Goal: Task Accomplishment & Management: Manage account settings

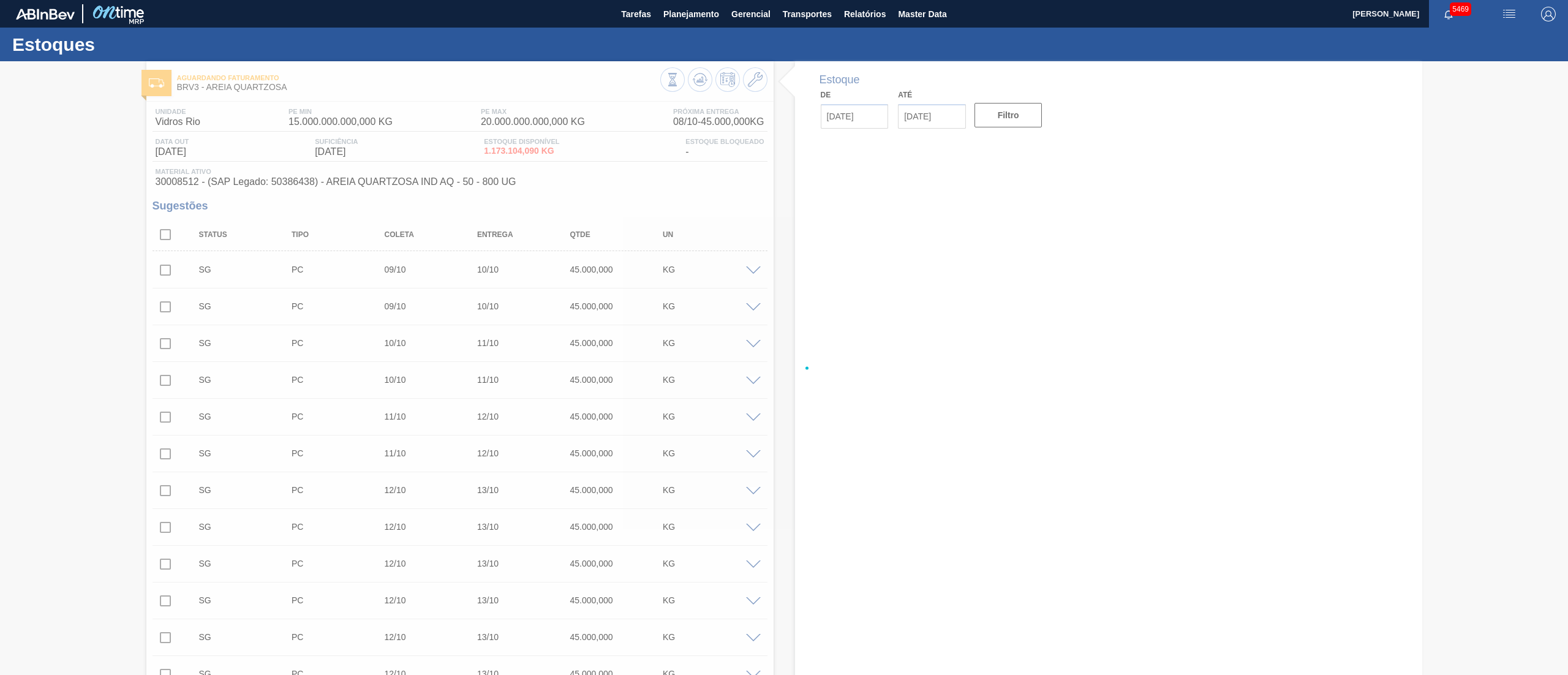
type input "[DATE]"
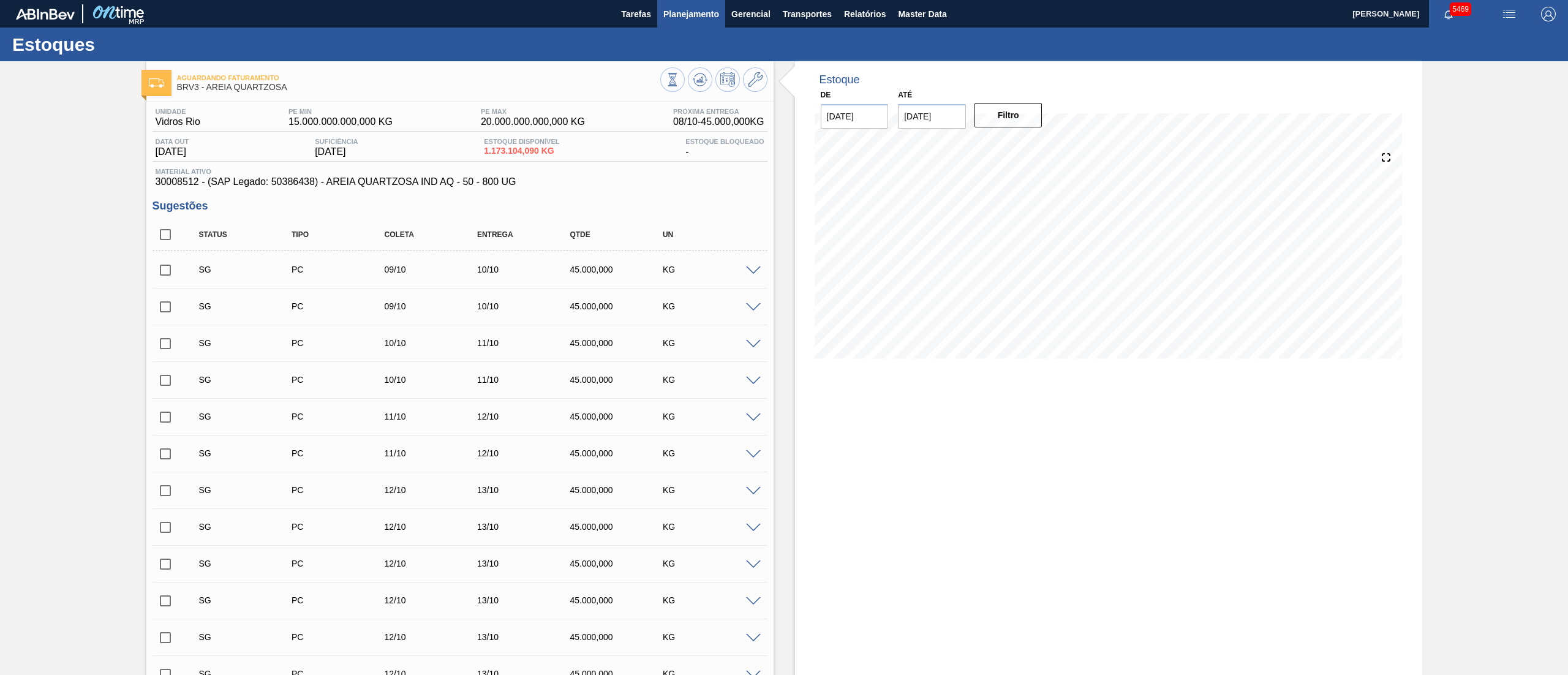
click at [690, 12] on span "Planejamento" at bounding box center [691, 14] width 56 height 15
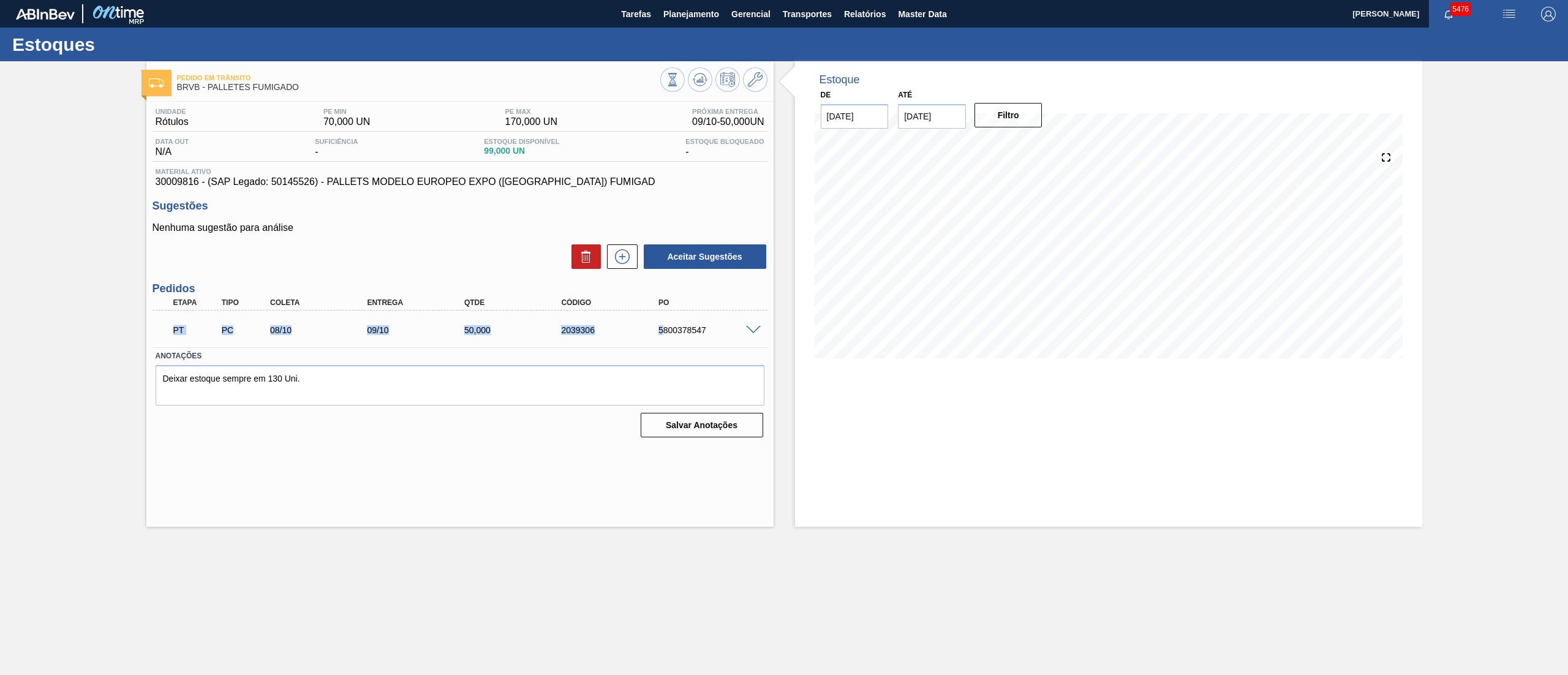
drag, startPoint x: 157, startPoint y: 326, endPoint x: 662, endPoint y: 330, distance: 505.0
click at [662, 330] on div "PT PC 08/10 09/10 50,000 2039306 5800378547" at bounding box center [460, 329] width 615 height 31
click at [484, 214] on div "Sugestões Nenhuma sugestão para análise Aceitar Sugestões" at bounding box center [460, 235] width 615 height 70
click at [627, 257] on icon at bounding box center [622, 256] width 20 height 15
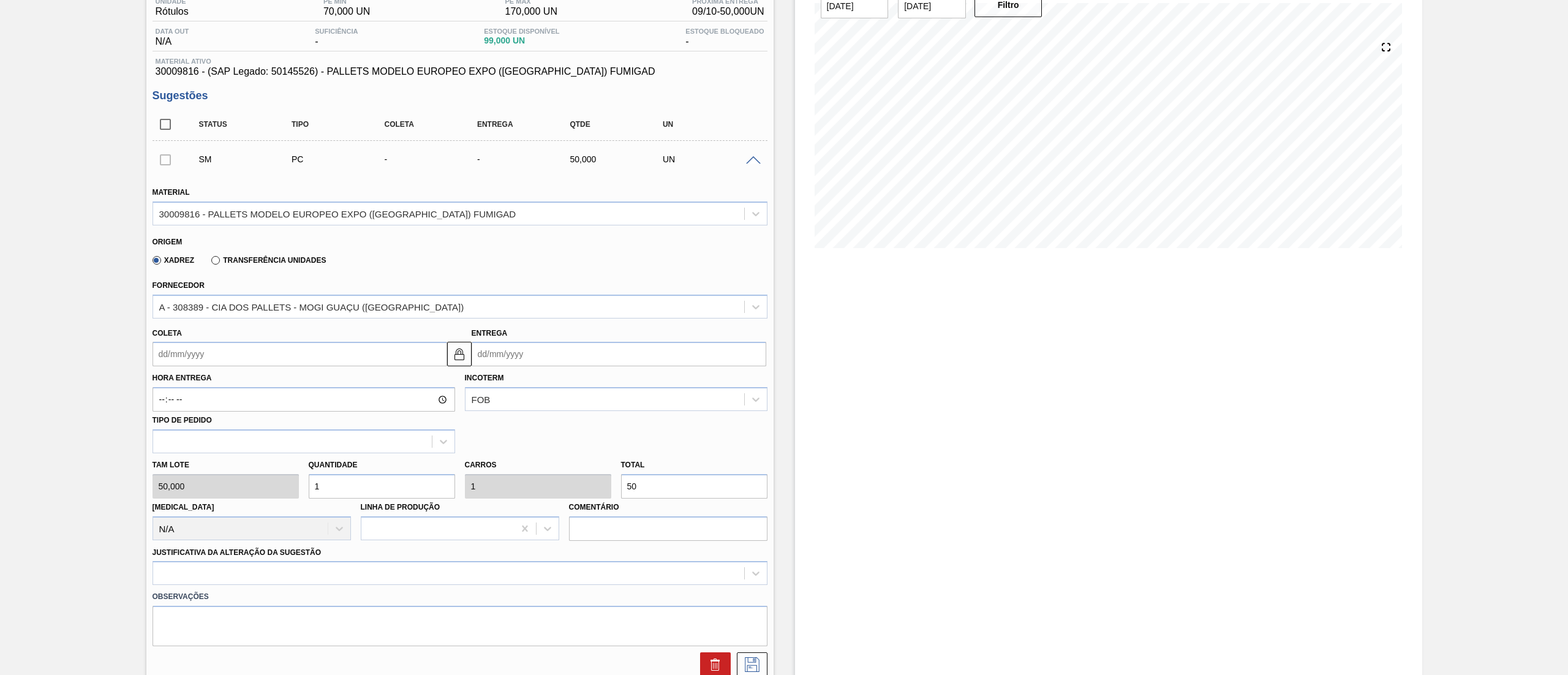
scroll to position [245, 0]
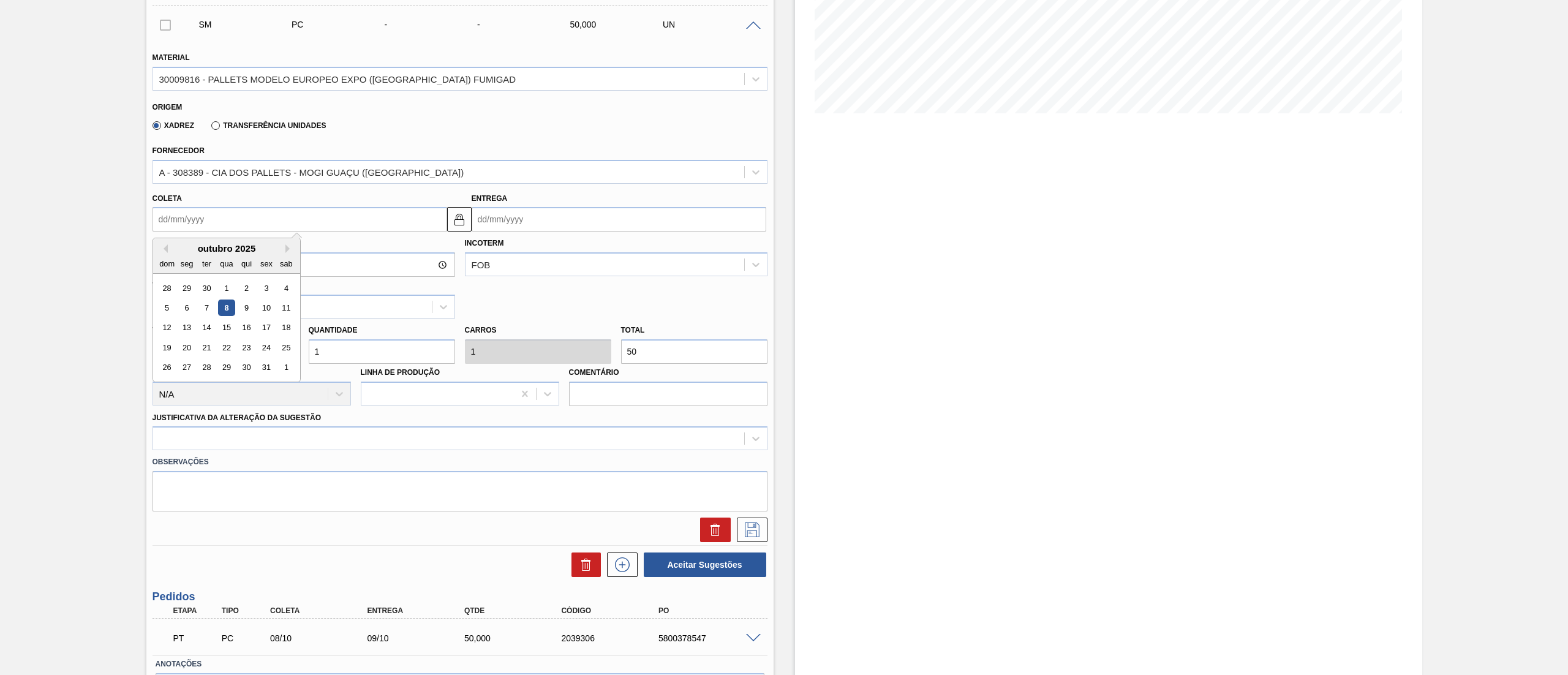
click at [165, 227] on input "Coleta" at bounding box center [300, 219] width 294 height 24
click at [243, 327] on div "16" at bounding box center [246, 328] width 17 height 17
type input "16/10/2025"
type input "17/10/2025"
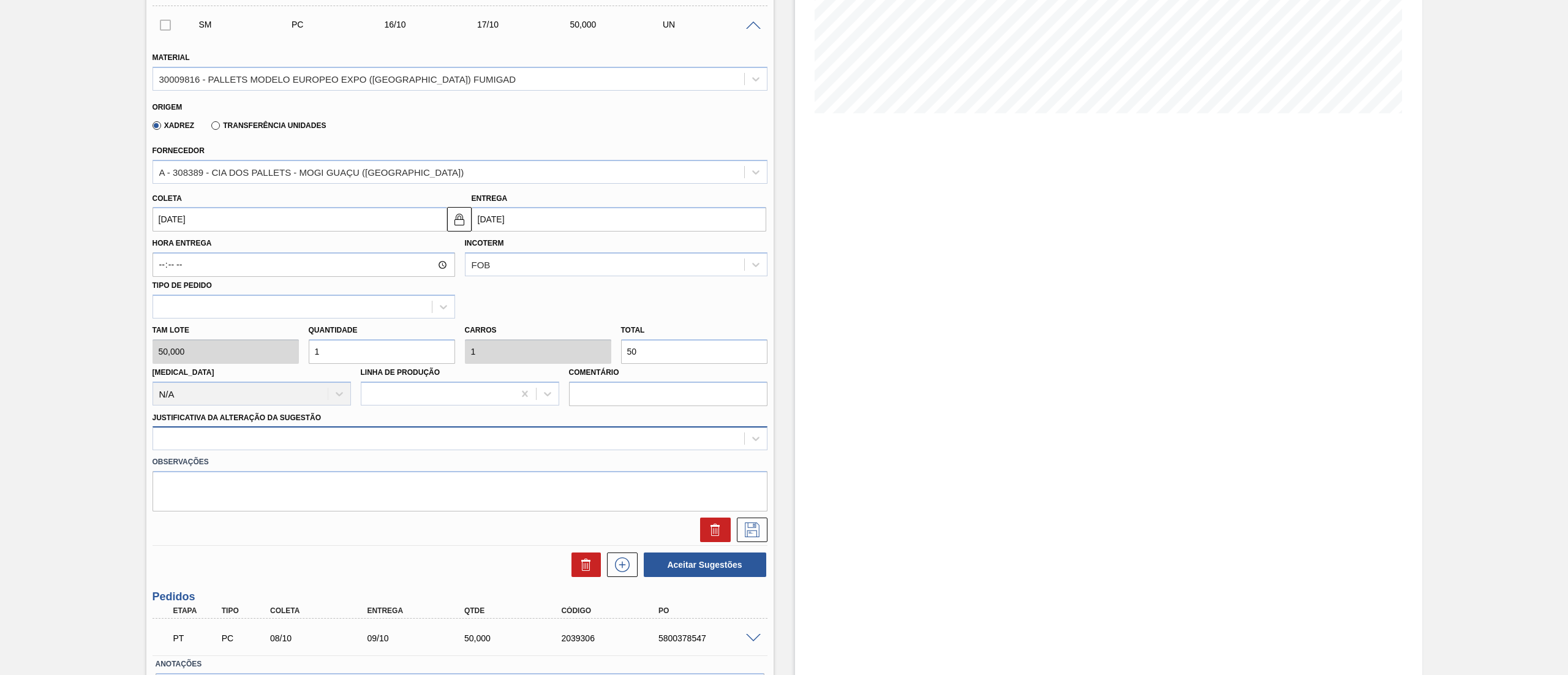
click at [192, 441] on div at bounding box center [448, 439] width 591 height 18
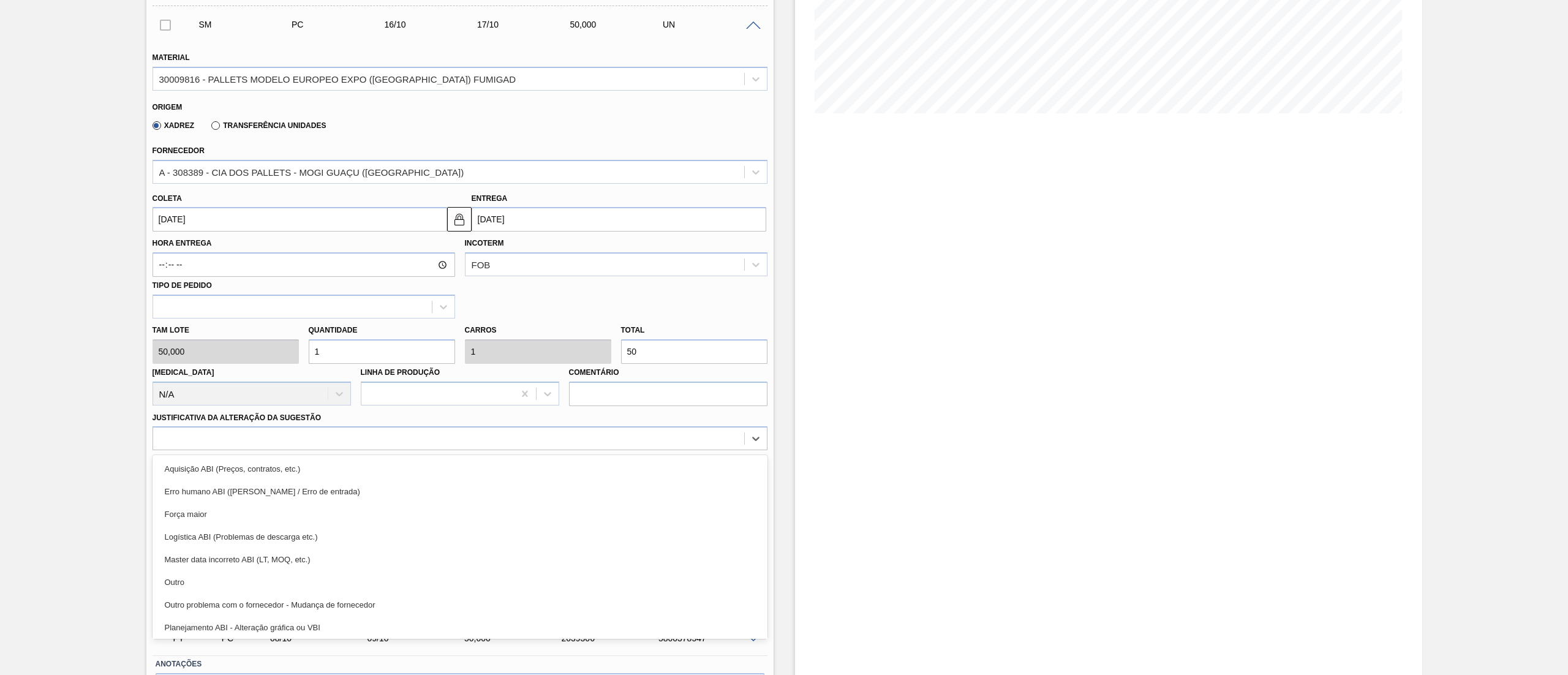
drag, startPoint x: 194, startPoint y: 579, endPoint x: 228, endPoint y: 587, distance: 34.9
click at [193, 580] on div "Outro" at bounding box center [460, 582] width 615 height 22
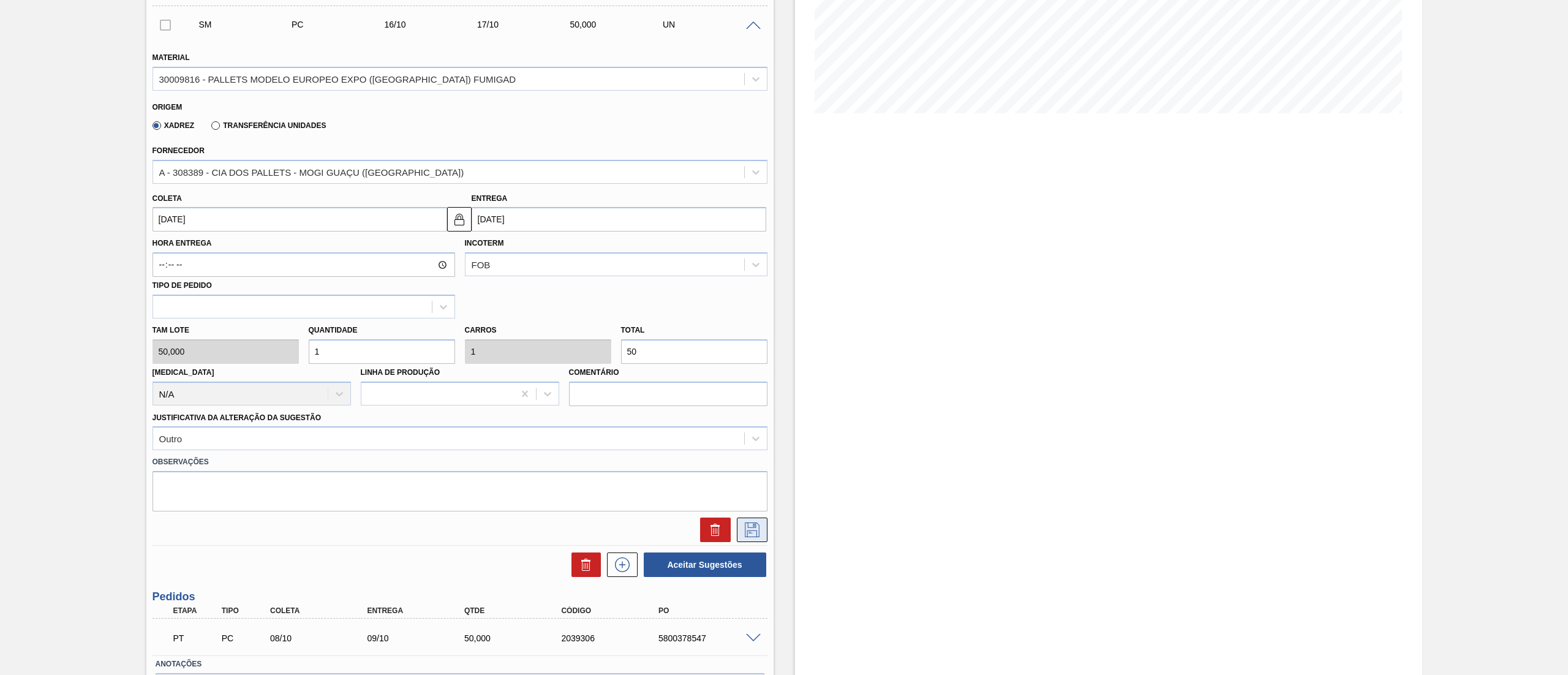
click at [758, 524] on icon at bounding box center [752, 529] width 20 height 15
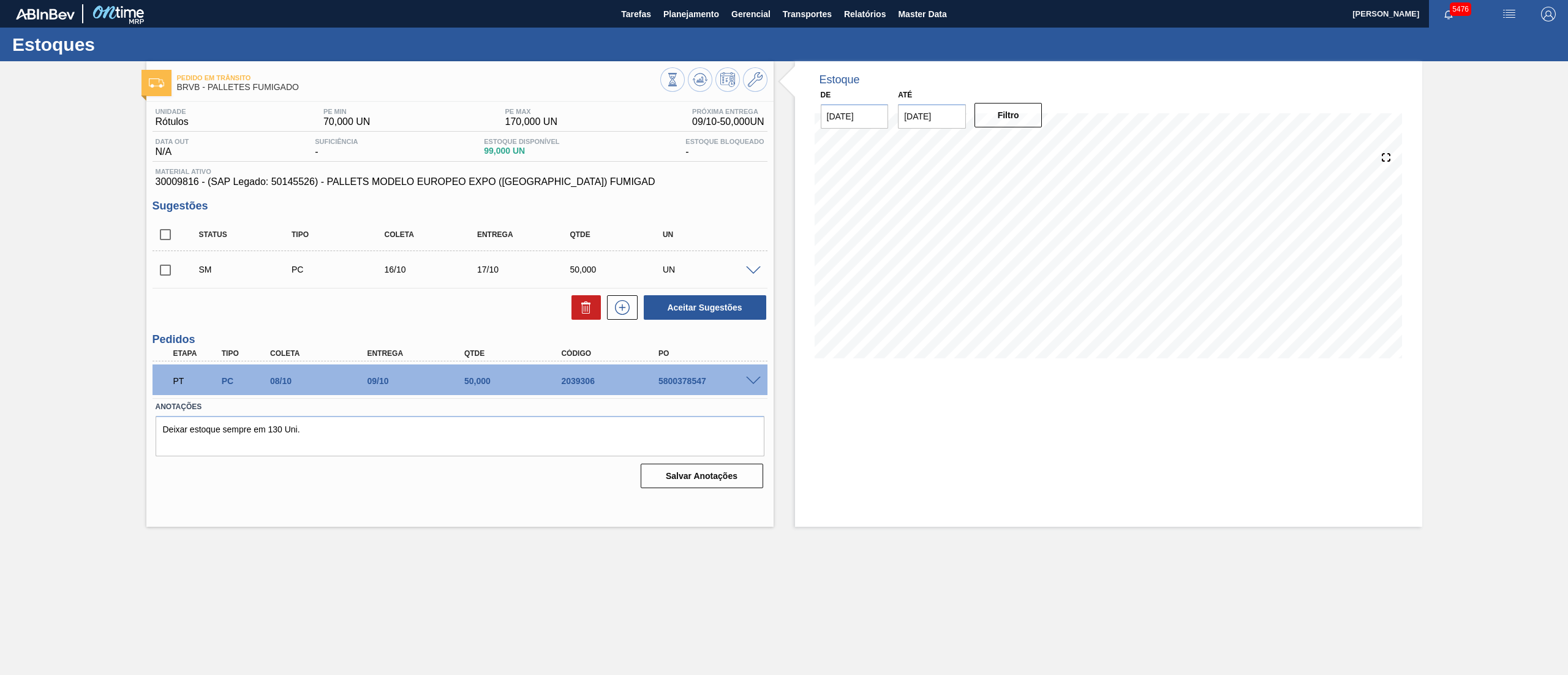
scroll to position [0, 0]
click at [691, 77] on button at bounding box center [700, 79] width 24 height 24
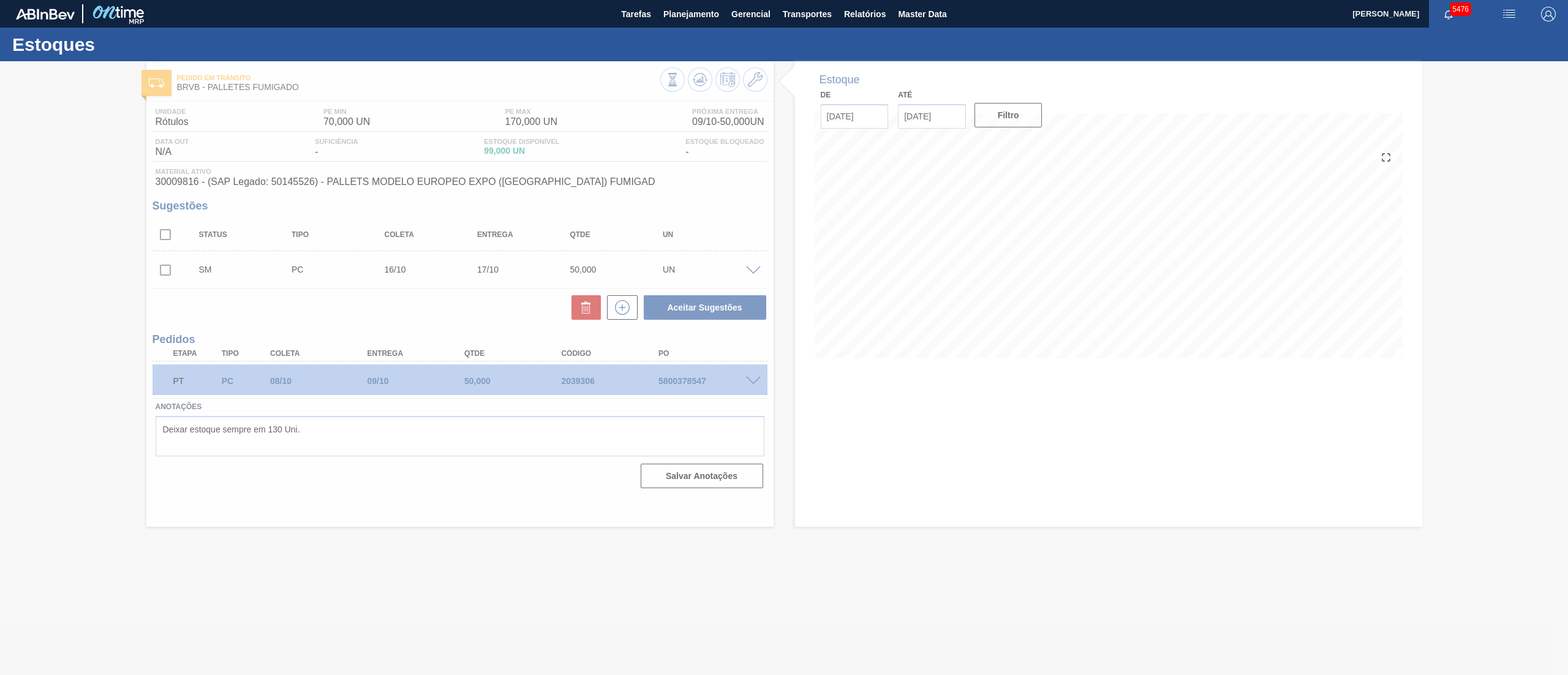
click at [209, 271] on div at bounding box center [784, 368] width 1568 height 614
click at [185, 273] on div at bounding box center [784, 368] width 1568 height 614
click at [182, 274] on div at bounding box center [784, 368] width 1568 height 614
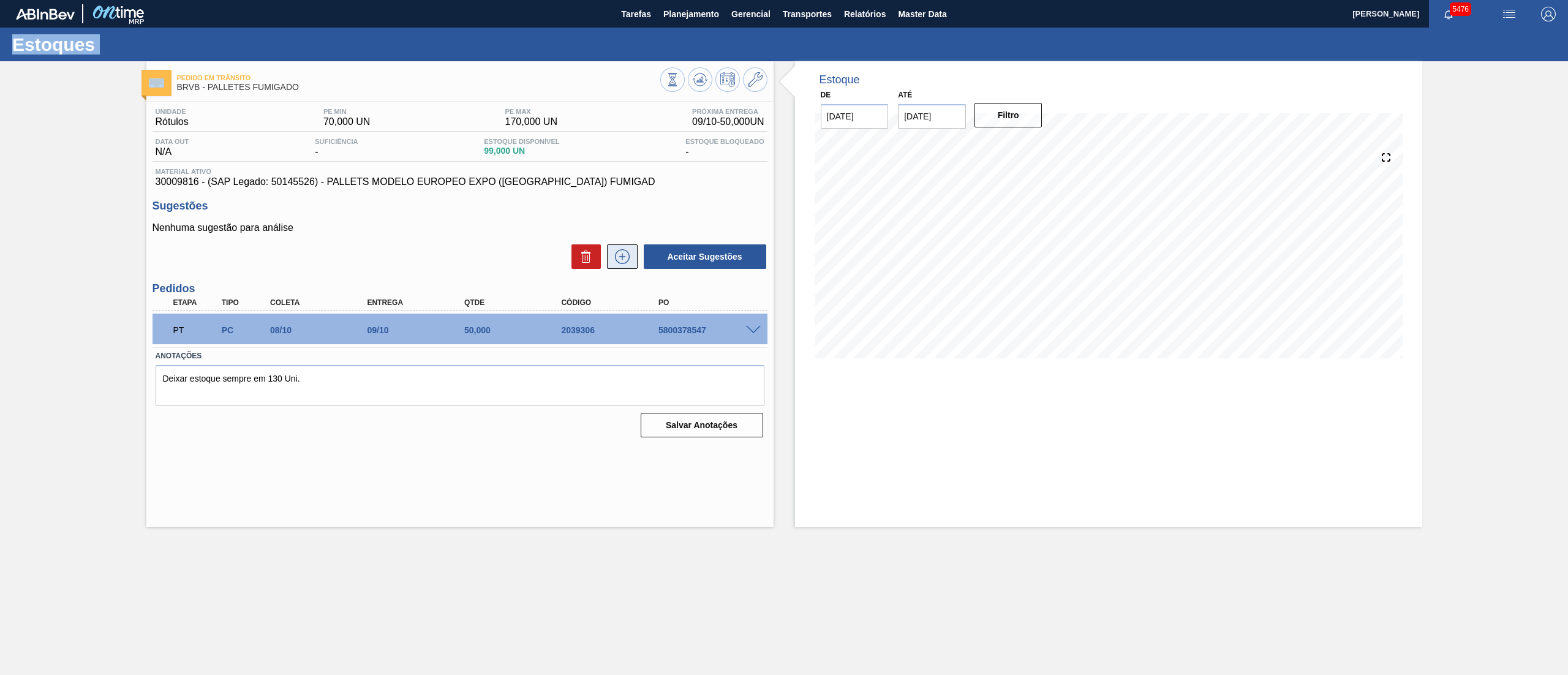
click at [612, 256] on icon at bounding box center [622, 256] width 20 height 15
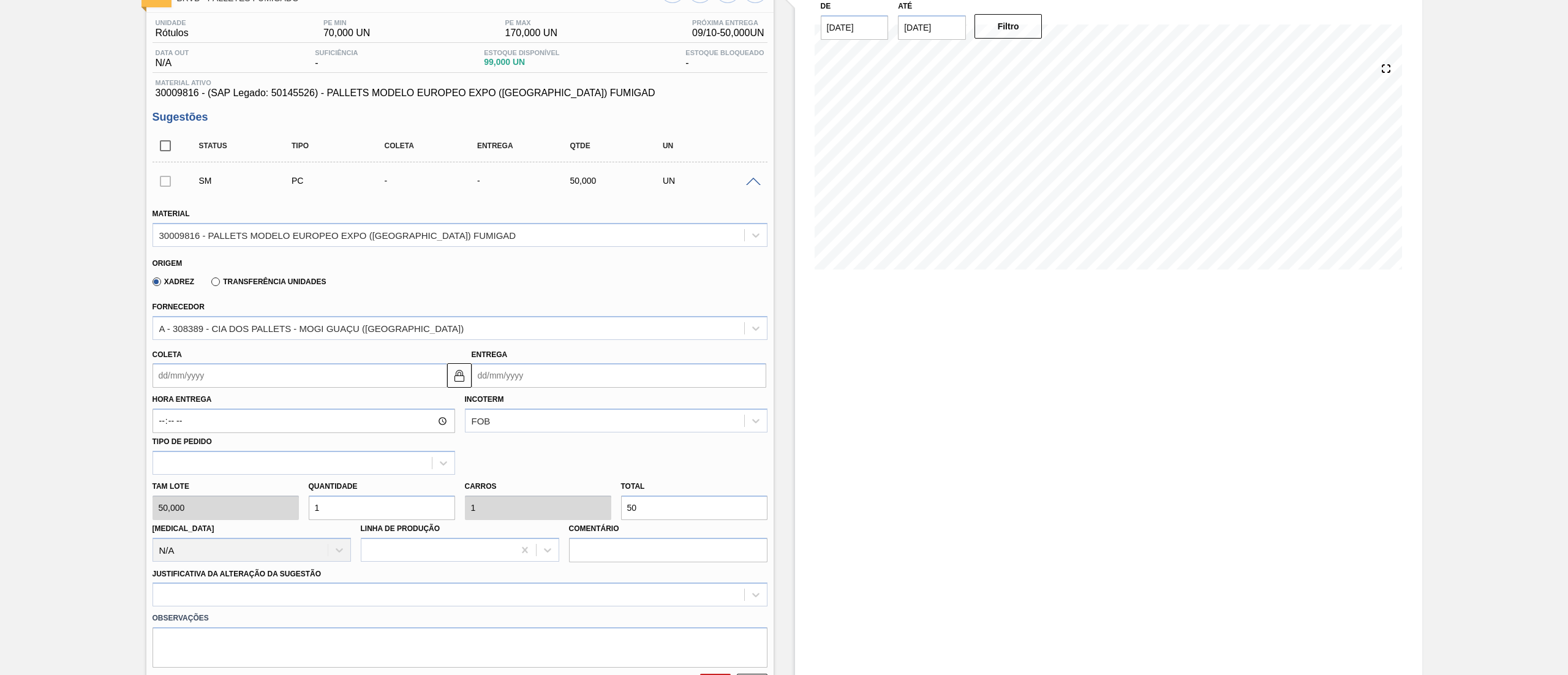
scroll to position [122, 0]
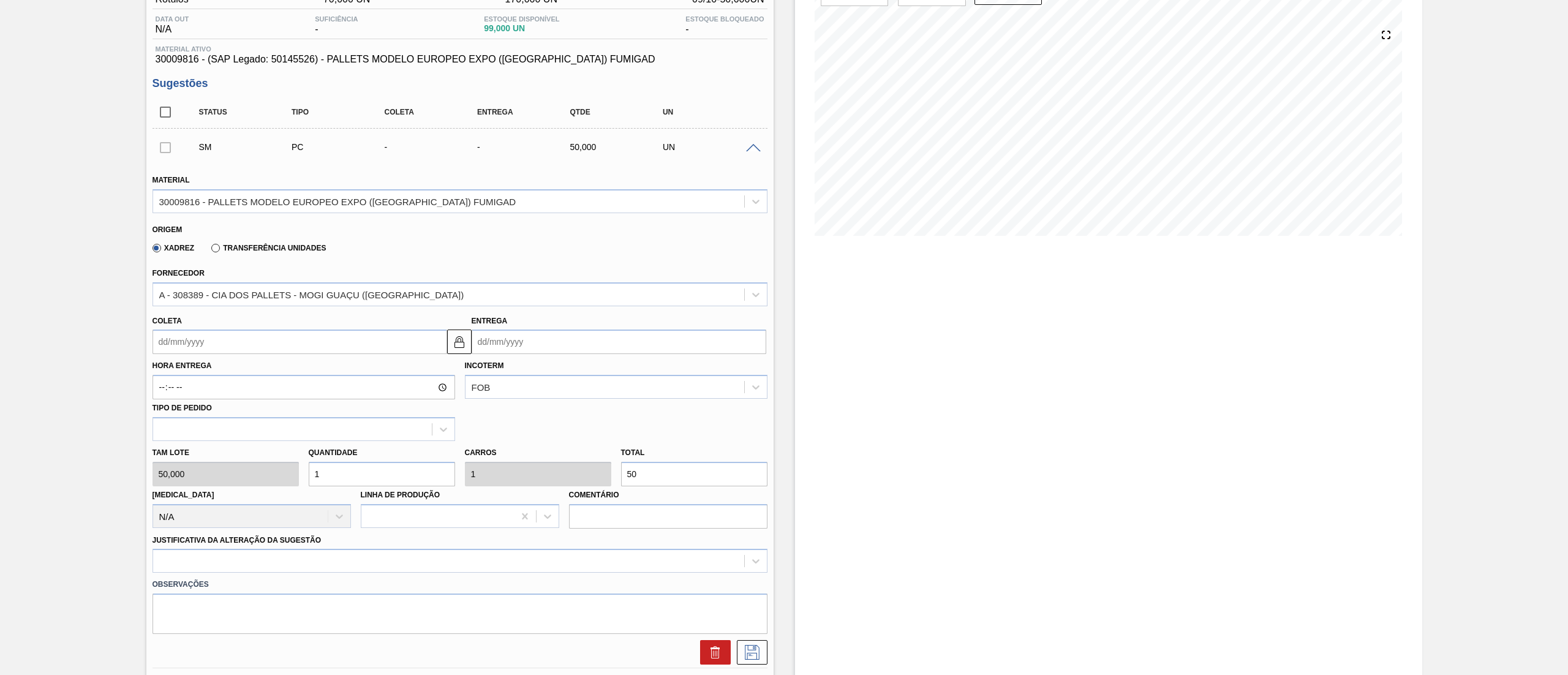
click at [184, 342] on input "Coleta" at bounding box center [300, 342] width 294 height 24
click at [246, 456] on div "16" at bounding box center [246, 450] width 17 height 17
type input "16/10/2025"
type input "[DATE]"
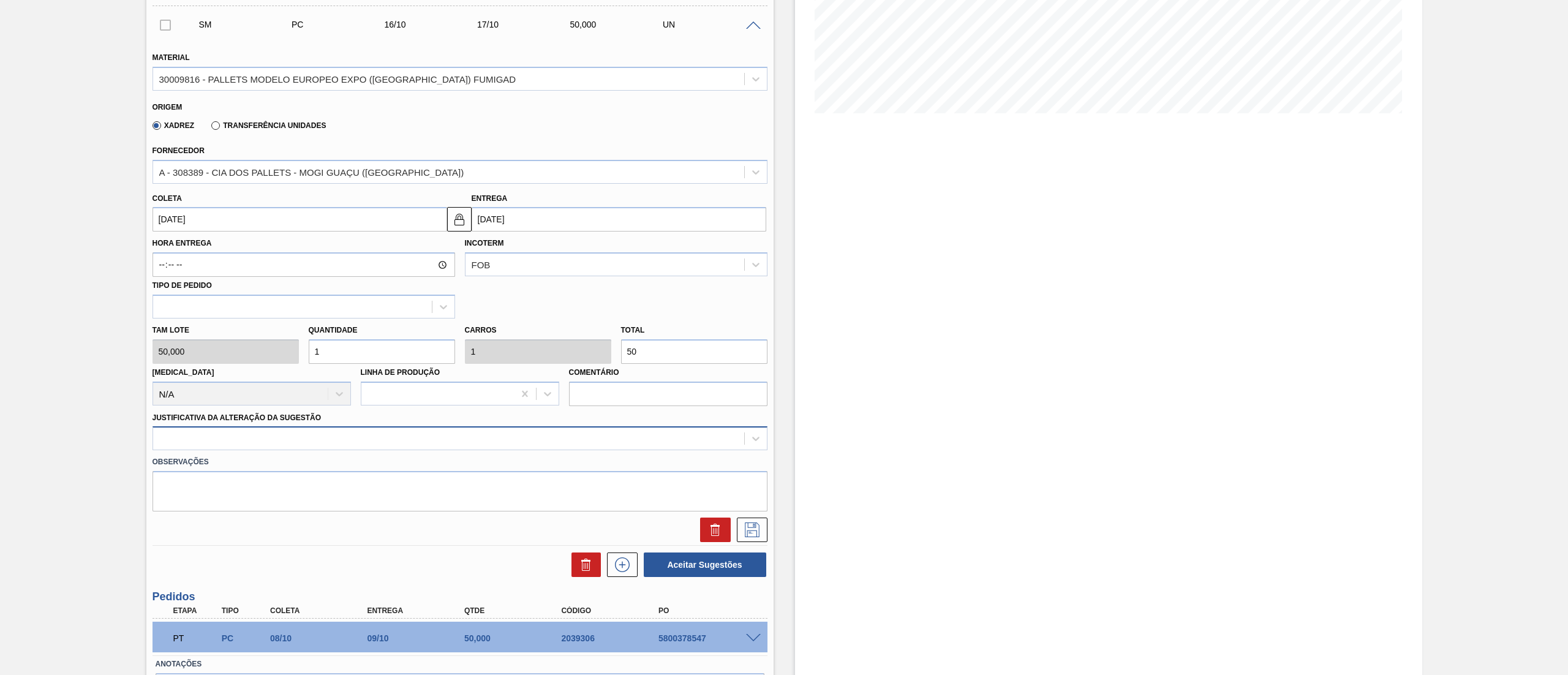
drag, startPoint x: 146, startPoint y: 437, endPoint x: 165, endPoint y: 443, distance: 19.9
click at [150, 440] on div "Unidade Rótulos PE MIN 70,000 UN PE MAX 170,000 UN Próxima Entrega 09/10 - 50,0…" at bounding box center [460, 303] width 627 height 893
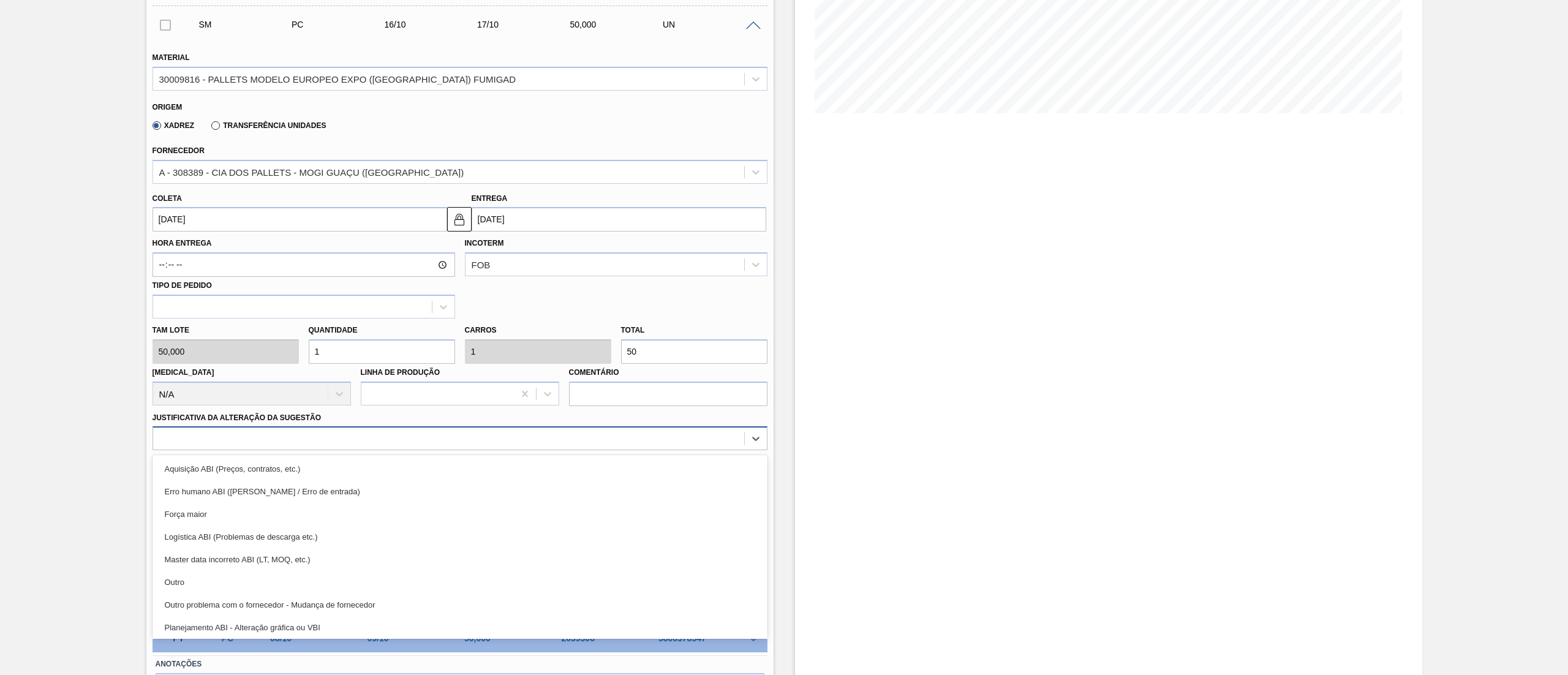
click at [168, 443] on div at bounding box center [448, 439] width 591 height 18
click at [205, 579] on div "Outro" at bounding box center [460, 582] width 615 height 22
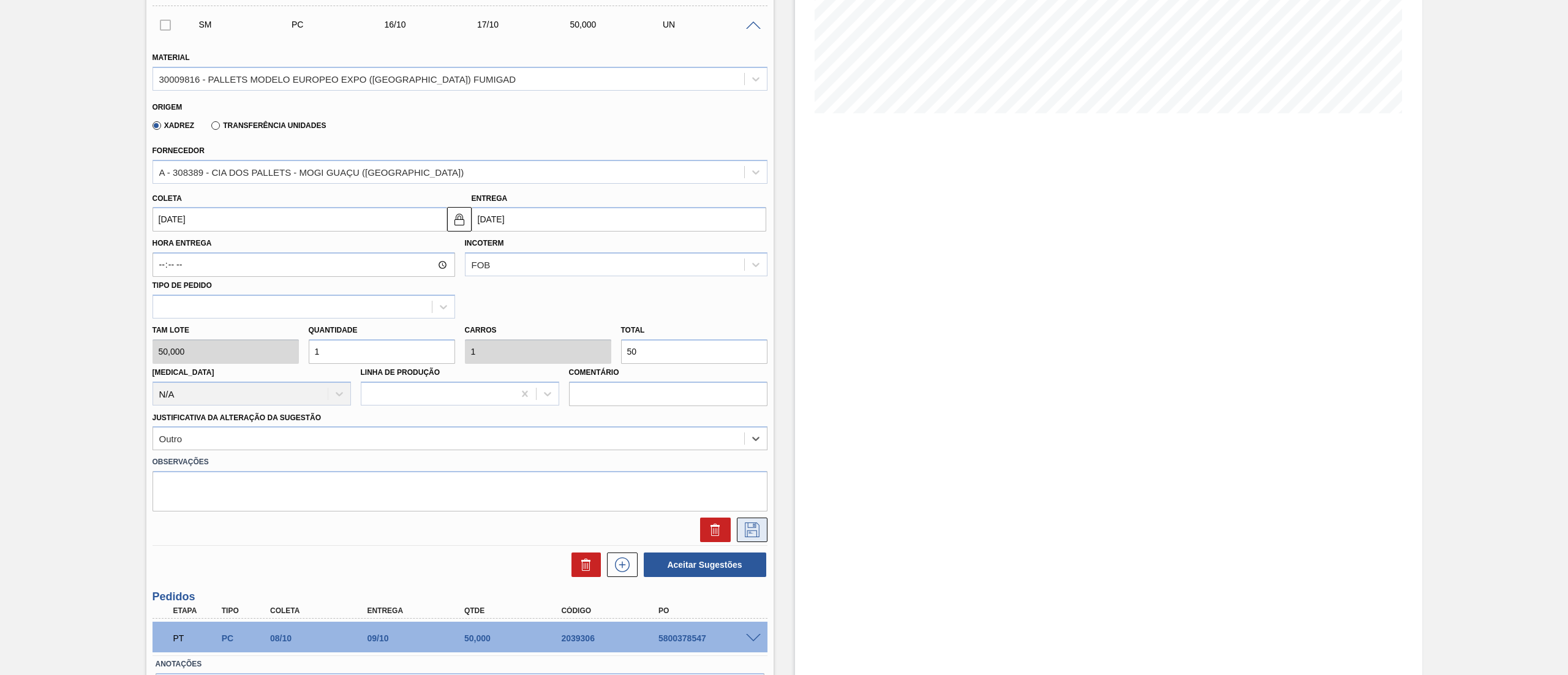
click at [753, 534] on icon at bounding box center [752, 529] width 20 height 15
click at [161, 21] on input "checkbox" at bounding box center [165, 25] width 26 height 26
click at [684, 571] on button "Aceitar Sugestões" at bounding box center [705, 564] width 122 height 24
checkbox input "false"
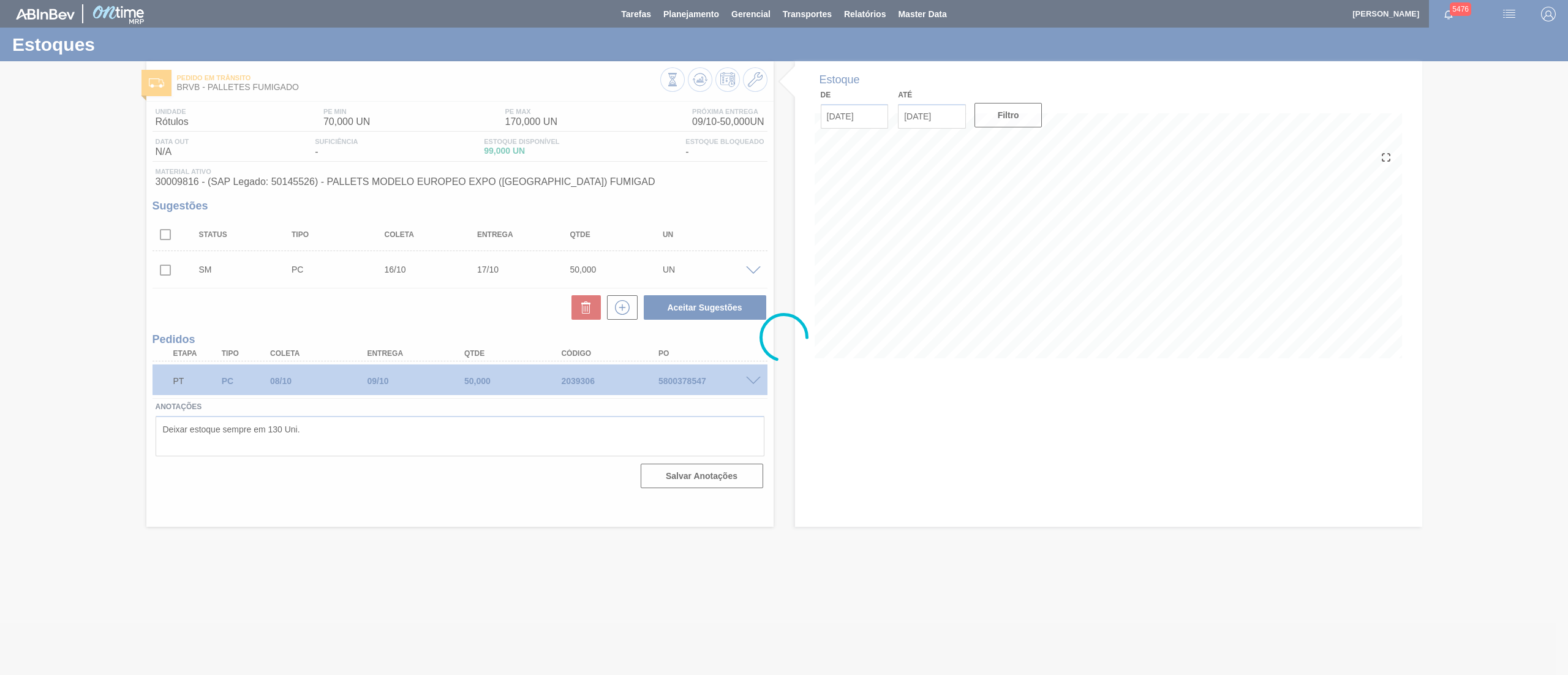
scroll to position [0, 0]
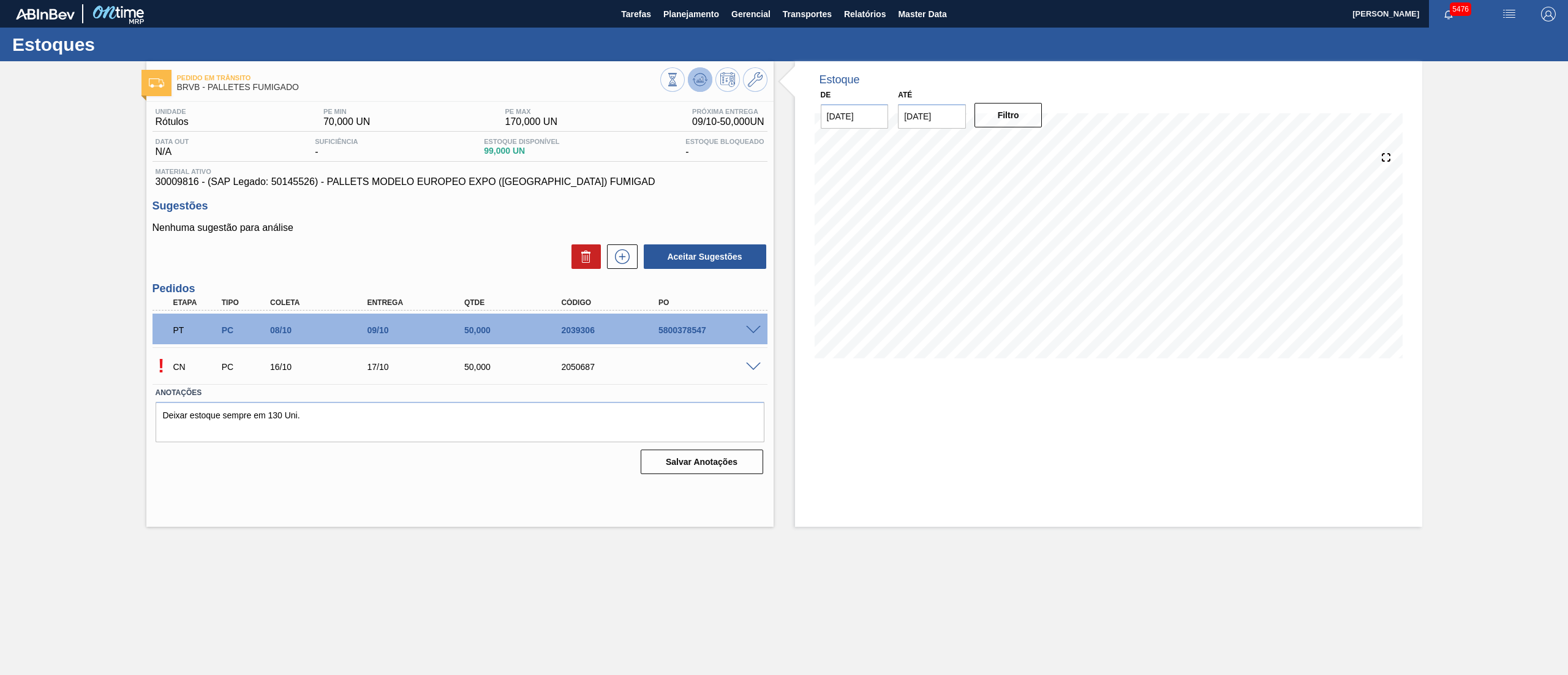
click at [698, 83] on icon at bounding box center [700, 79] width 15 height 15
click at [696, 93] on div at bounding box center [714, 81] width 107 height 28
click at [694, 83] on icon at bounding box center [700, 79] width 15 height 15
click at [751, 359] on div "! CN PC 16/10 17/10 50,000 2050687" at bounding box center [460, 365] width 615 height 31
click at [751, 363] on span at bounding box center [753, 367] width 15 height 9
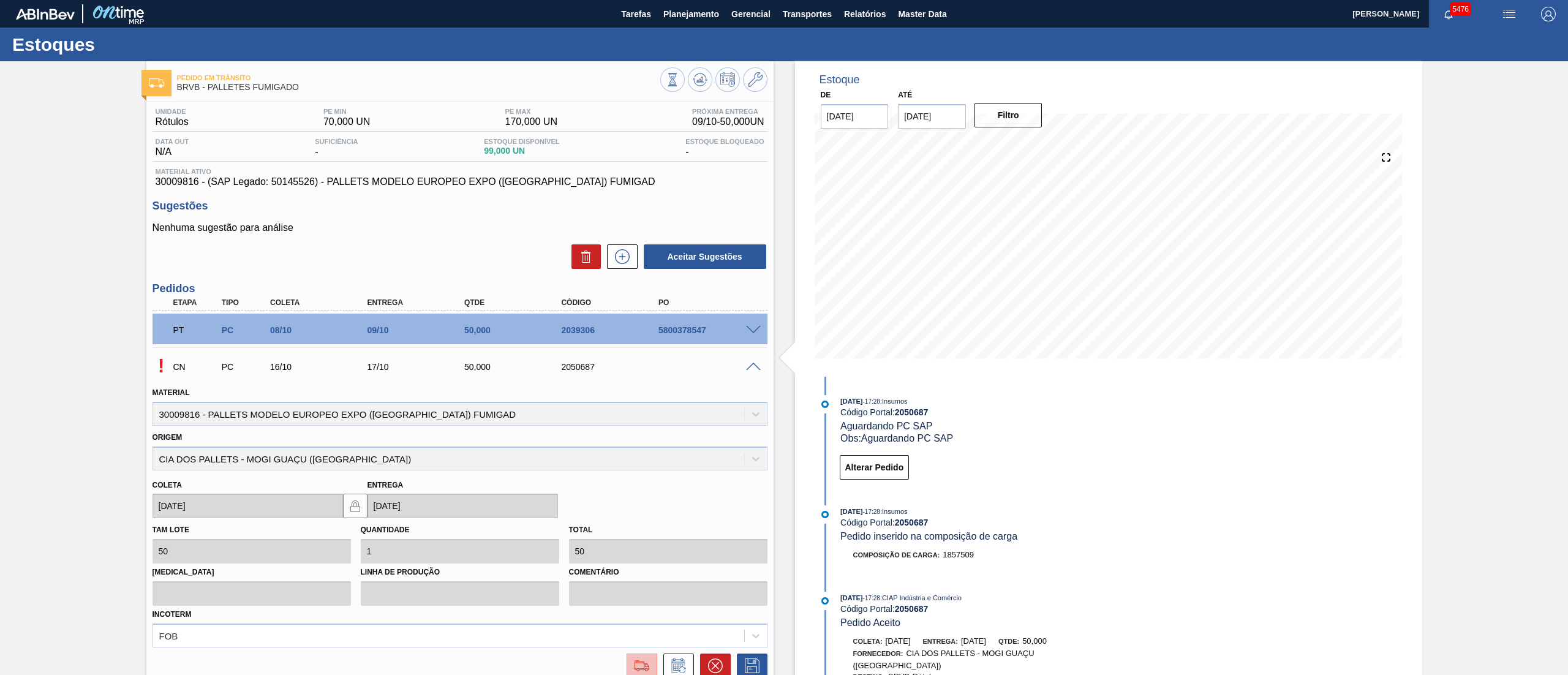
click at [627, 661] on button at bounding box center [642, 665] width 31 height 24
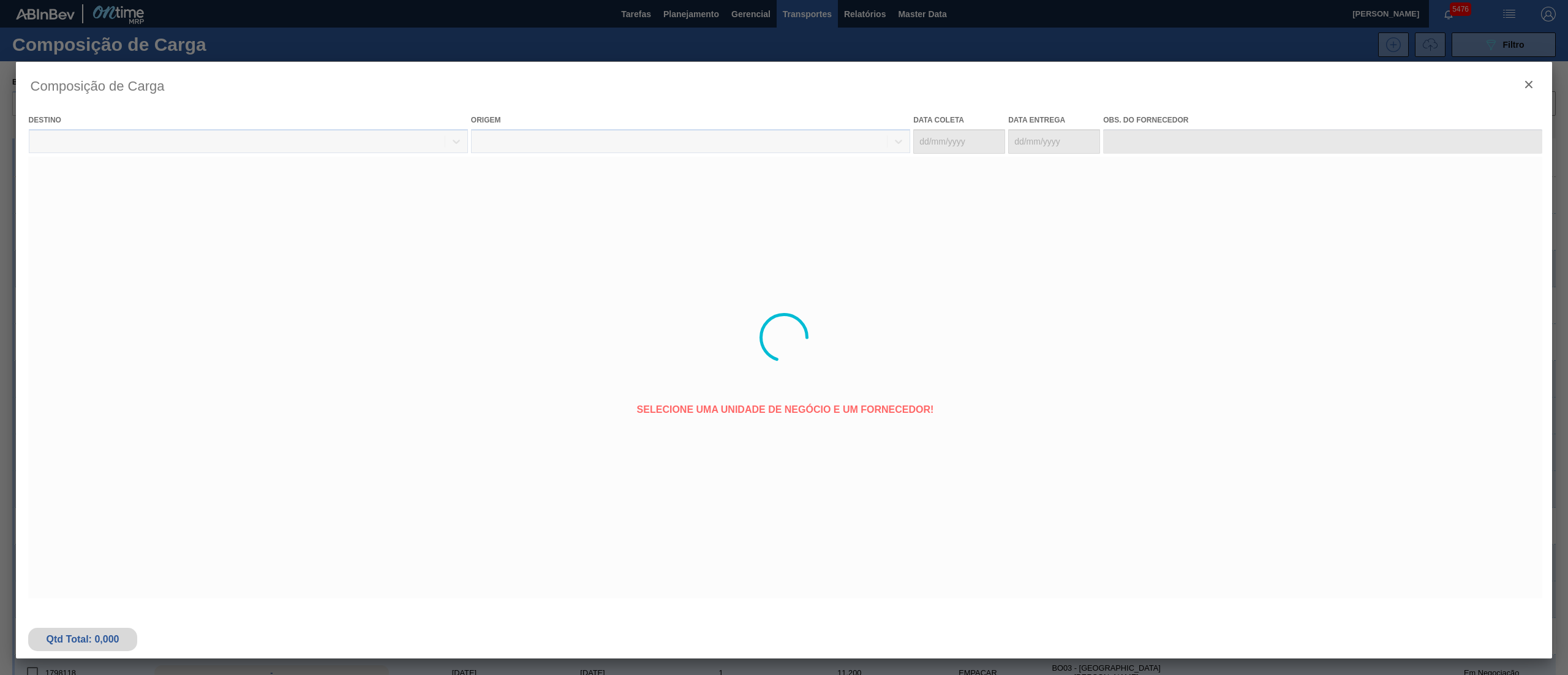
type coleta "16/10/2025"
type Entrega "[DATE]"
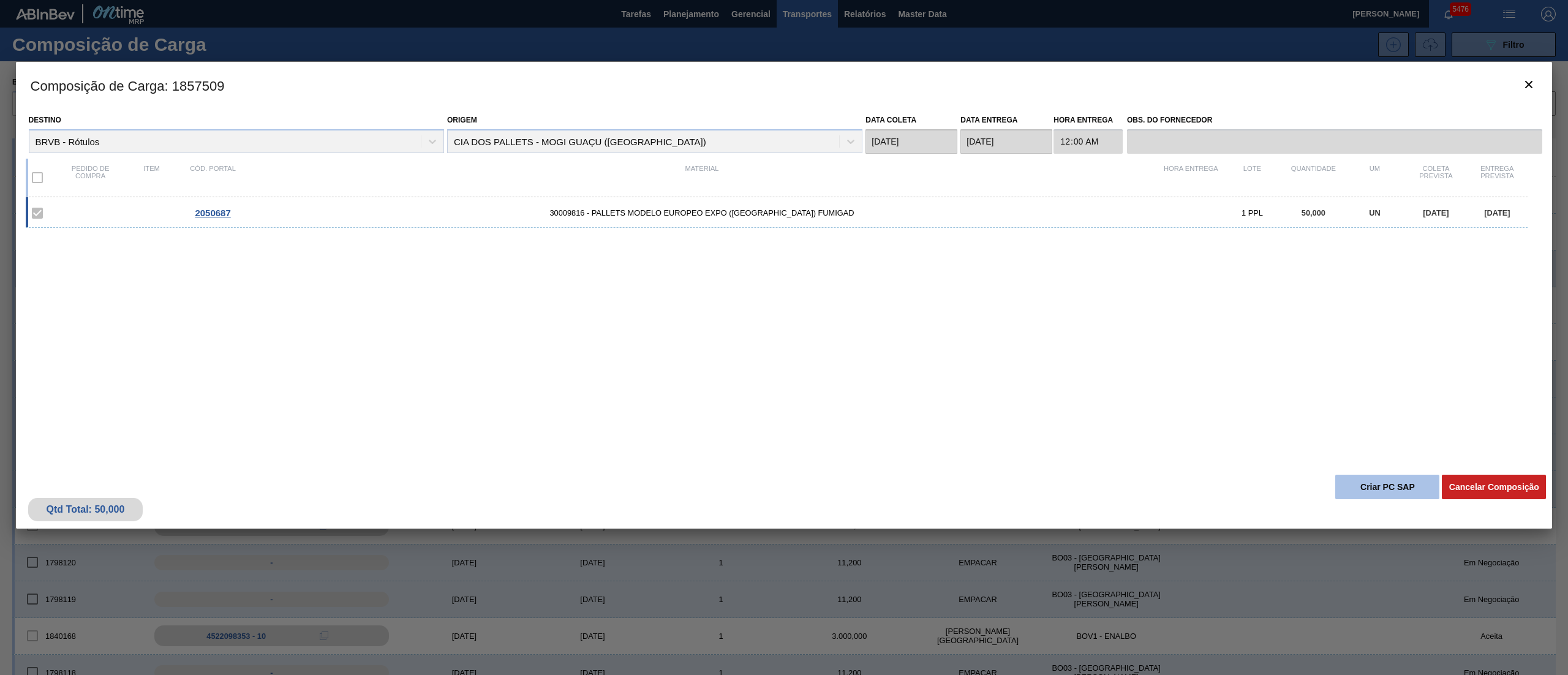
click at [1350, 487] on button "Criar PC SAP" at bounding box center [1387, 487] width 104 height 24
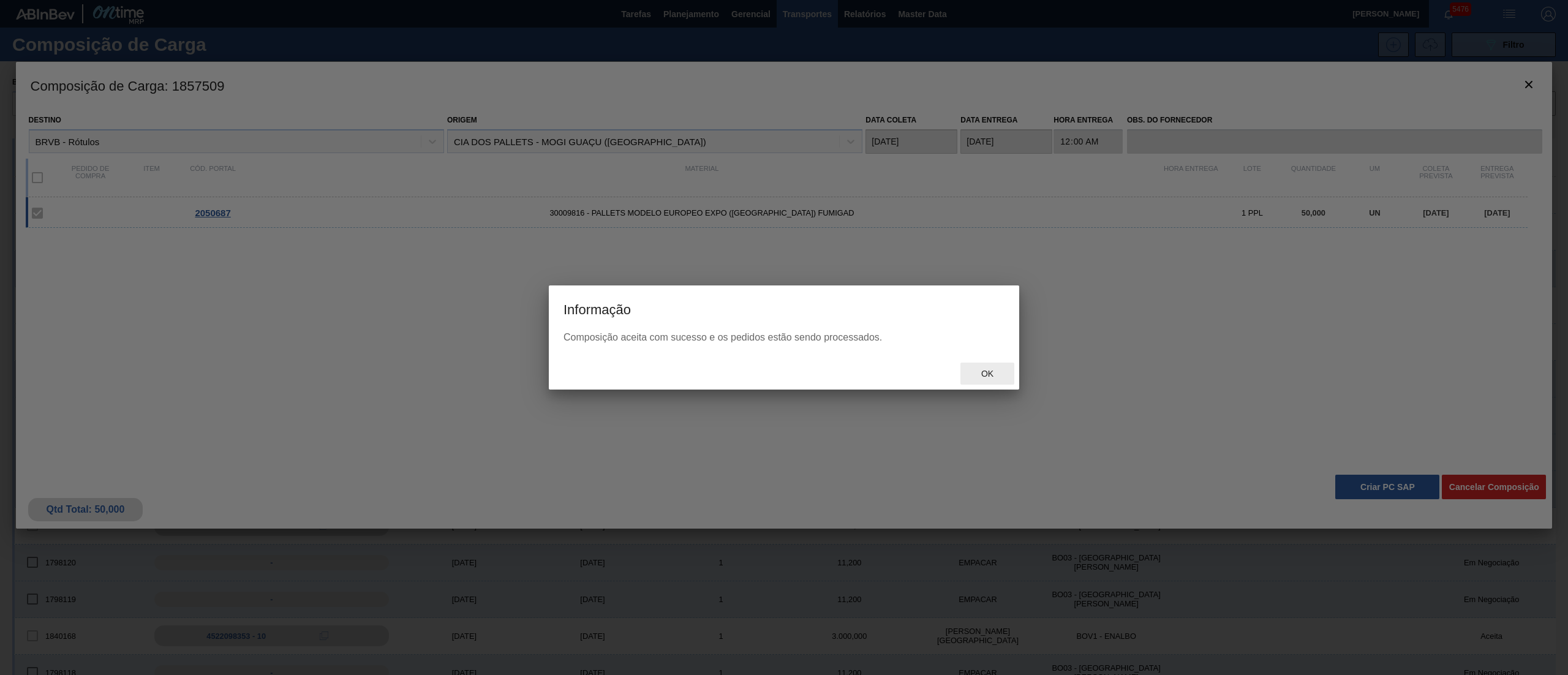
click at [976, 371] on span "Ok" at bounding box center [988, 373] width 32 height 10
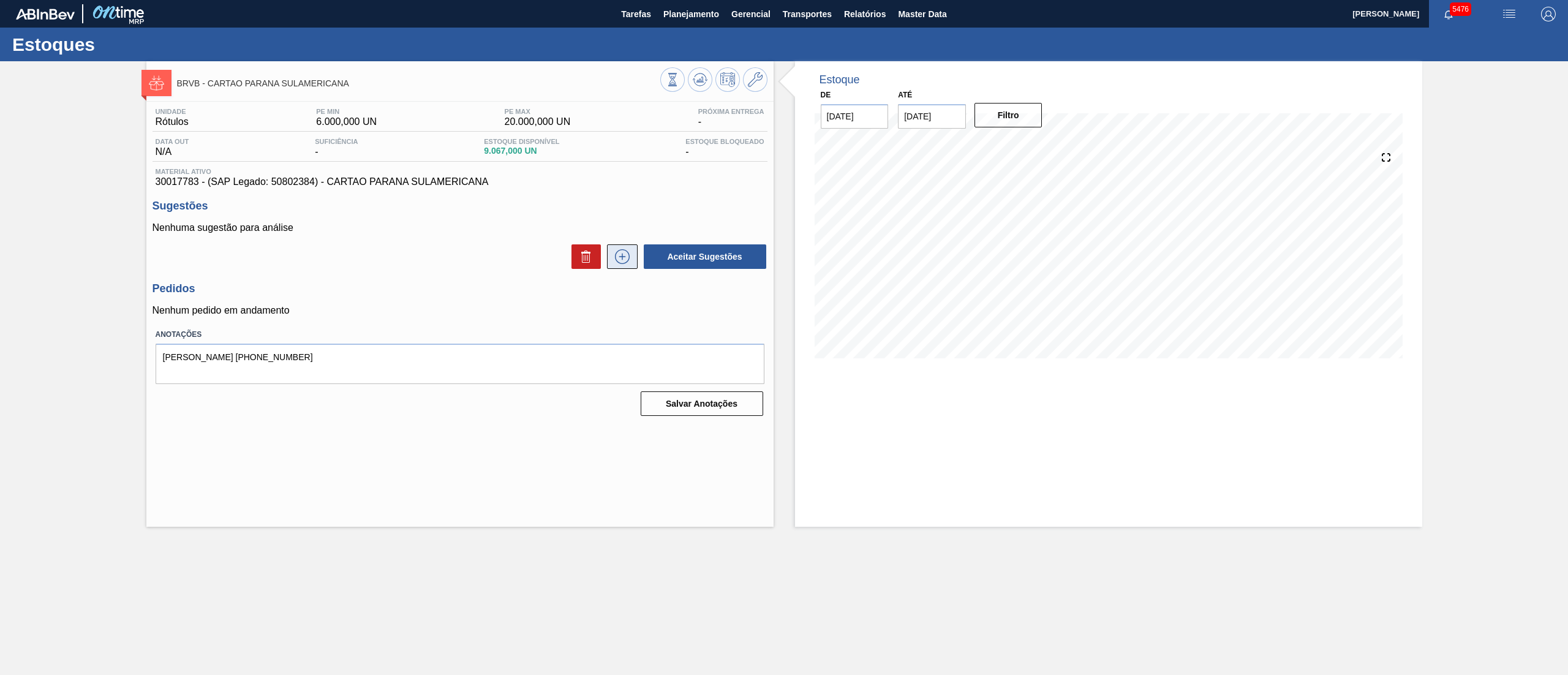
click at [607, 262] on button at bounding box center [622, 257] width 31 height 24
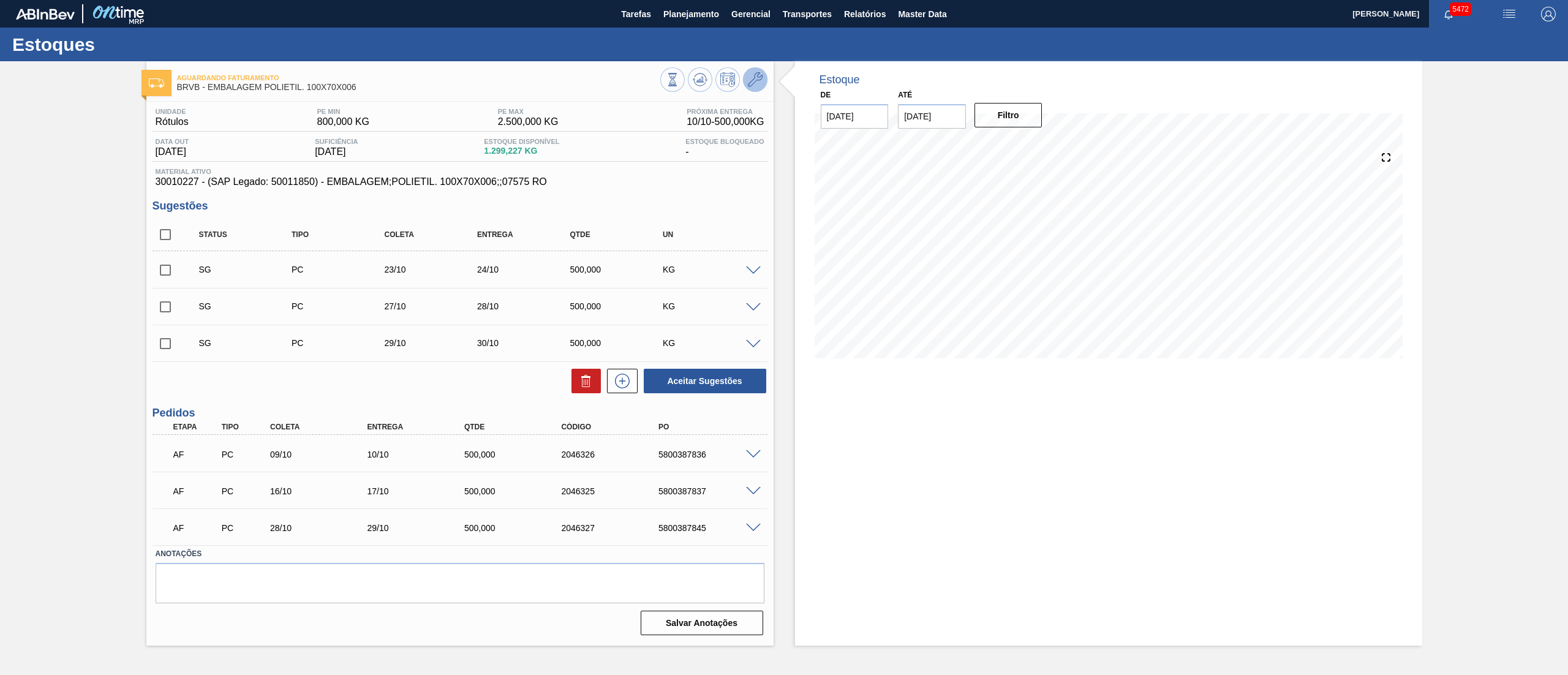
click at [753, 90] on button at bounding box center [755, 79] width 24 height 24
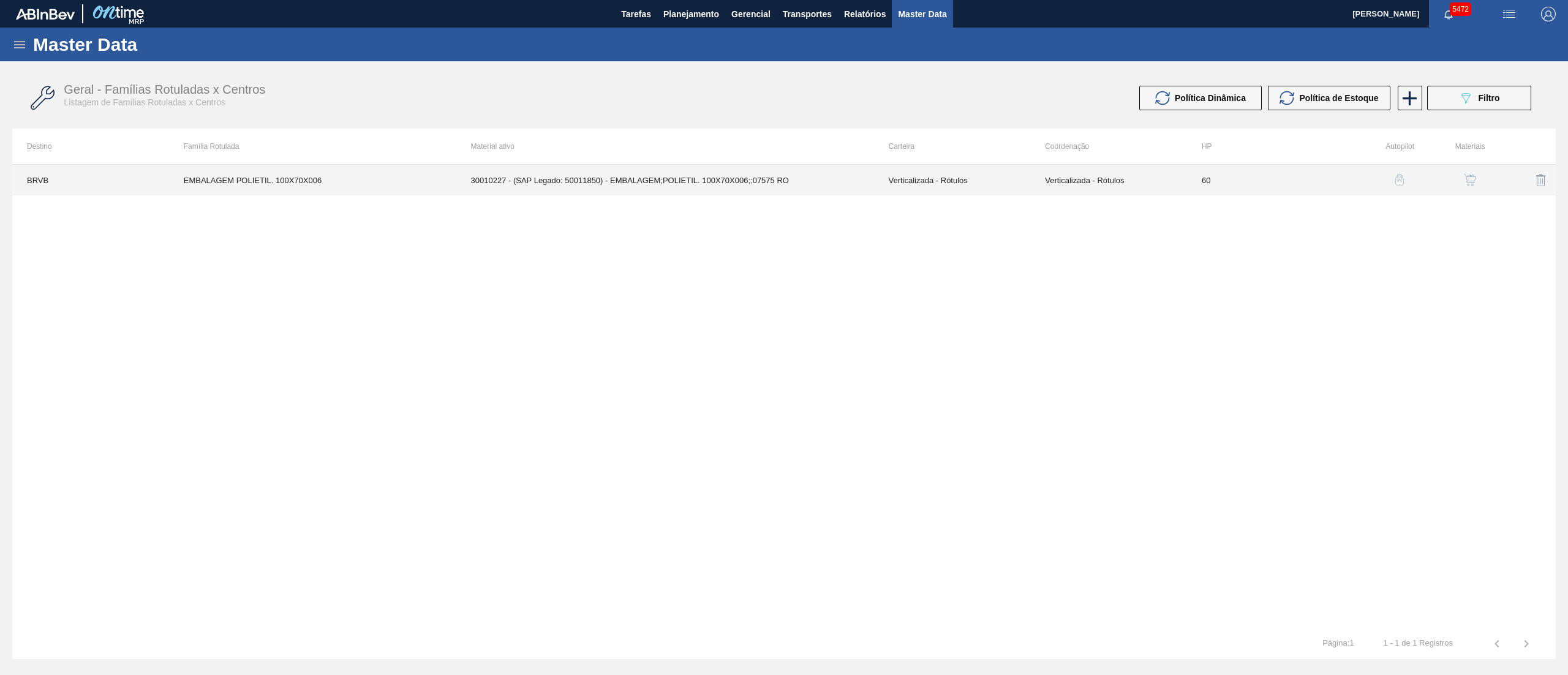
click at [638, 176] on td "30010227 - (SAP Legado: 50011850) - EMBALAGEM;POLIETIL. 100X70X006;;07575 RO" at bounding box center [665, 180] width 418 height 31
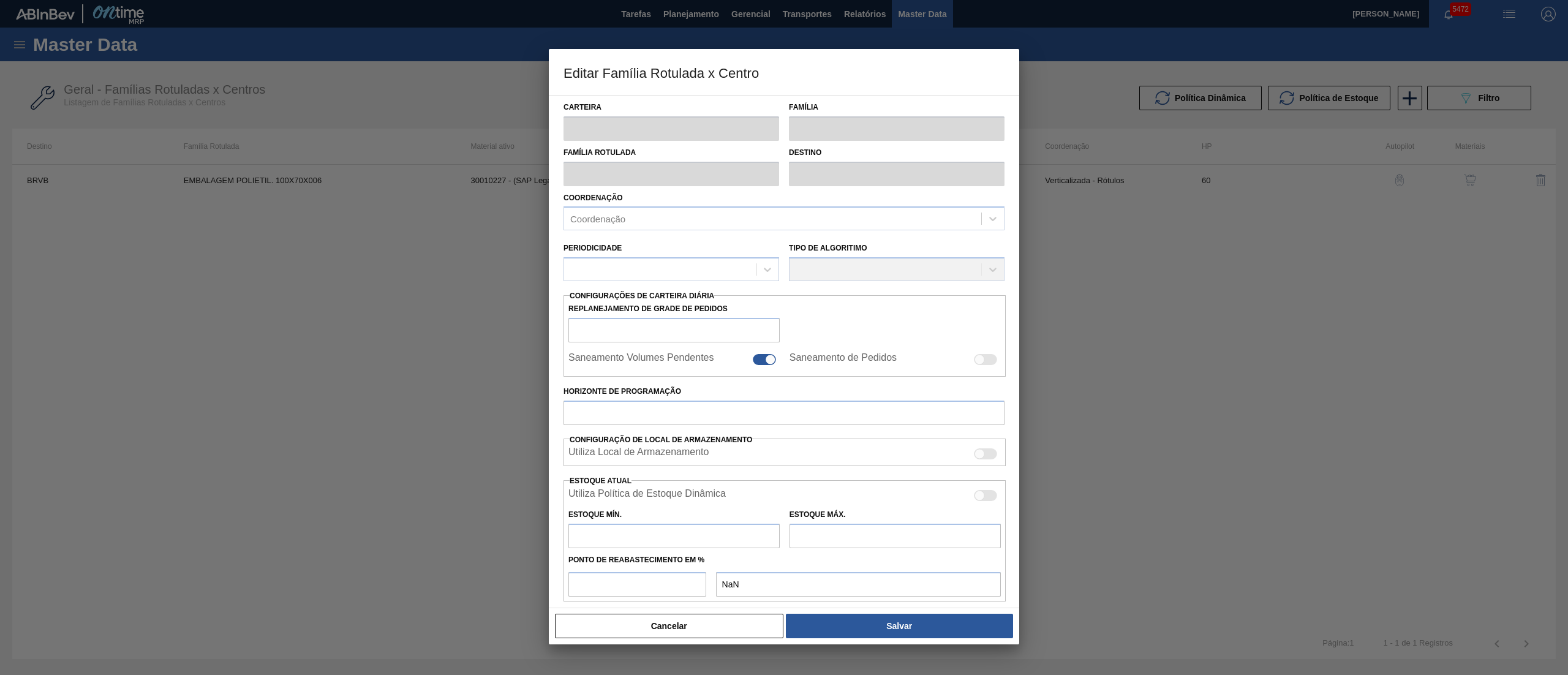
scroll to position [50, 0]
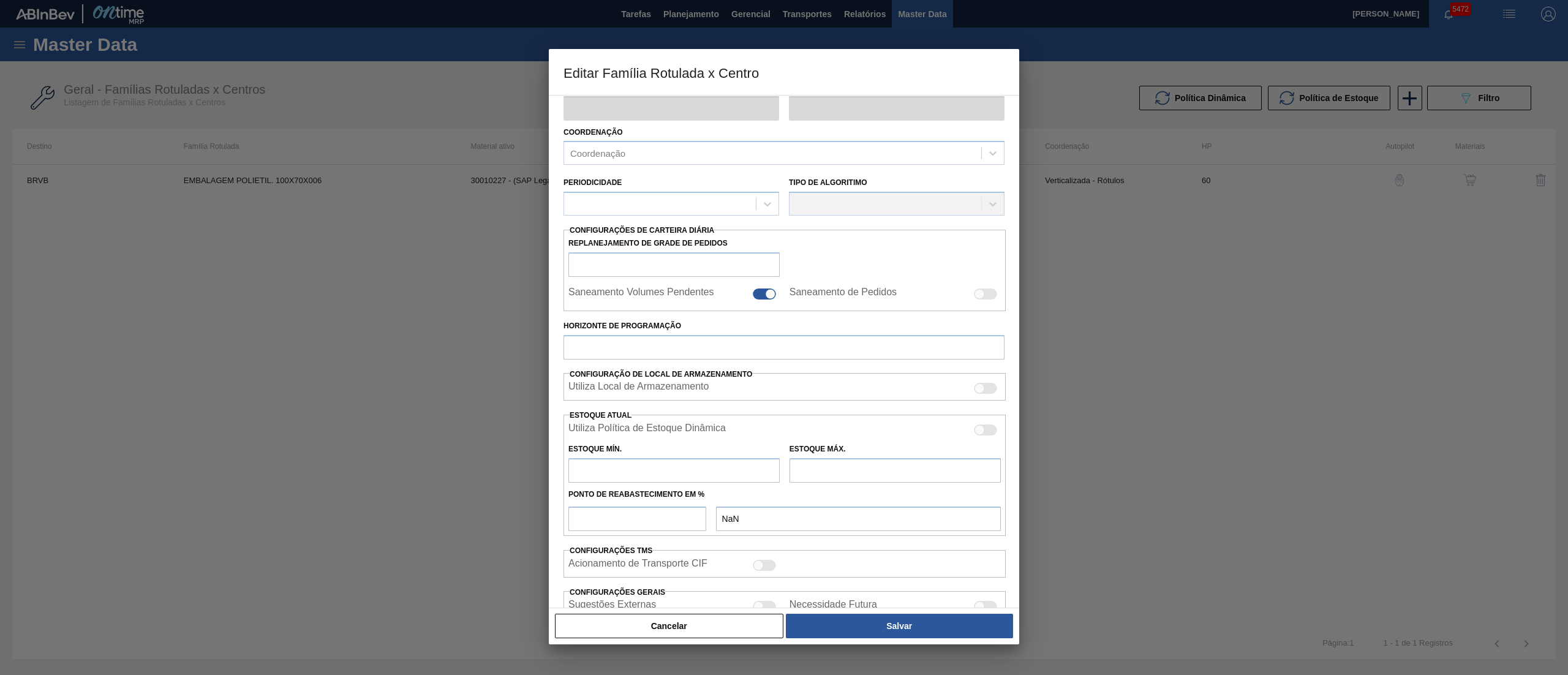
type input "Verticalizada - Rótulos"
type input "Embalagem - Rótulos"
type input "EMBALAGEM POLIETIL. 100X70X006"
type input "BRVB - Rótulos"
type input "60"
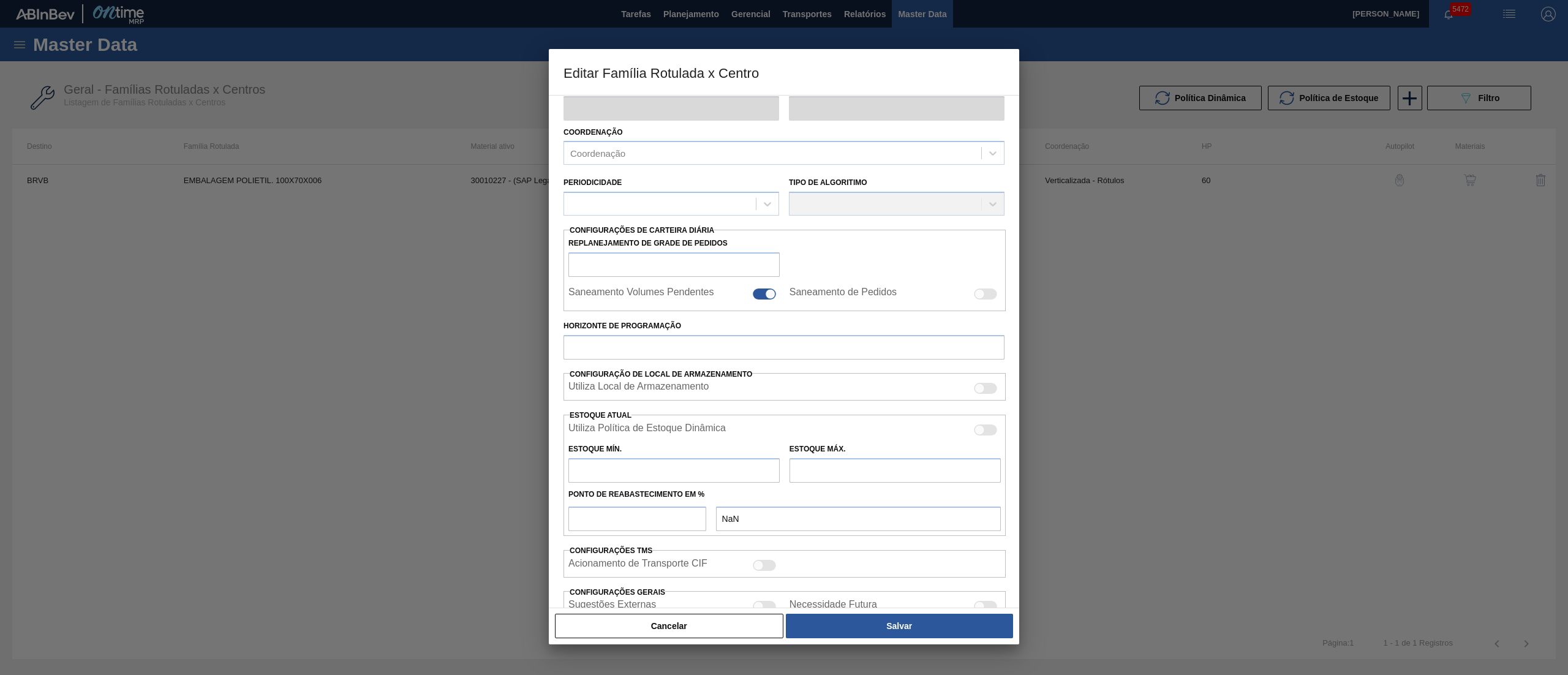
type input "800"
type input "2.500"
type input "50"
type input "1.650,000"
checkbox input "true"
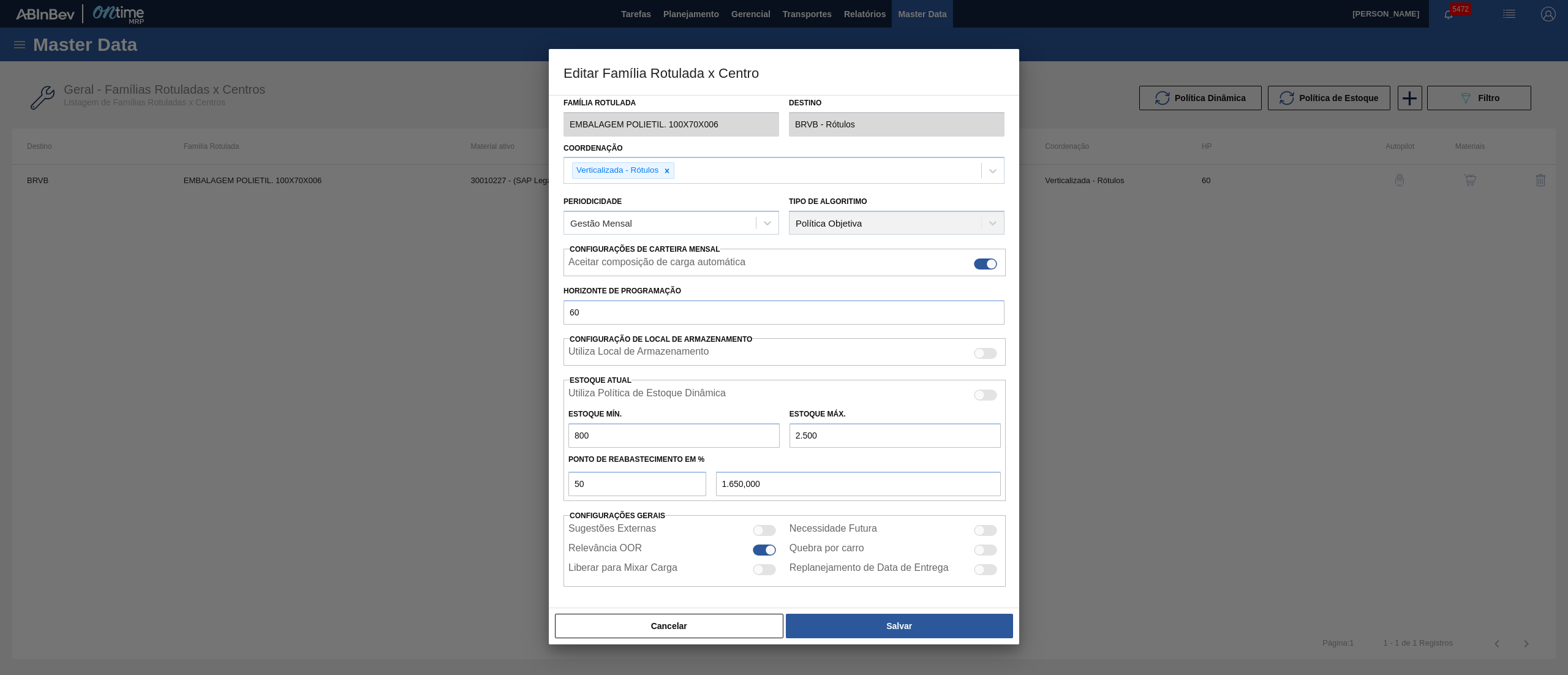
click at [991, 521] on div "Sugestões Externas Necessidade Futura Relevância OOR Quebra por carro Liberar p…" at bounding box center [784, 550] width 442 height 62
click at [984, 530] on div at bounding box center [986, 530] width 23 height 11
checkbox input "true"
click at [924, 617] on button "Salvar" at bounding box center [899, 626] width 227 height 24
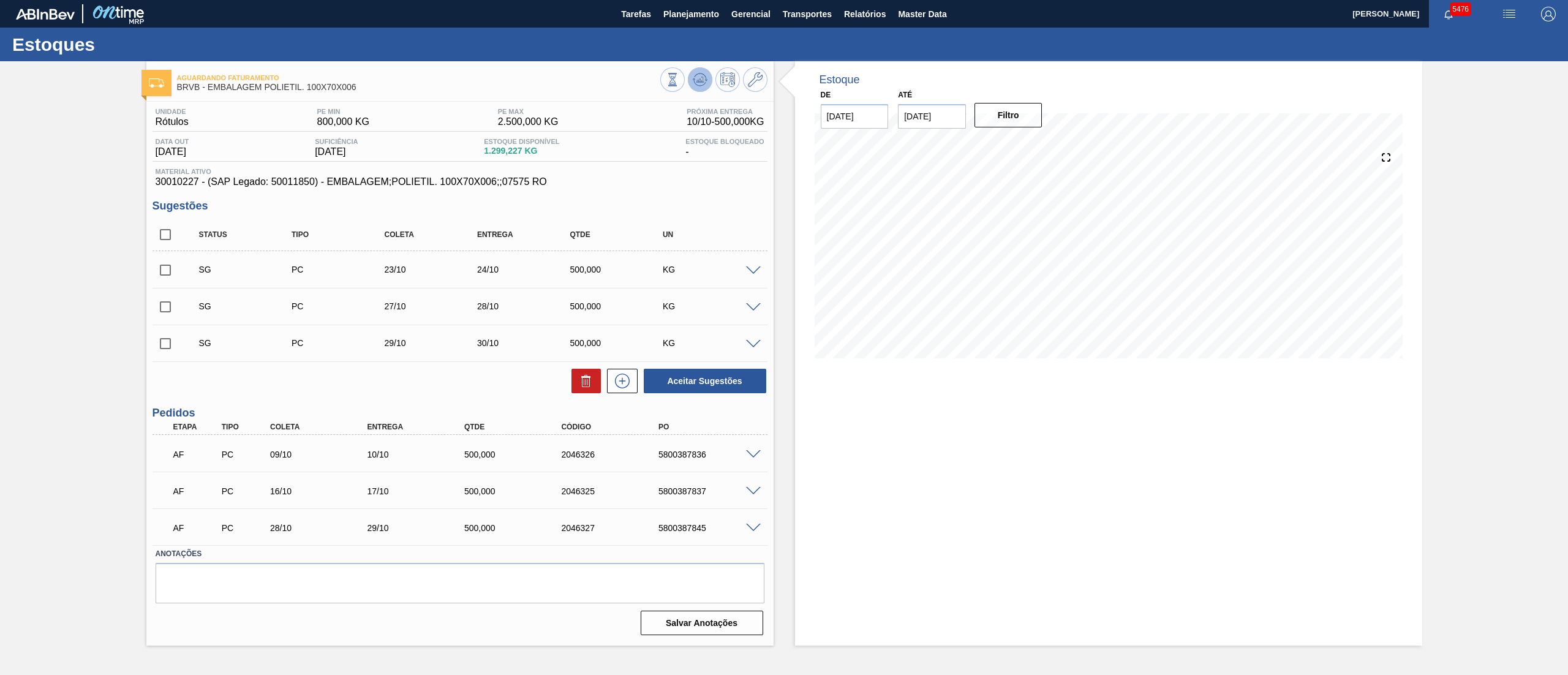
click at [693, 78] on icon at bounding box center [700, 79] width 15 height 15
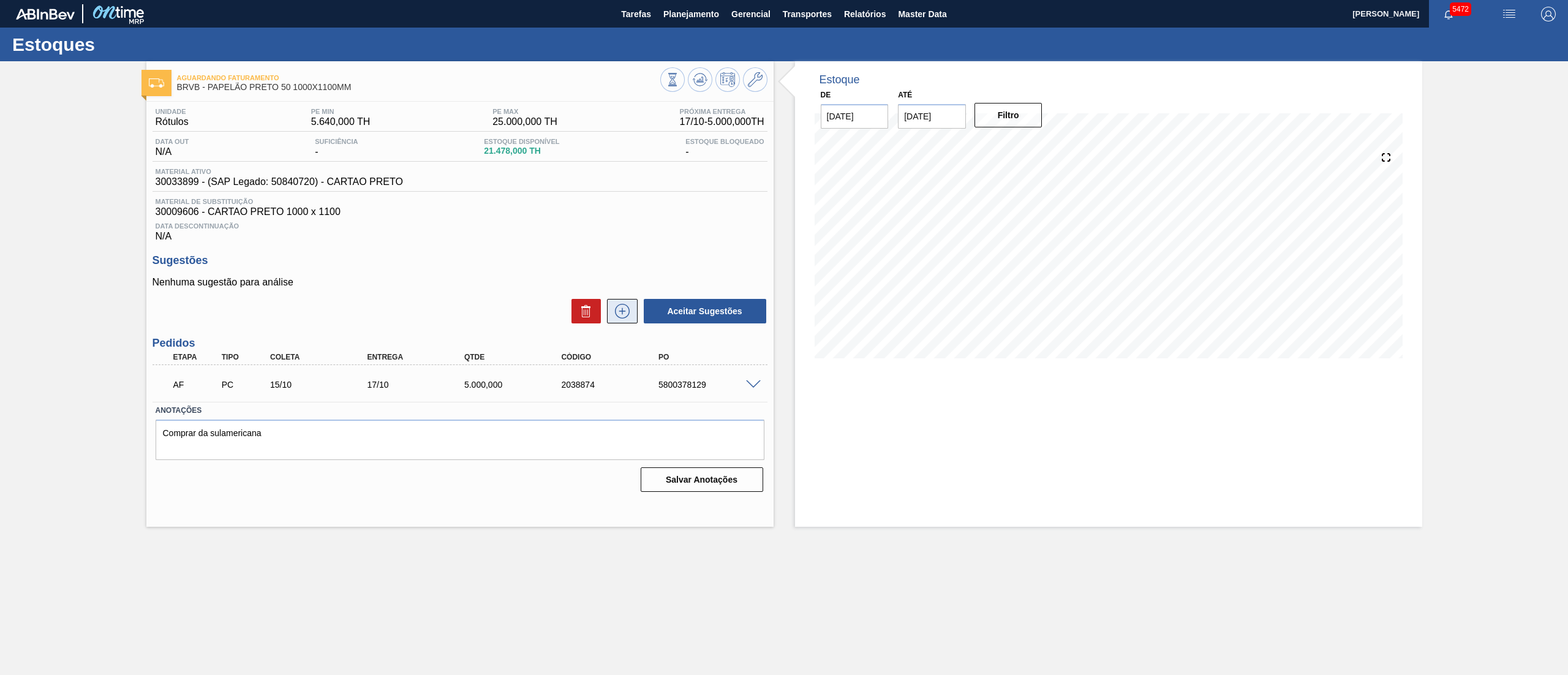
click at [620, 316] on icon at bounding box center [622, 311] width 20 height 15
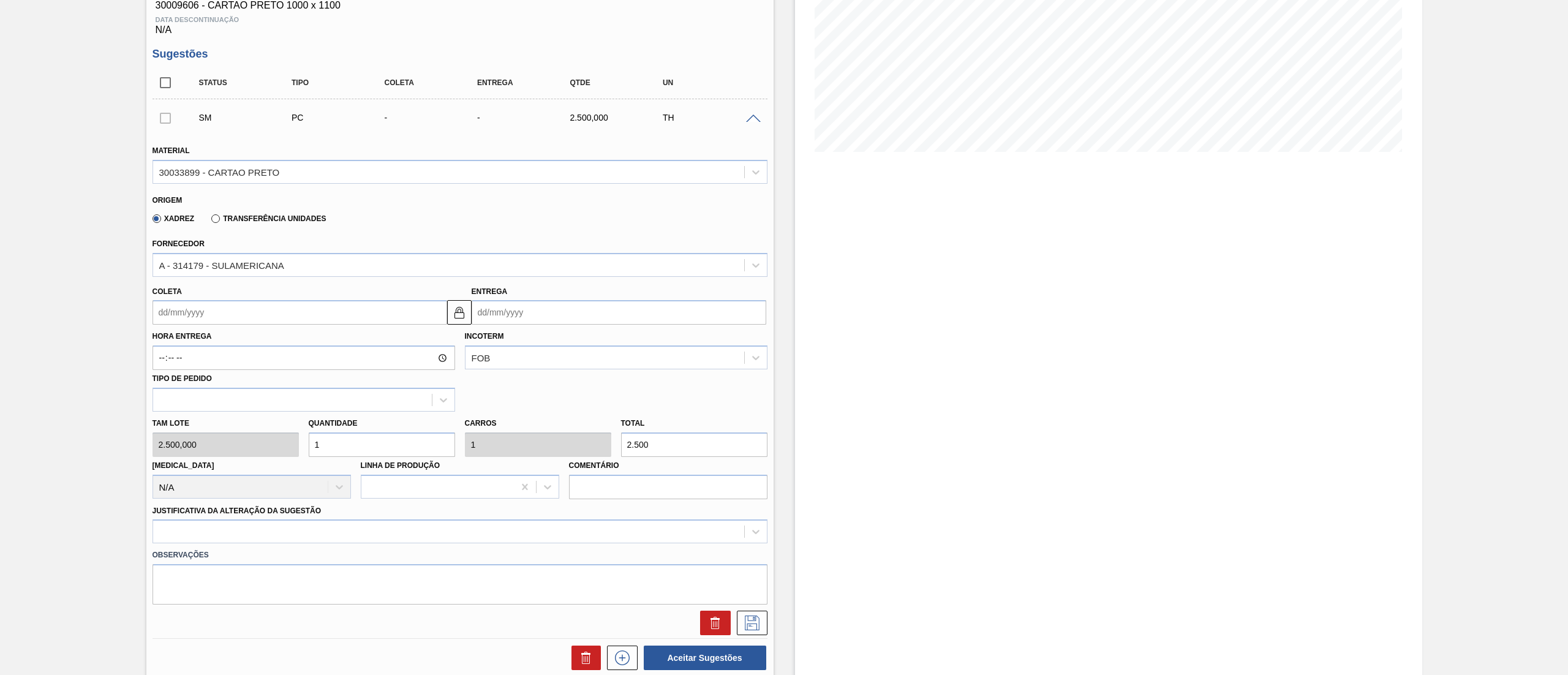
scroll to position [245, 0]
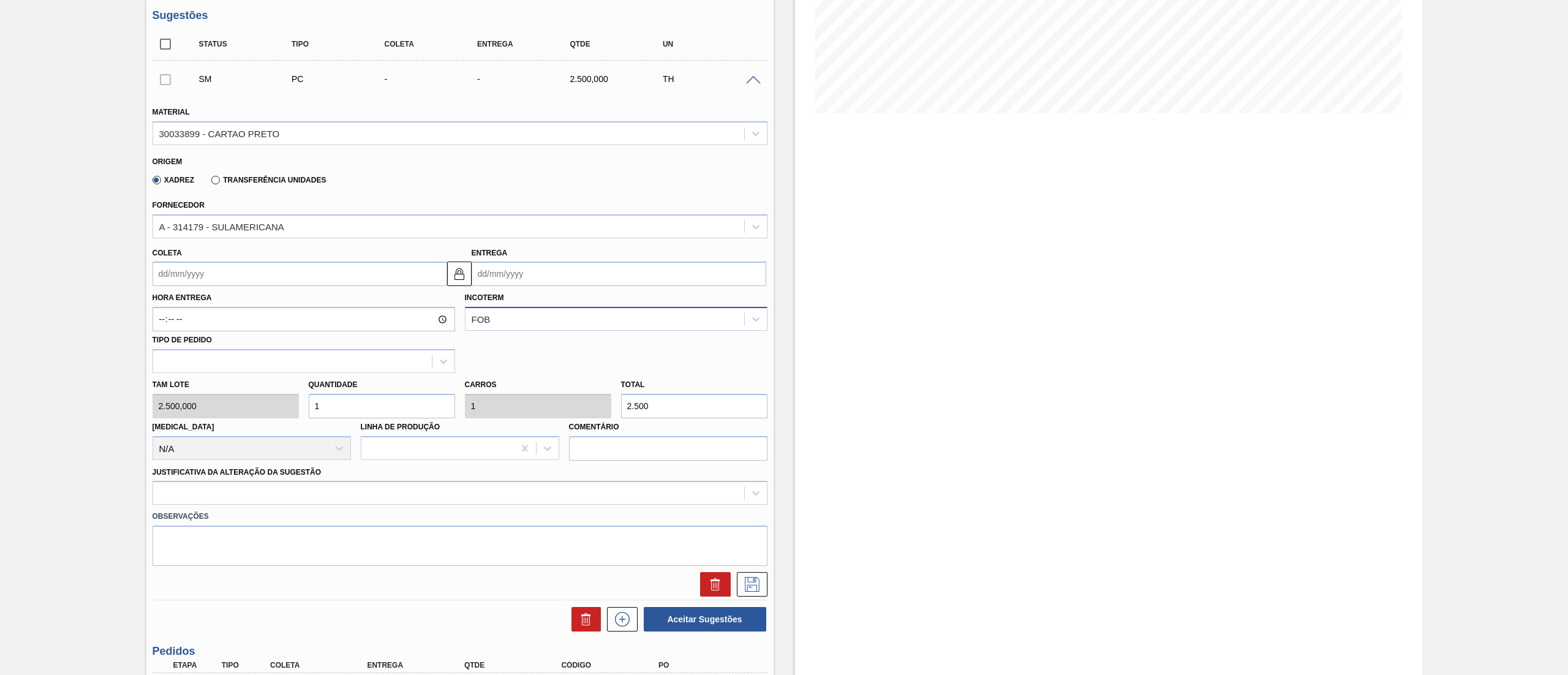
click at [604, 311] on div "FOB" at bounding box center [604, 319] width 278 height 18
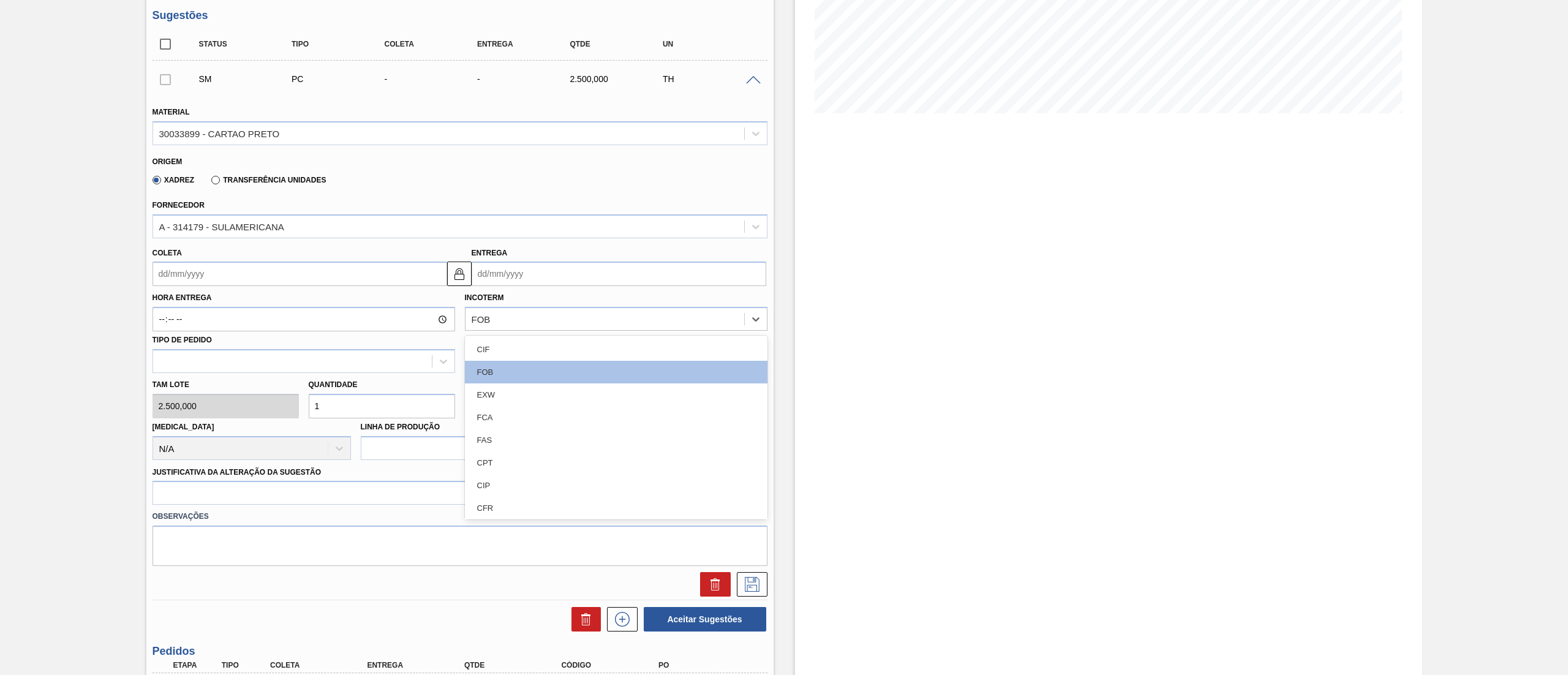
drag, startPoint x: 581, startPoint y: 293, endPoint x: 576, endPoint y: 287, distance: 7.8
click at [579, 292] on div "Incoterm option CIF focused, 1 of 11. 11 results available. Use Up and Down to …" at bounding box center [616, 310] width 303 height 42
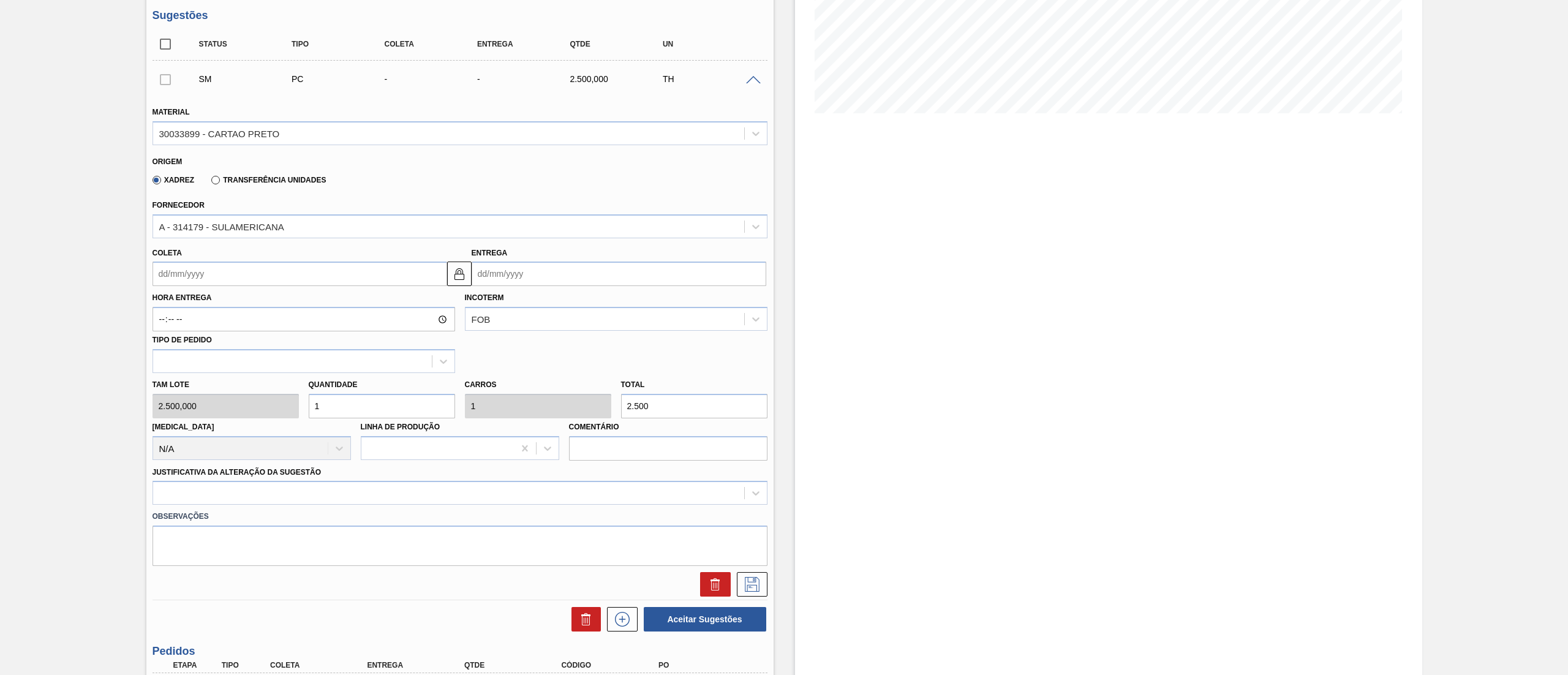
click at [566, 279] on input "Entrega" at bounding box center [619, 274] width 294 height 24
click at [572, 425] on div "30" at bounding box center [565, 422] width 17 height 17
type input "[DATE]"
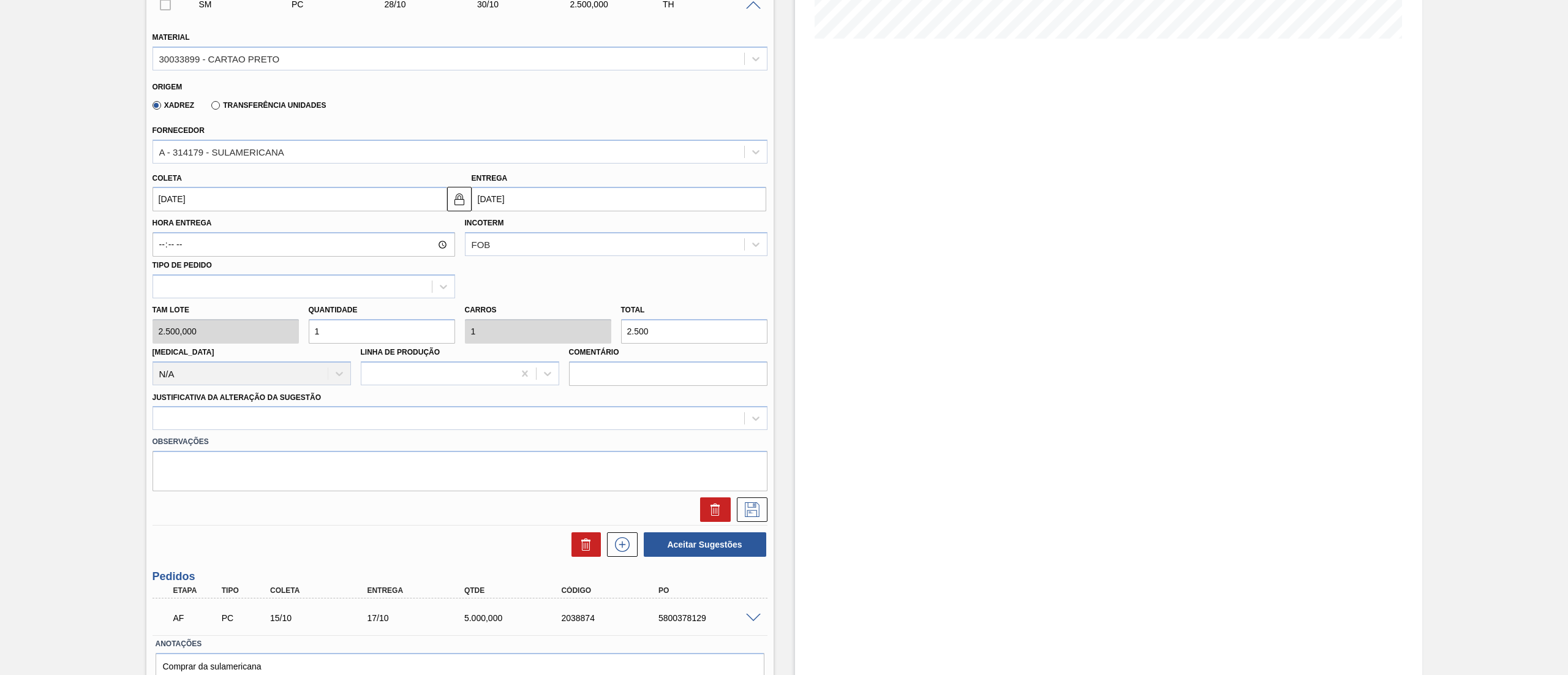
scroll to position [380, 0]
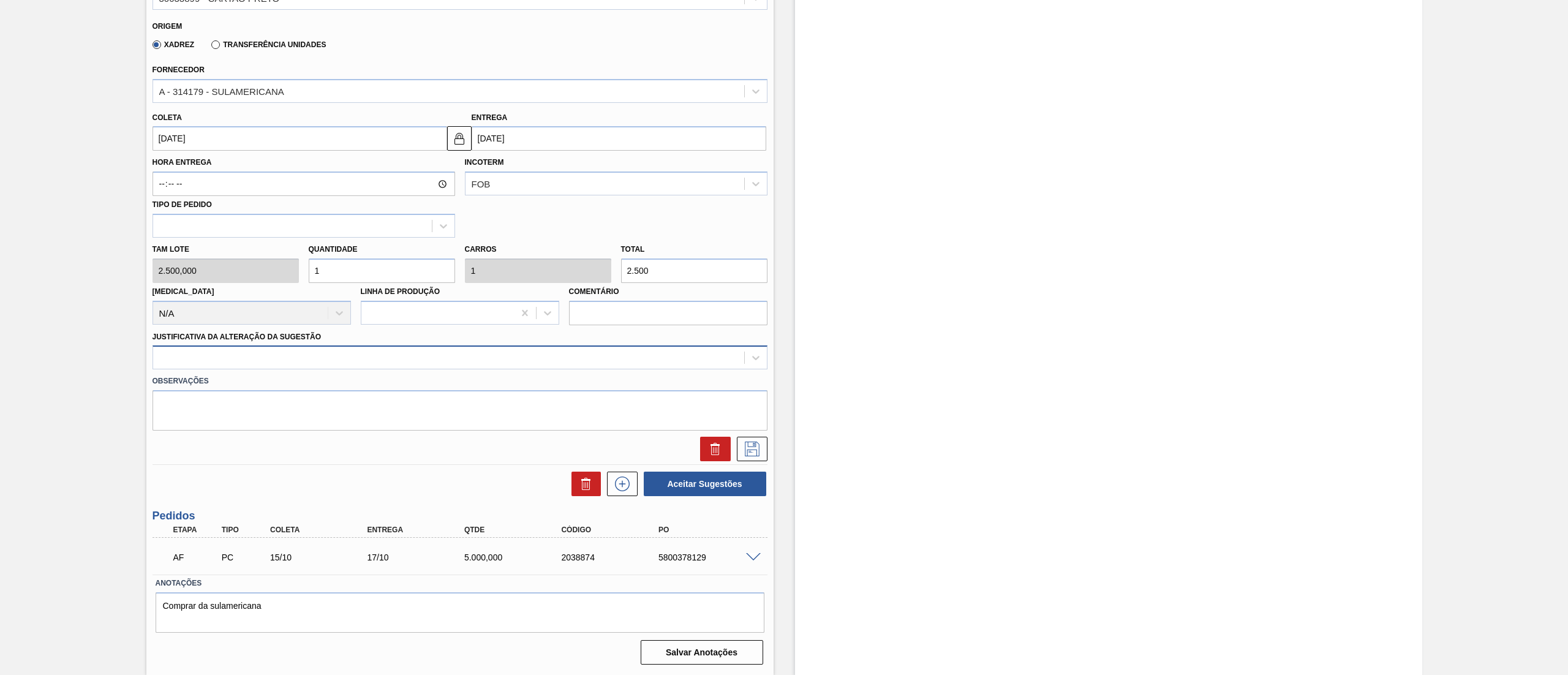
click at [184, 365] on div at bounding box center [448, 358] width 591 height 18
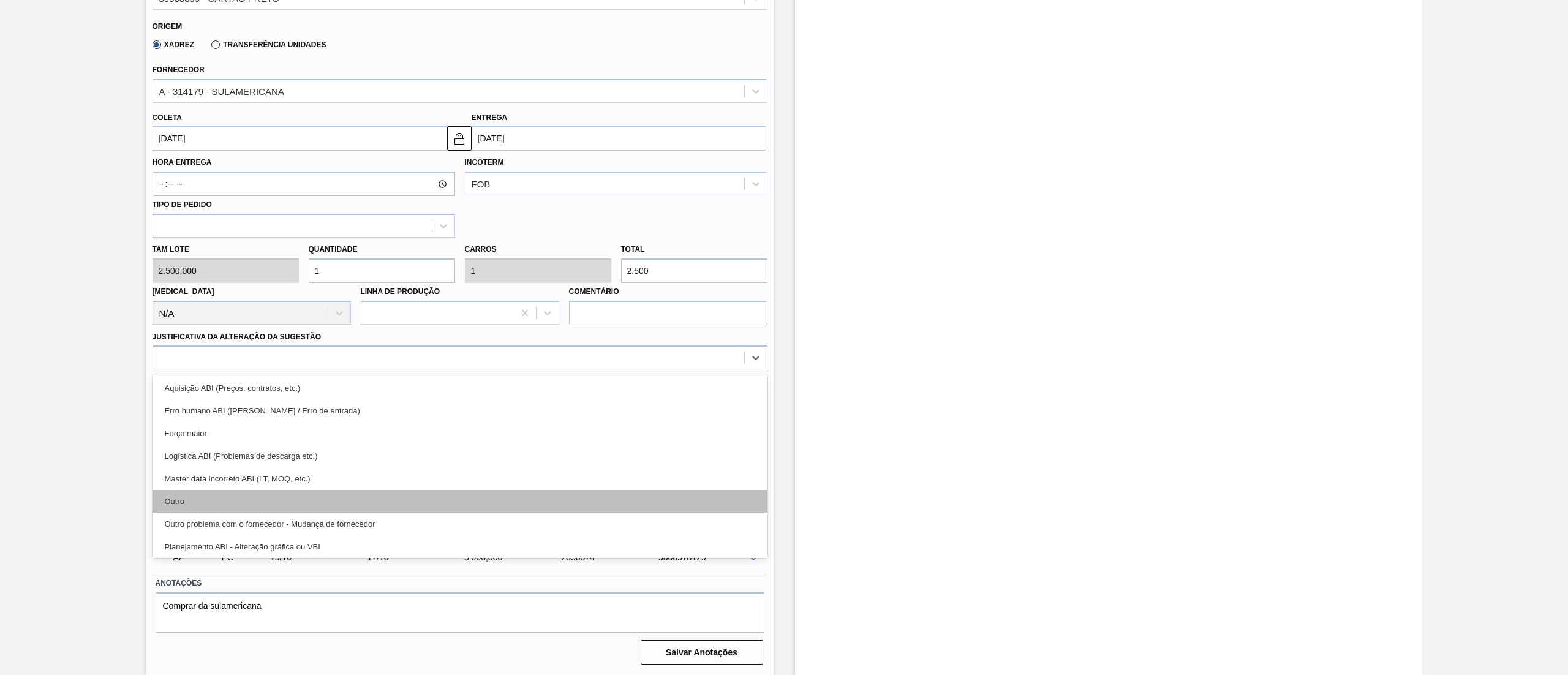
click at [191, 509] on div "Outro" at bounding box center [460, 501] width 615 height 22
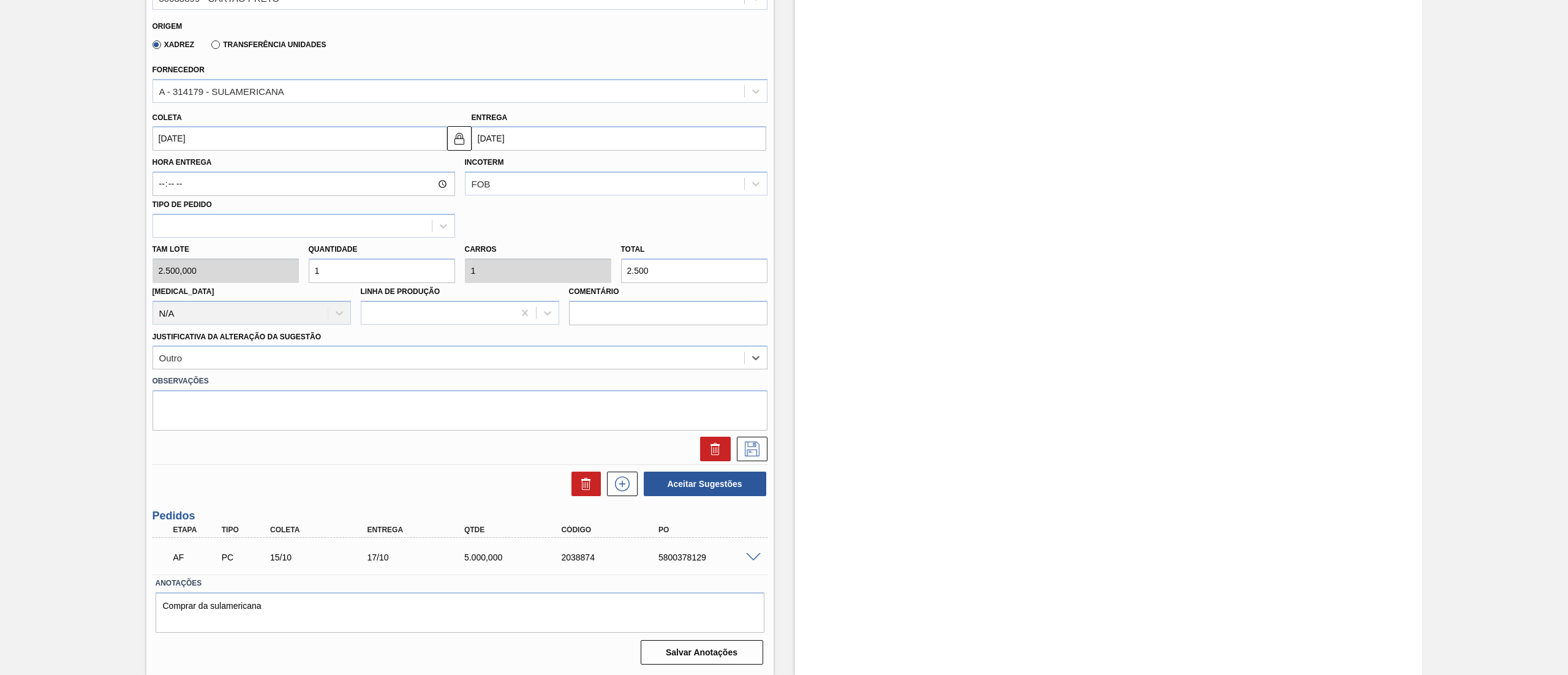
scroll to position [135, 0]
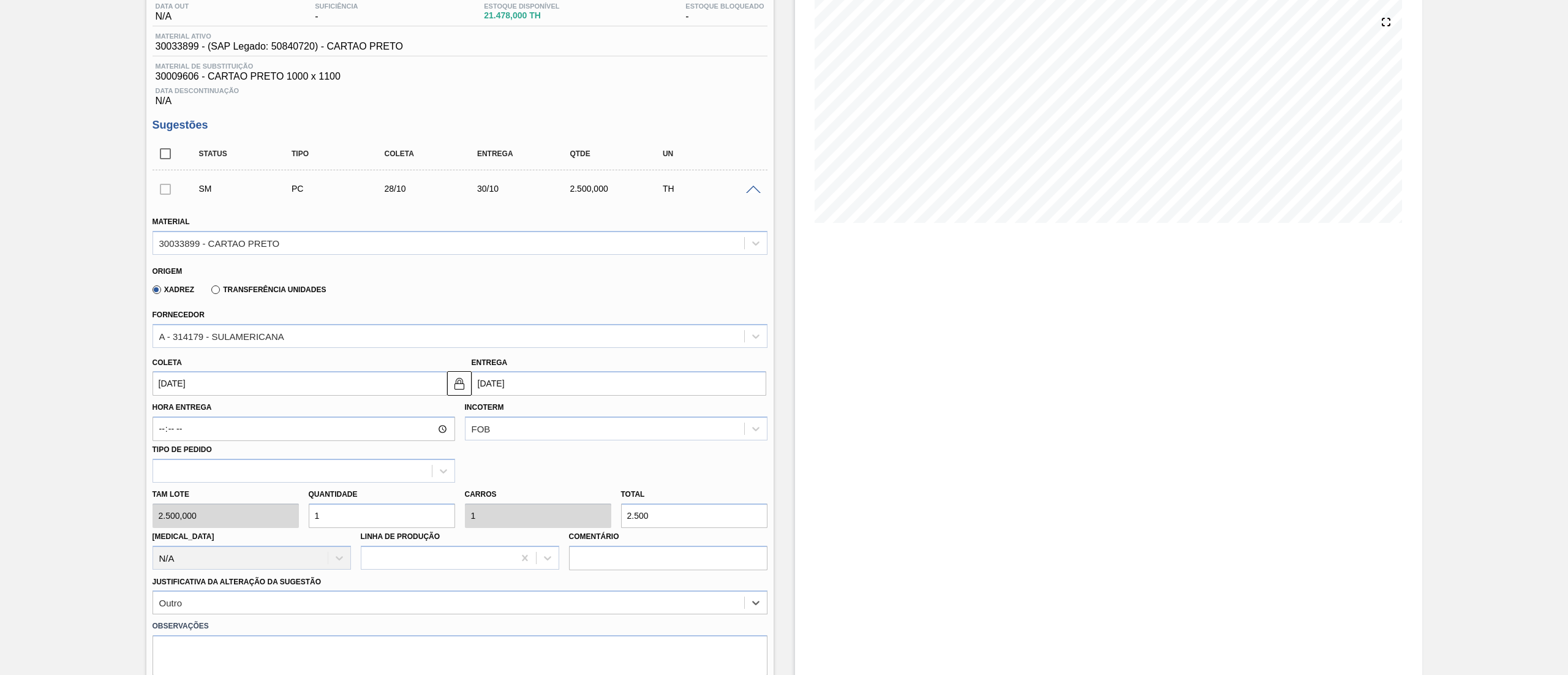
click at [174, 195] on div at bounding box center [165, 189] width 26 height 24
click at [165, 191] on div at bounding box center [165, 189] width 26 height 24
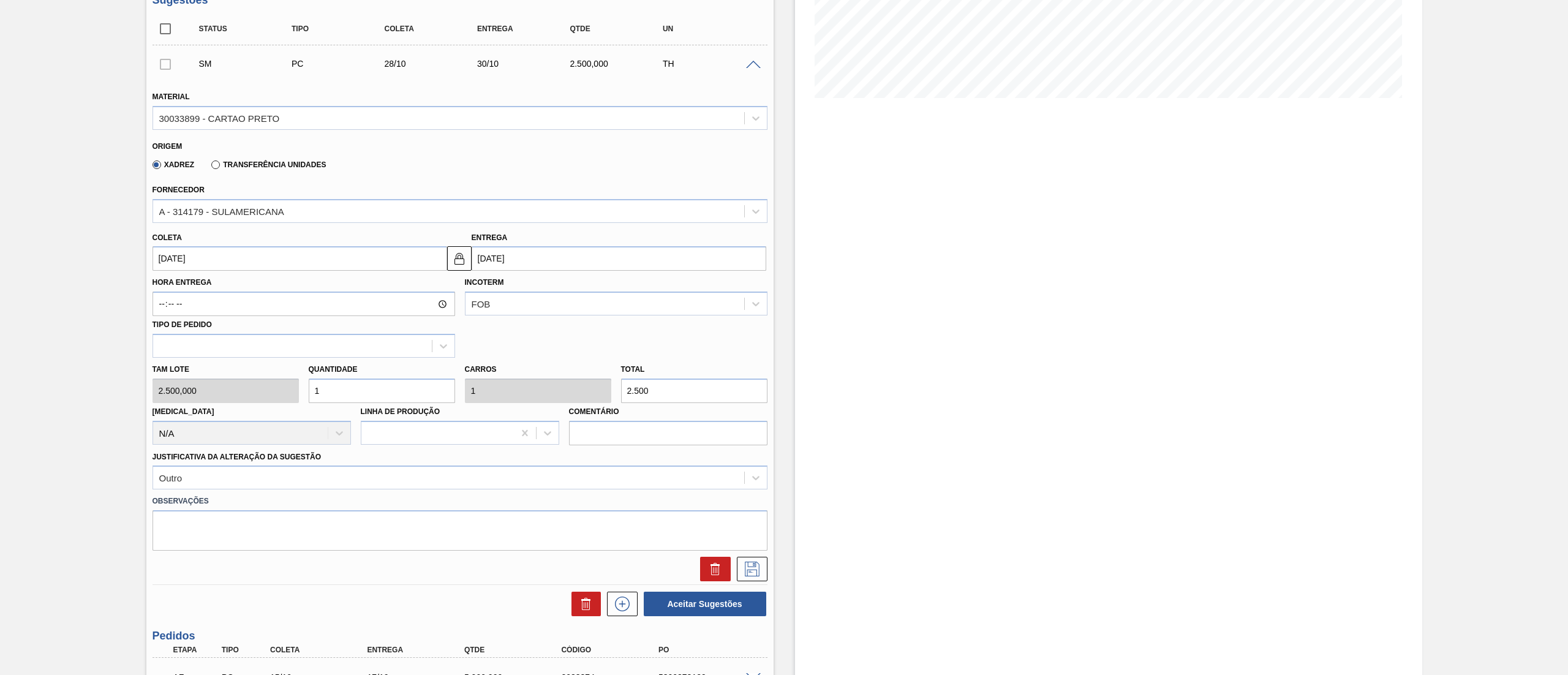
scroll to position [380, 0]
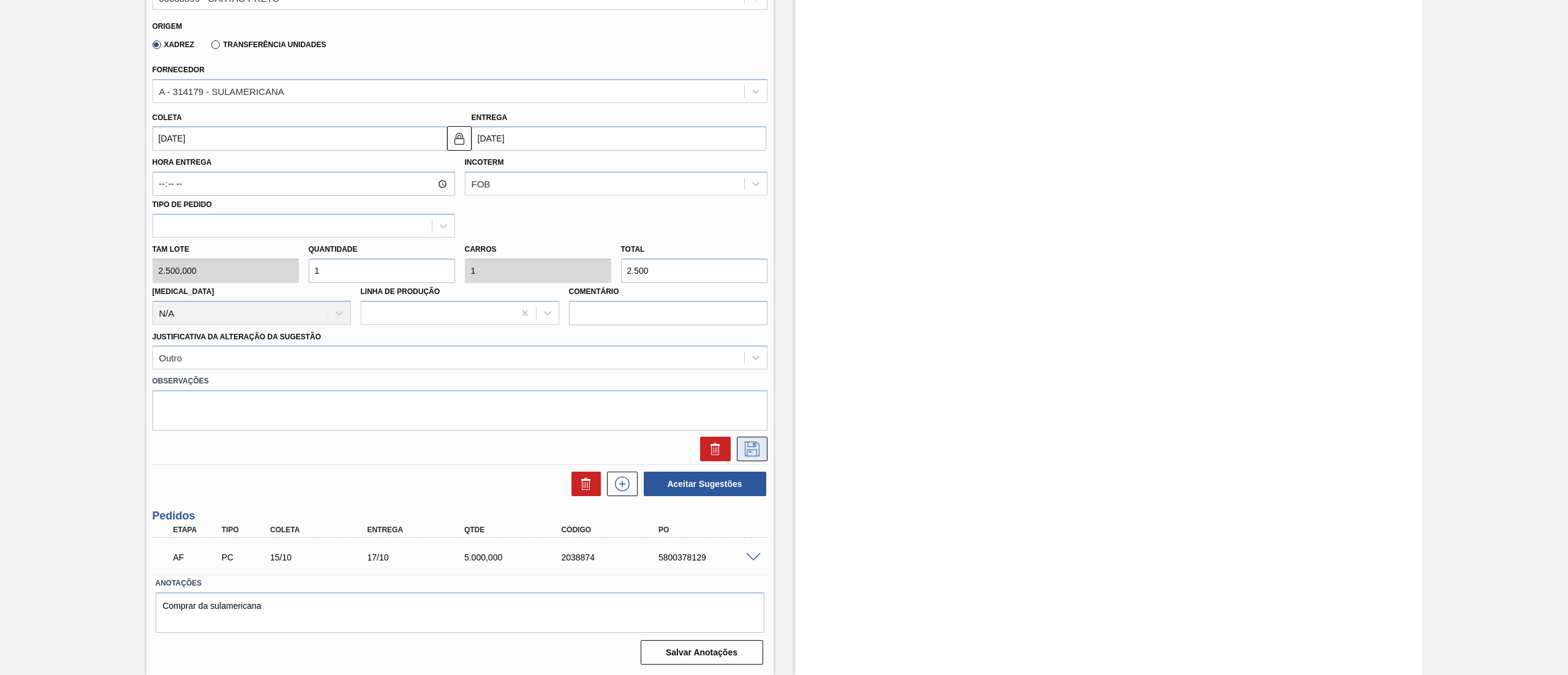
click at [757, 450] on icon at bounding box center [752, 449] width 20 height 15
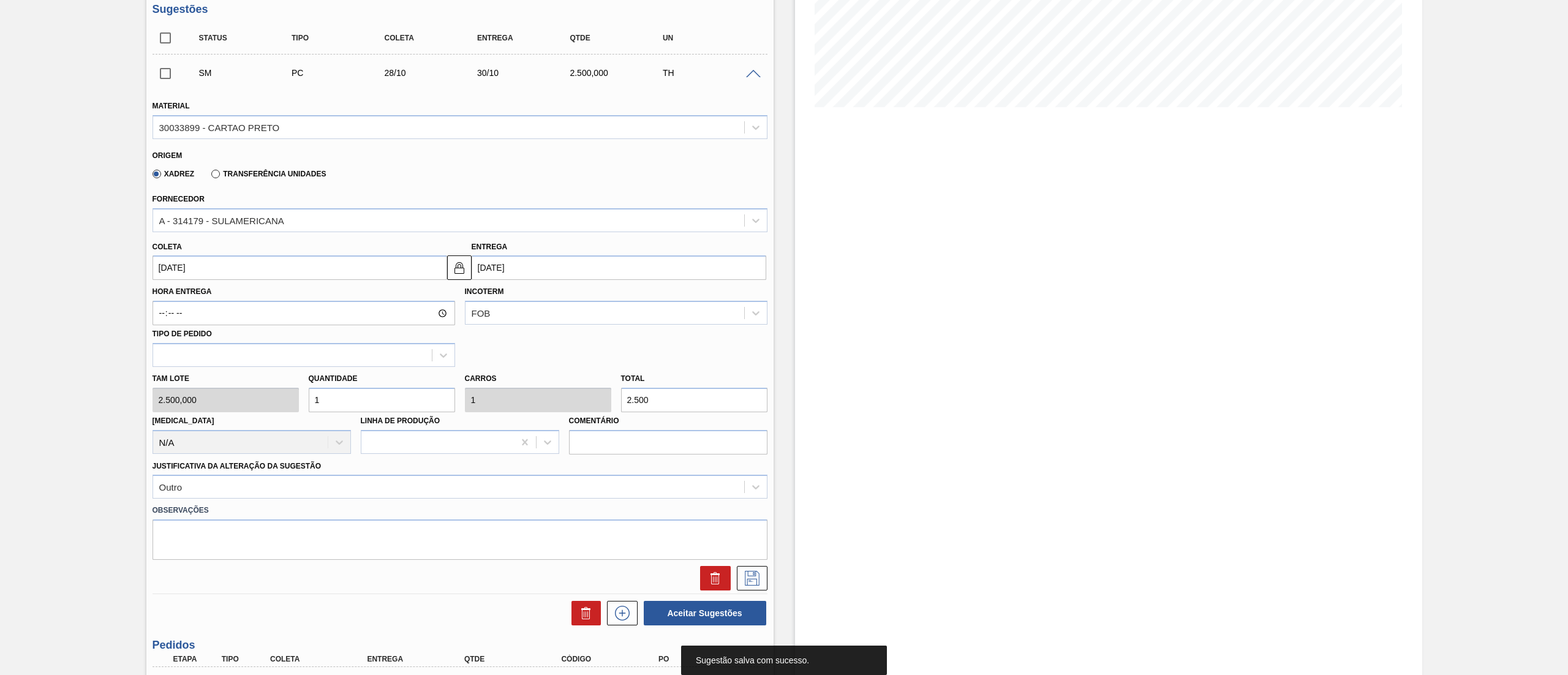
scroll to position [13, 0]
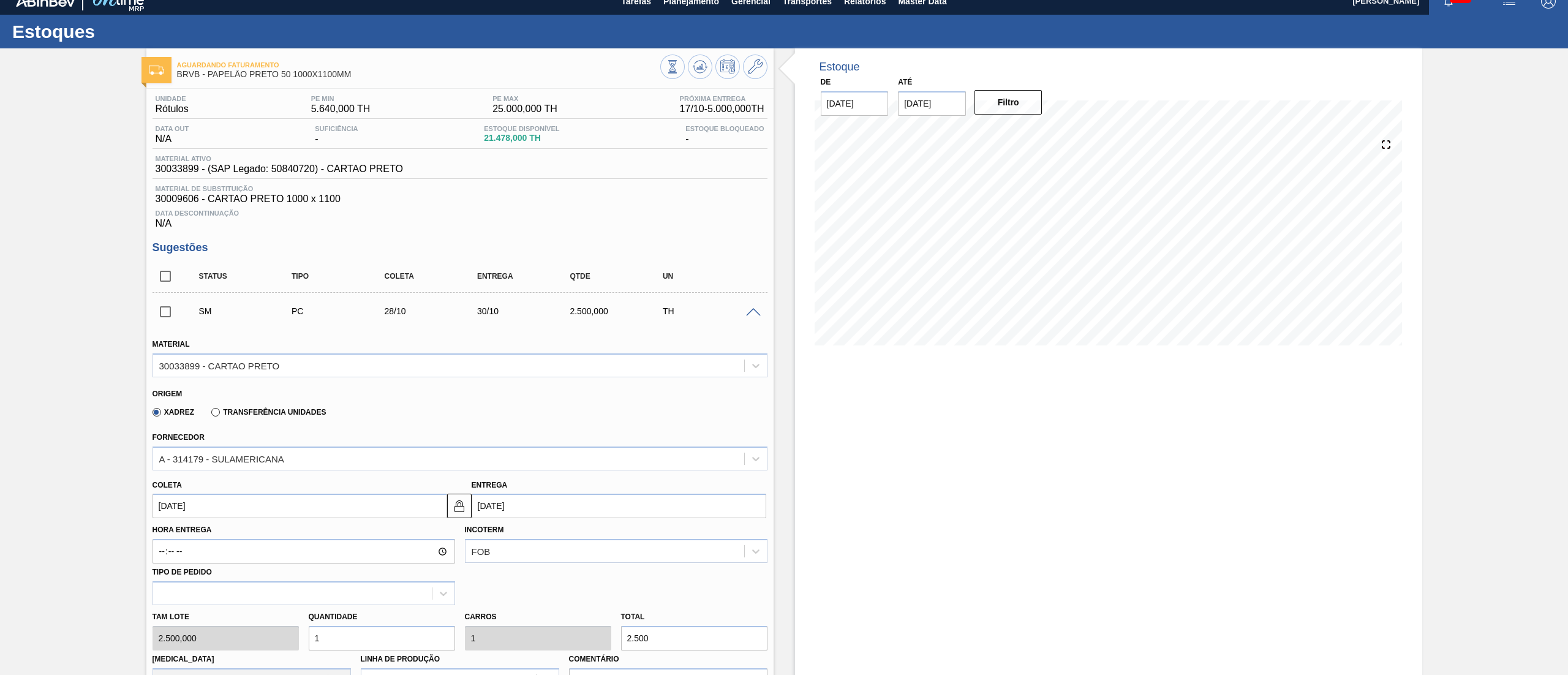
click at [761, 311] on div at bounding box center [755, 311] width 24 height 9
click at [753, 316] on span at bounding box center [753, 312] width 15 height 9
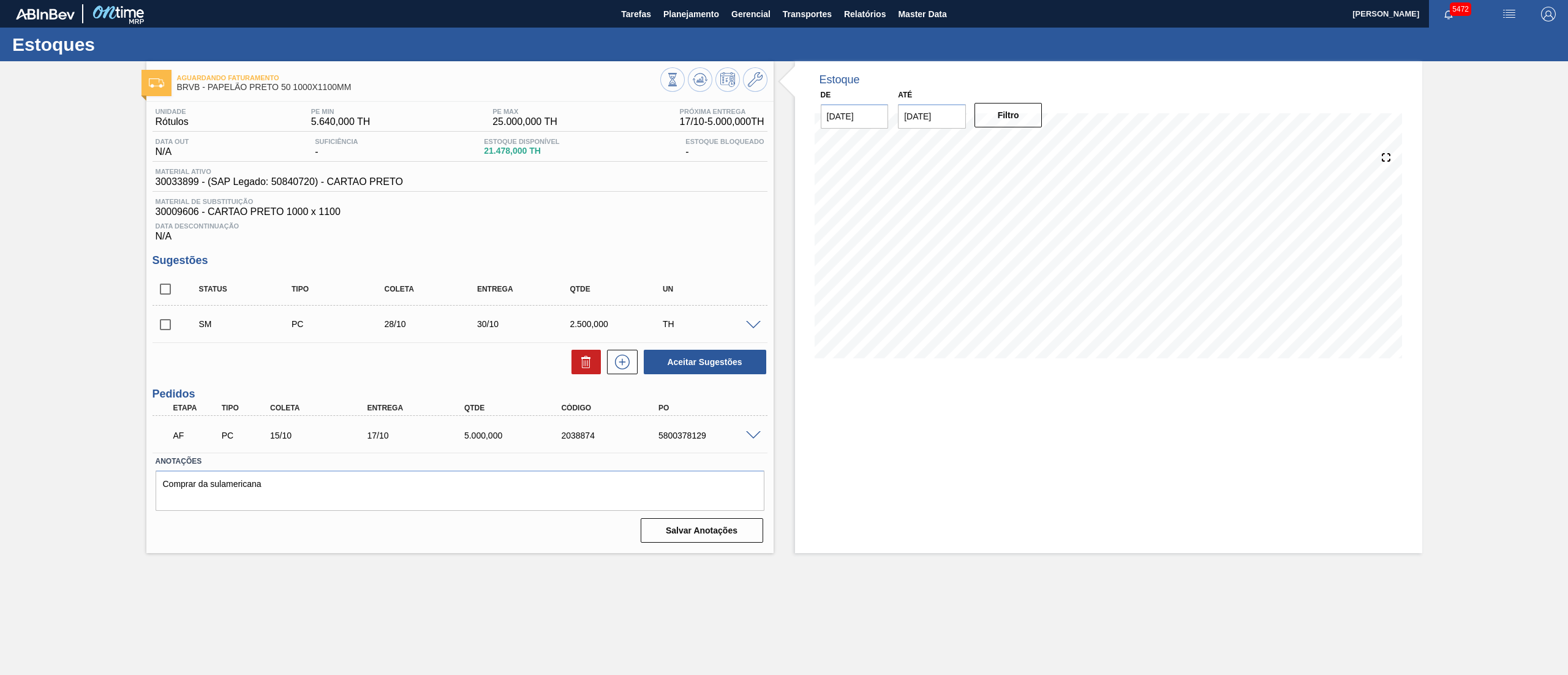
scroll to position [0, 0]
click at [166, 328] on input "checkbox" at bounding box center [165, 324] width 26 height 26
click at [696, 369] on button "Aceitar Sugestões" at bounding box center [705, 361] width 122 height 24
checkbox input "false"
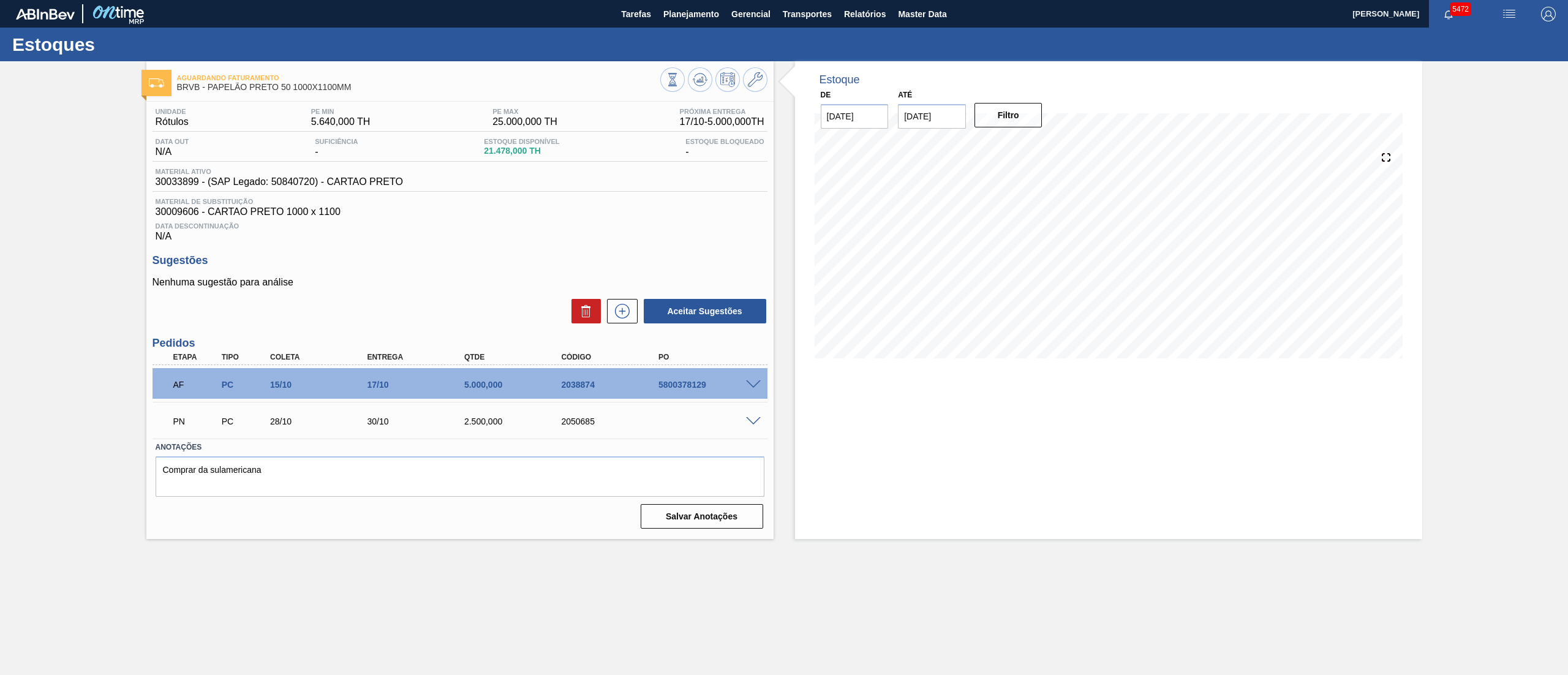
click at [755, 425] on span at bounding box center [753, 422] width 15 height 9
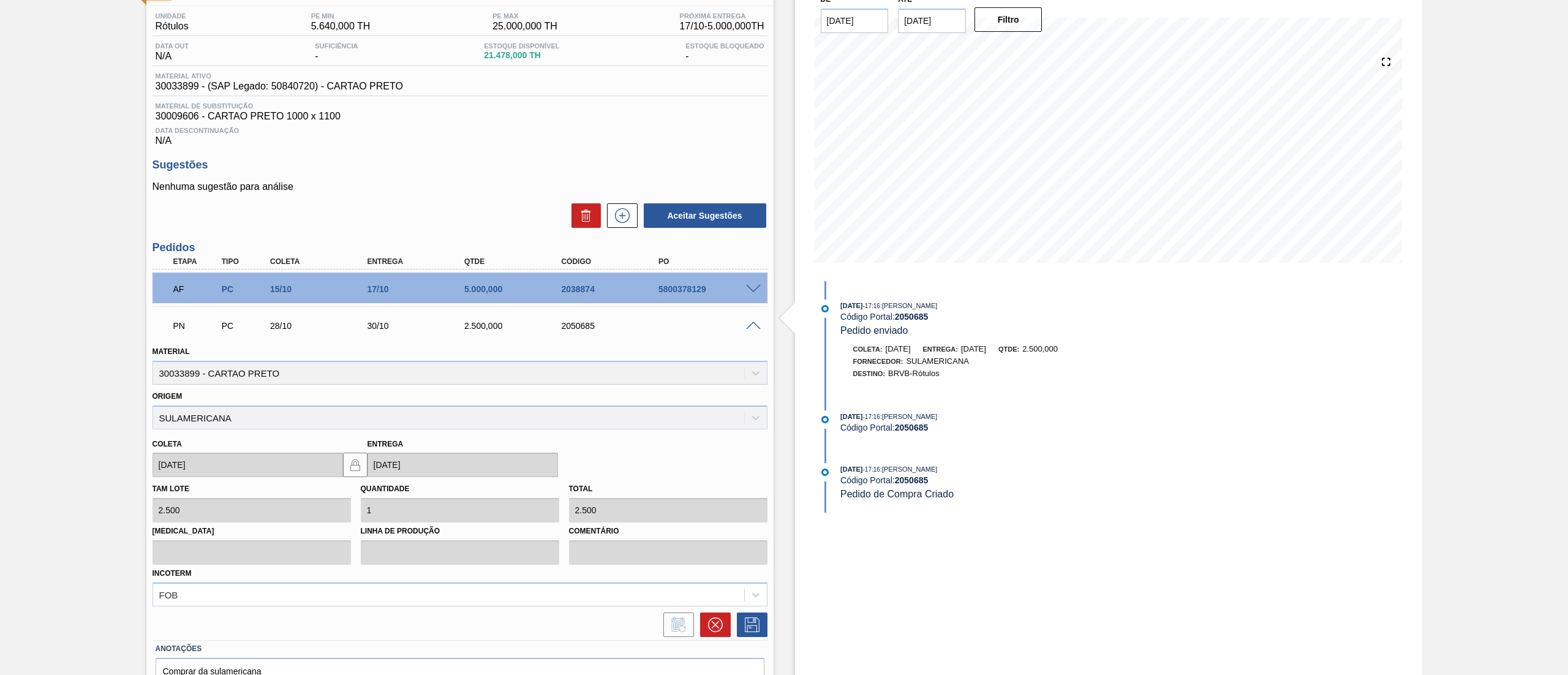
scroll to position [162, 0]
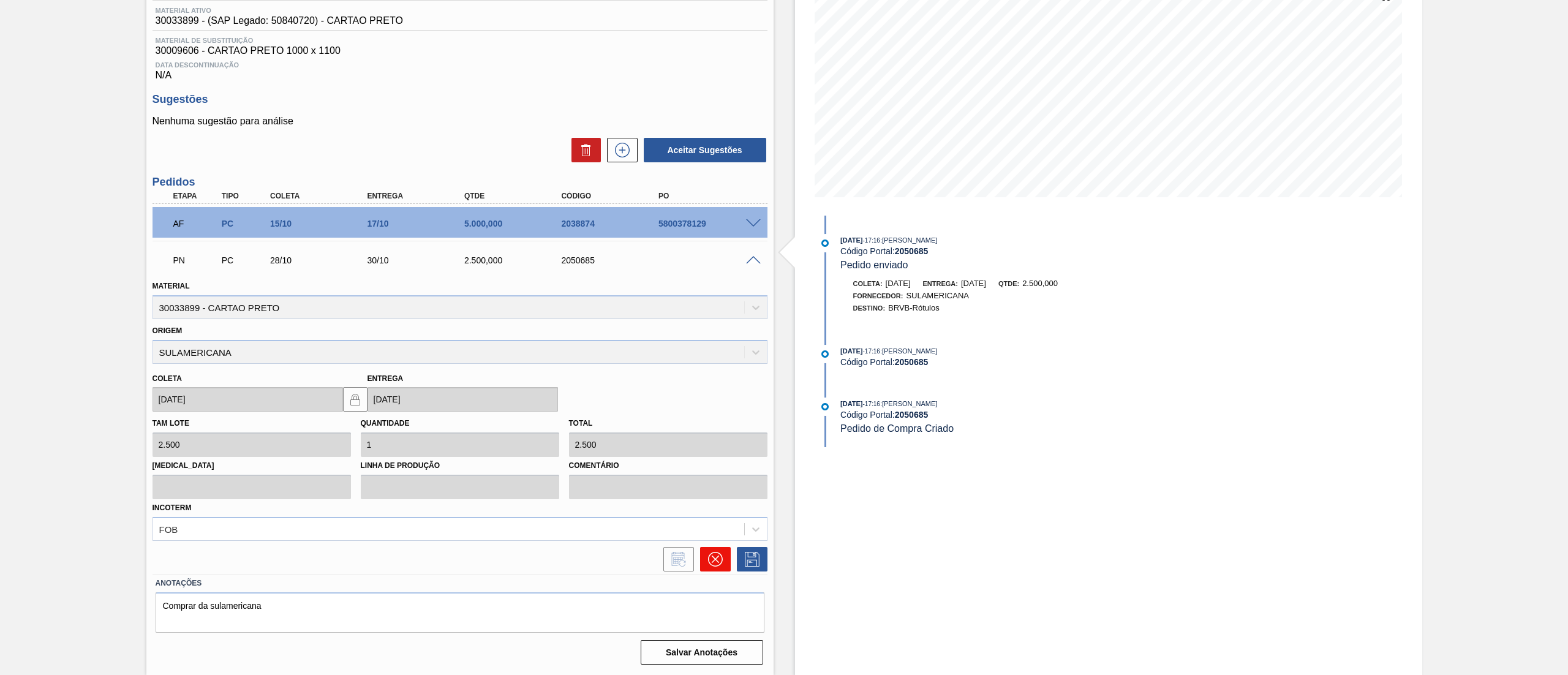
click at [714, 553] on icon at bounding box center [715, 559] width 15 height 15
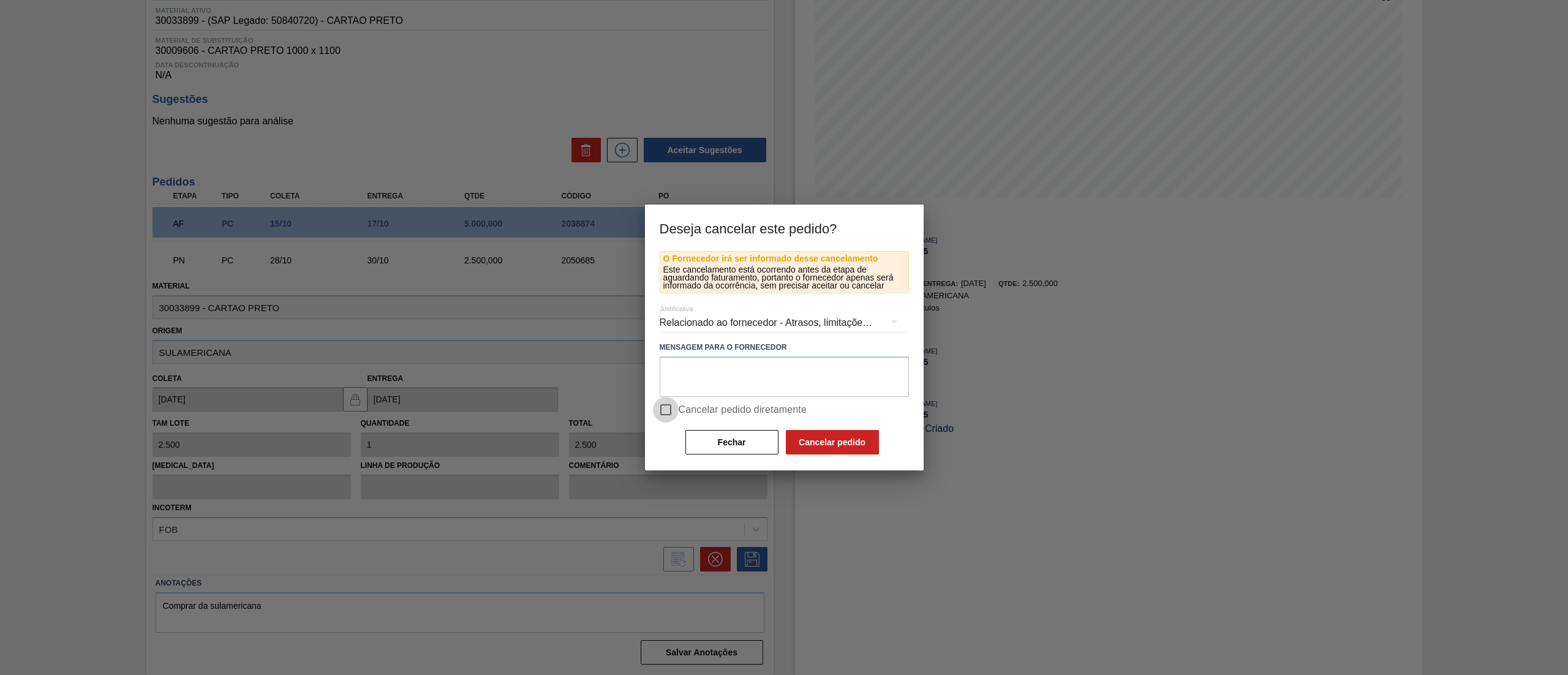
click at [672, 408] on input "Cancelar pedido diretamente" at bounding box center [666, 409] width 26 height 26
checkbox input "true"
click at [854, 442] on button "Cancelar pedido" at bounding box center [832, 442] width 93 height 24
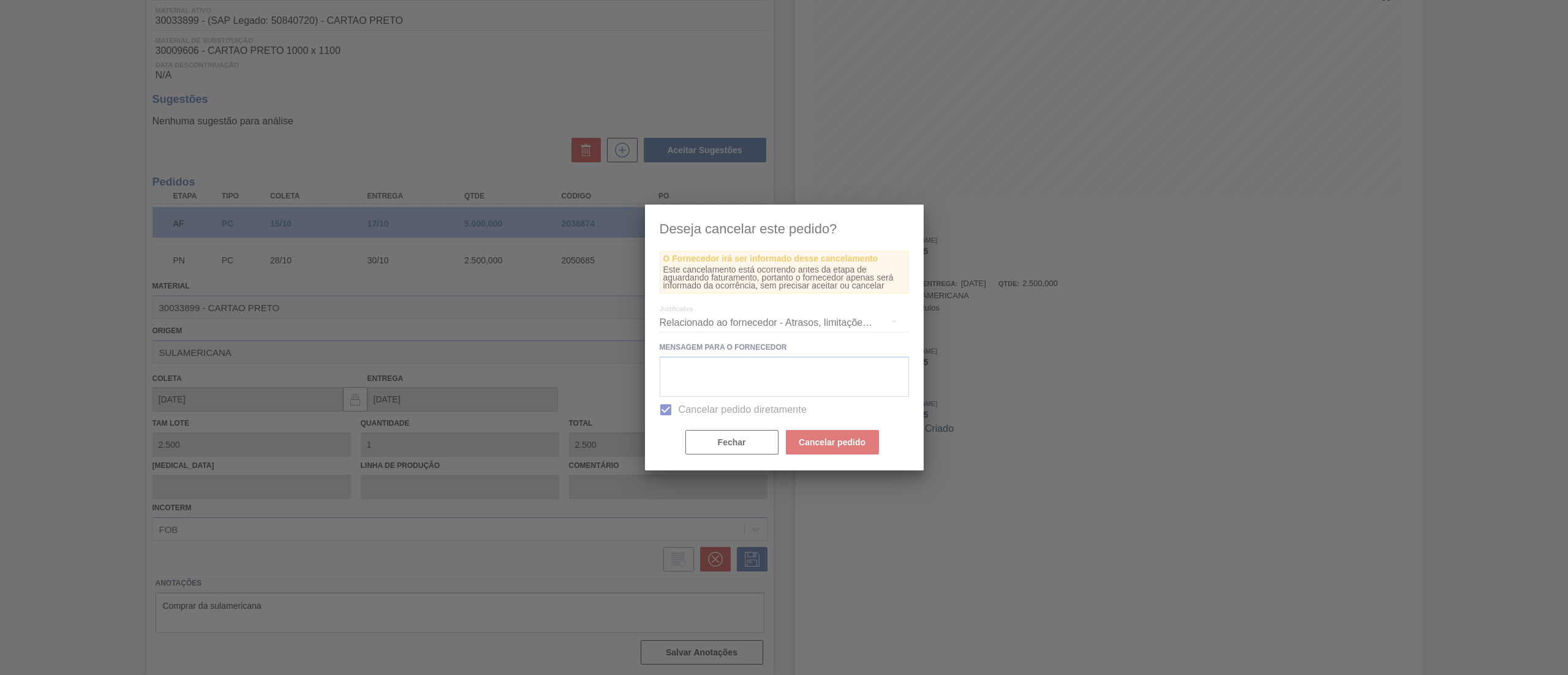
scroll to position [0, 0]
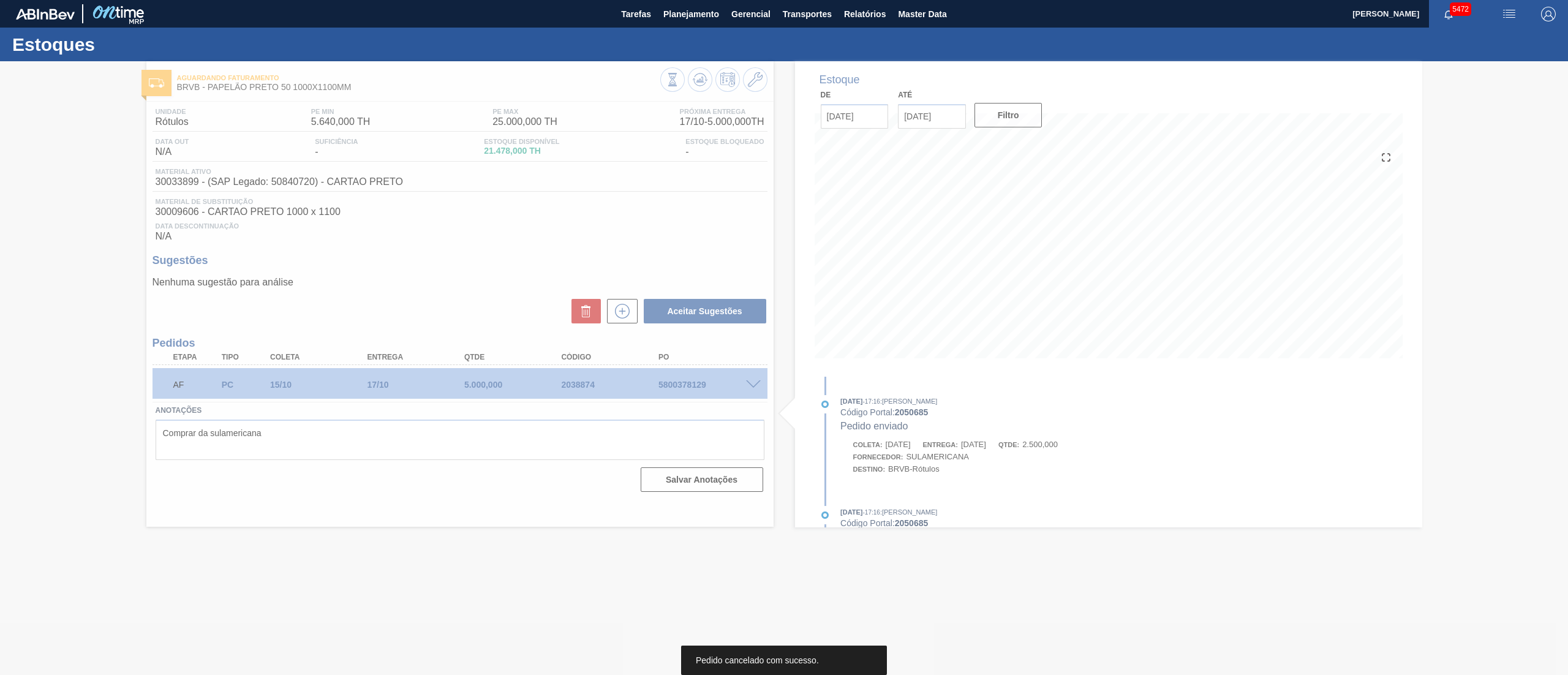
click at [755, 83] on div at bounding box center [784, 368] width 1568 height 614
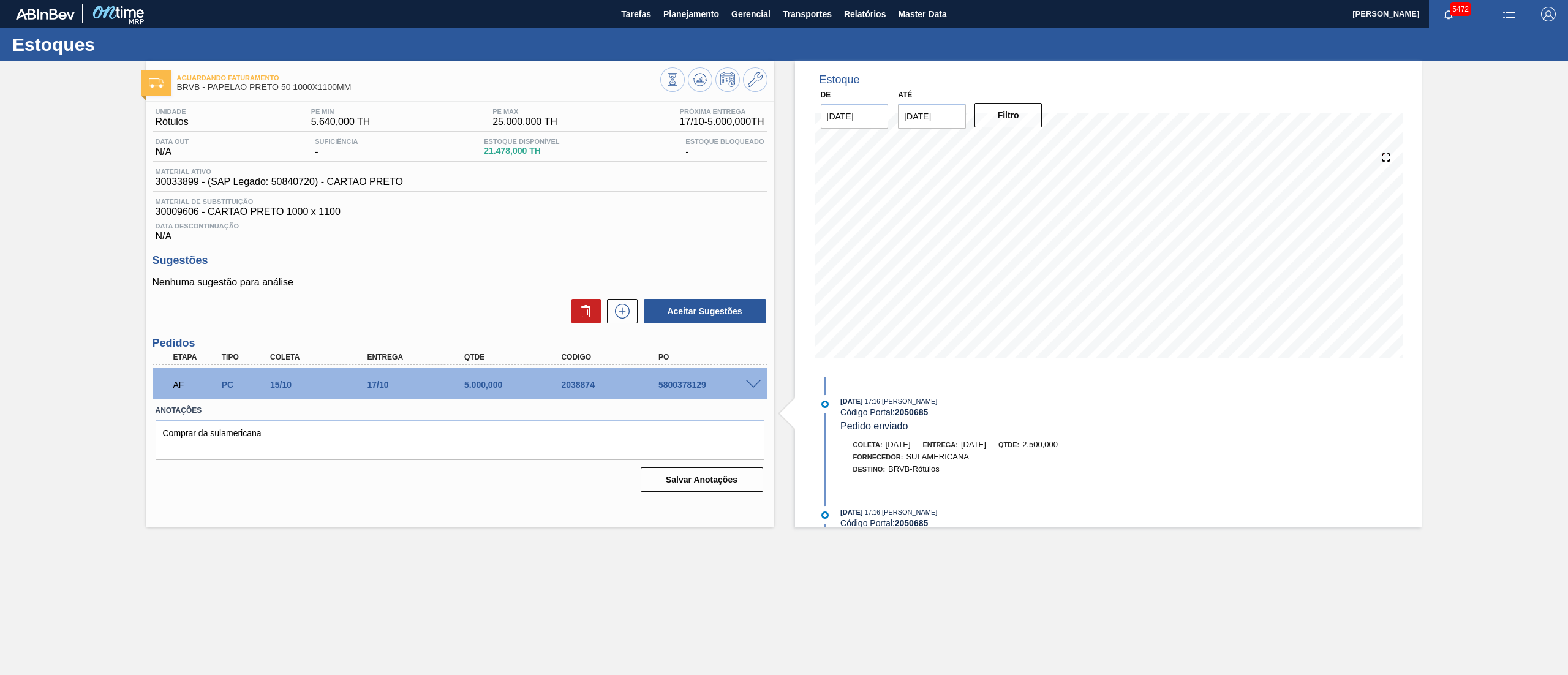
click at [770, 132] on div "Unidade Rótulos PE MIN 5.640,000 TH PE MAX 25.000,000 TH Próxima Entrega 17/10 …" at bounding box center [460, 299] width 627 height 394
click at [751, 77] on icon at bounding box center [755, 79] width 15 height 15
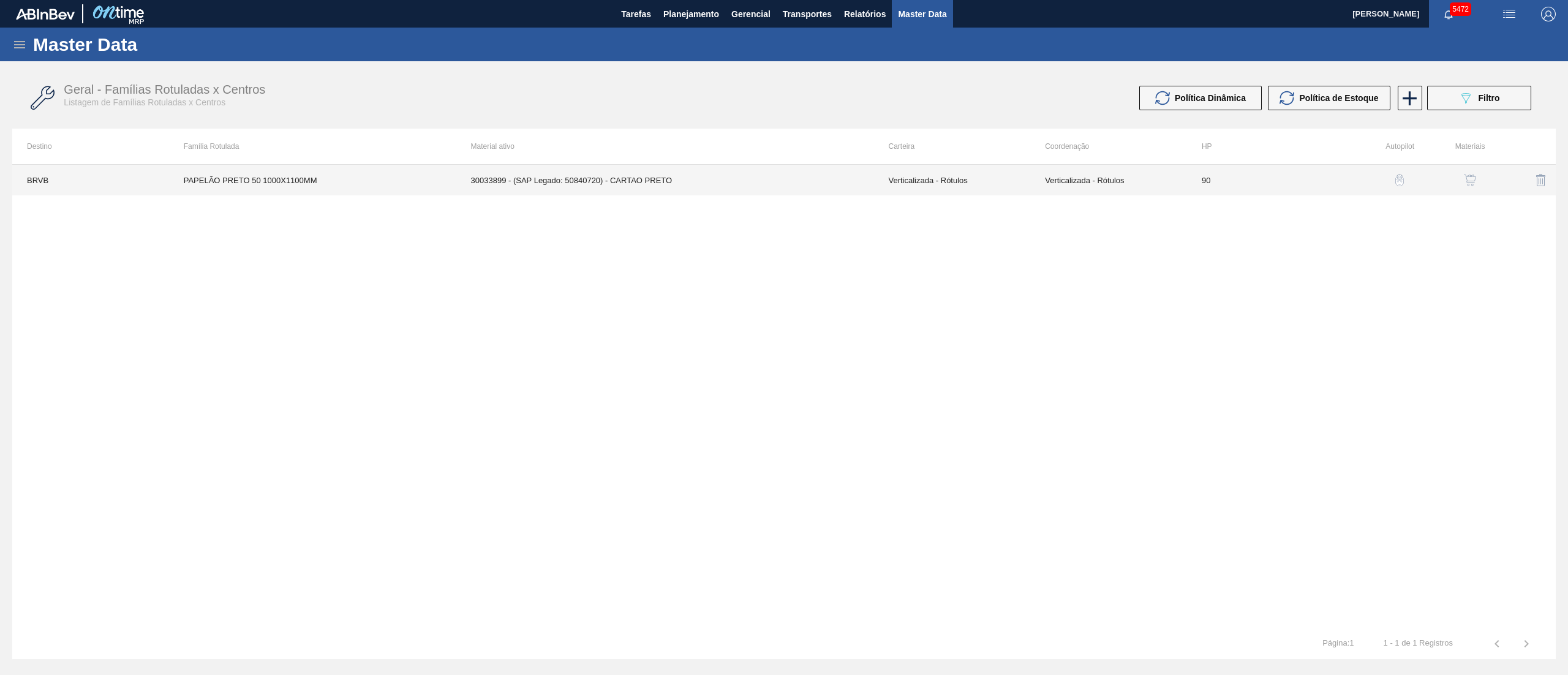
click at [664, 190] on td "30033899 - (SAP Legado: 50840720) - CARTAO PRETO" at bounding box center [665, 180] width 418 height 31
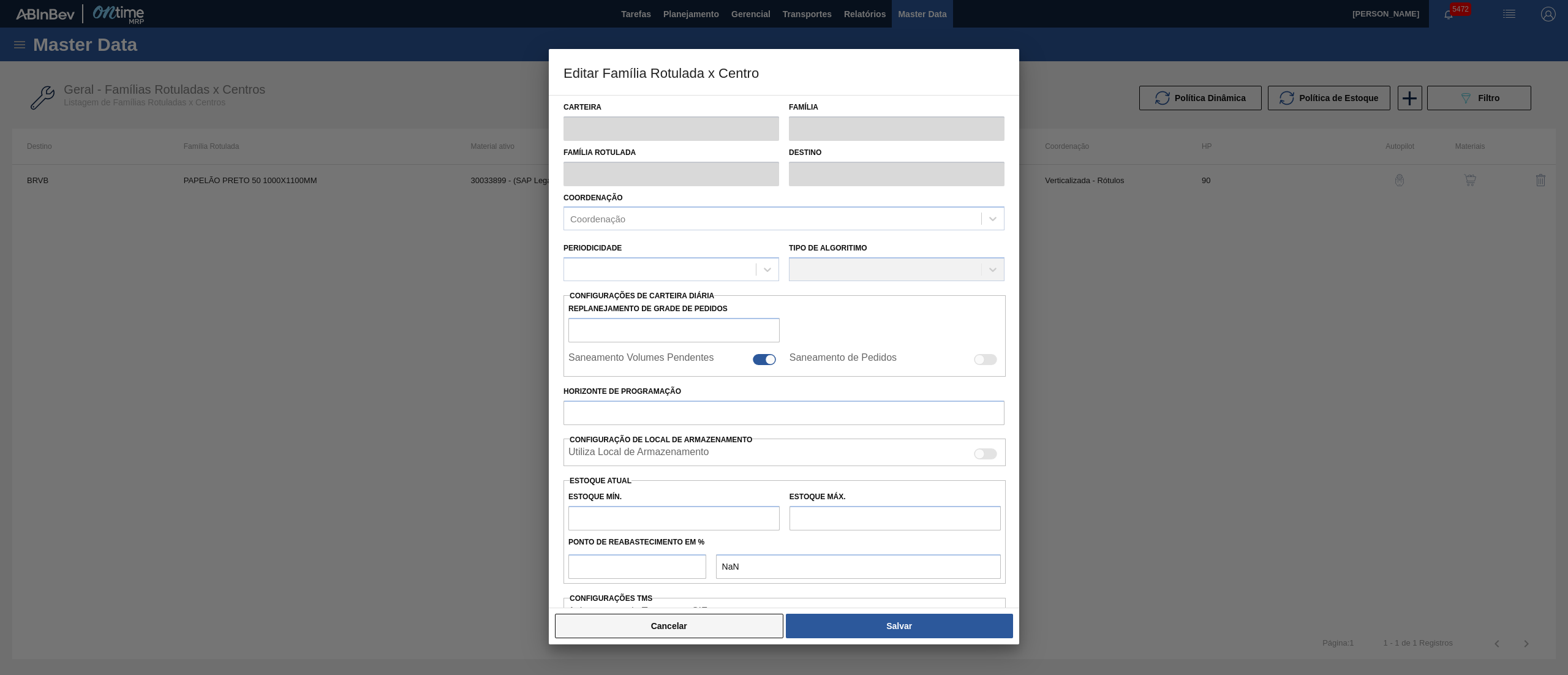
click at [627, 614] on button "Cancelar" at bounding box center [669, 626] width 228 height 24
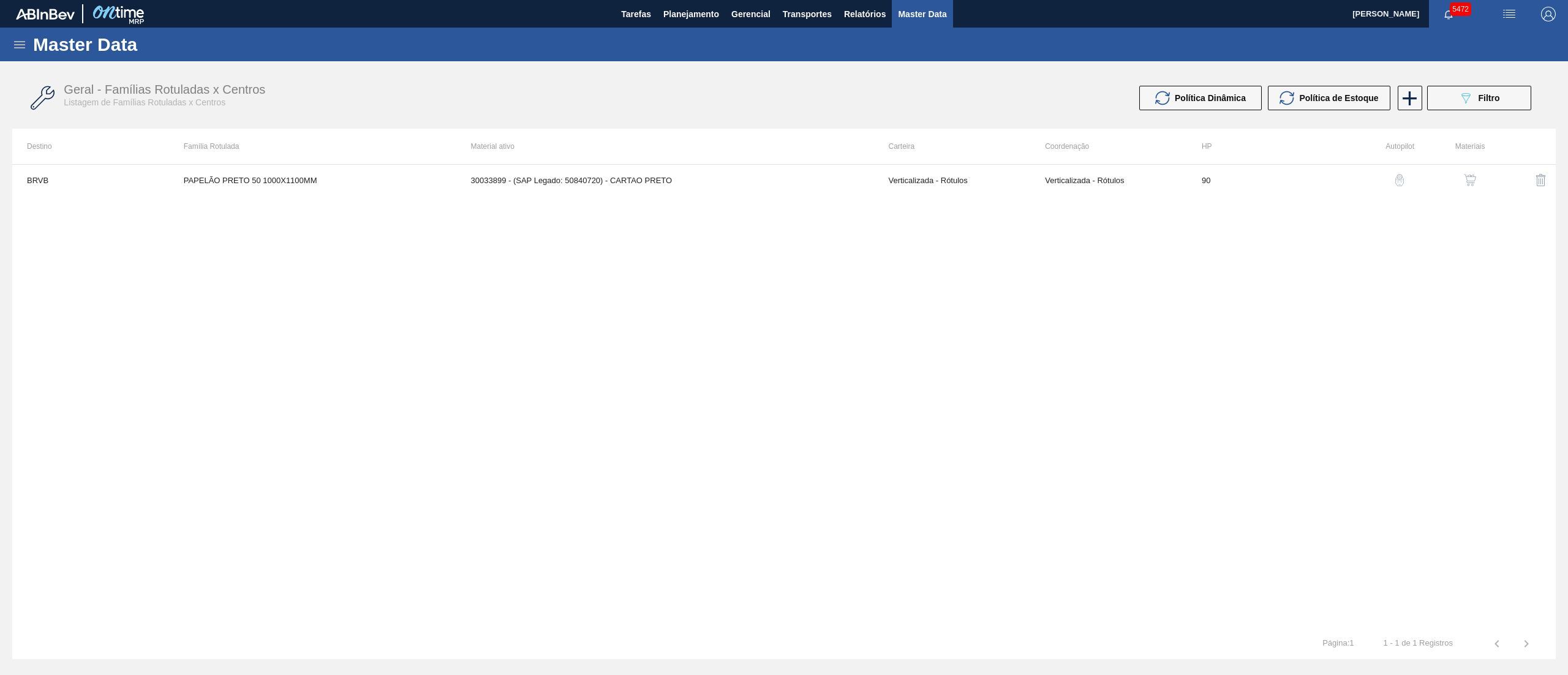
click at [1476, 178] on div "button" at bounding box center [1469, 180] width 15 height 12
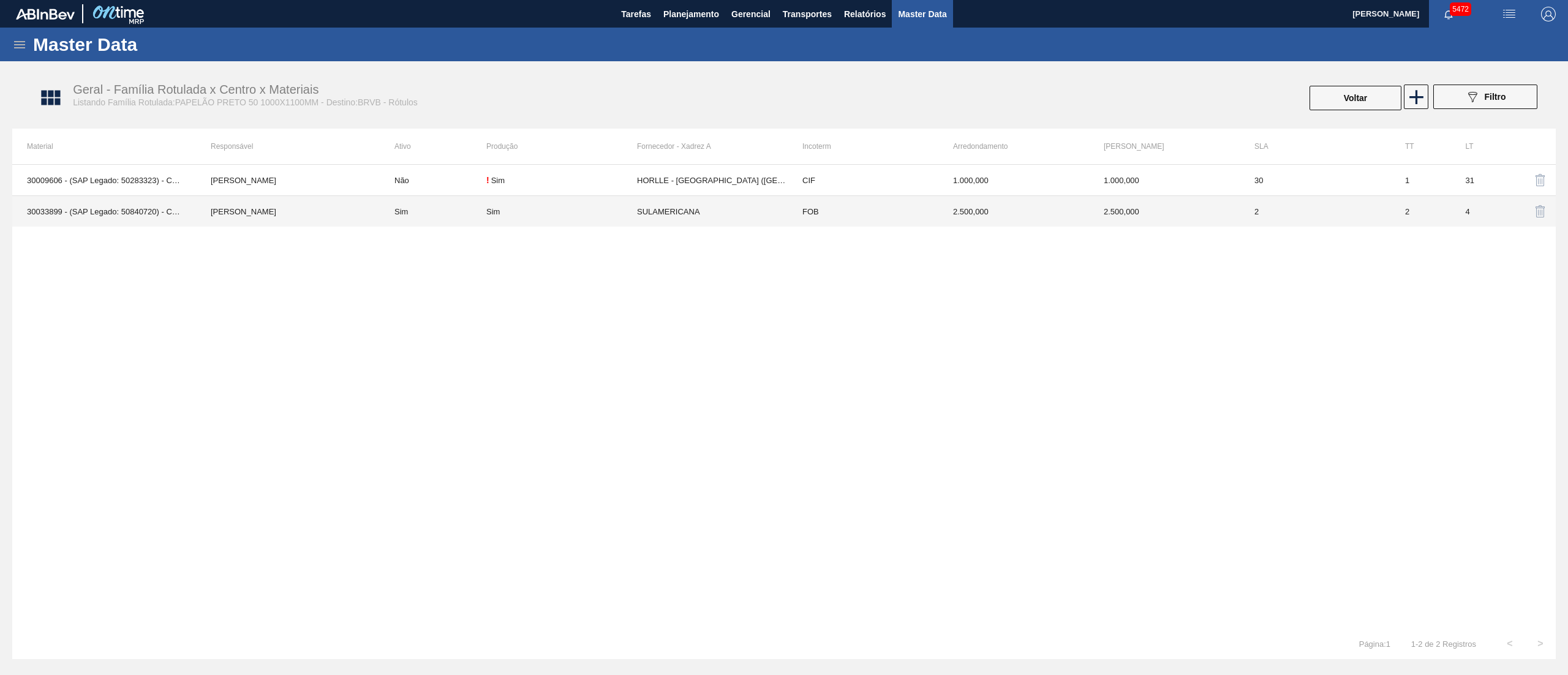
click at [599, 207] on div "Sim" at bounding box center [561, 211] width 150 height 9
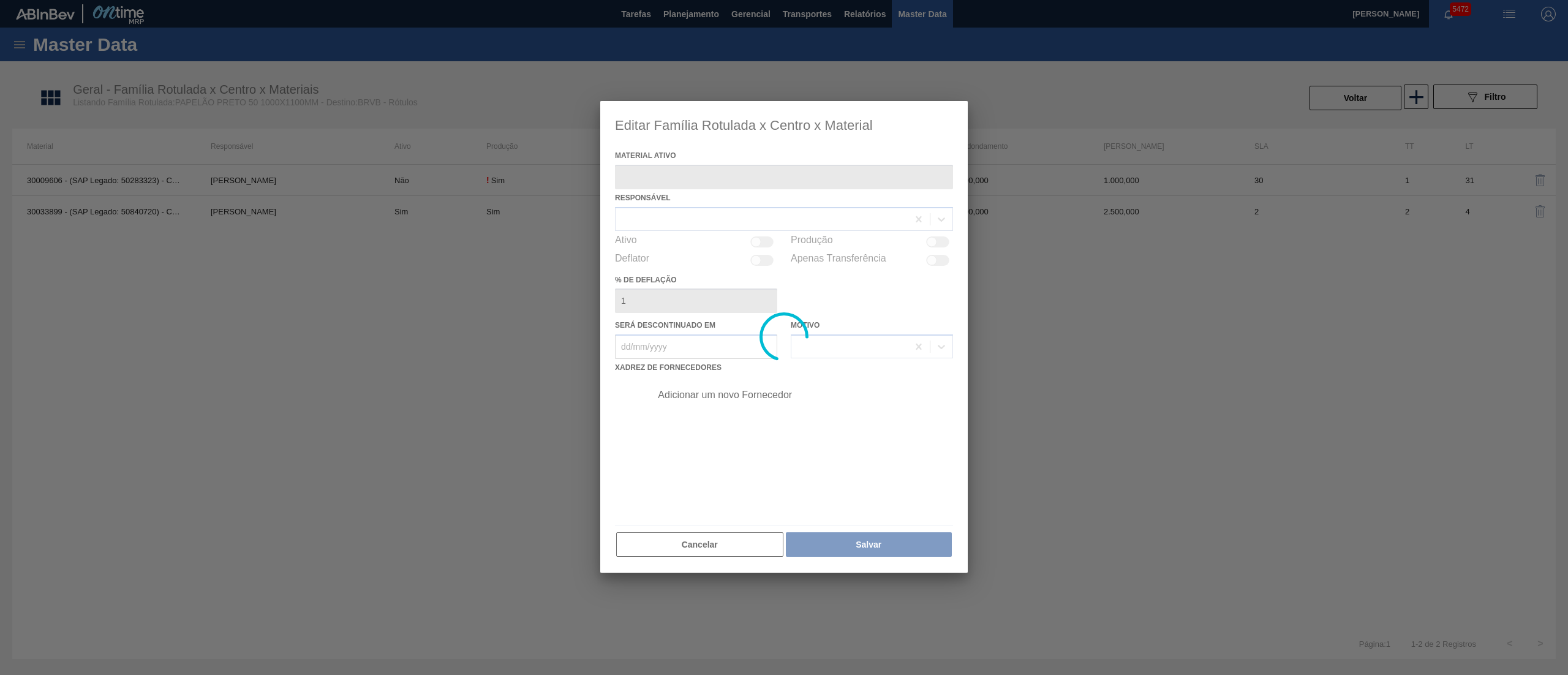
type ativo "30033899 - (SAP Legado: 50840720) - CARTAO PRETO"
checkbox input "true"
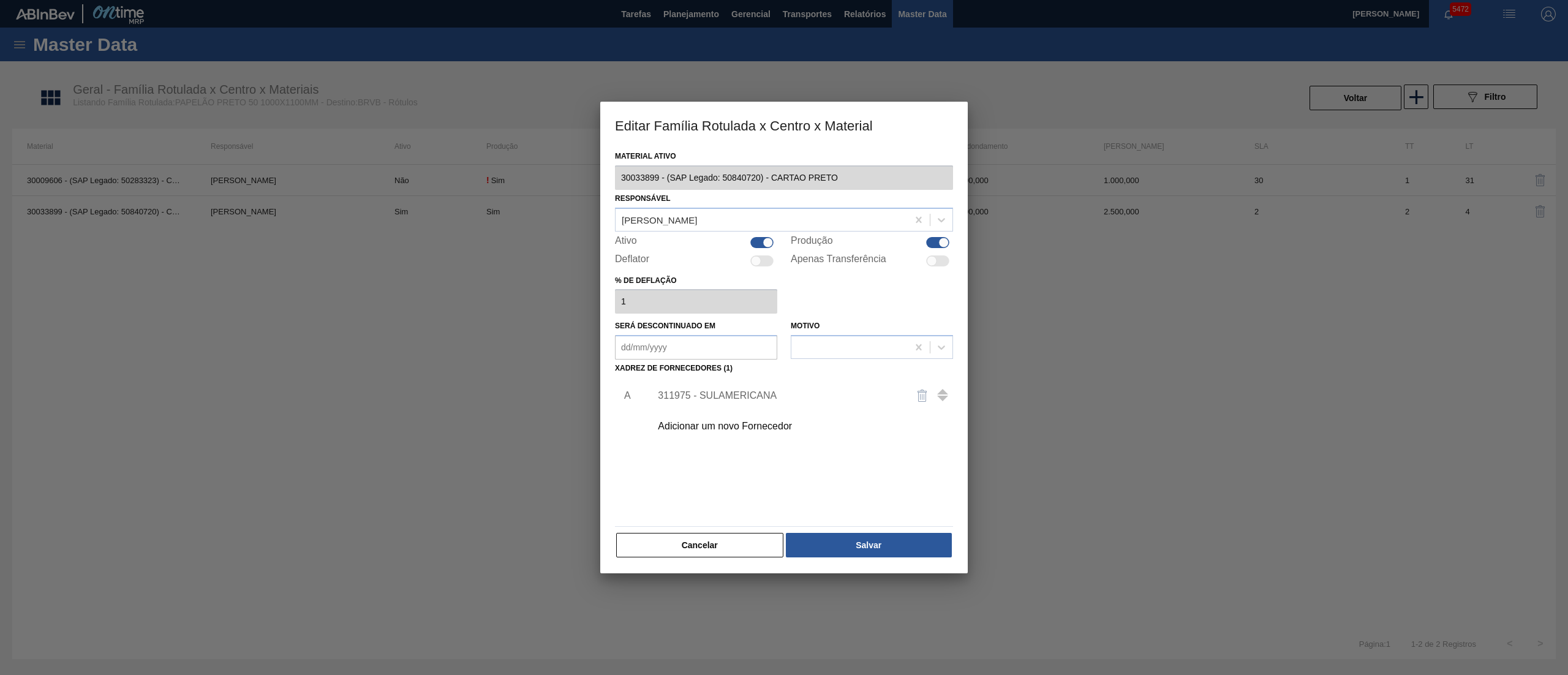
click at [692, 393] on div "311975 - SULAMERICANA" at bounding box center [778, 395] width 240 height 11
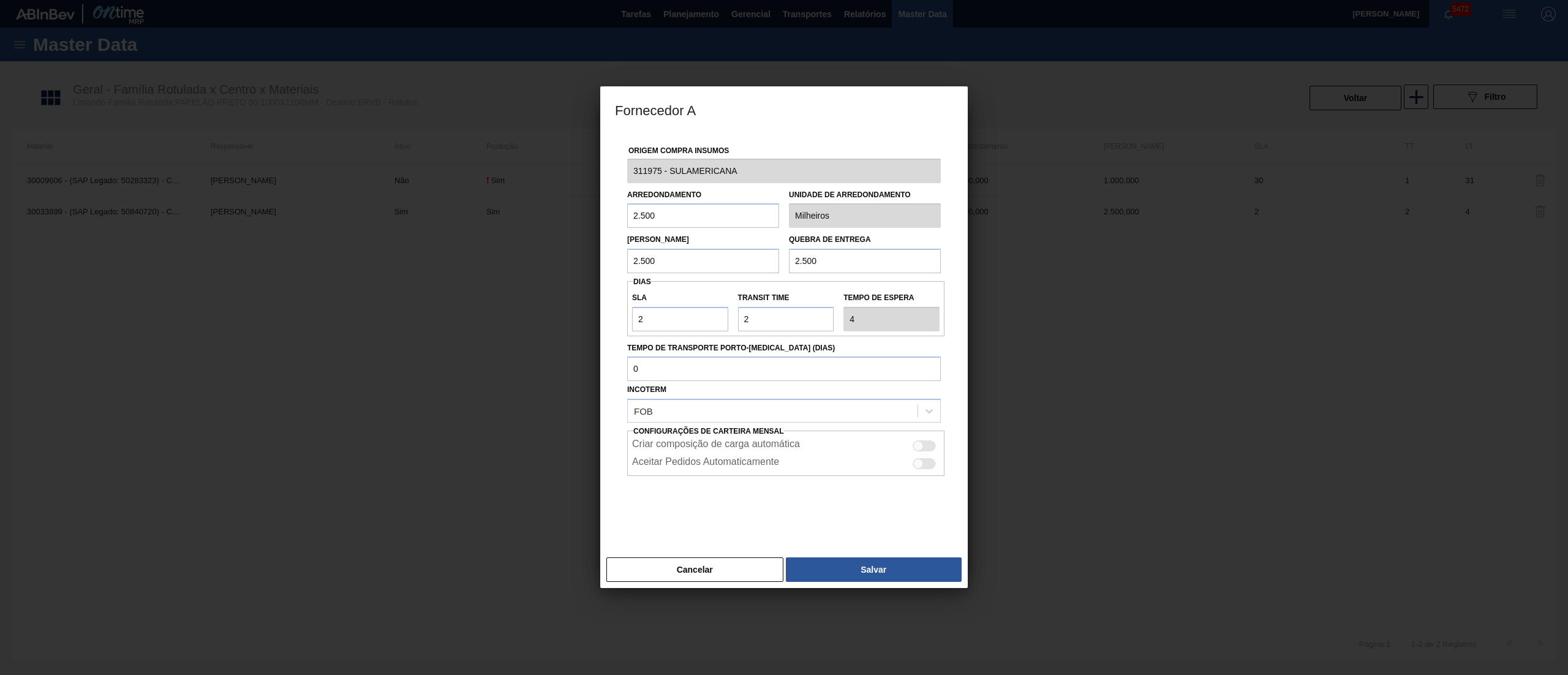
drag, startPoint x: 662, startPoint y: 222, endPoint x: 504, endPoint y: 193, distance: 160.6
click at [504, 193] on div "Fornecedor A Origem Compra Insumos 311975 - SULAMERICANA Arredondamento 2.500 U…" at bounding box center [784, 337] width 1568 height 675
type input "3.000"
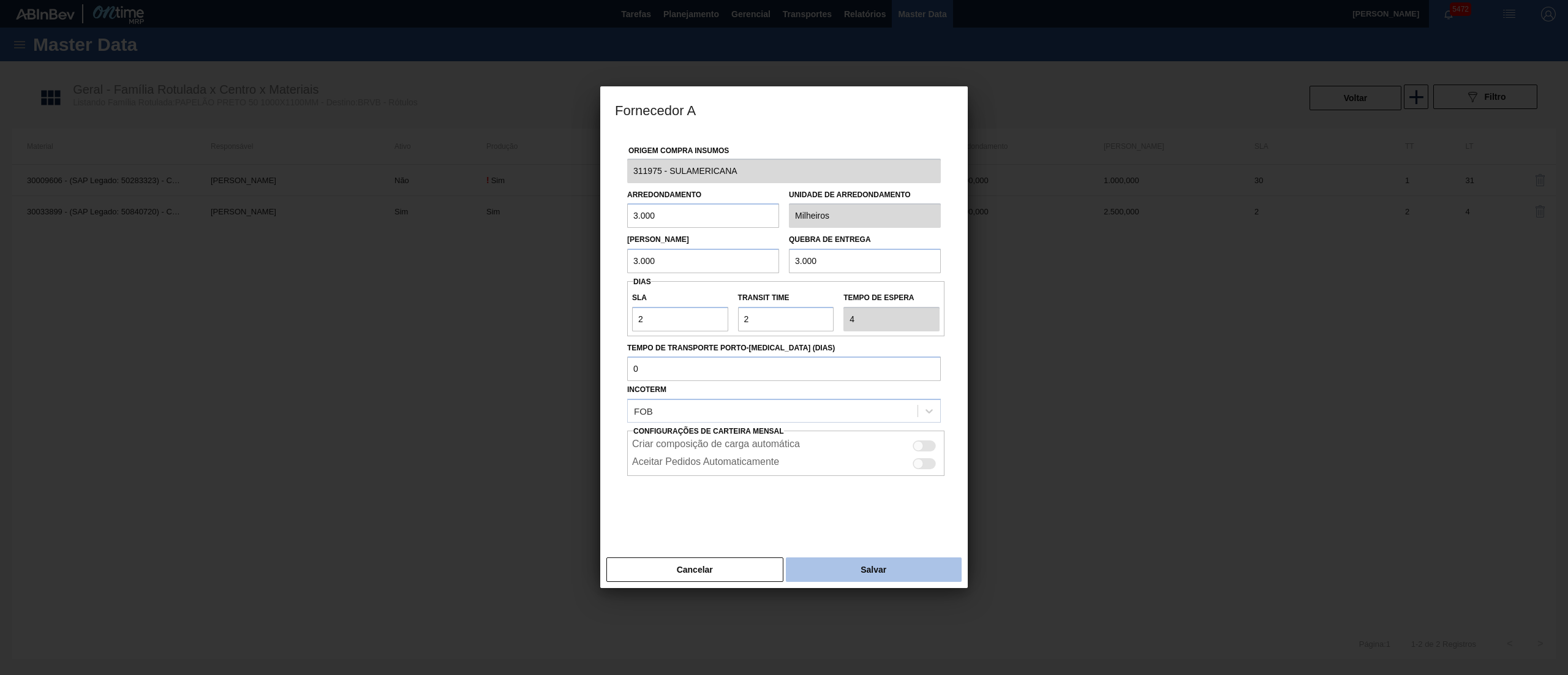
click at [880, 568] on button "Salvar" at bounding box center [874, 569] width 176 height 24
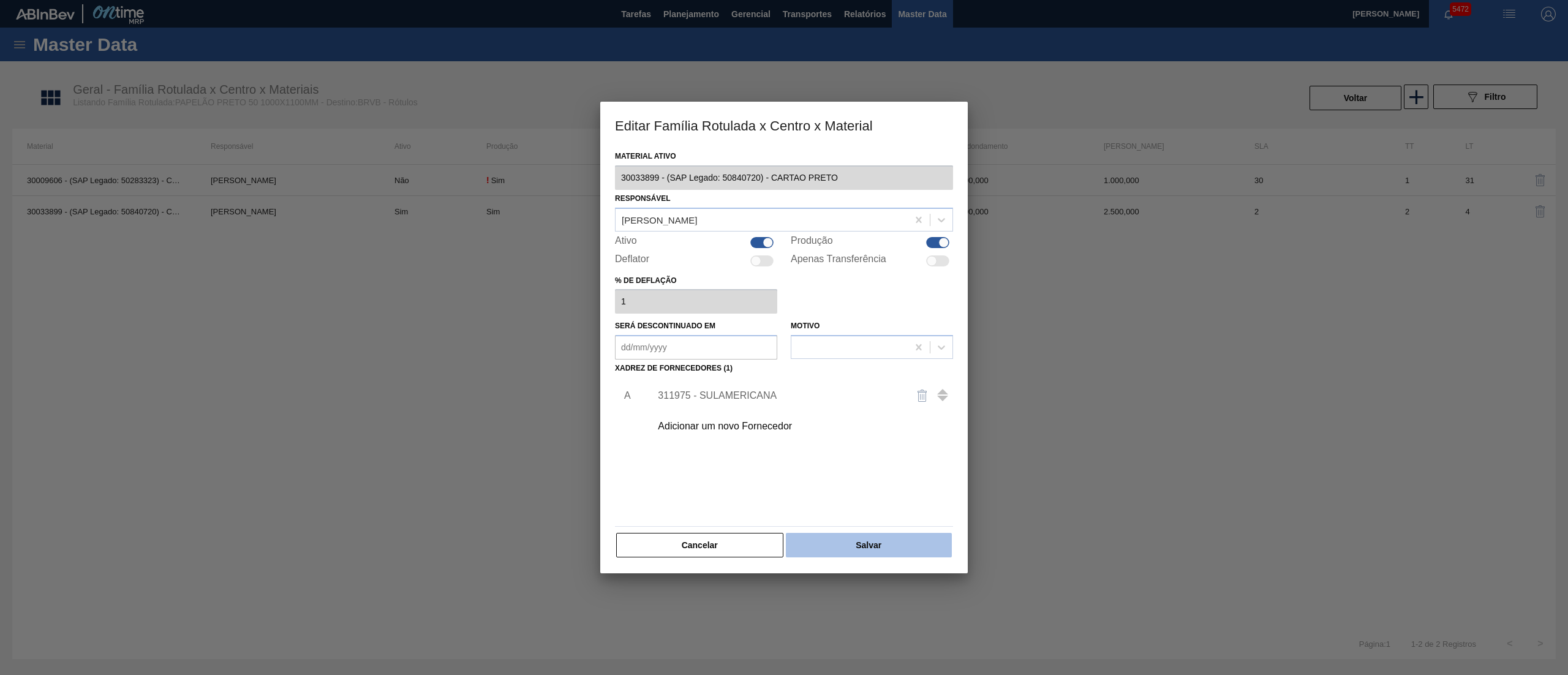
drag, startPoint x: 877, startPoint y: 568, endPoint x: 873, endPoint y: 552, distance: 16.5
click at [875, 560] on div "Material ativo 30033899 - (SAP Legado: 50840720) - CARTAO PRETO Responsável Dou…" at bounding box center [784, 360] width 367 height 425
click at [872, 548] on button "Salvar" at bounding box center [868, 545] width 166 height 24
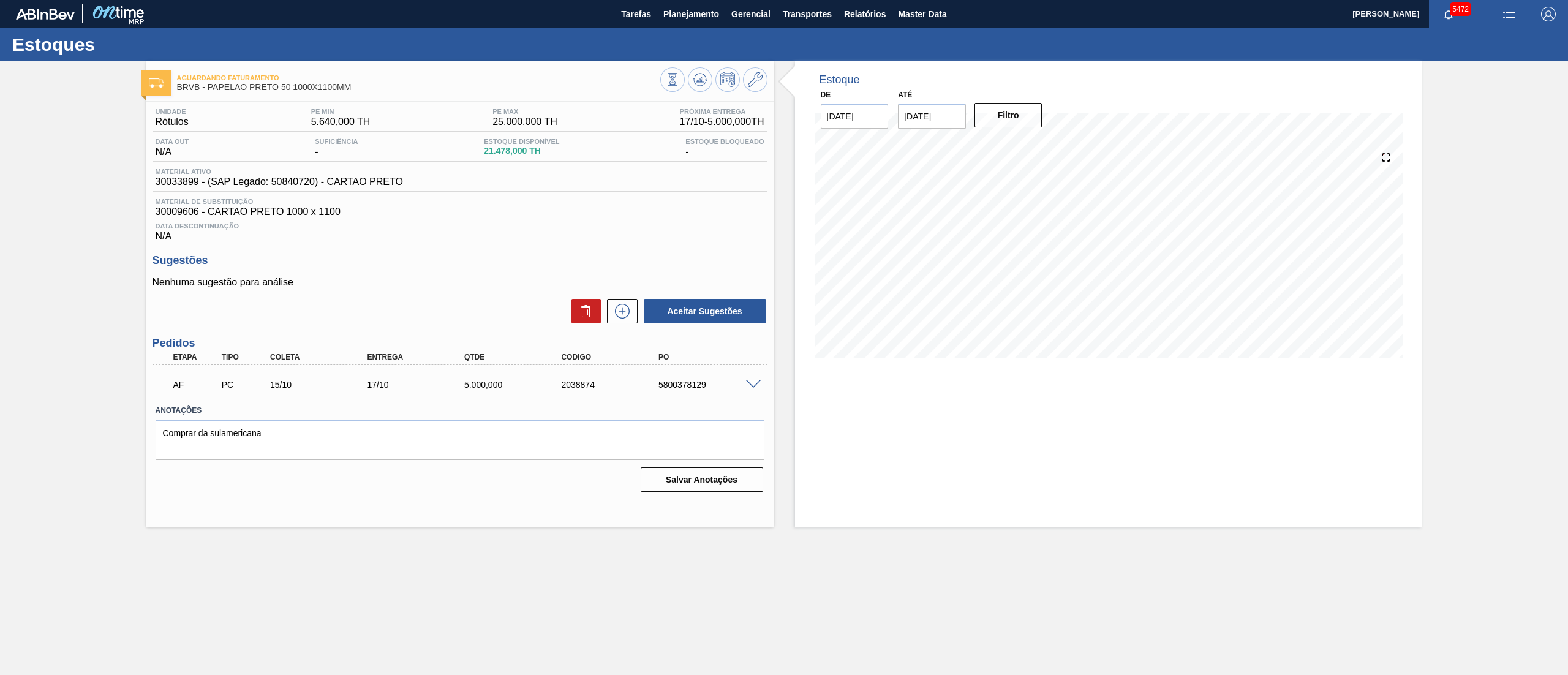
click at [638, 313] on div "Aceitar Sugestões" at bounding box center [702, 311] width 130 height 27
click at [625, 315] on icon at bounding box center [622, 311] width 20 height 15
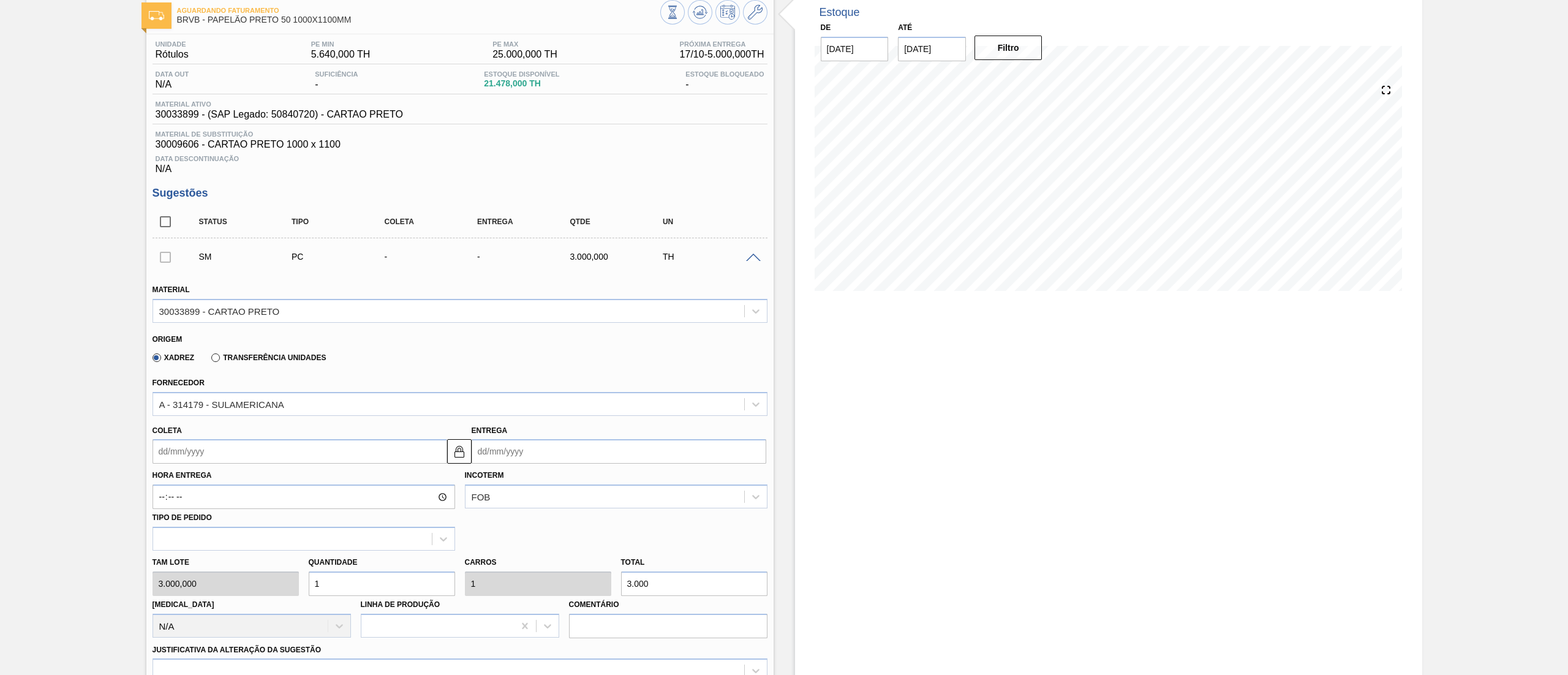
scroll to position [122, 0]
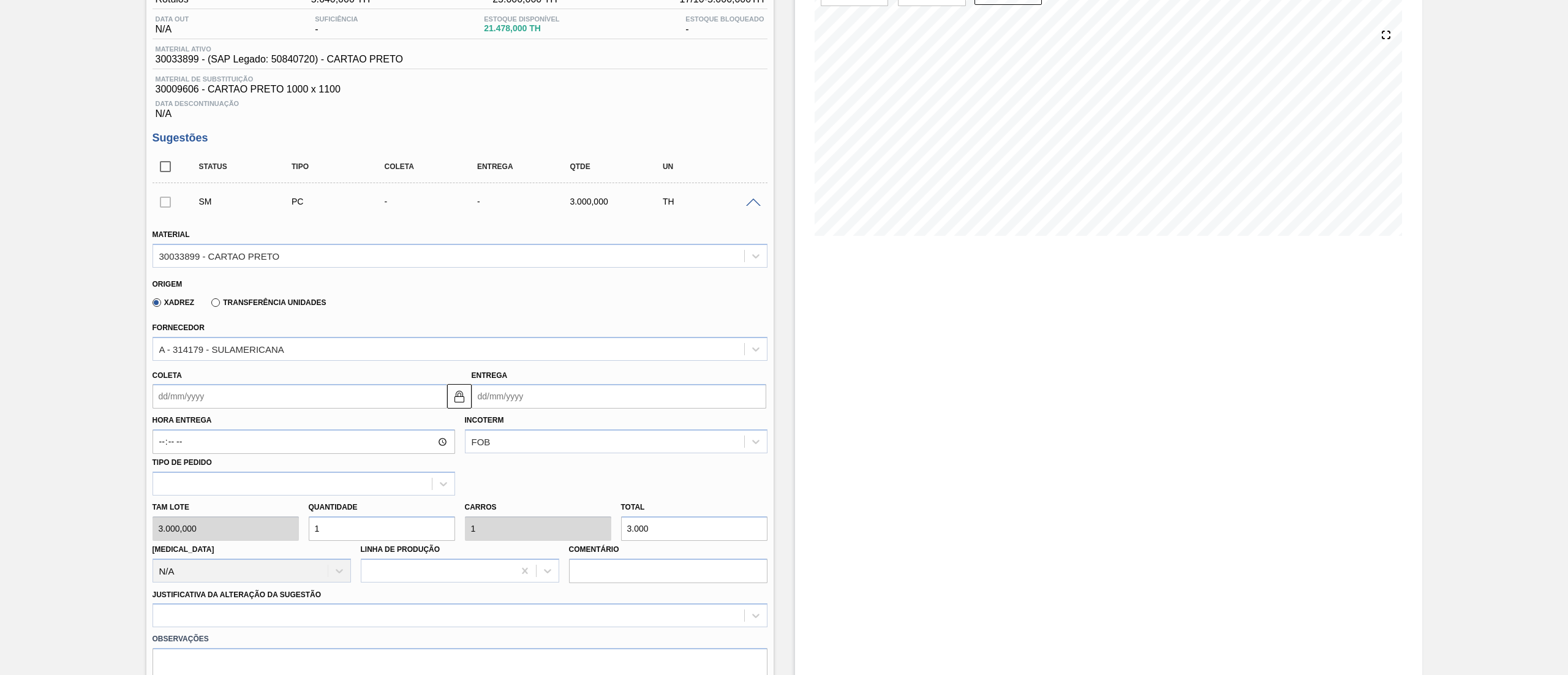
click at [537, 393] on input "Entrega" at bounding box center [619, 396] width 294 height 24
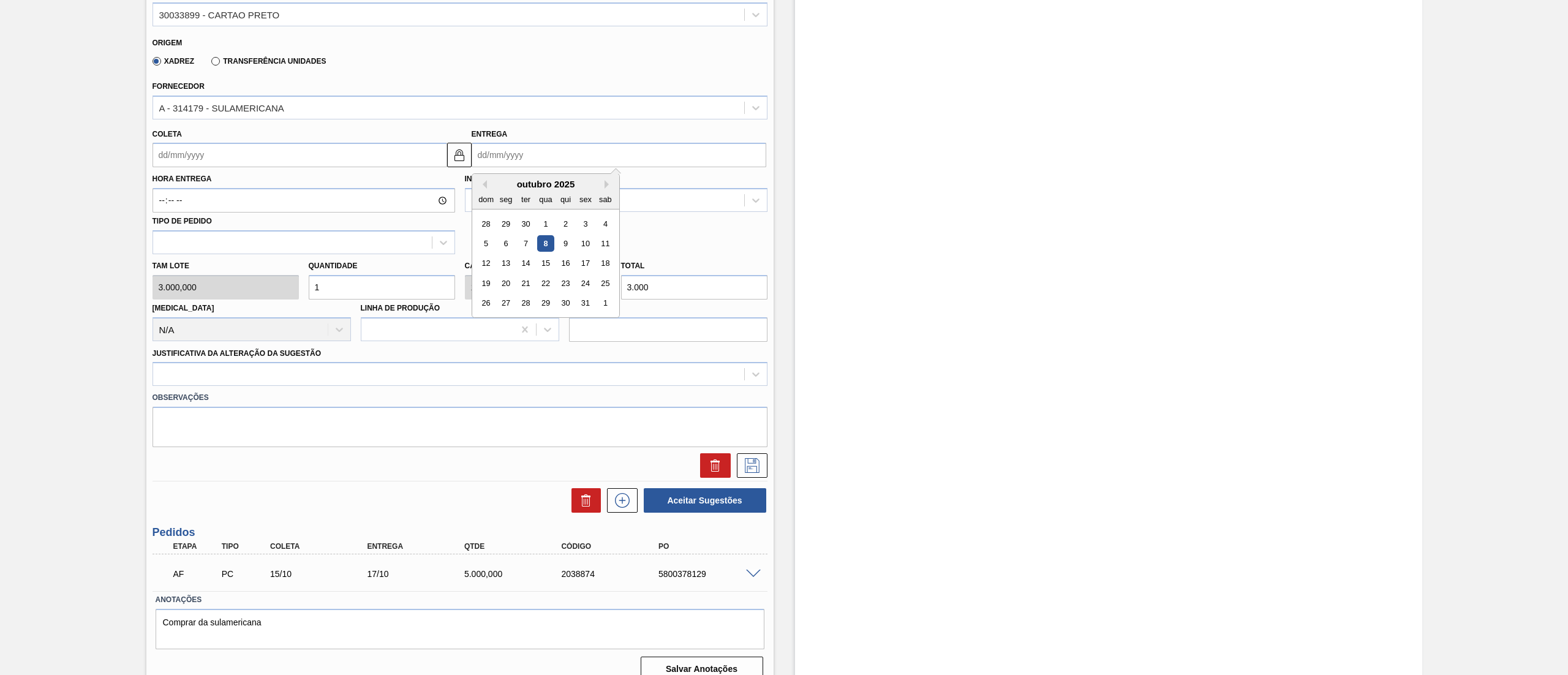
scroll to position [380, 0]
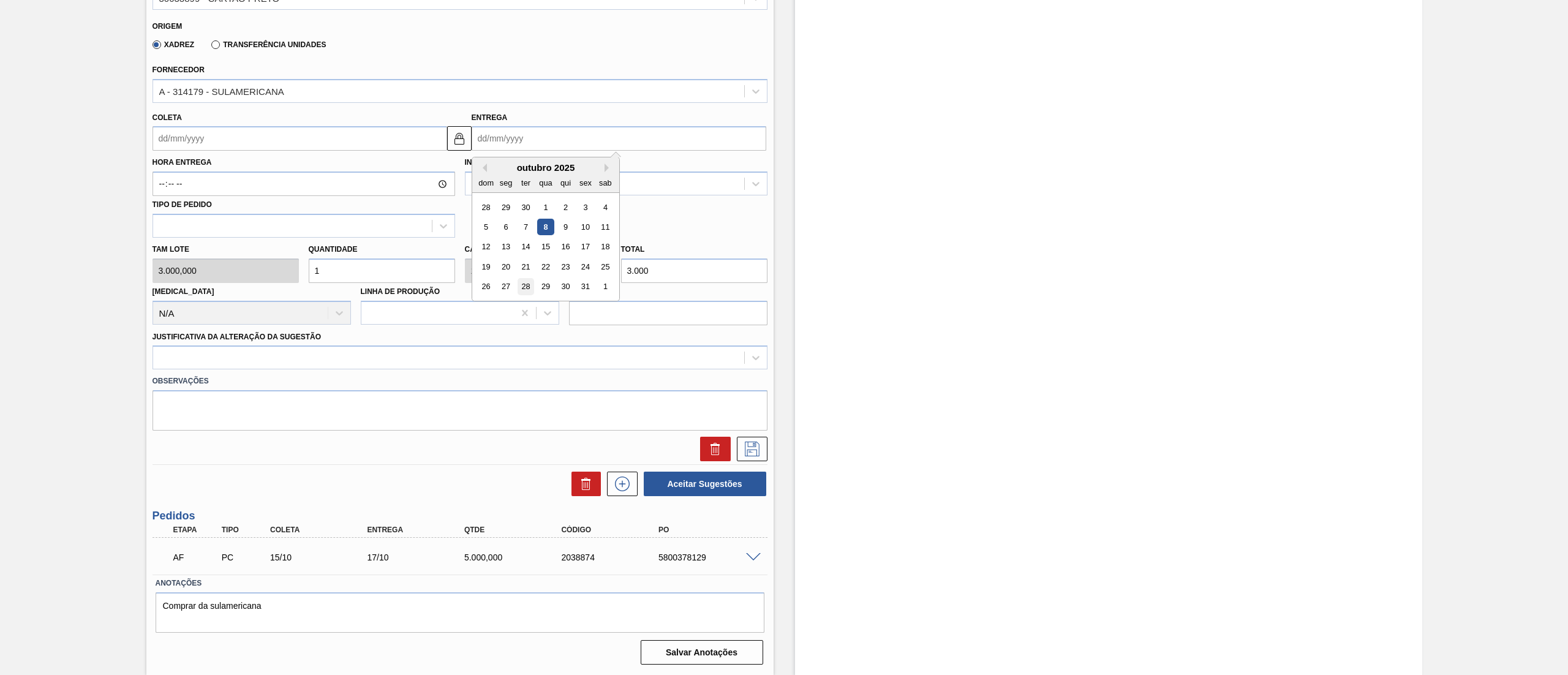
click at [530, 288] on div "28" at bounding box center [525, 287] width 17 height 17
type input "26/10/2025"
type input "28/10/2025"
click at [188, 369] on div at bounding box center [460, 357] width 615 height 24
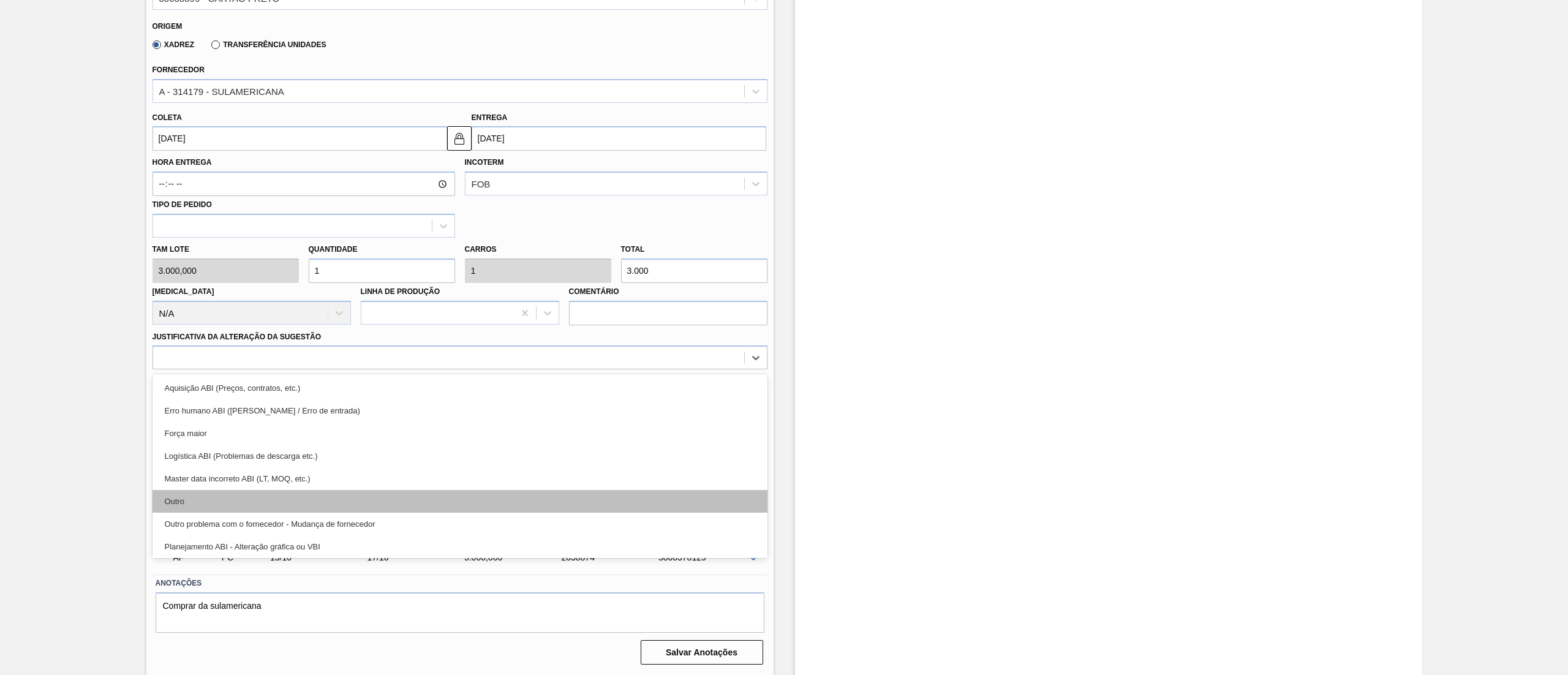
click at [177, 508] on div "Outro" at bounding box center [460, 501] width 615 height 22
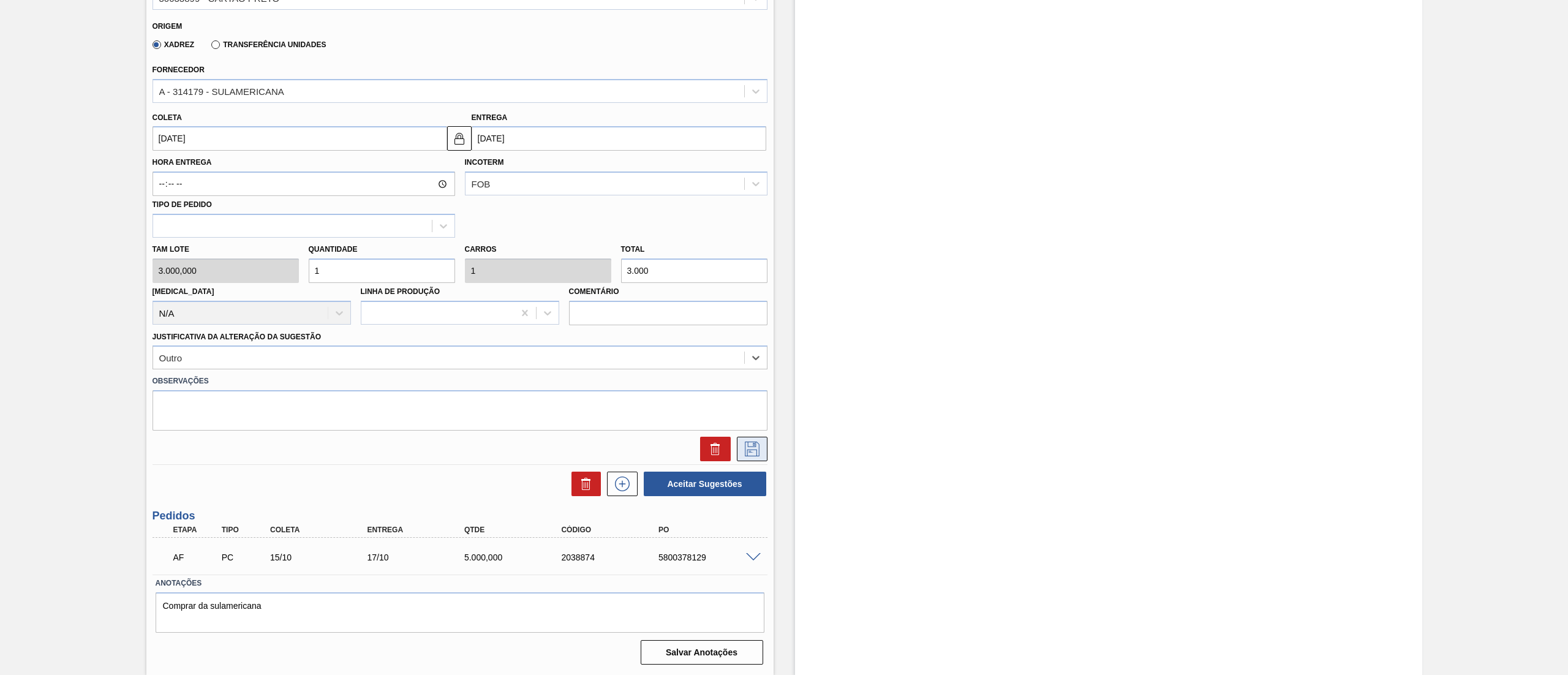
click at [748, 460] on button at bounding box center [752, 449] width 31 height 24
click at [757, 450] on icon at bounding box center [752, 449] width 20 height 15
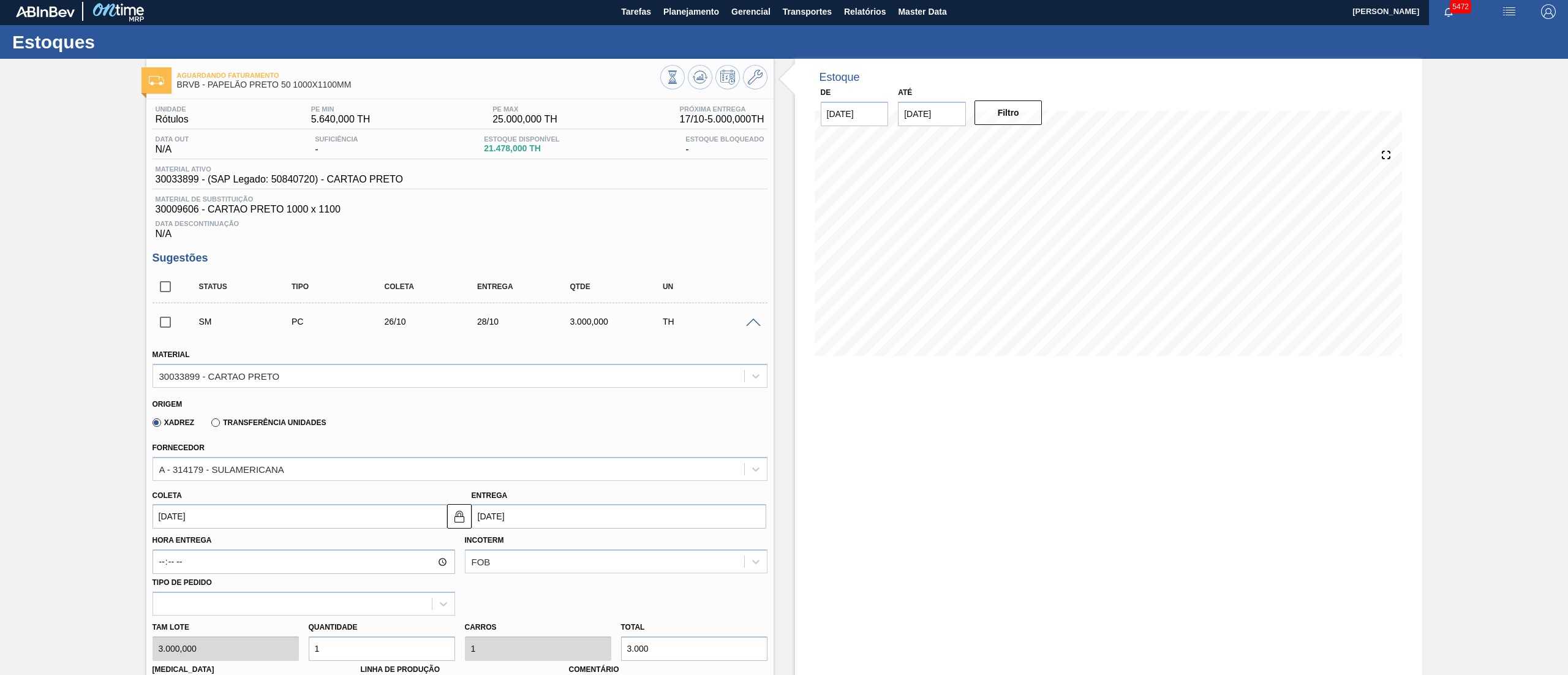
scroll to position [0, 0]
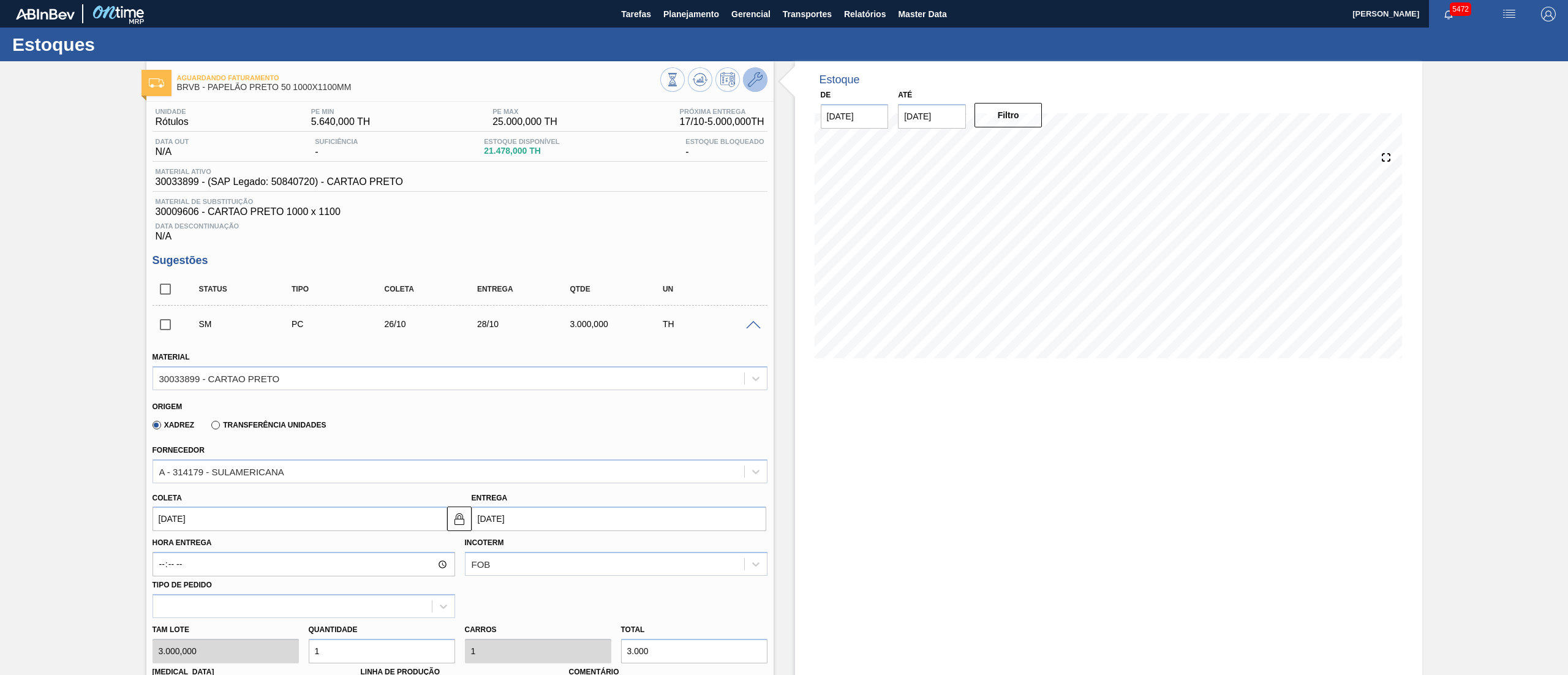
click at [749, 84] on icon at bounding box center [755, 79] width 15 height 15
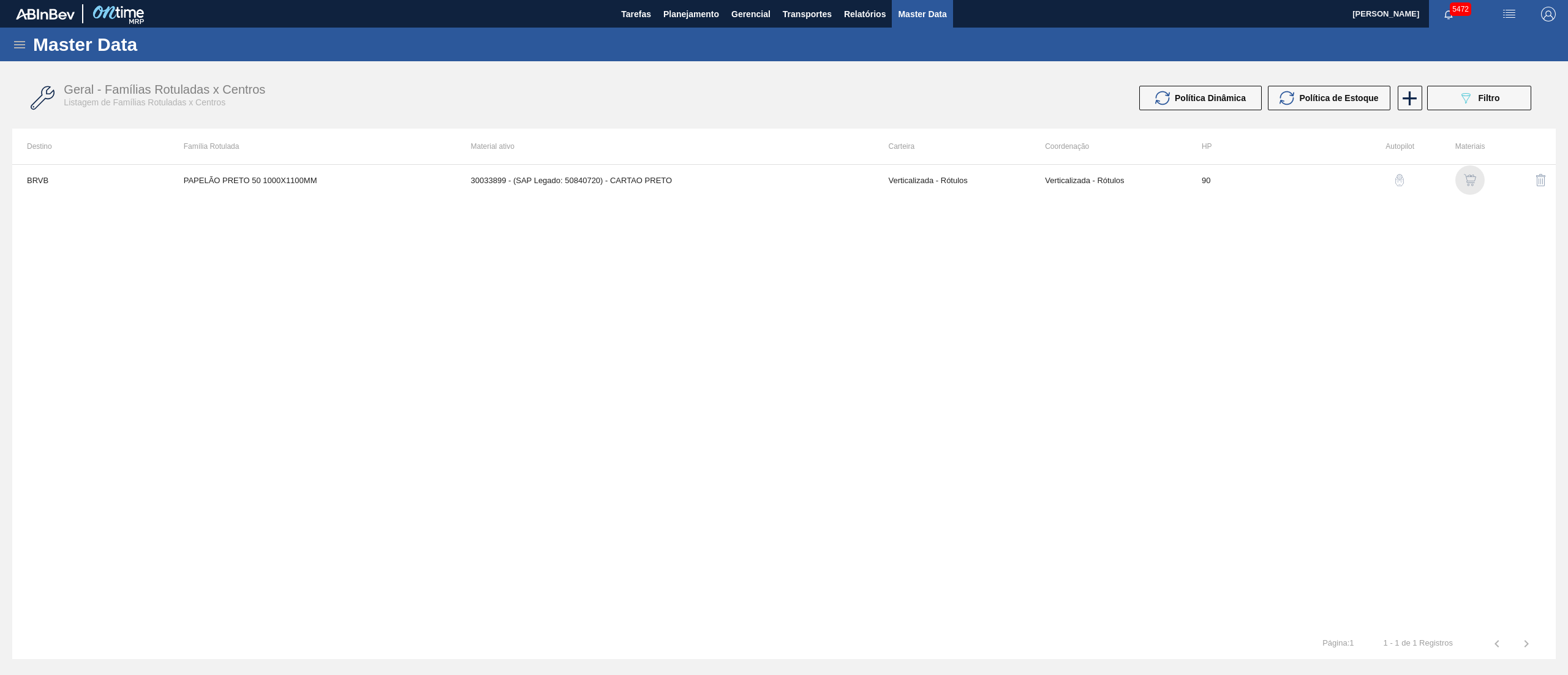
click at [1470, 183] on img "button" at bounding box center [1469, 180] width 12 height 12
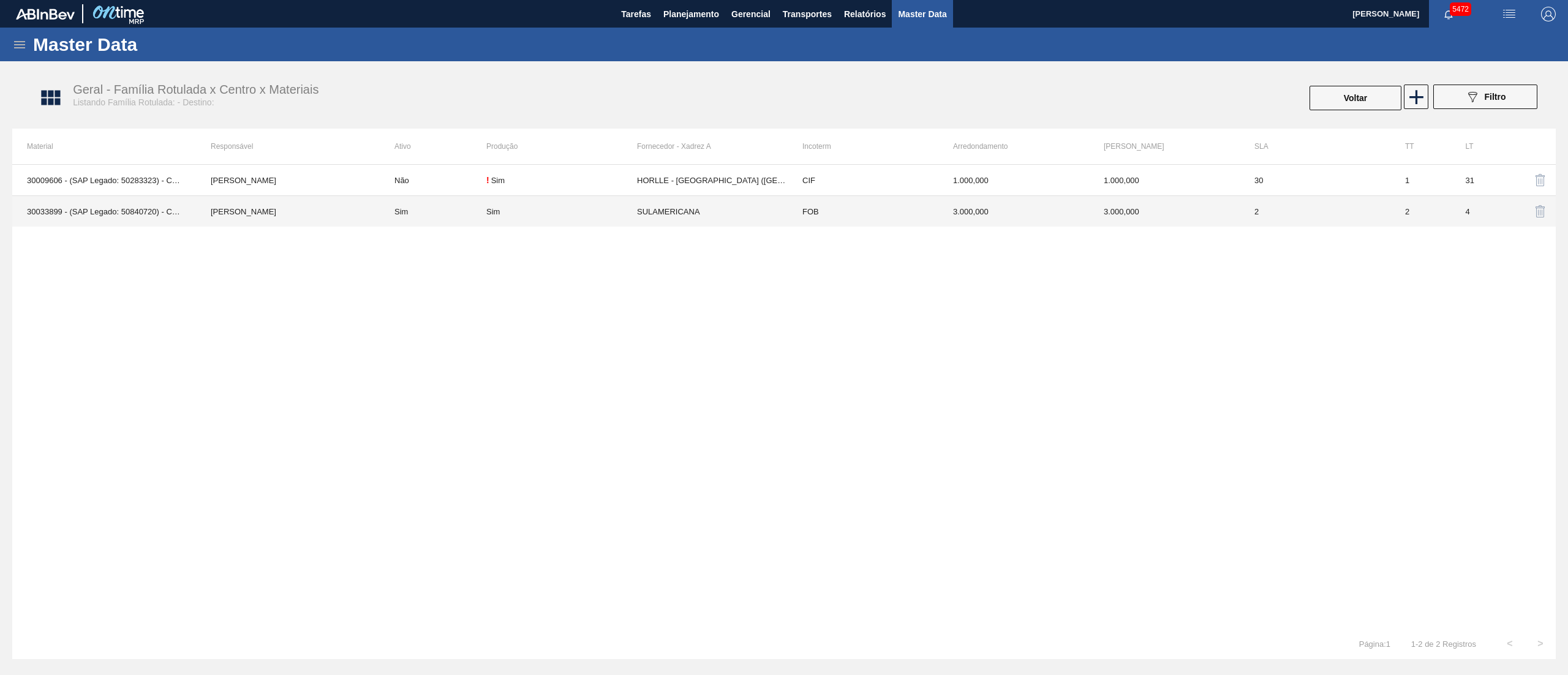
click at [570, 206] on td "Sim" at bounding box center [561, 211] width 150 height 31
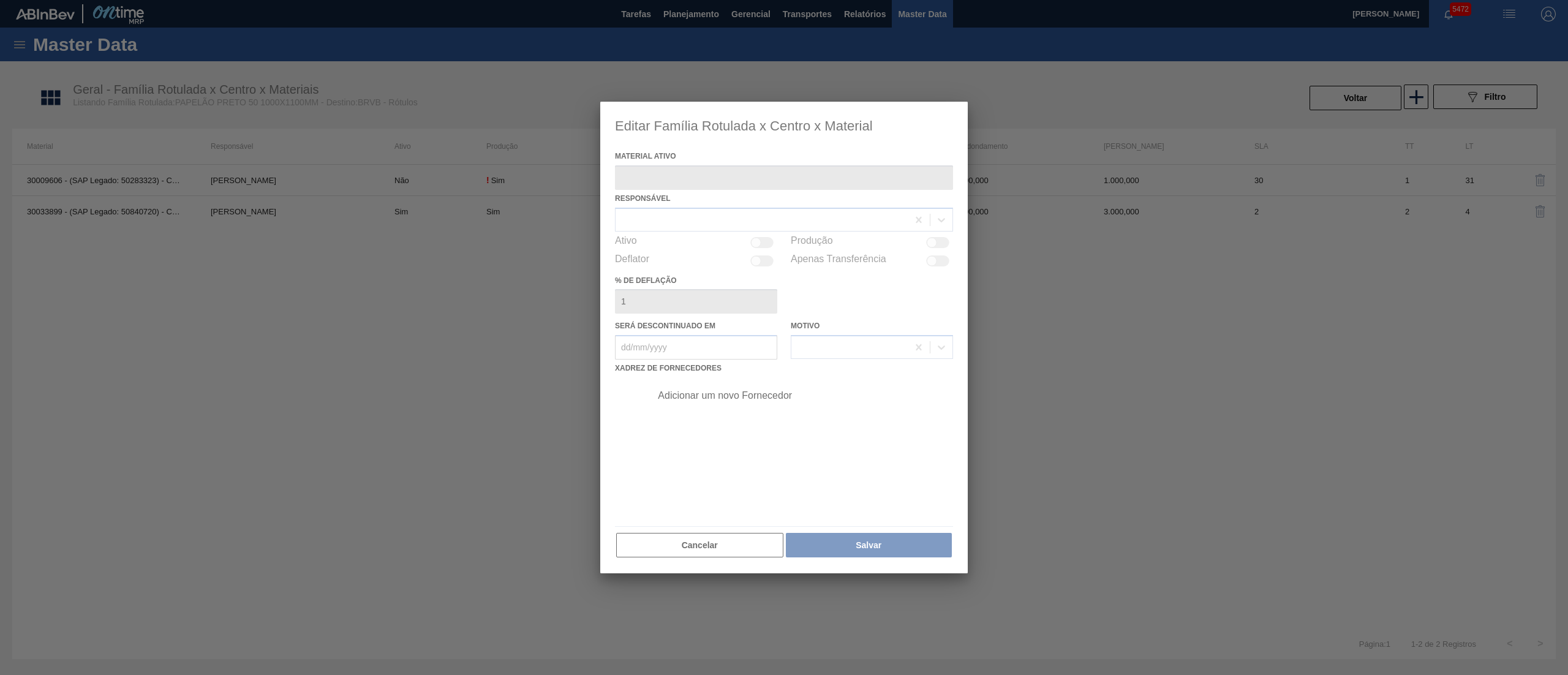
type ativo "30033899 - (SAP Legado: 50840720) - CARTAO PRETO"
checkbox input "true"
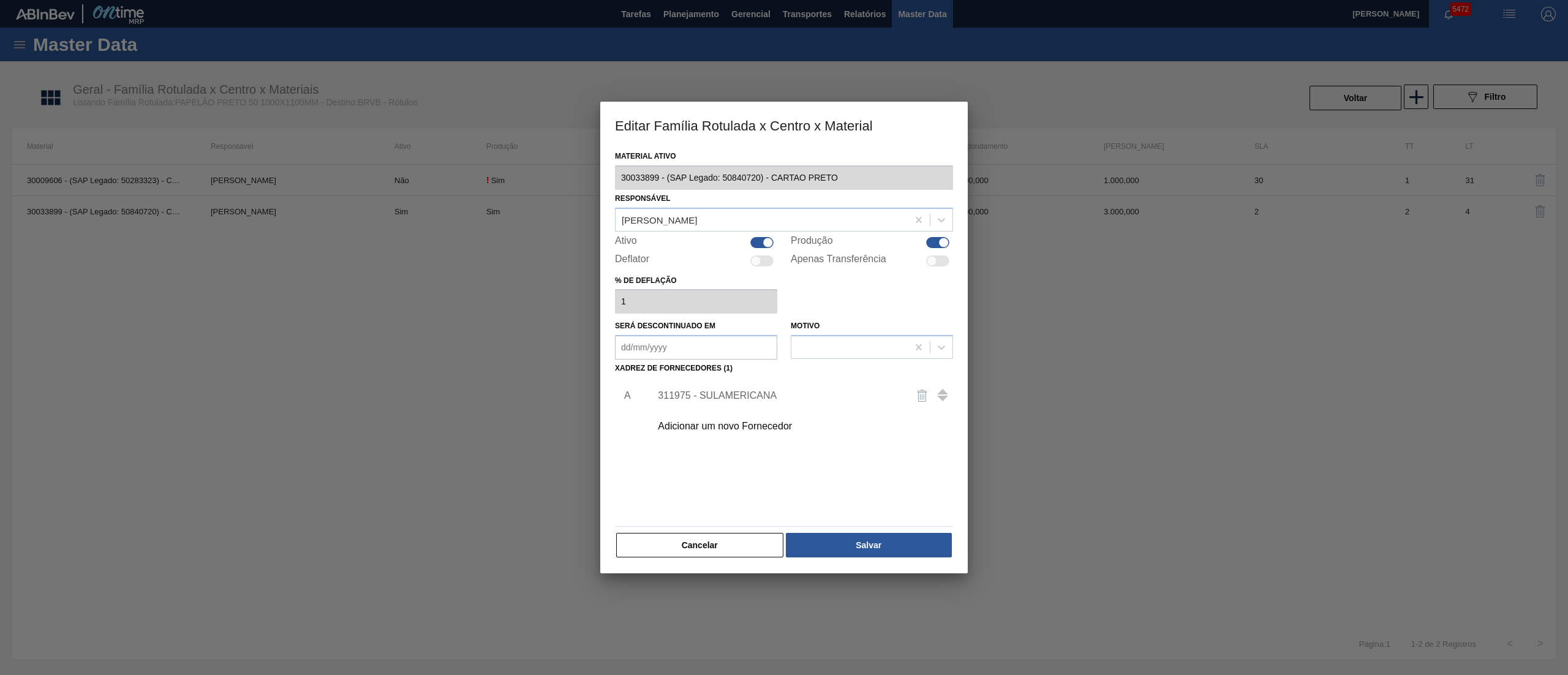
click at [719, 393] on div "311975 - SULAMERICANA" at bounding box center [778, 395] width 240 height 11
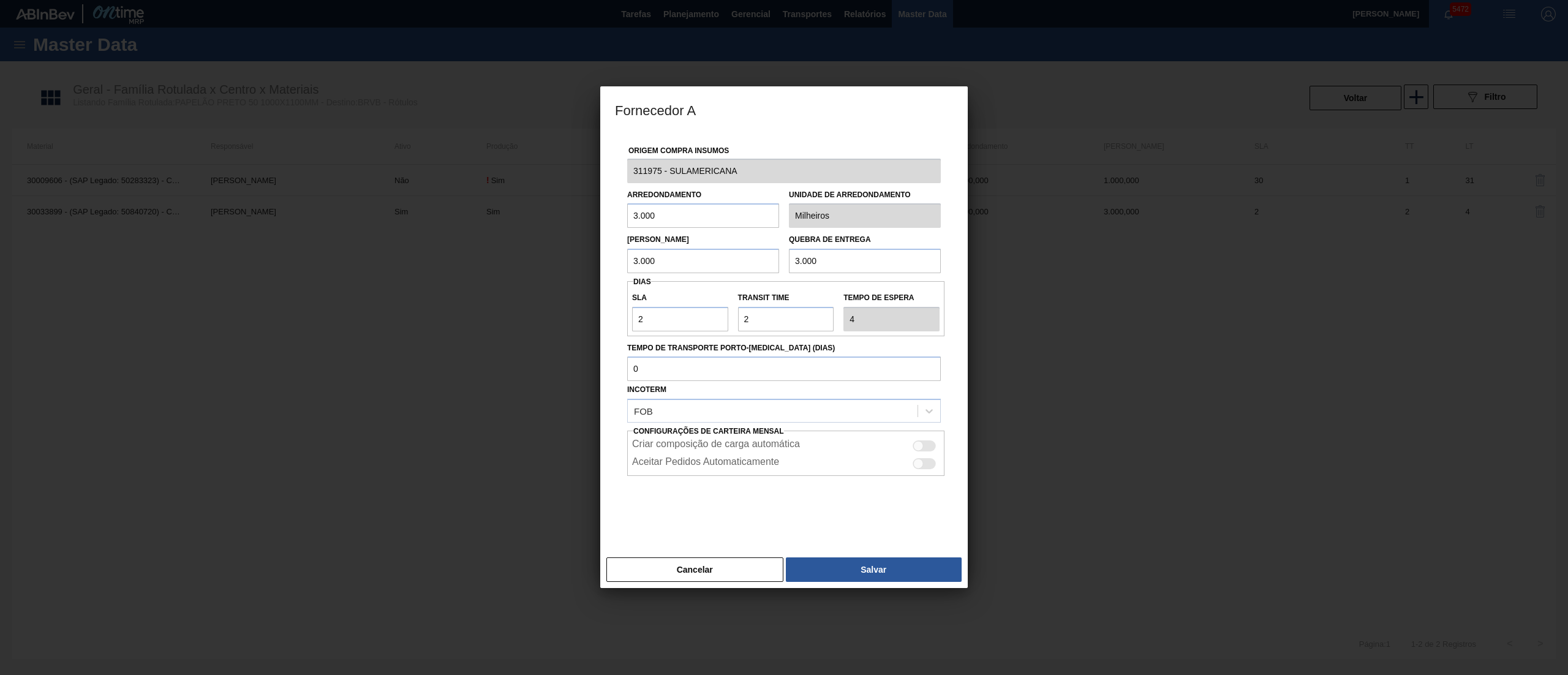
drag, startPoint x: 671, startPoint y: 221, endPoint x: 463, endPoint y: 223, distance: 208.0
click at [463, 223] on div "Fornecedor A Origem Compra Insumos 311975 - SULAMERICANA Arredondamento 3.000 U…" at bounding box center [784, 337] width 1568 height 675
type input "4.000"
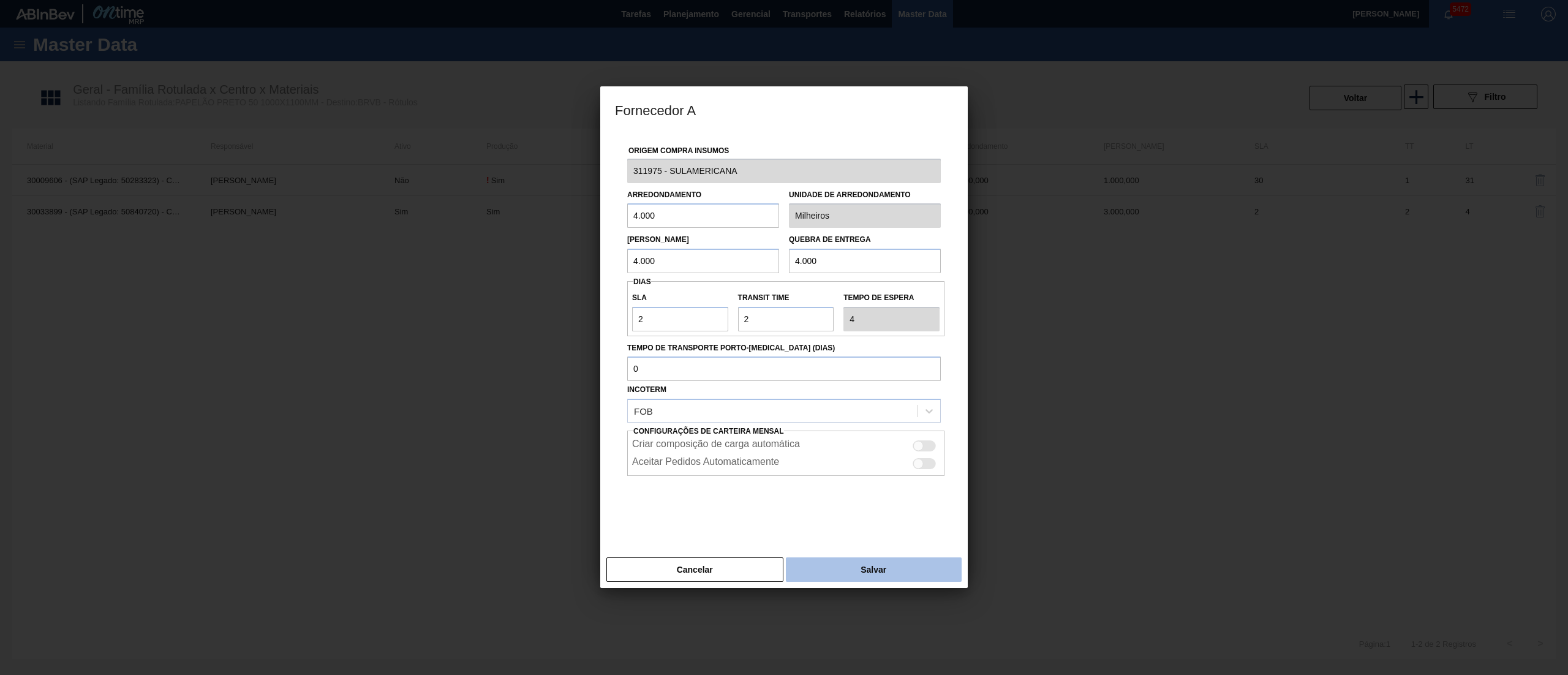
click at [838, 559] on button "Salvar" at bounding box center [874, 569] width 176 height 24
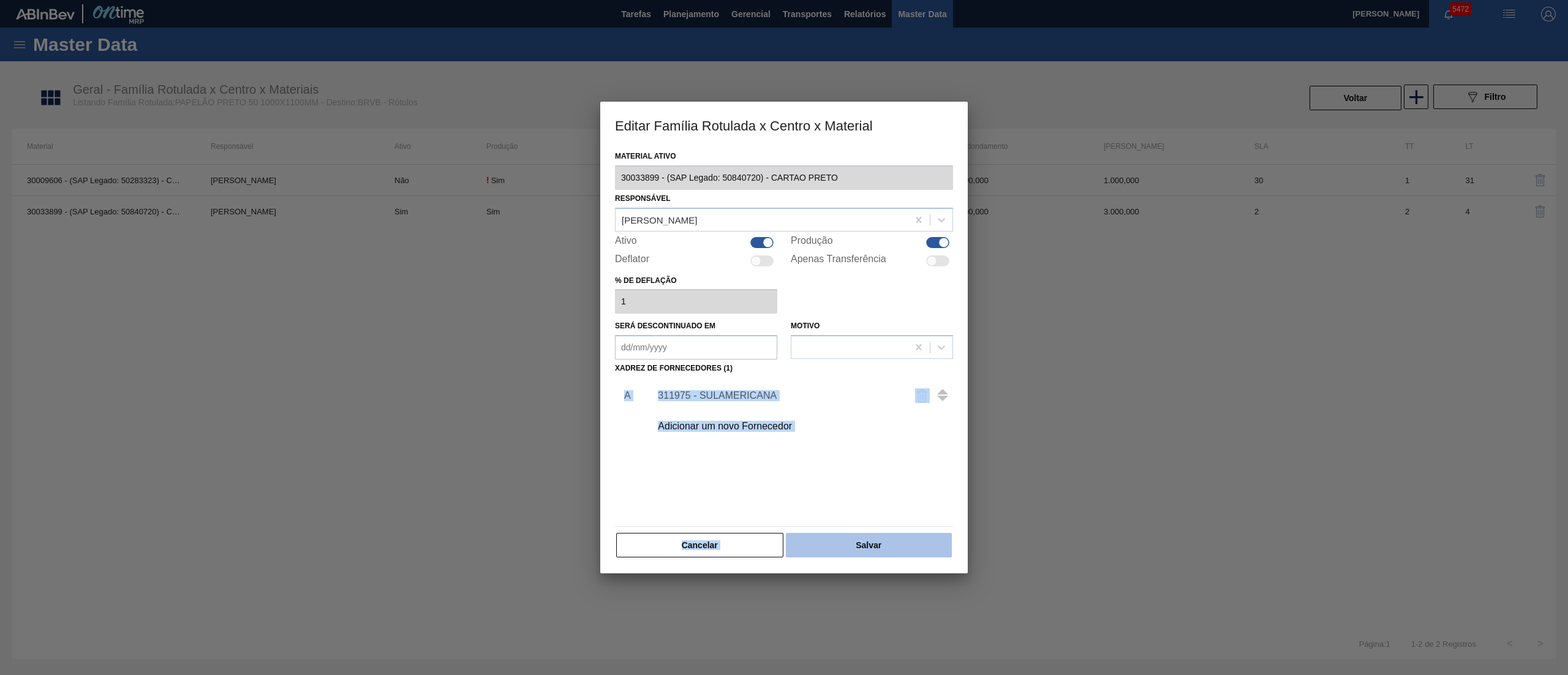
drag, startPoint x: 865, startPoint y: 525, endPoint x: 862, endPoint y: 544, distance: 19.2
click at [862, 538] on div "Material ativo 30033899 - (SAP Legado: 50840720) - CARTAO PRETO Responsável Dou…" at bounding box center [784, 353] width 338 height 411
click at [862, 544] on button "Salvar" at bounding box center [868, 545] width 166 height 24
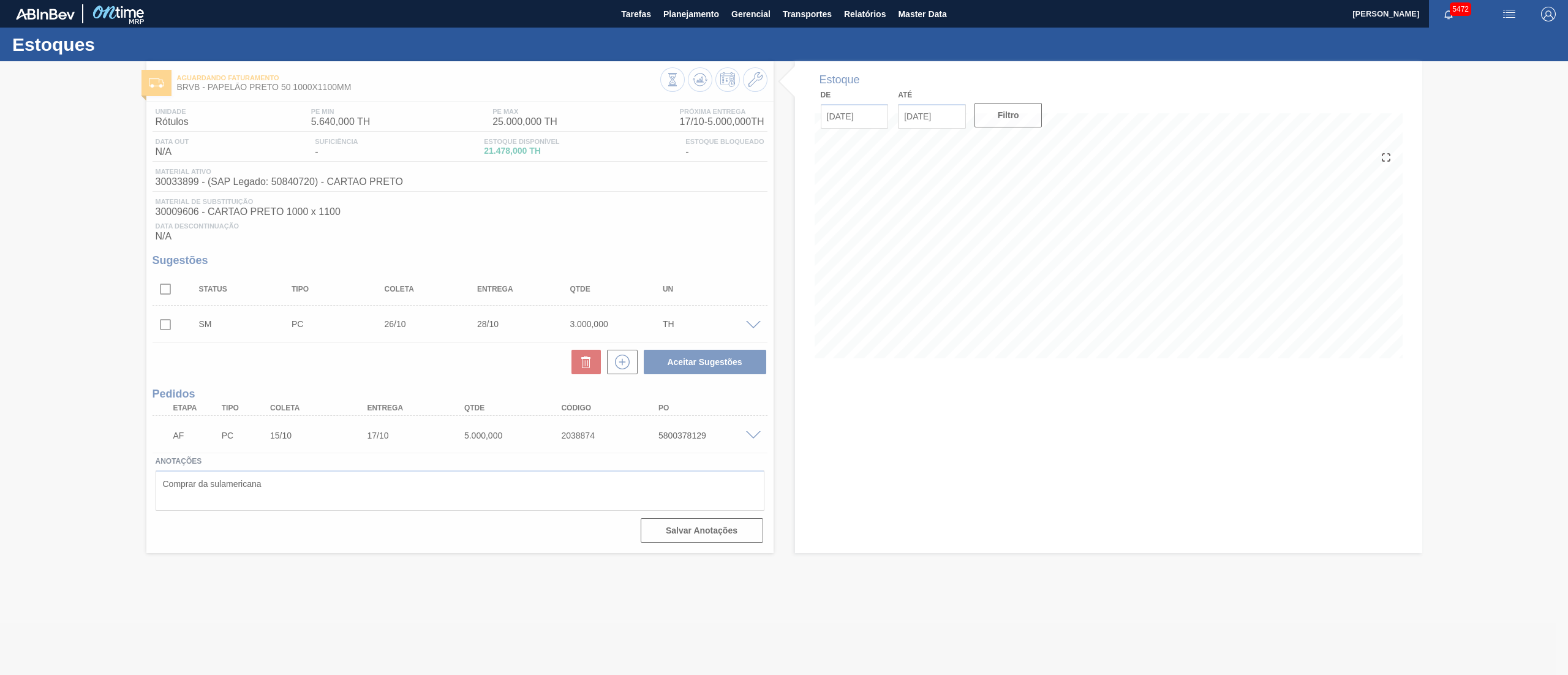
click at [753, 328] on div at bounding box center [784, 368] width 1568 height 614
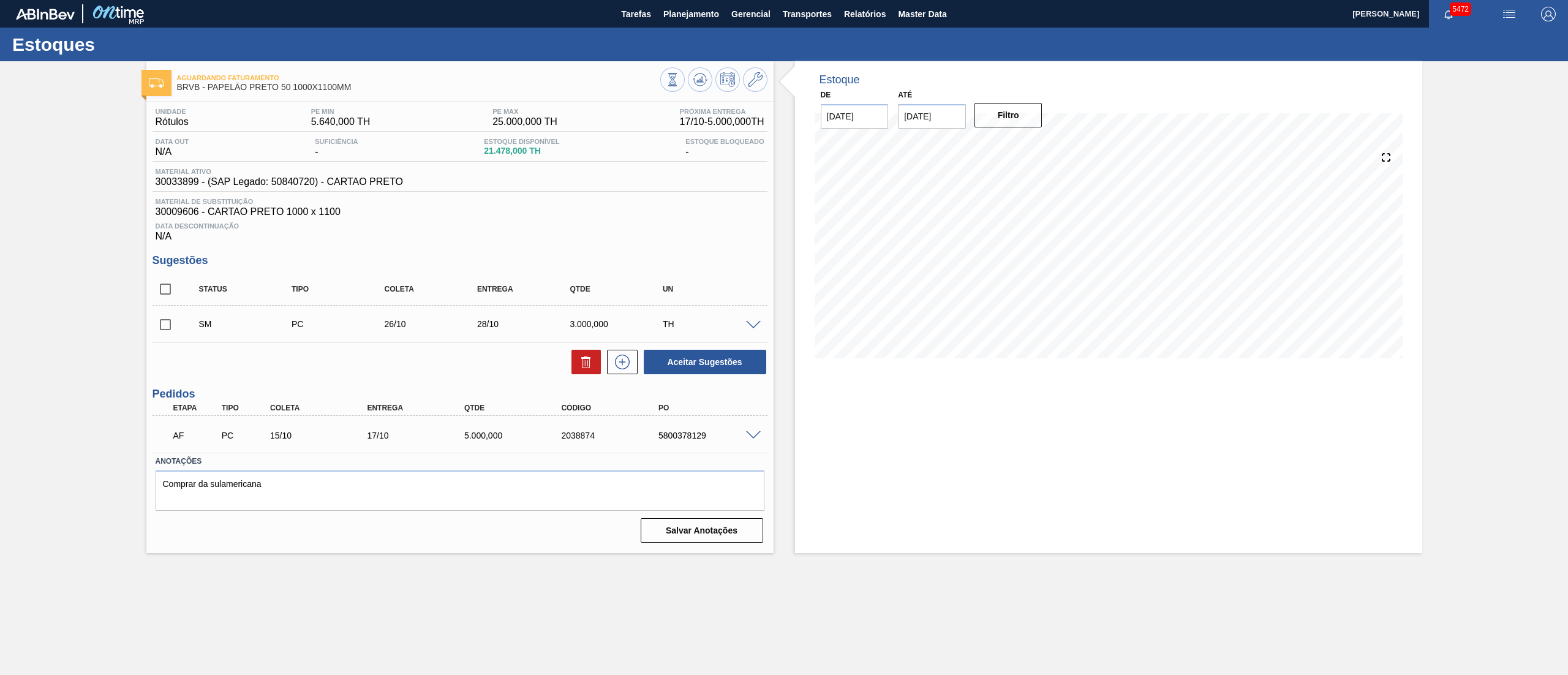
click at [746, 322] on span at bounding box center [753, 325] width 15 height 9
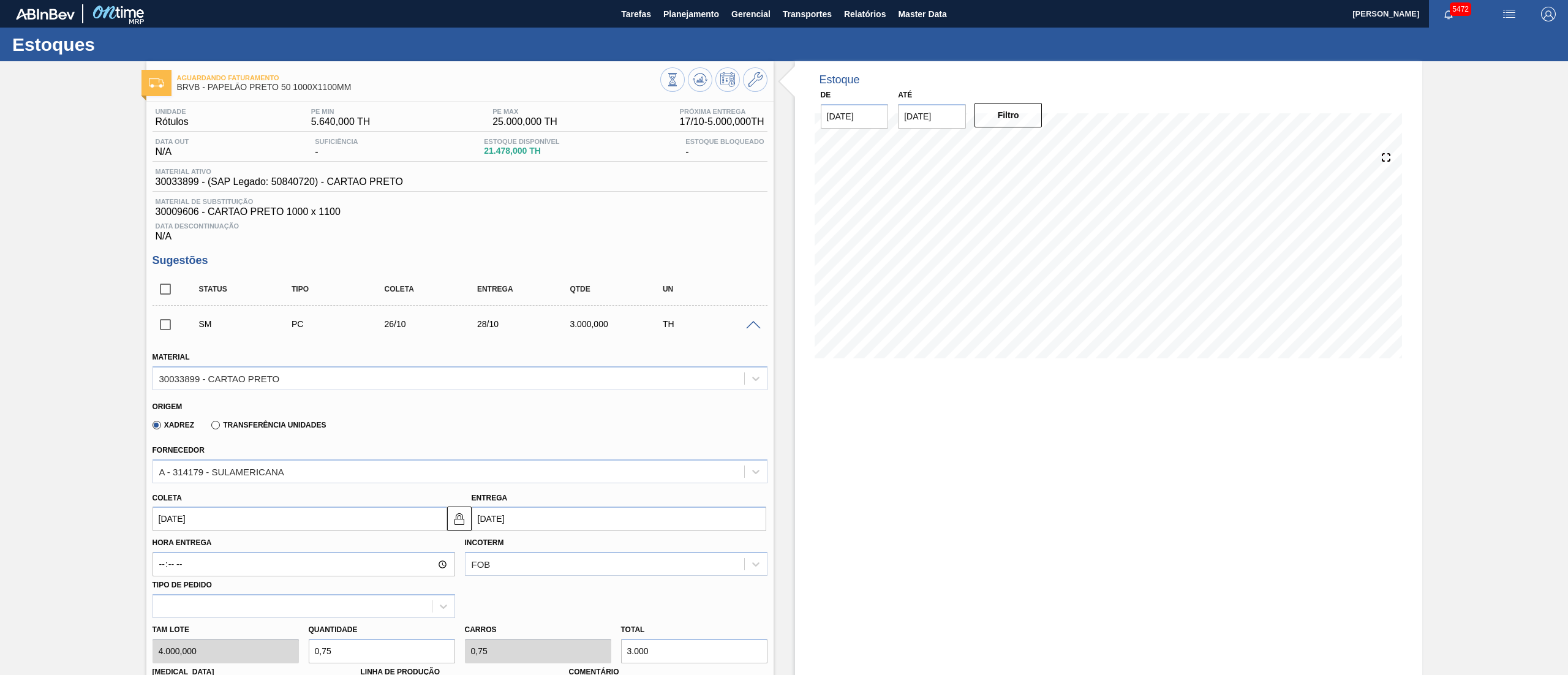
click at [520, 519] on input "28/10/2025" at bounding box center [619, 518] width 294 height 24
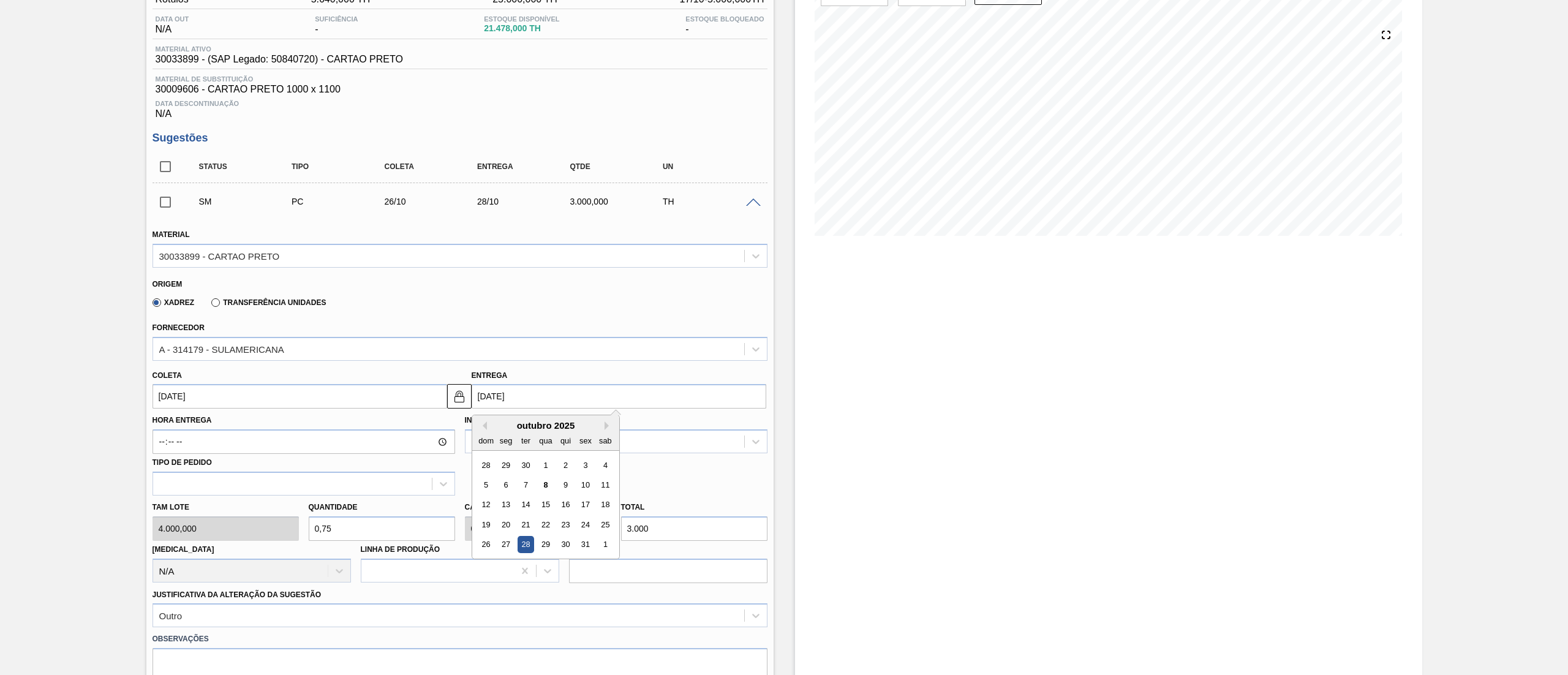
click at [792, 557] on div "Estoque De 08/10/2025 Até 01/01/2026 Filtro" at bounding box center [1098, 435] width 648 height 994
click at [578, 520] on div "Tam lote 4.000,000 Quantidade 0,75 Carros 0,75 Total 3.000 Doca N/A Linha de Pr…" at bounding box center [460, 539] width 625 height 88
type input "0,001"
type input "4"
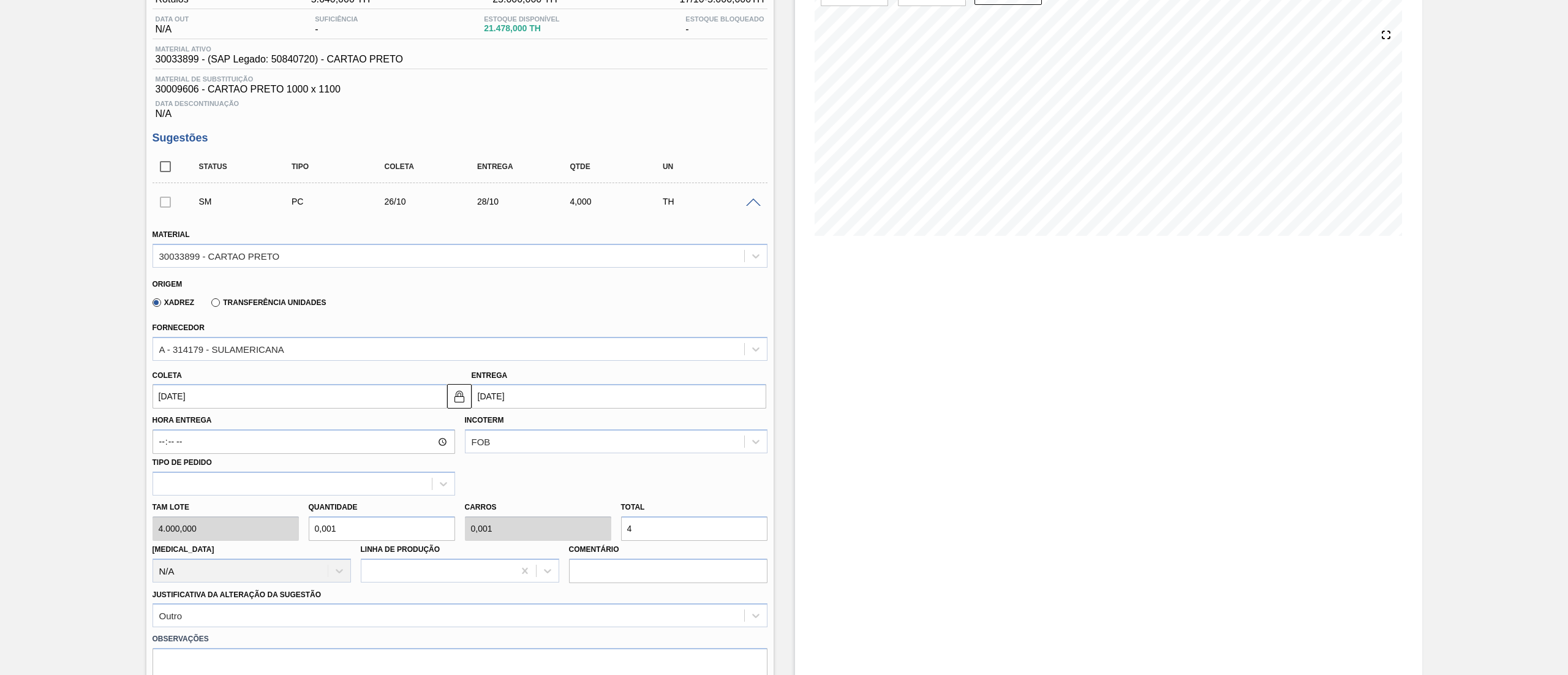
type input "0,01"
type input "40"
type input "0,1"
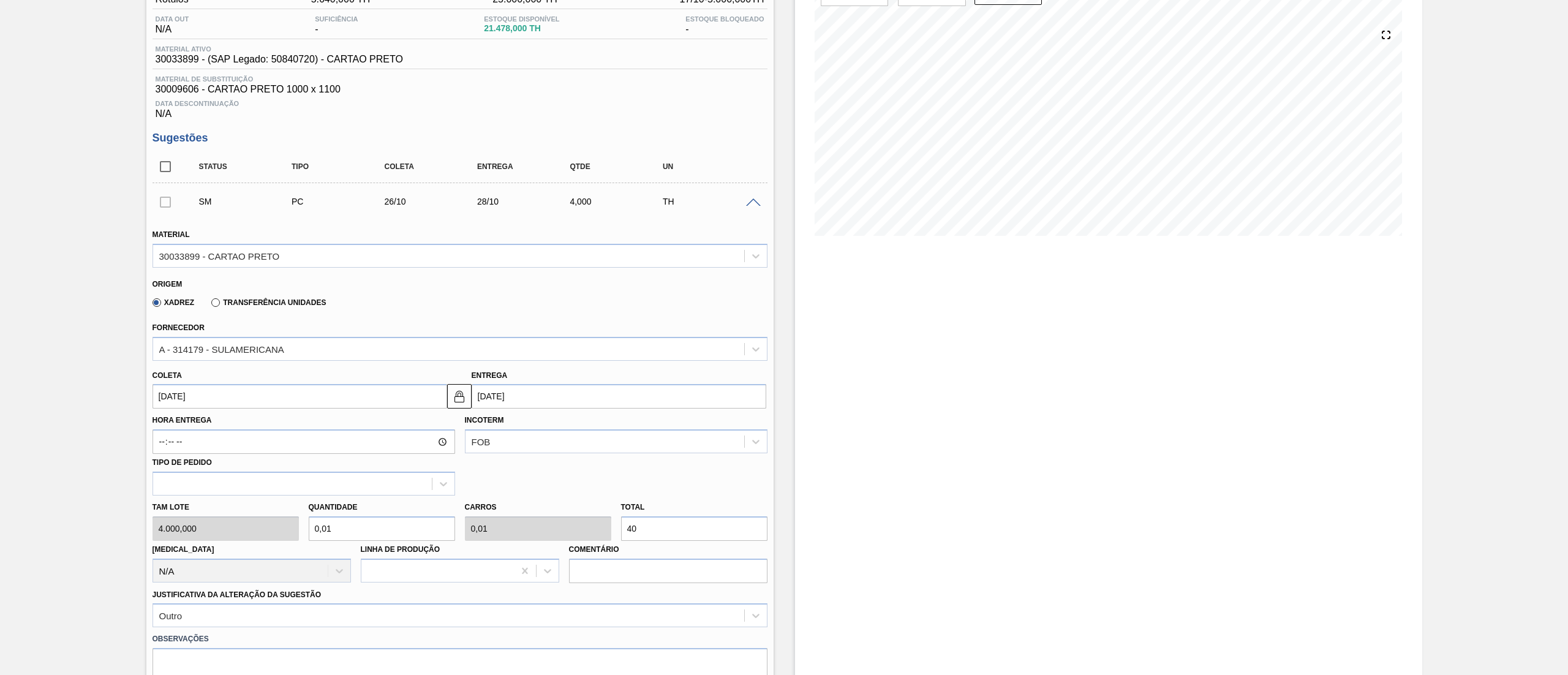
type input "400"
type input "1"
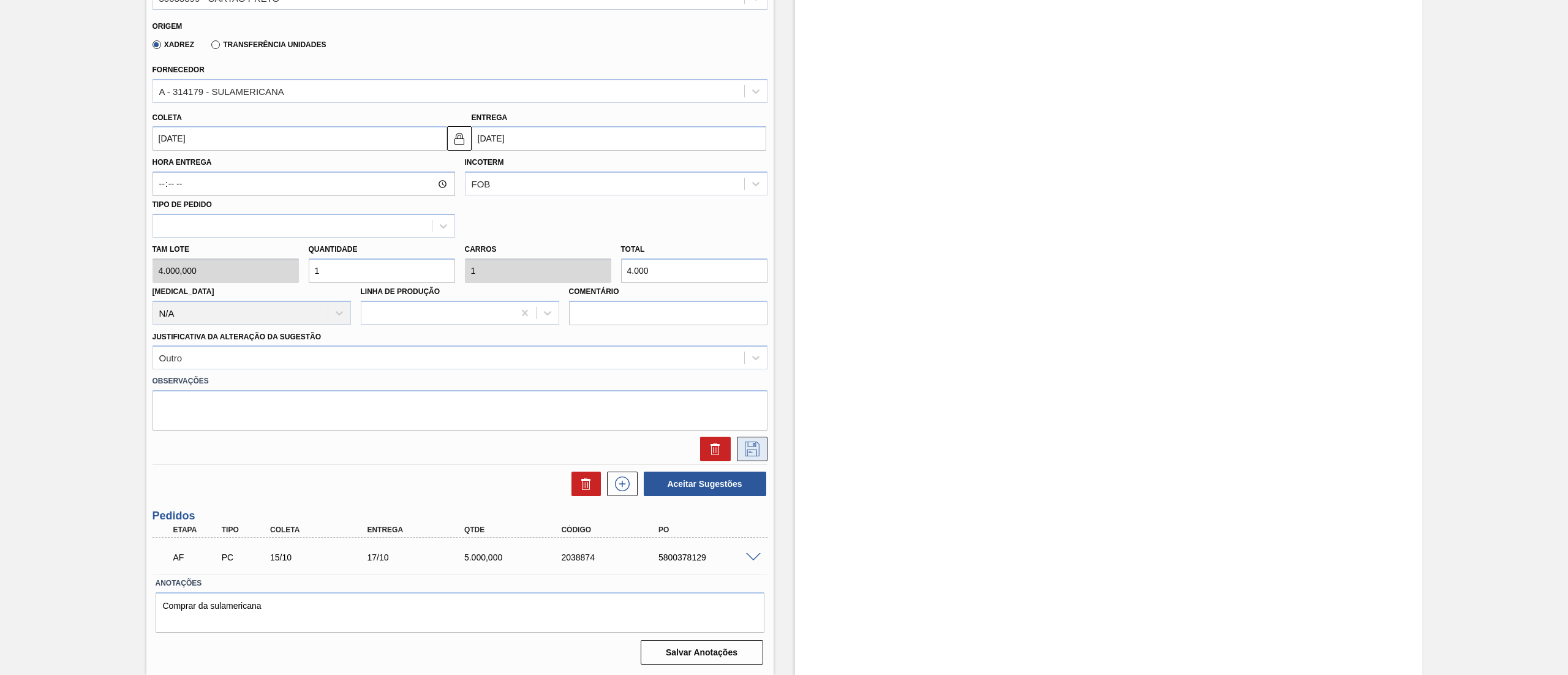
type input "4.000"
click at [751, 458] on button at bounding box center [752, 449] width 31 height 24
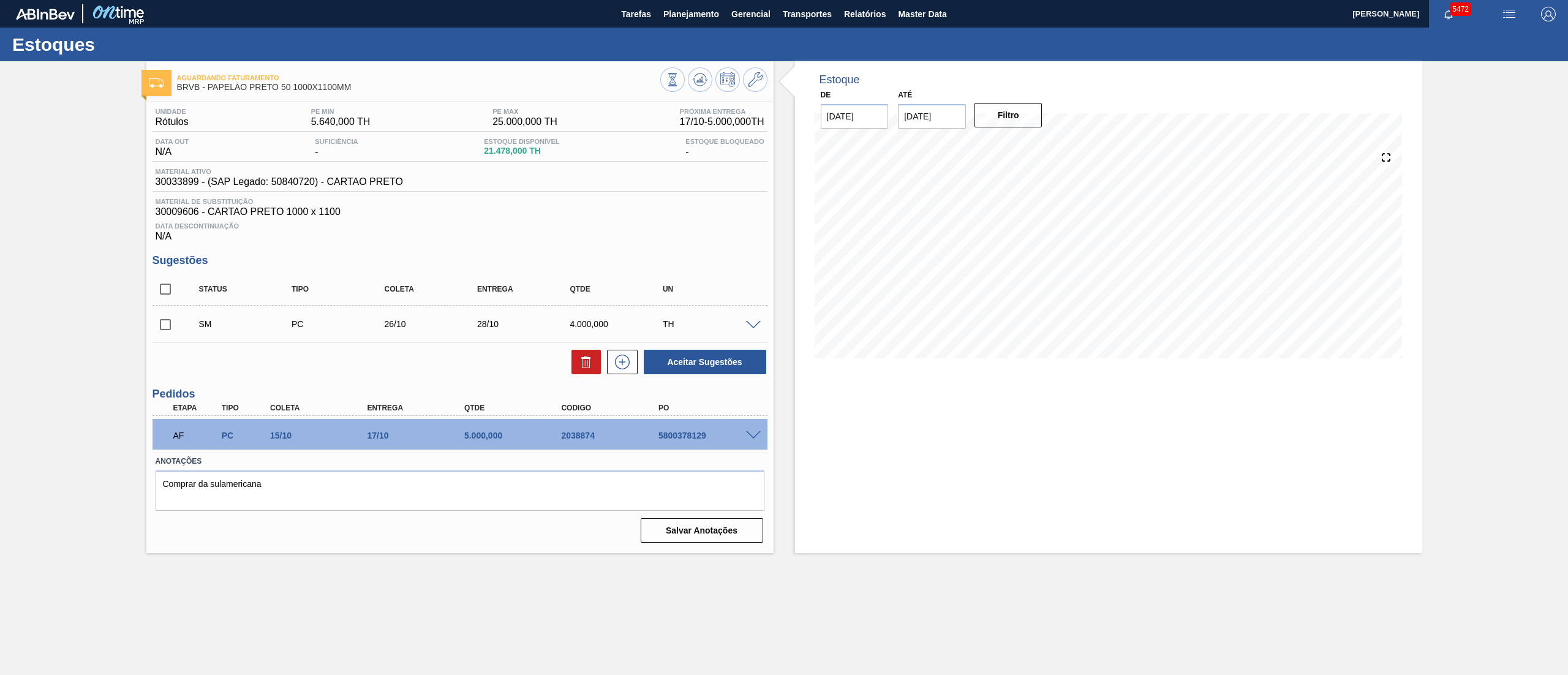
scroll to position [0, 0]
click at [162, 318] on input "checkbox" at bounding box center [165, 324] width 26 height 26
click at [692, 365] on button "Aceitar Sugestões" at bounding box center [705, 361] width 122 height 24
checkbox input "false"
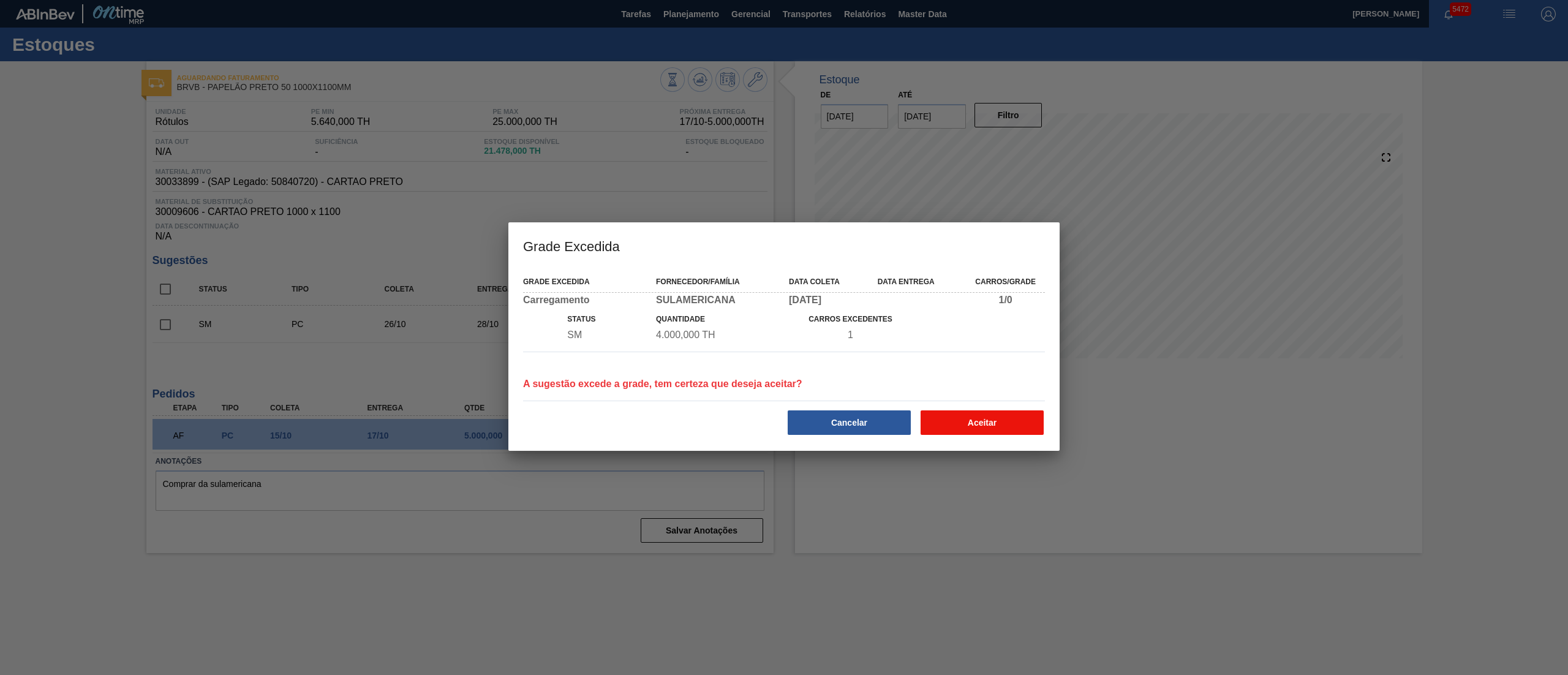
click at [981, 418] on button "Aceitar" at bounding box center [982, 422] width 123 height 24
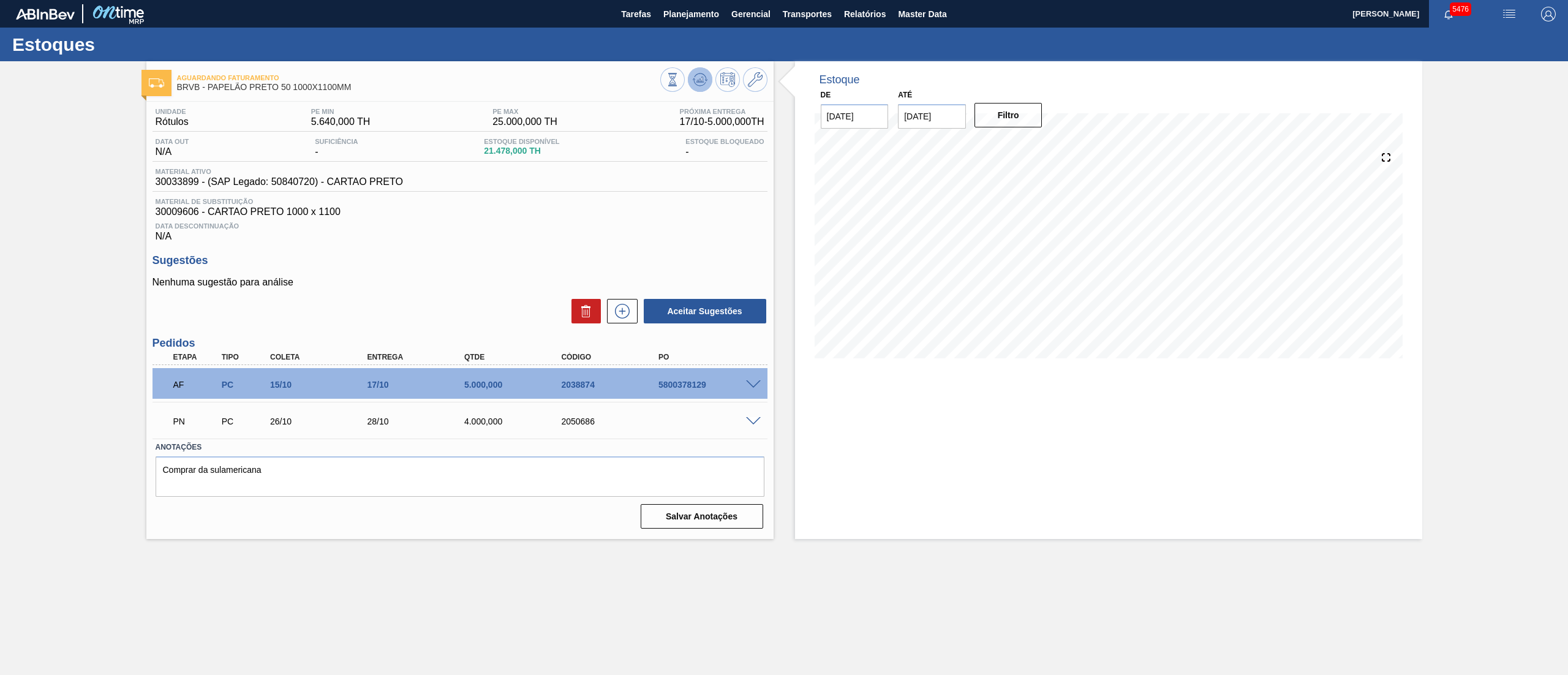
click at [689, 75] on button at bounding box center [700, 79] width 24 height 24
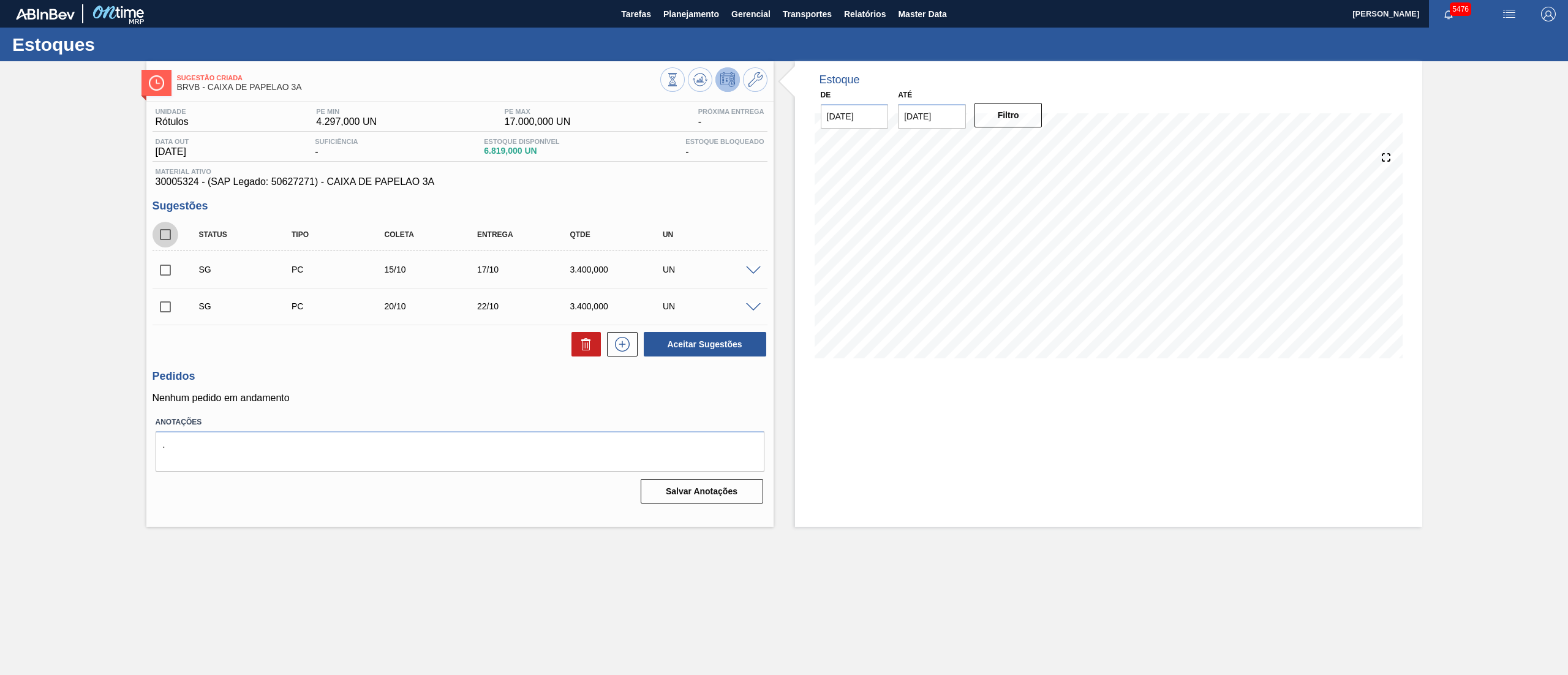
click at [156, 246] on input "checkbox" at bounding box center [165, 234] width 26 height 26
checkbox input "true"
click at [748, 272] on span at bounding box center [753, 271] width 15 height 9
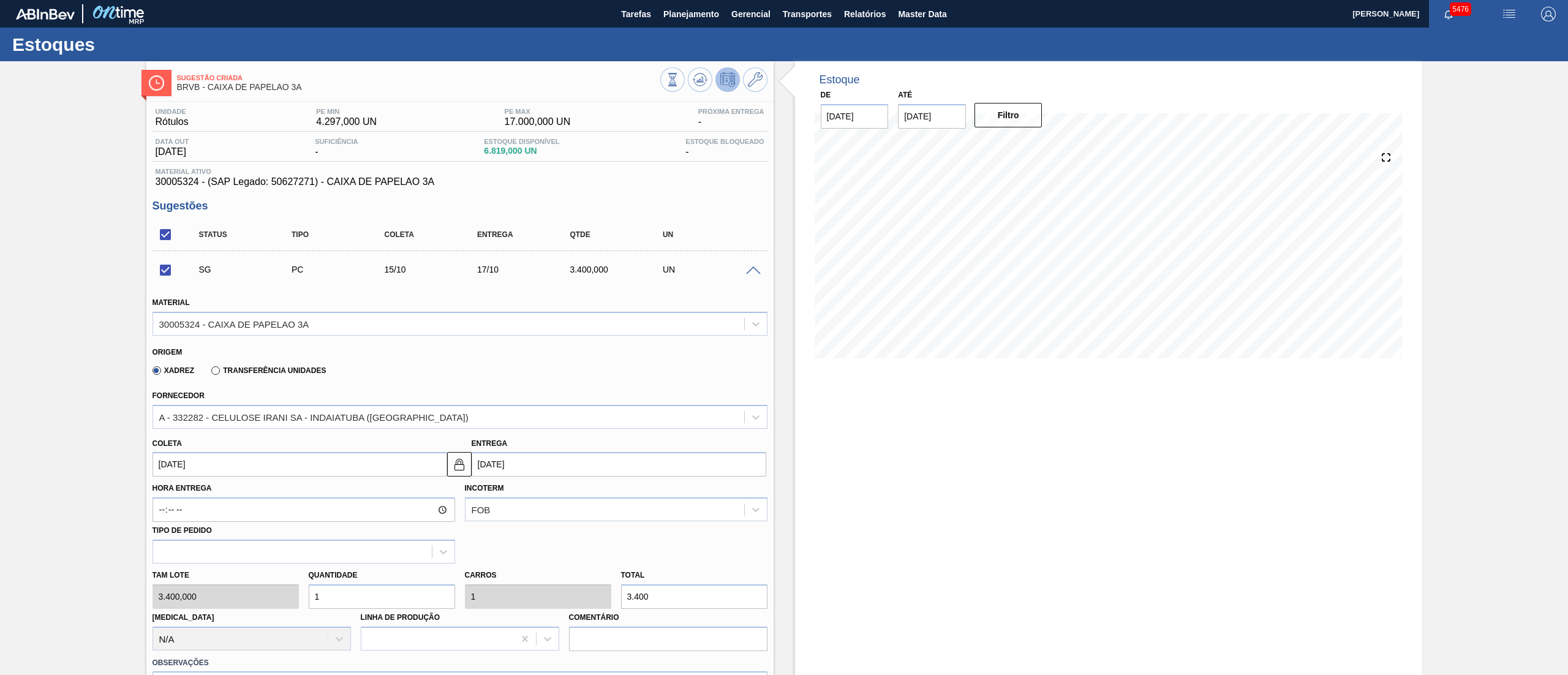
click at [238, 460] on input "15/10/2025" at bounding box center [300, 464] width 294 height 24
click at [189, 575] on div "13" at bounding box center [186, 573] width 17 height 17
checkbox input "false"
type input "13/10/2025"
type input "15/10/2025"
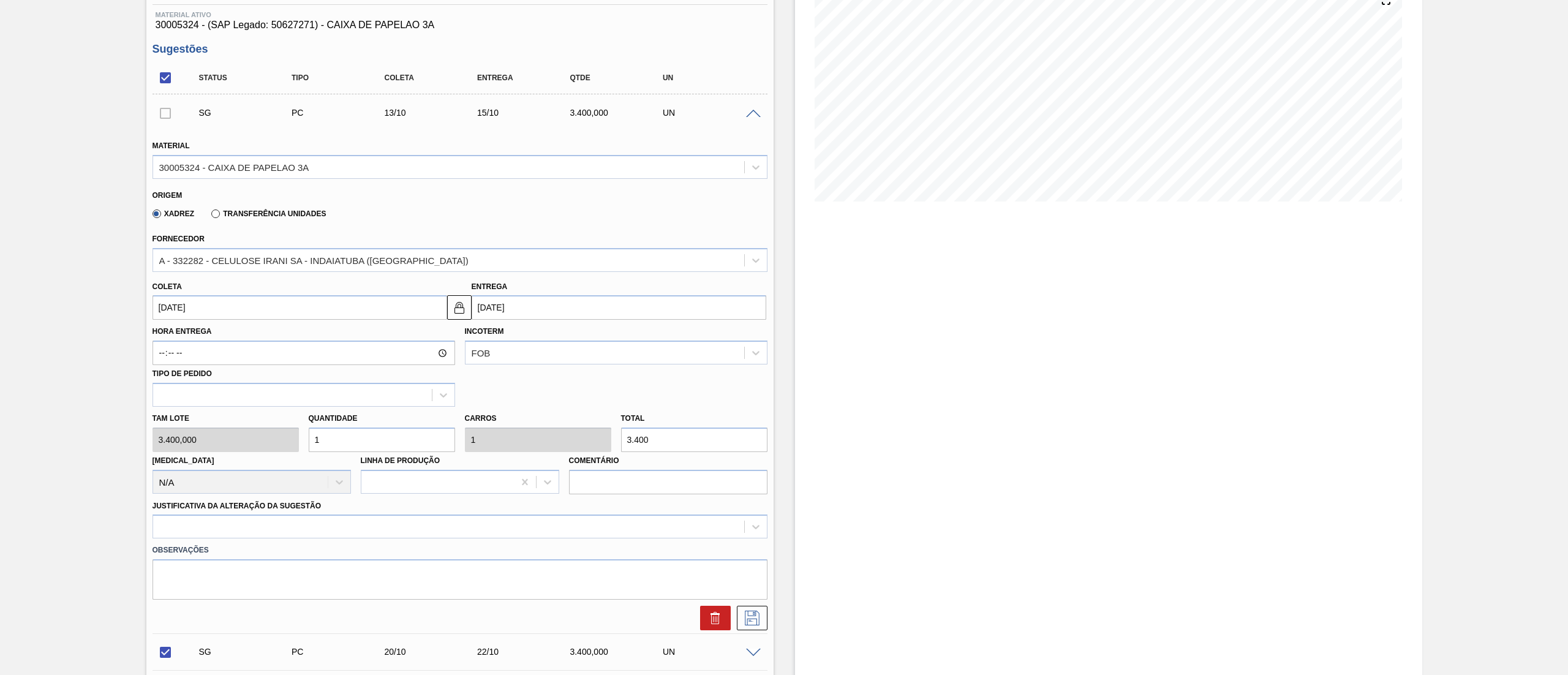
scroll to position [245, 0]
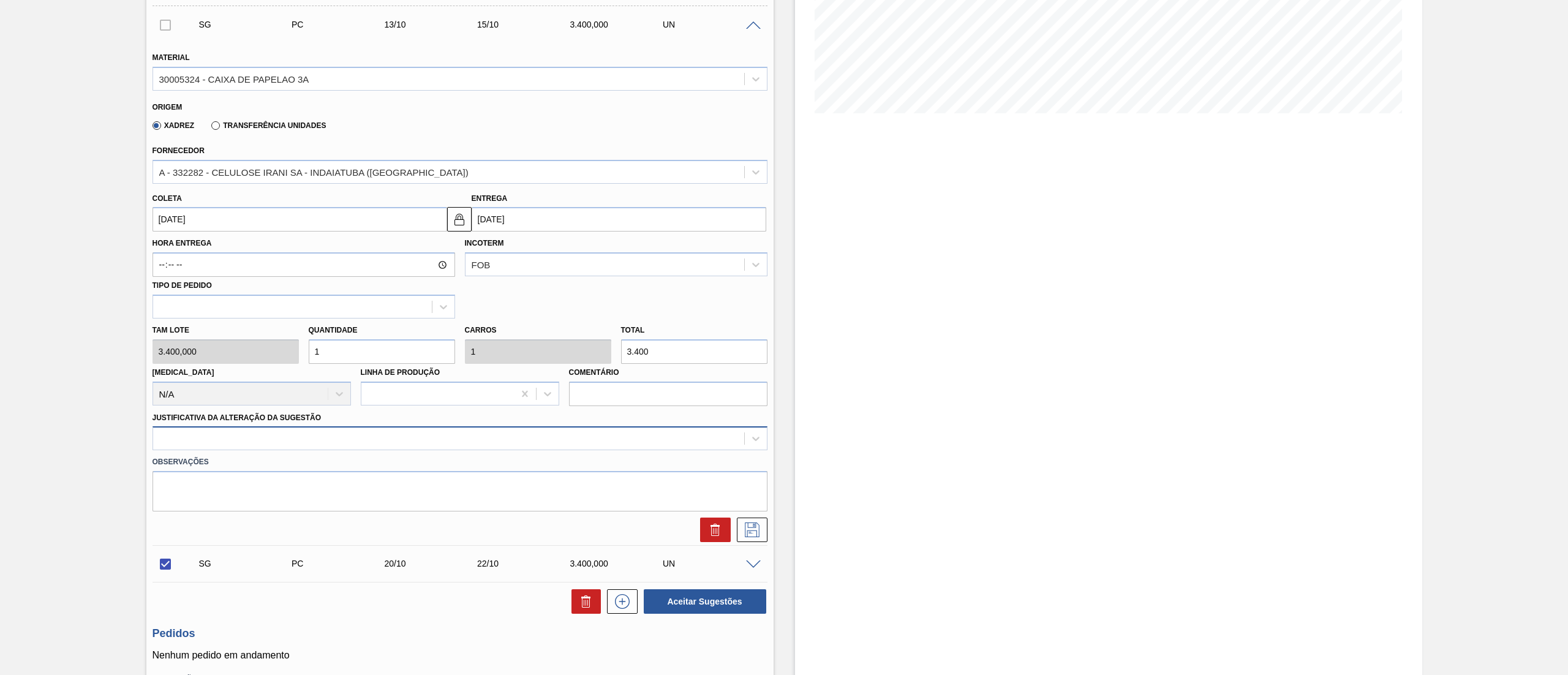
click at [184, 441] on div at bounding box center [448, 439] width 591 height 18
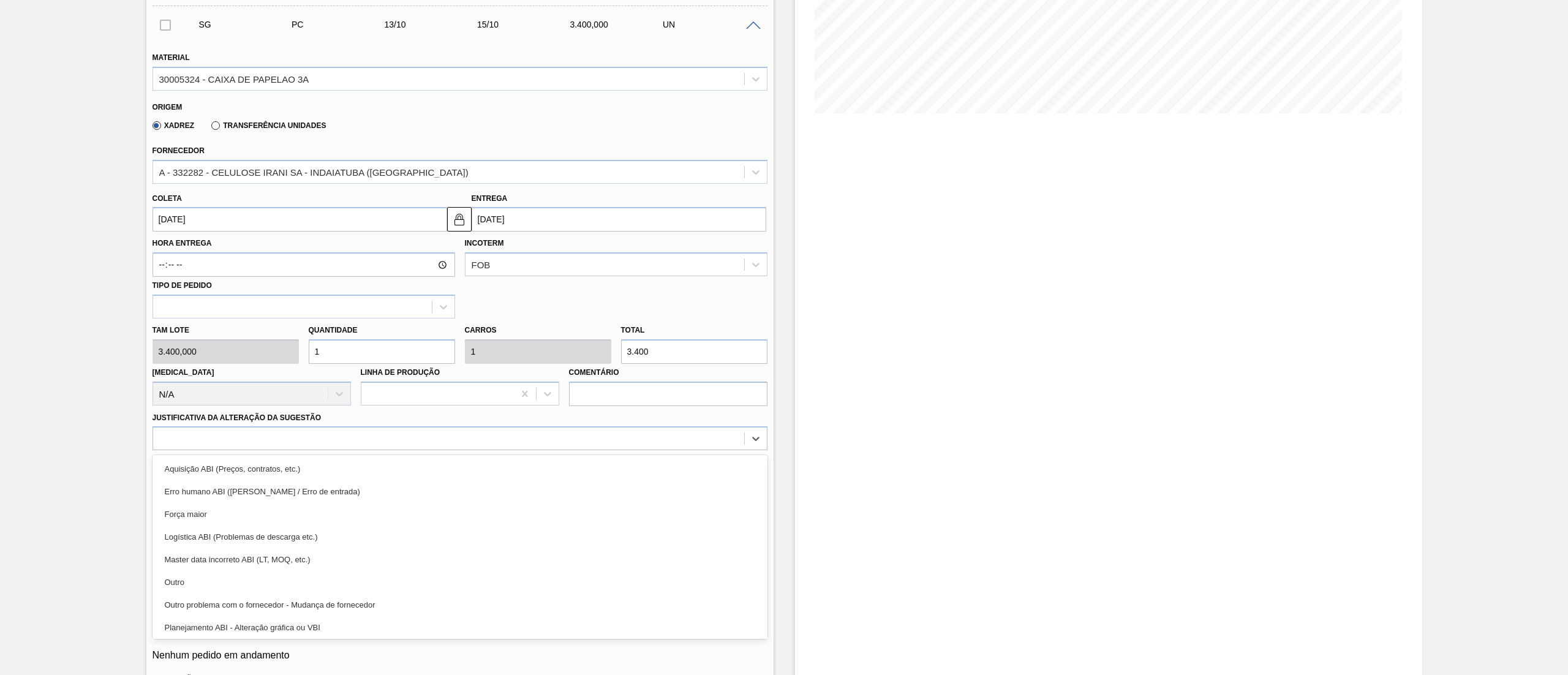
drag, startPoint x: 175, startPoint y: 585, endPoint x: 305, endPoint y: 583, distance: 130.0
click at [177, 585] on div "Outro" at bounding box center [460, 582] width 615 height 22
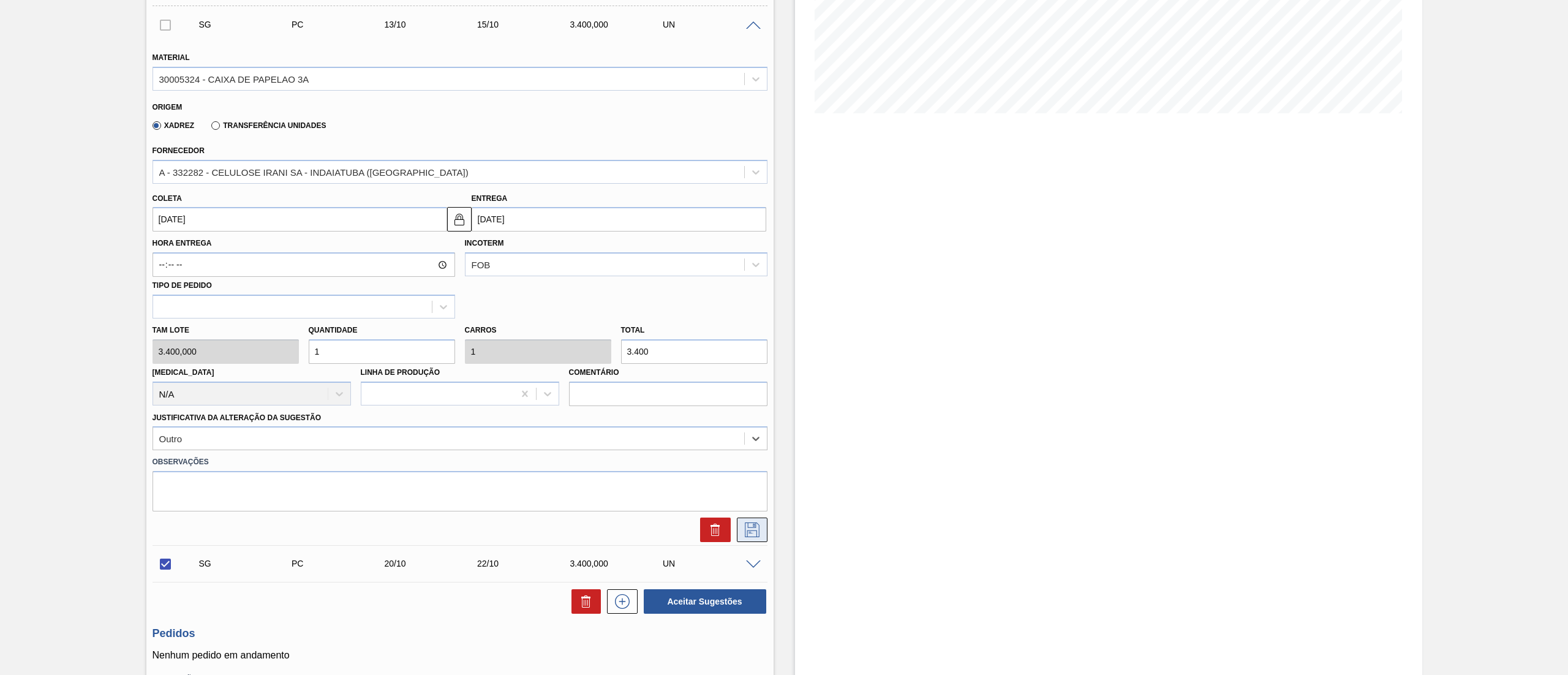
click at [748, 527] on icon at bounding box center [752, 529] width 20 height 15
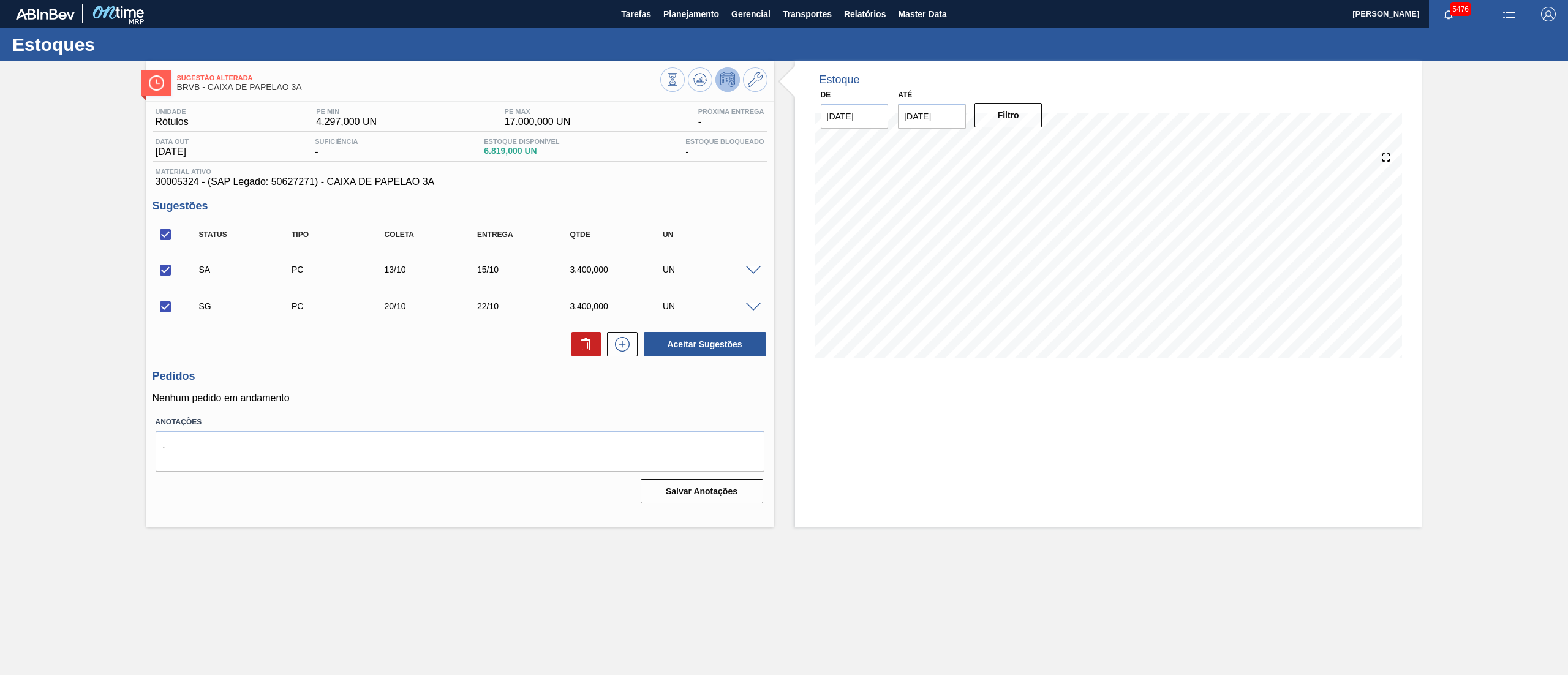
scroll to position [0, 0]
click at [680, 339] on button "Aceitar Sugestões" at bounding box center [705, 344] width 122 height 24
checkbox input "false"
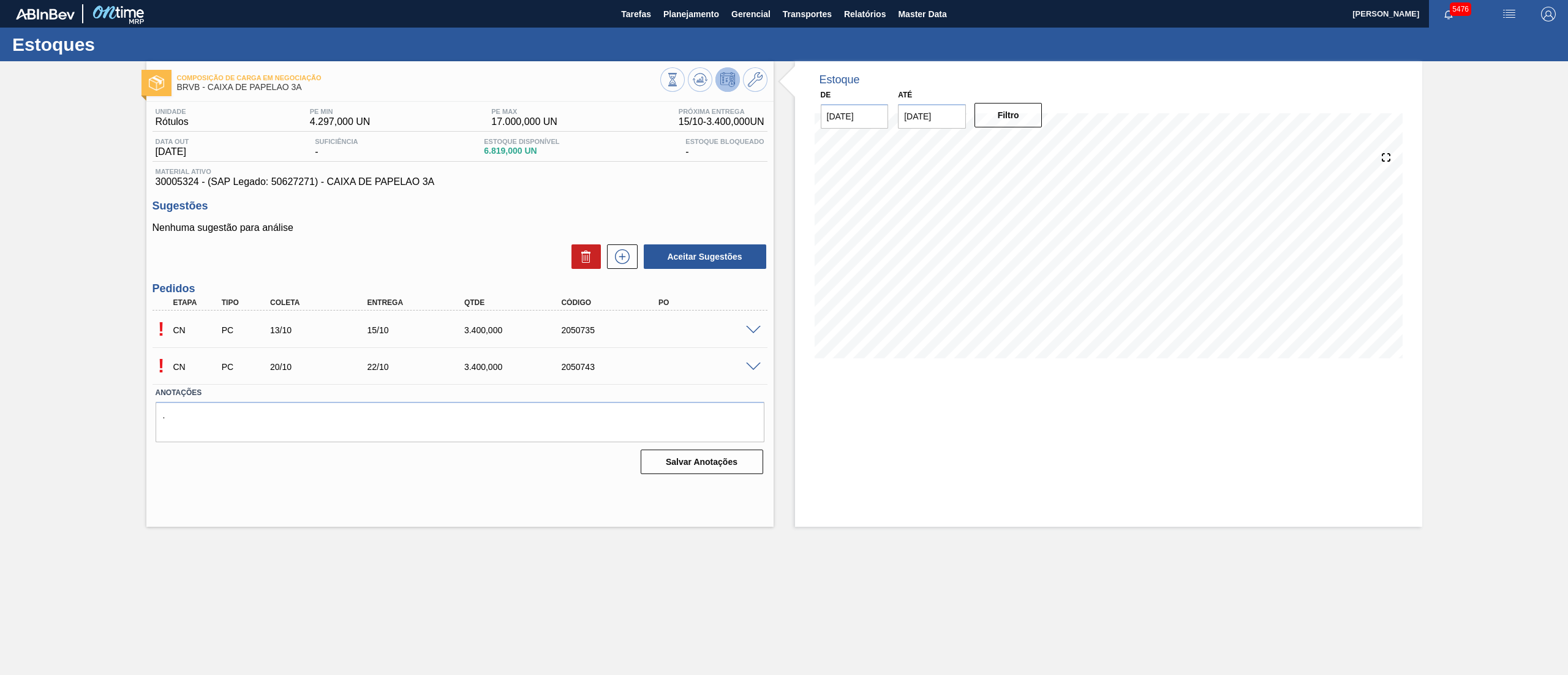
click at [711, 90] on div at bounding box center [714, 81] width 107 height 28
click at [708, 88] on button at bounding box center [700, 79] width 24 height 24
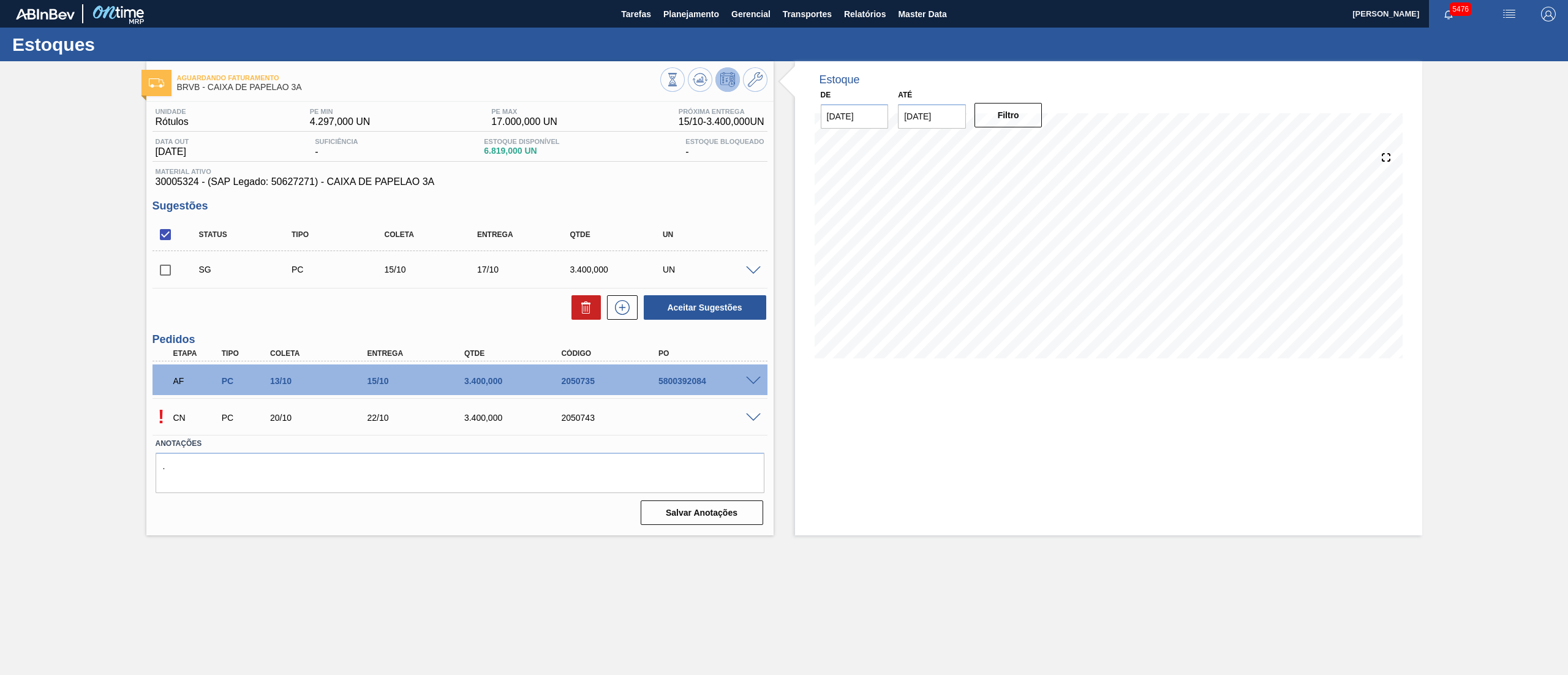
click at [163, 269] on input "checkbox" at bounding box center [165, 270] width 26 height 26
click at [168, 266] on input "checkbox" at bounding box center [165, 270] width 26 height 26
checkbox input "false"
click at [755, 271] on span at bounding box center [753, 271] width 15 height 9
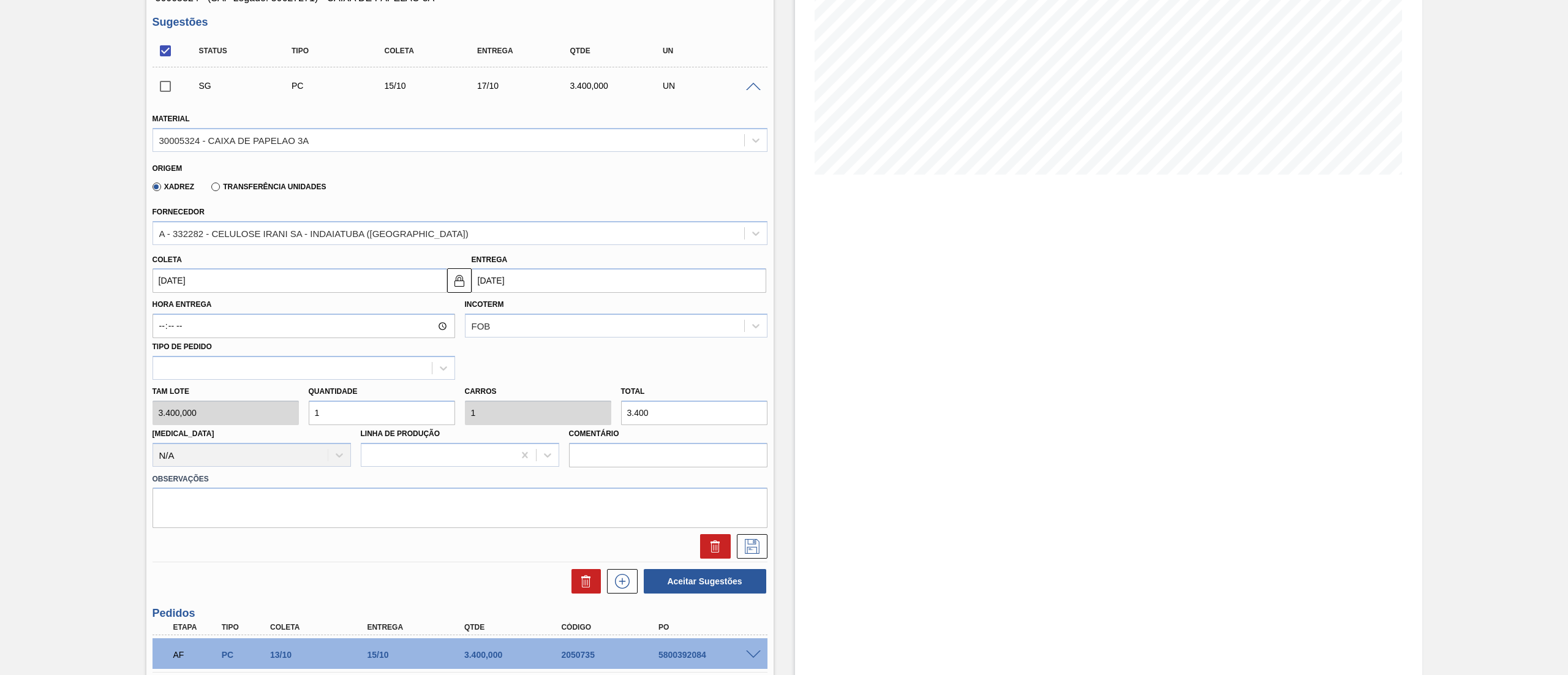
scroll to position [317, 0]
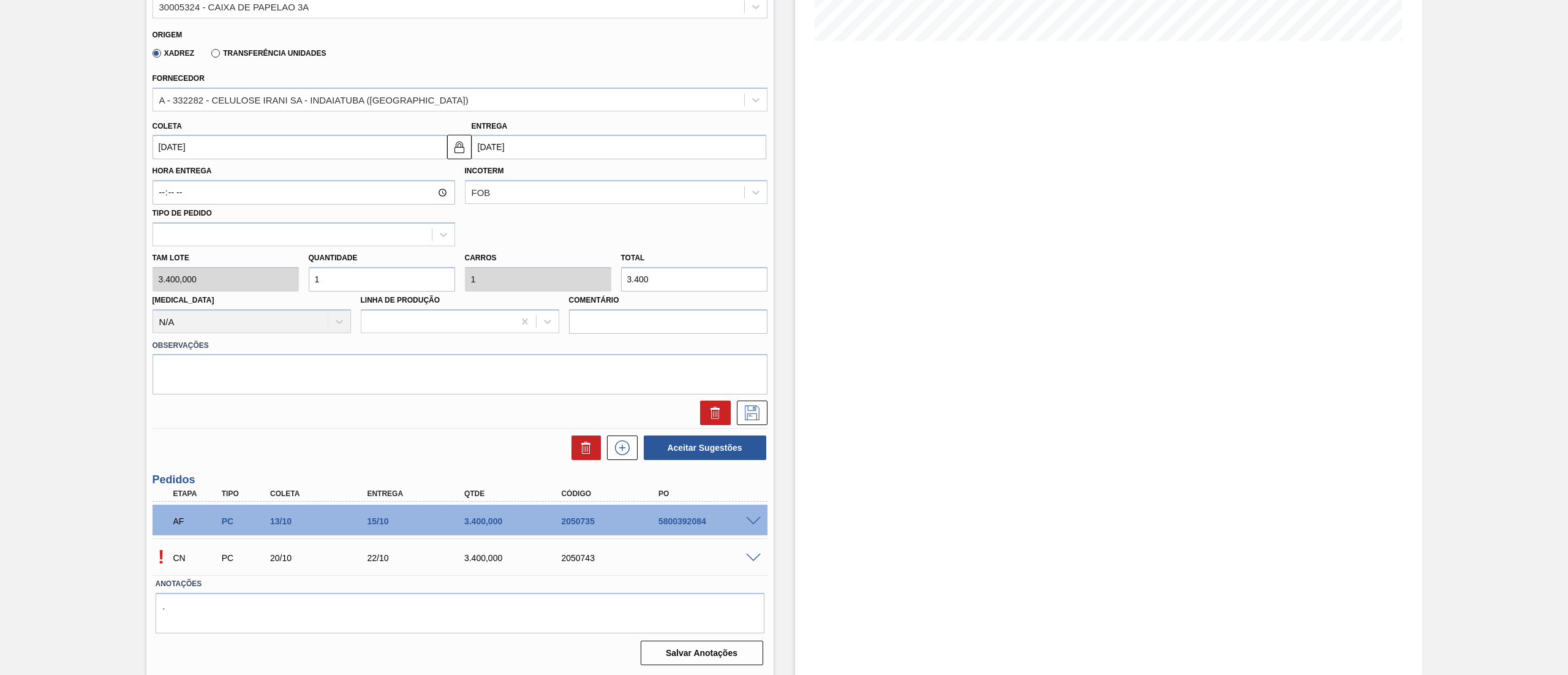
click at [196, 138] on input "[DATE]" at bounding box center [300, 147] width 294 height 24
click at [231, 295] on div "29" at bounding box center [227, 296] width 17 height 17
type input "[DATE]"
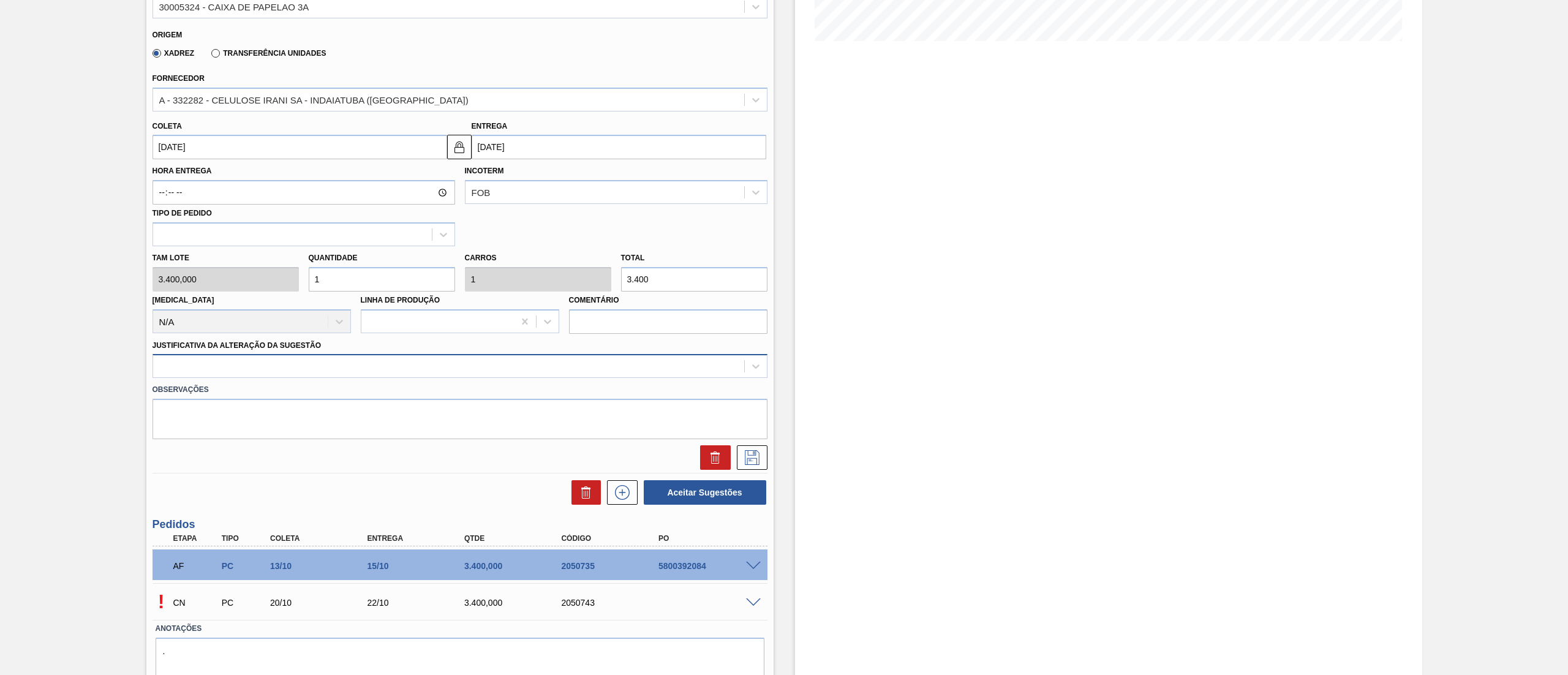
click at [209, 358] on div at bounding box center [448, 367] width 591 height 18
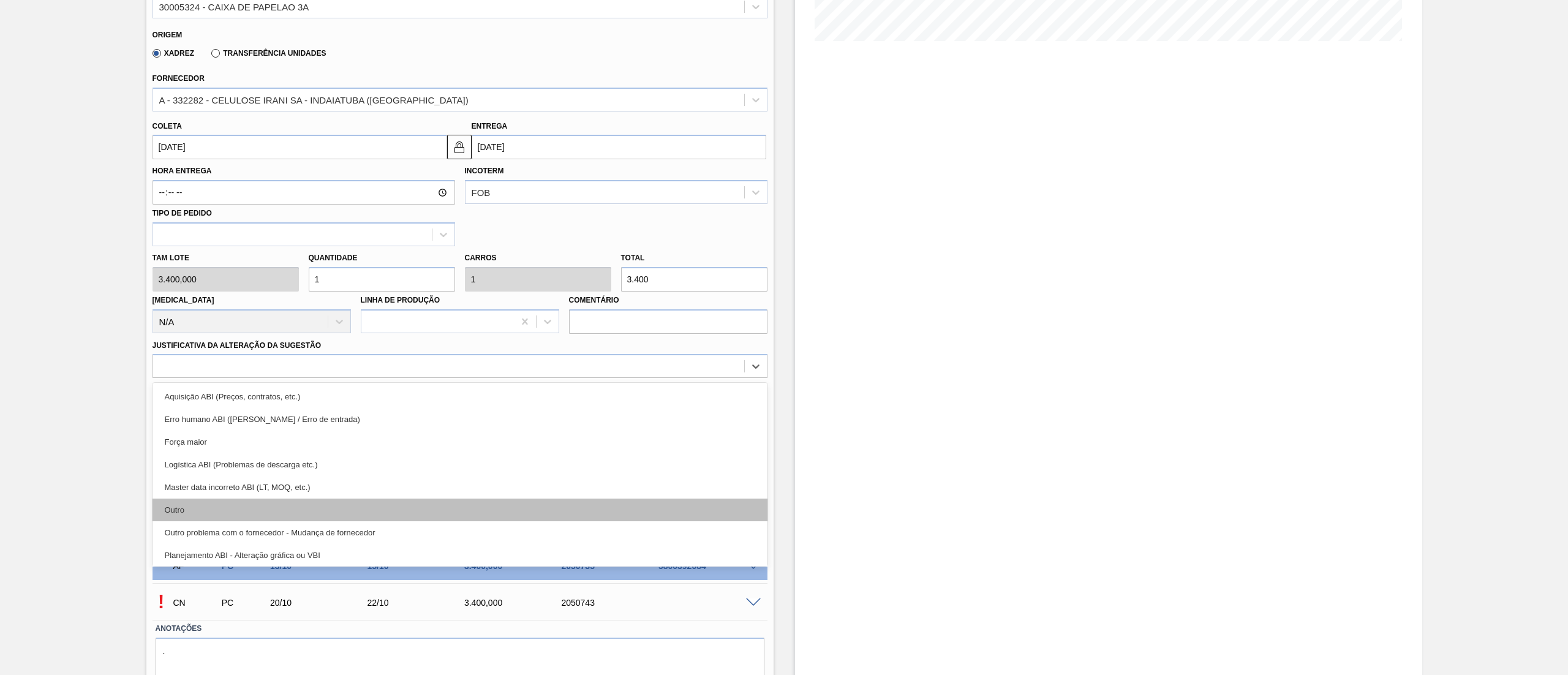
click at [184, 514] on div "Outro" at bounding box center [460, 509] width 615 height 22
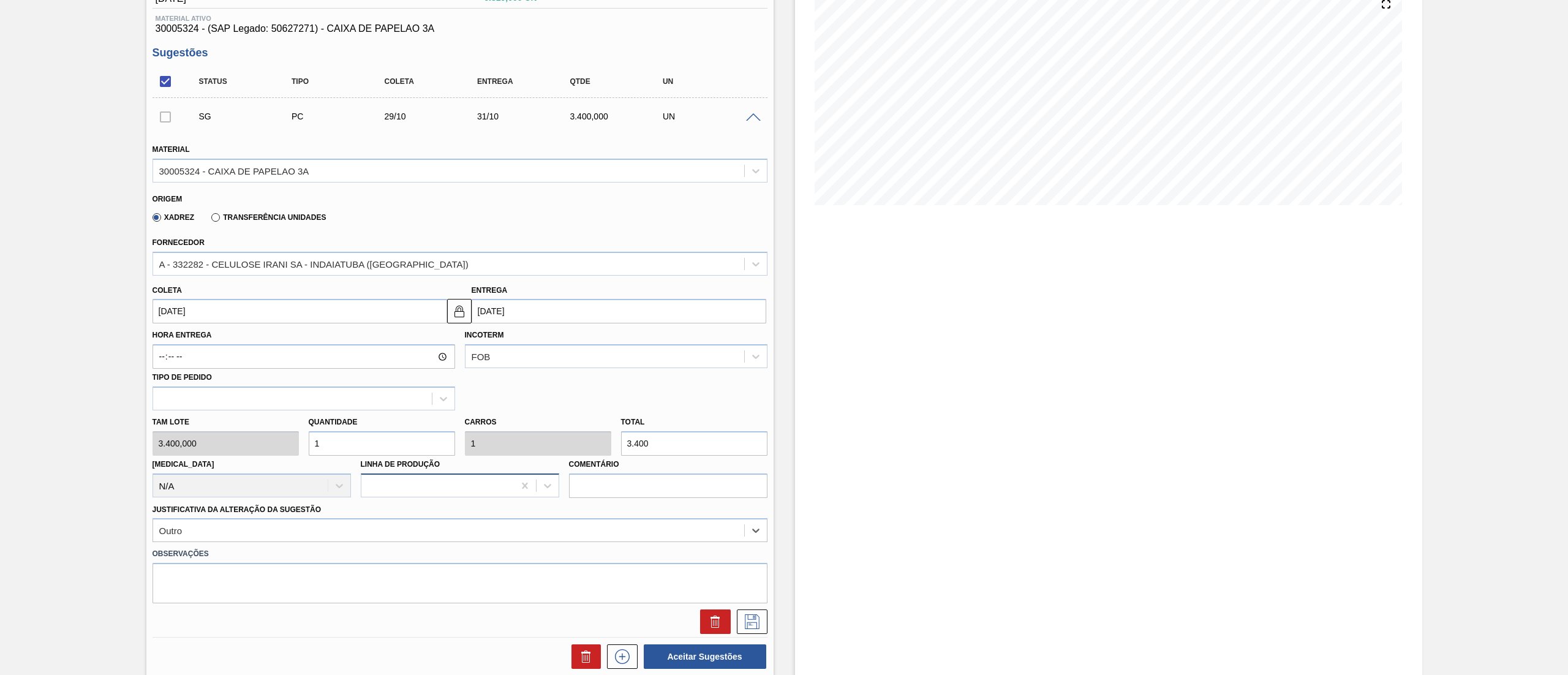
scroll to position [0, 0]
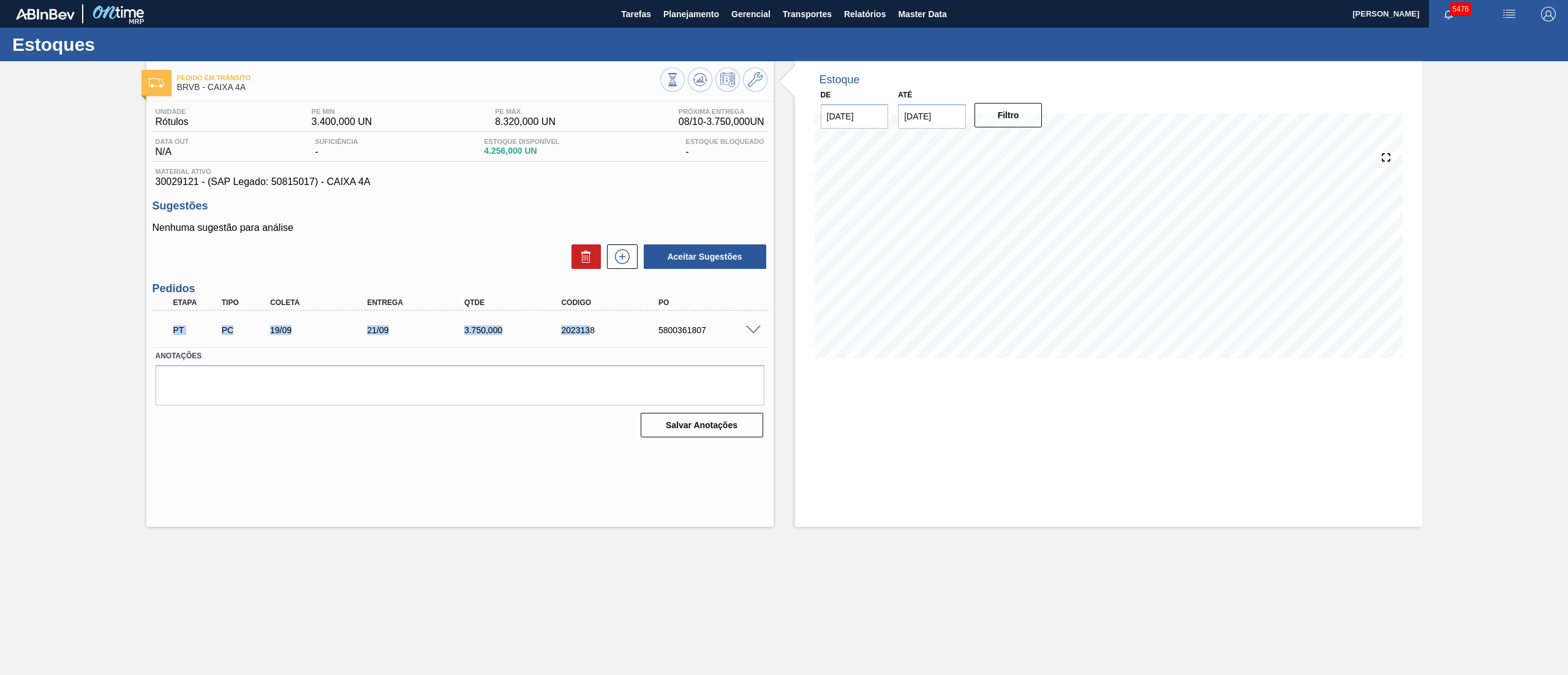
drag, startPoint x: 161, startPoint y: 337, endPoint x: 594, endPoint y: 335, distance: 433.0
click at [593, 335] on div "PT PC 19/09 21/09 3.750,000 2023138 5800361807" at bounding box center [460, 329] width 615 height 31
click at [749, 328] on span at bounding box center [753, 330] width 15 height 9
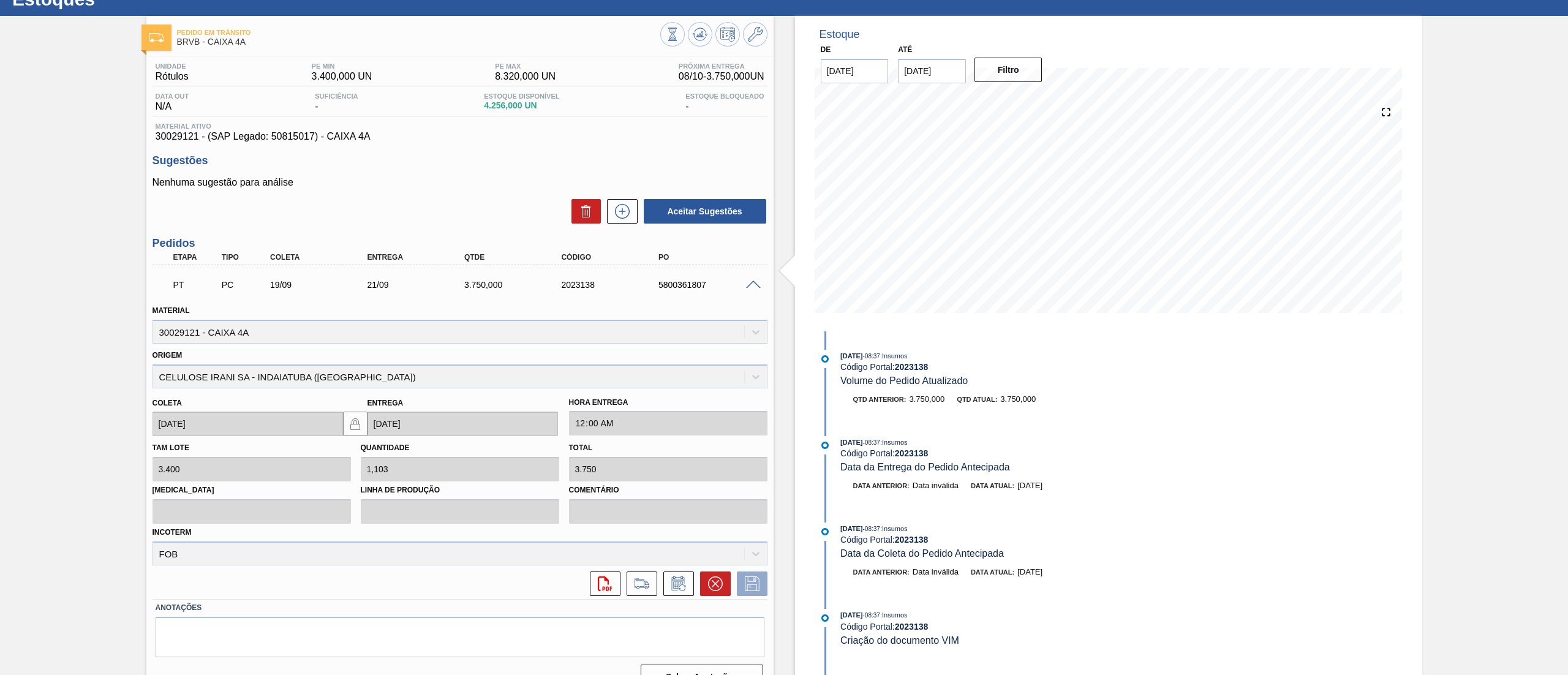
scroll to position [69, 0]
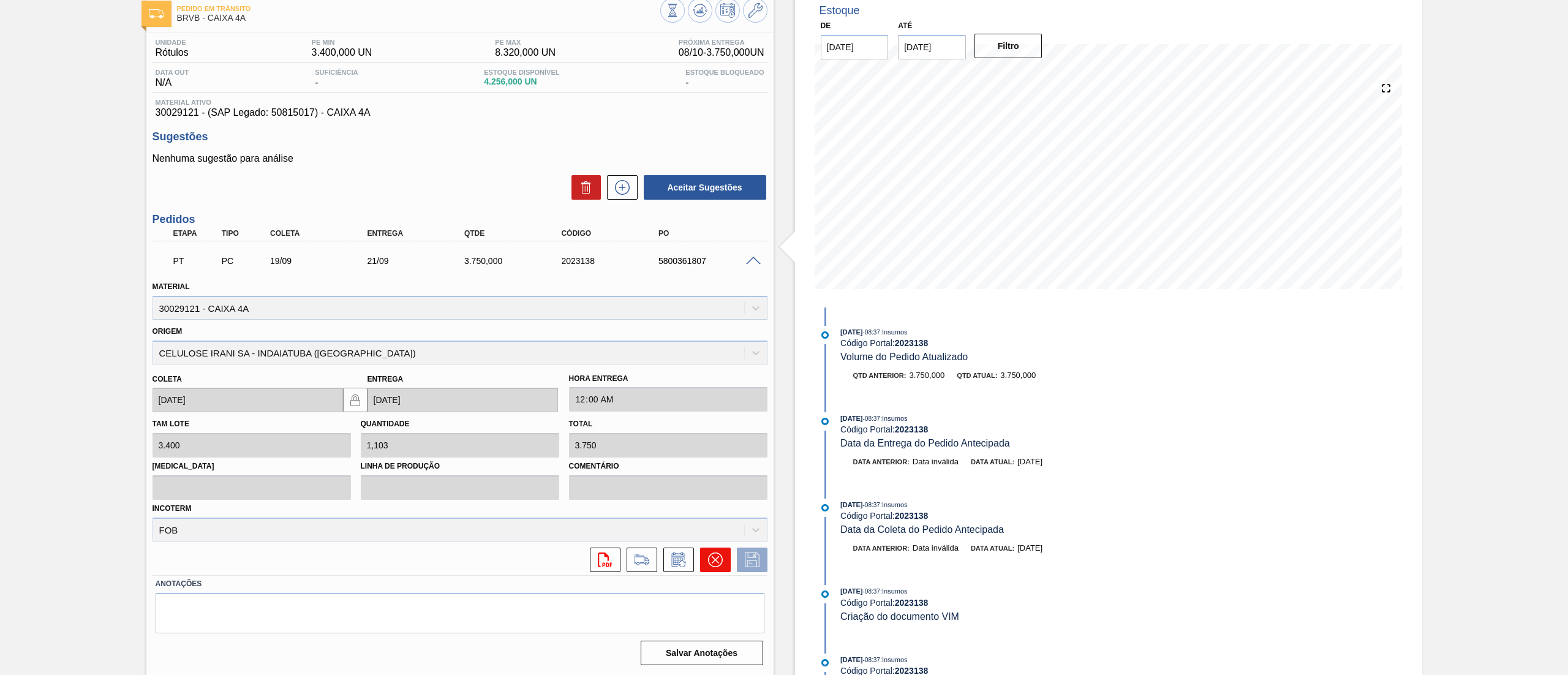
click at [713, 560] on icon at bounding box center [714, 559] width 7 height 7
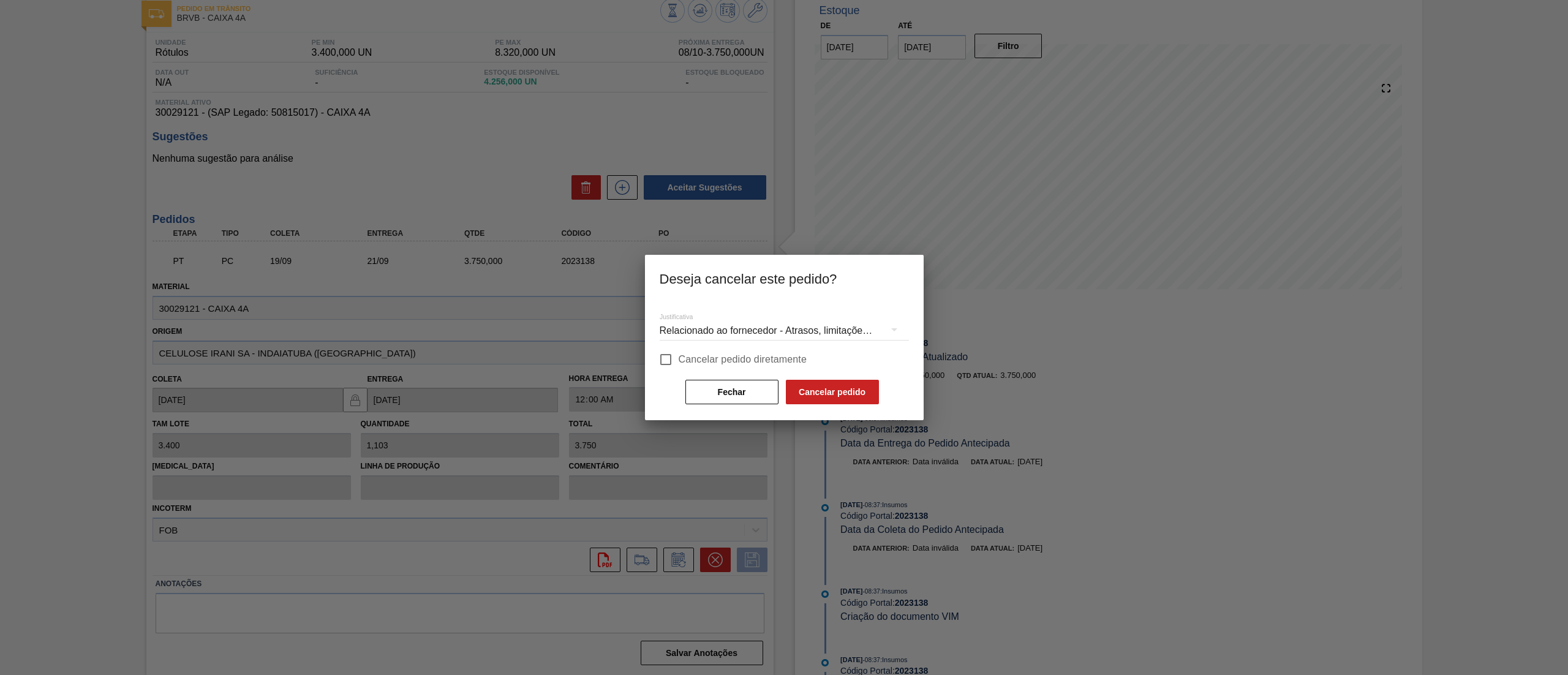
click at [705, 355] on span "Cancelar pedido diretamente" at bounding box center [742, 359] width 129 height 15
click at [678, 355] on input "Cancelar pedido diretamente" at bounding box center [666, 360] width 26 height 26
checkbox input "true"
click at [820, 394] on button "Cancelar pedido" at bounding box center [832, 392] width 93 height 24
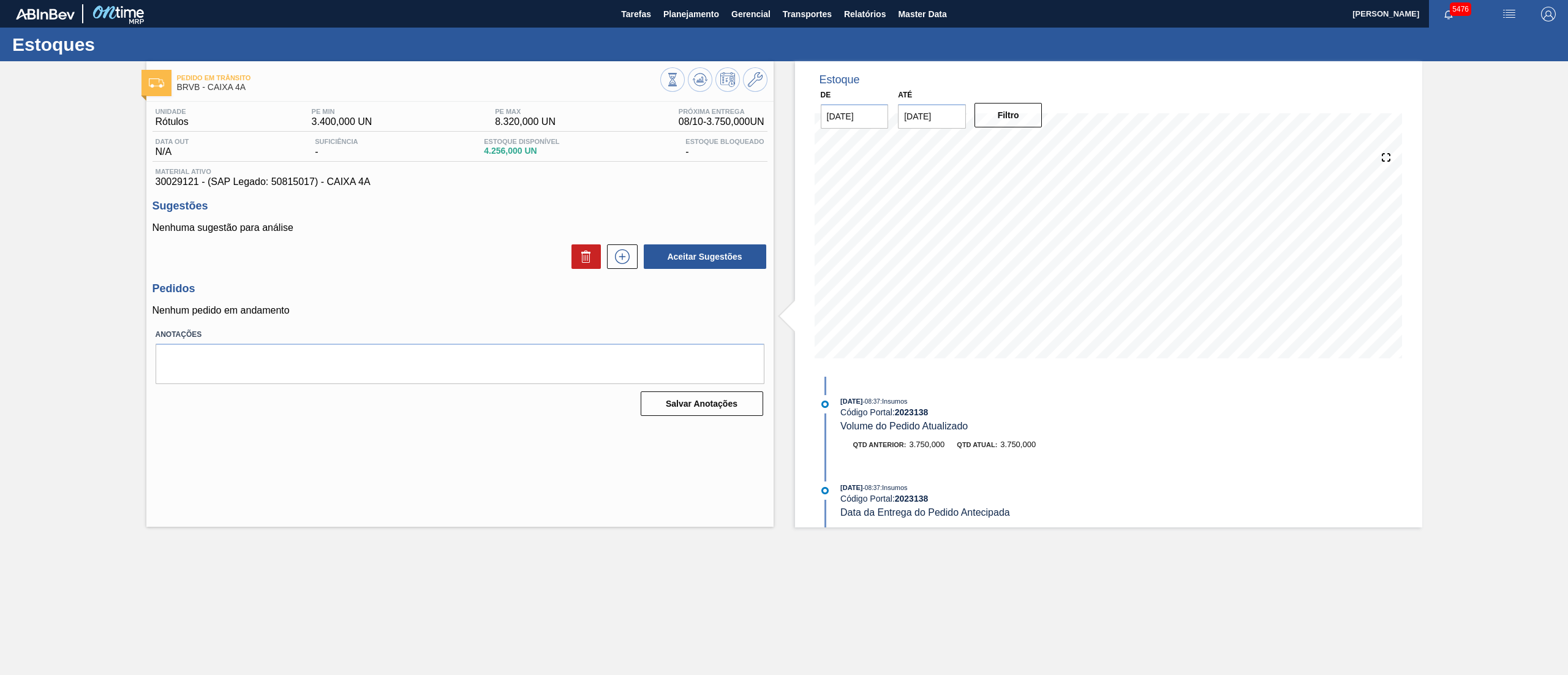
scroll to position [0, 0]
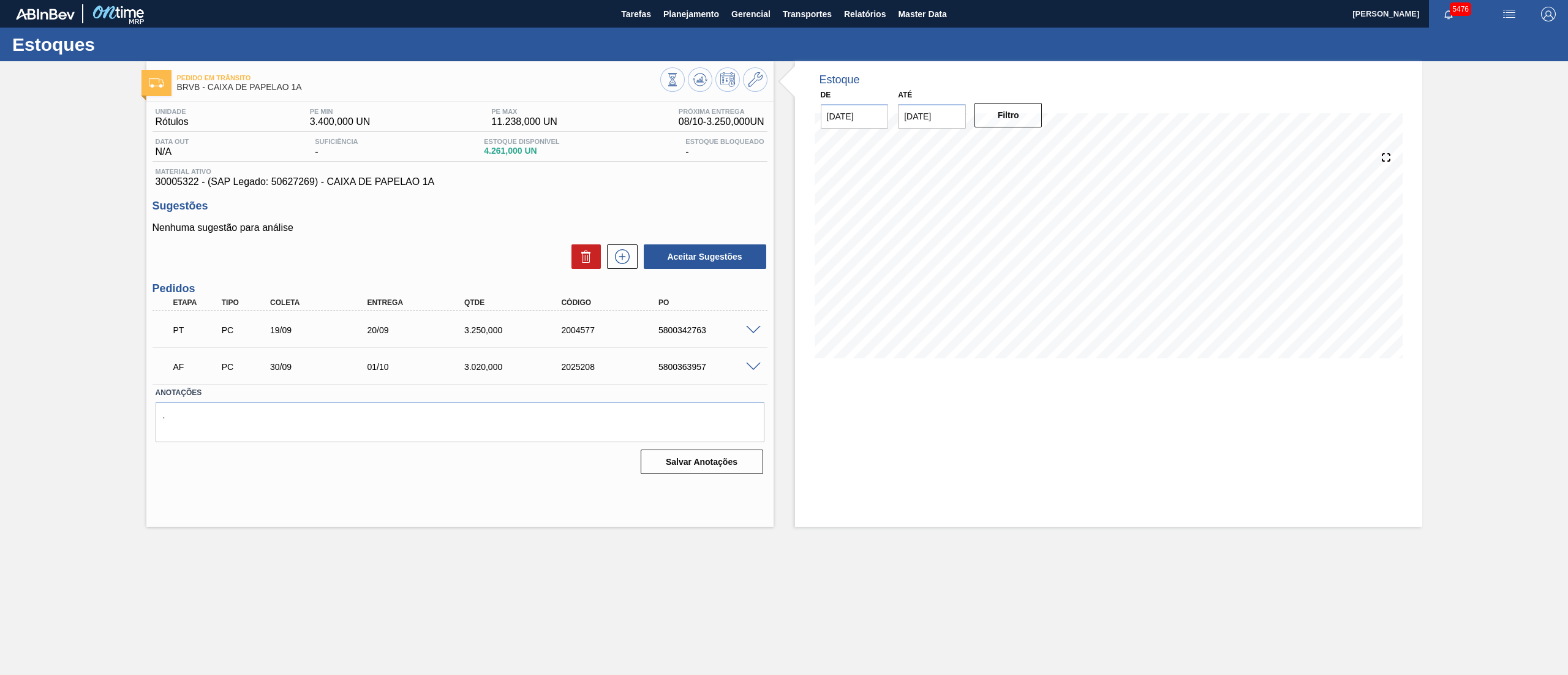
click at [751, 335] on div "5800342763" at bounding box center [710, 330] width 111 height 10
click at [756, 327] on span at bounding box center [753, 330] width 15 height 9
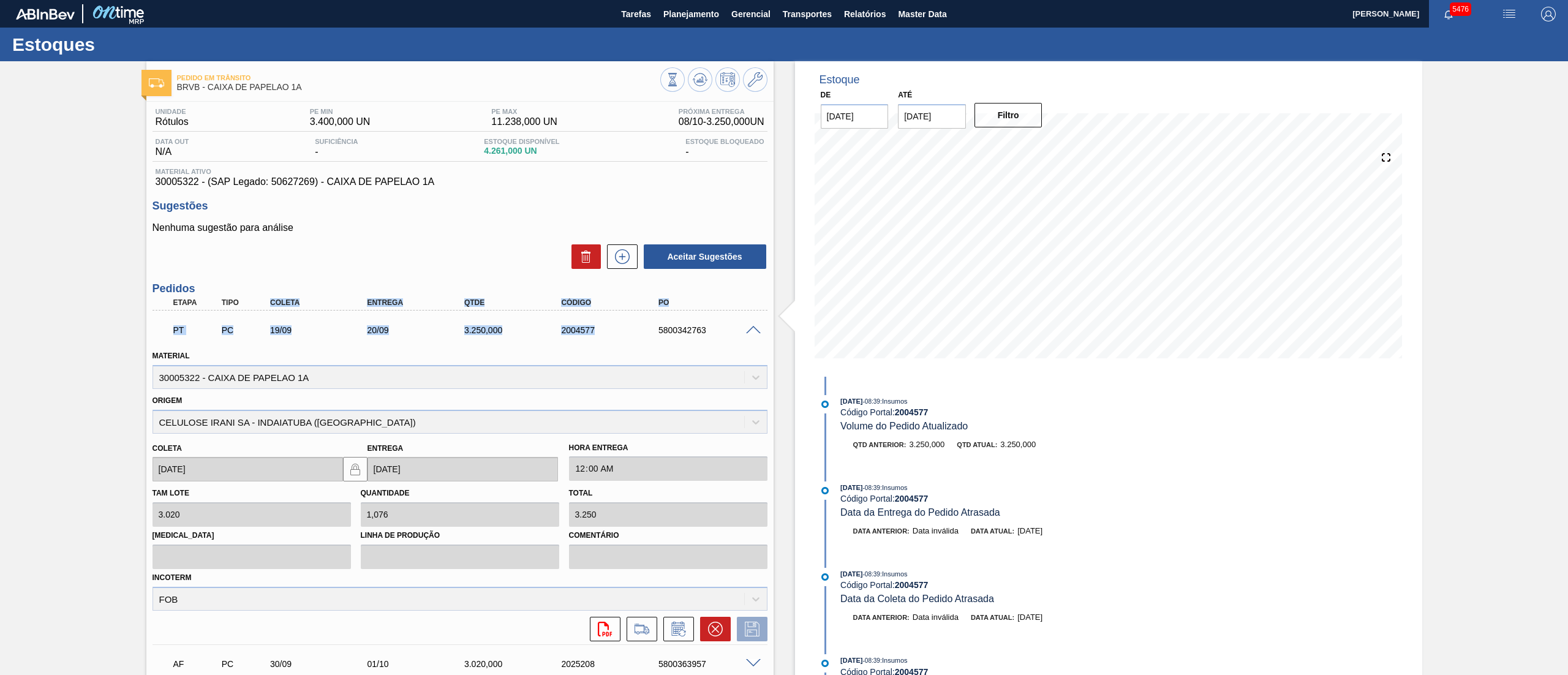
drag, startPoint x: 262, startPoint y: 307, endPoint x: 677, endPoint y: 337, distance: 416.1
click at [642, 322] on div "Etapa Tipo Coleta Entrega Qtde Código PO PT PC 19/09 20/09 3.250,000 2004577 58…" at bounding box center [460, 488] width 615 height 386
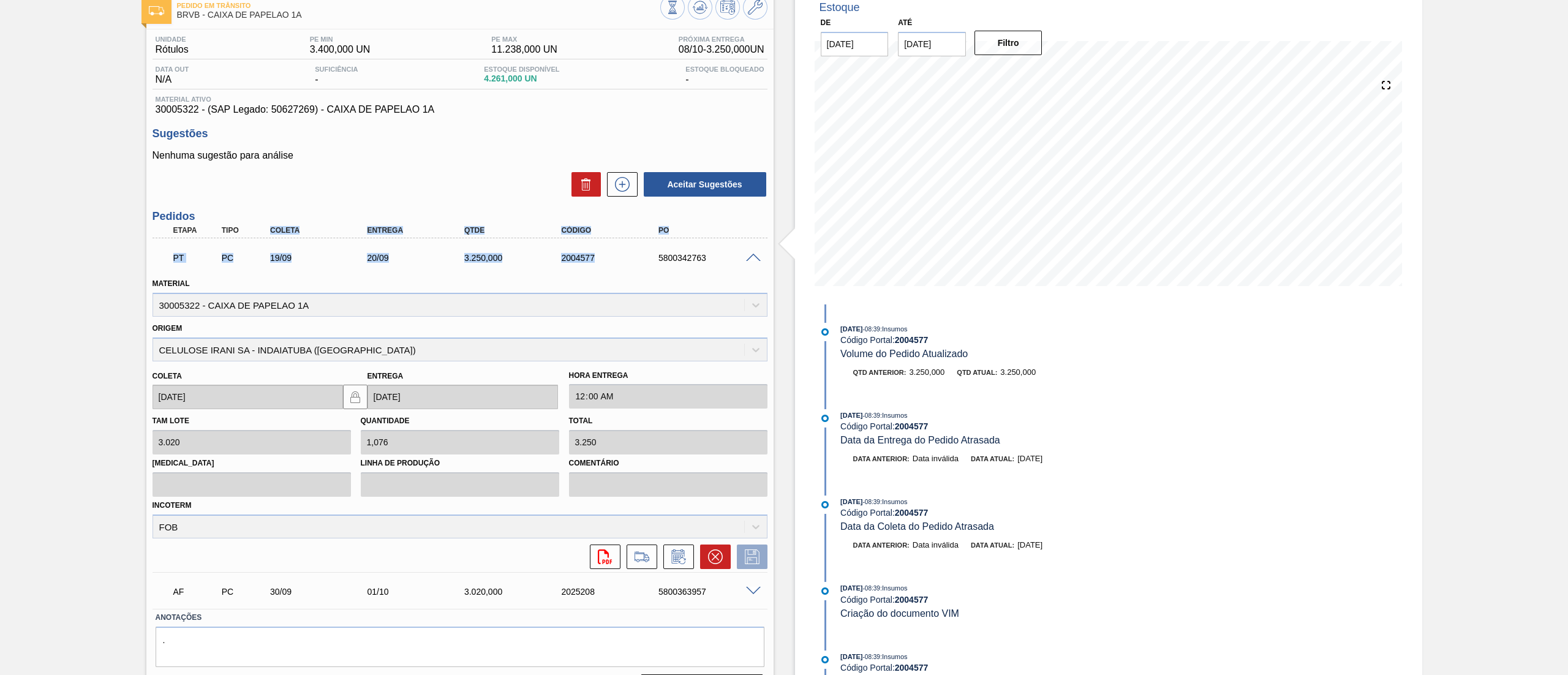
scroll to position [106, 0]
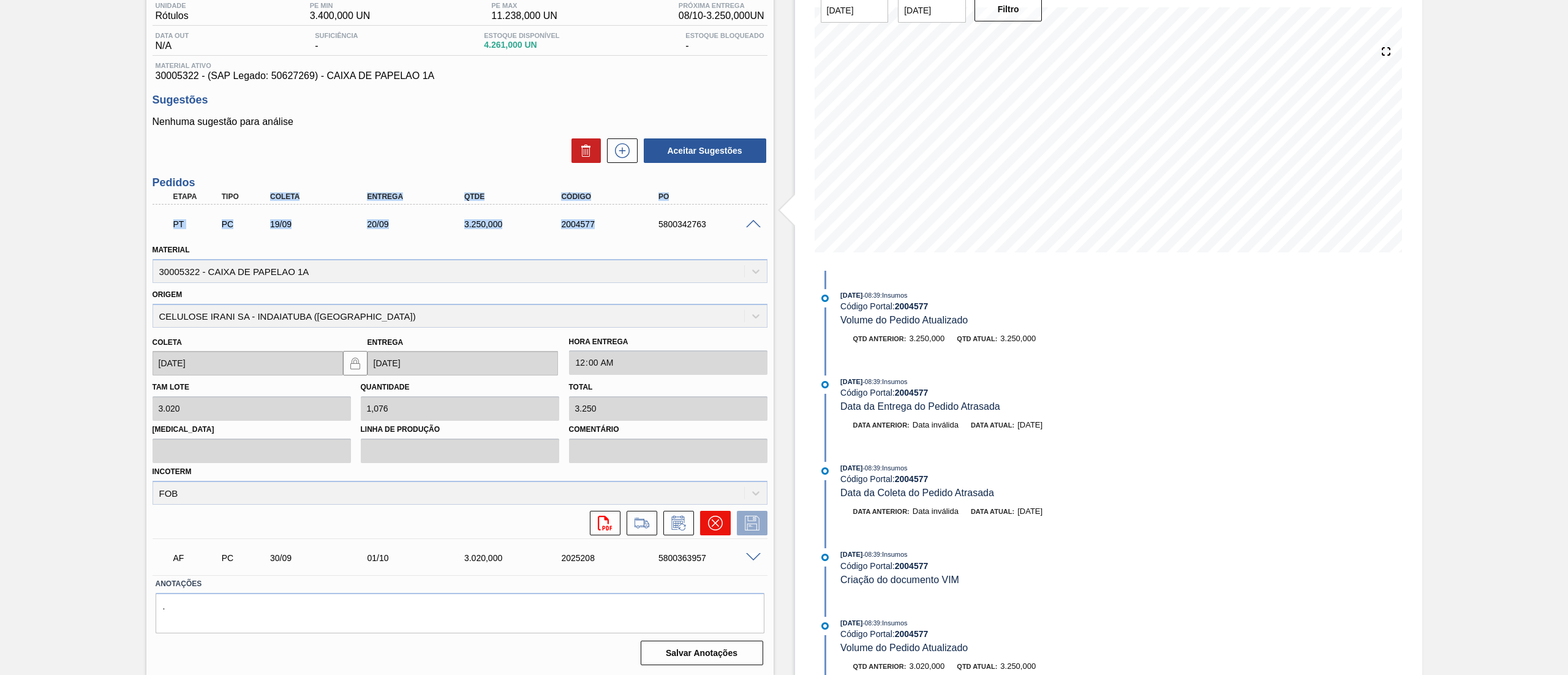
click at [716, 517] on icon at bounding box center [715, 523] width 15 height 15
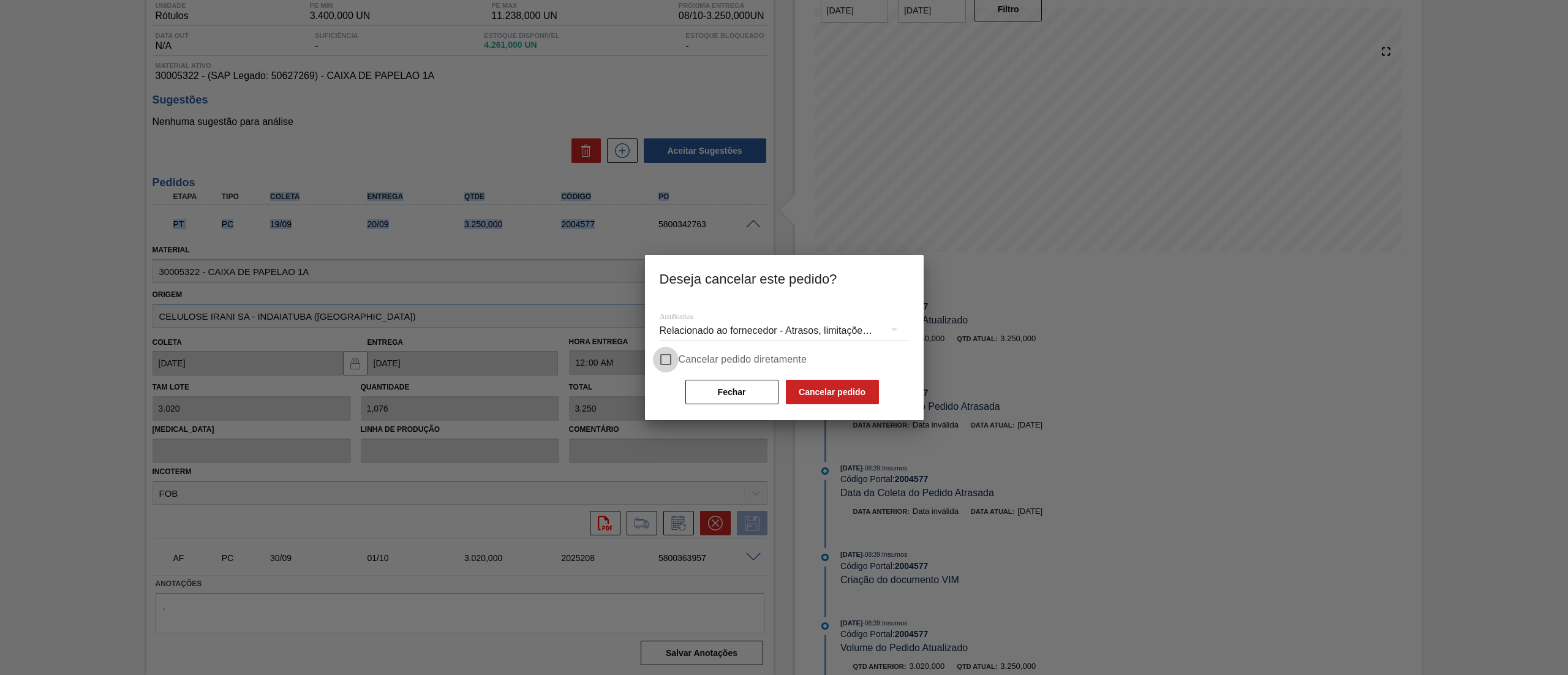
drag, startPoint x: 675, startPoint y: 354, endPoint x: 809, endPoint y: 375, distance: 135.6
click at [675, 357] on input "Cancelar pedido diretamente" at bounding box center [666, 360] width 26 height 26
checkbox input "true"
click at [838, 391] on button "Cancelar pedido" at bounding box center [832, 392] width 93 height 24
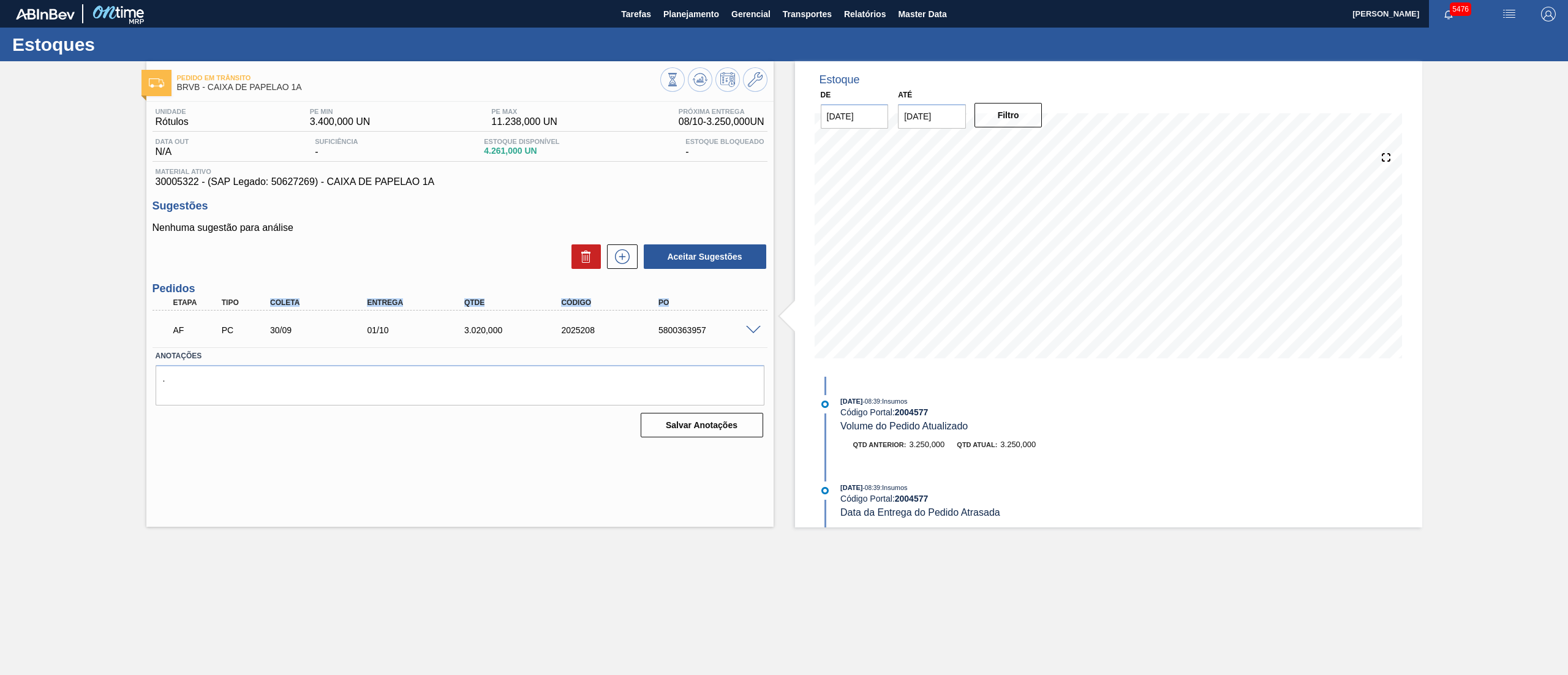
scroll to position [0, 0]
drag, startPoint x: 659, startPoint y: 337, endPoint x: 726, endPoint y: 333, distance: 67.1
click at [726, 333] on div "AF PC 30/09 01/10 3.020,000 2025208 5800363957" at bounding box center [456, 329] width 582 height 24
click at [750, 328] on span at bounding box center [753, 330] width 15 height 9
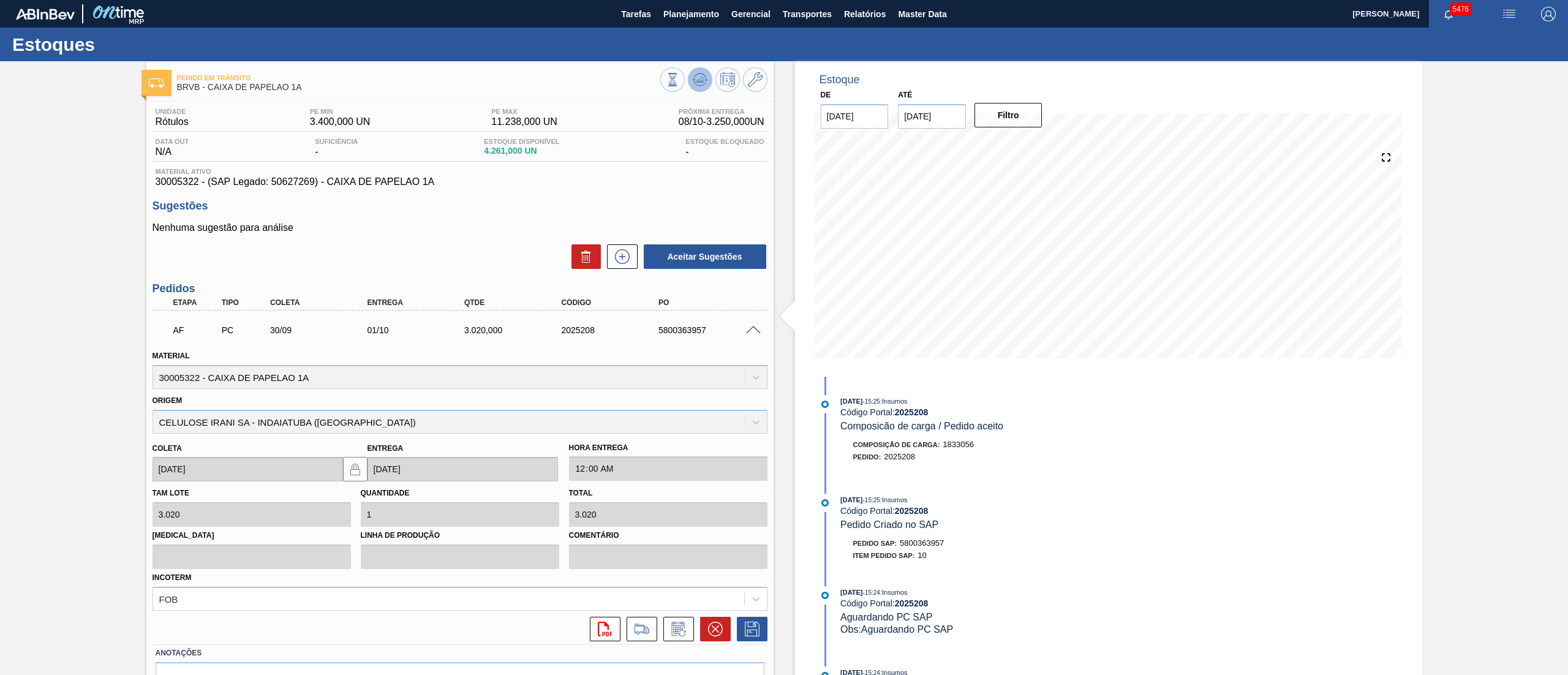
click at [693, 88] on button at bounding box center [700, 79] width 24 height 24
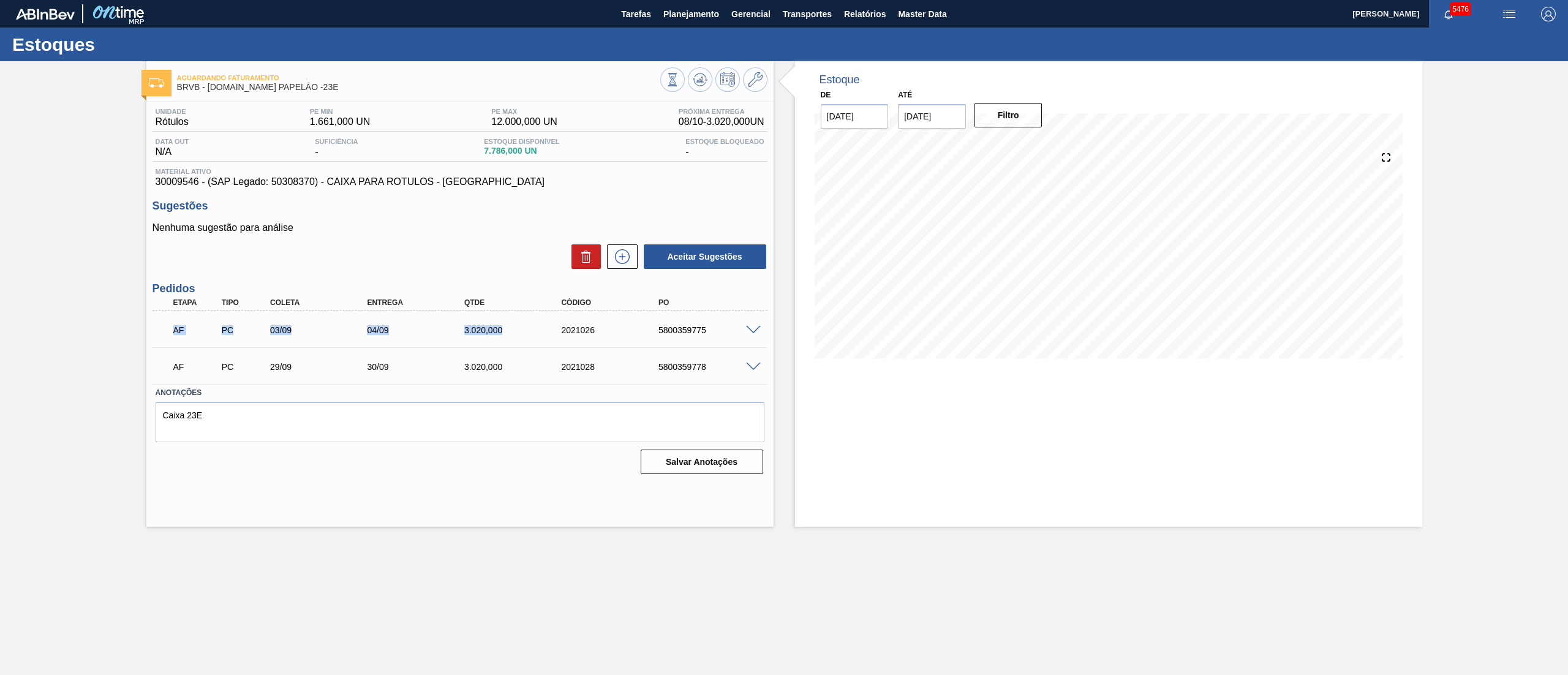
drag, startPoint x: 170, startPoint y: 325, endPoint x: 784, endPoint y: 331, distance: 614.0
click at [610, 331] on div "AF PC 03/09 04/09 3.020,000 2021026 5800359775" at bounding box center [456, 329] width 582 height 24
click at [748, 331] on span at bounding box center [753, 330] width 15 height 9
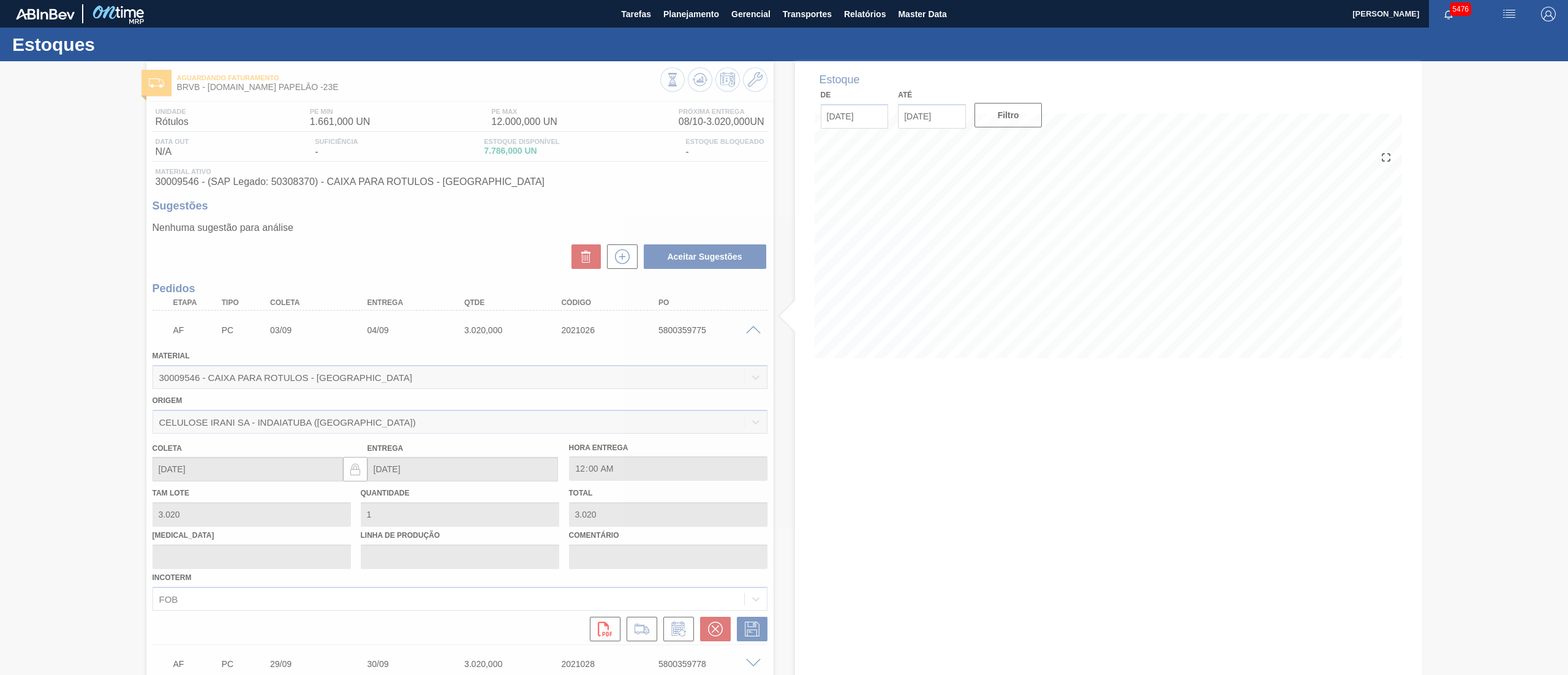
click at [708, 627] on div at bounding box center [784, 368] width 1568 height 614
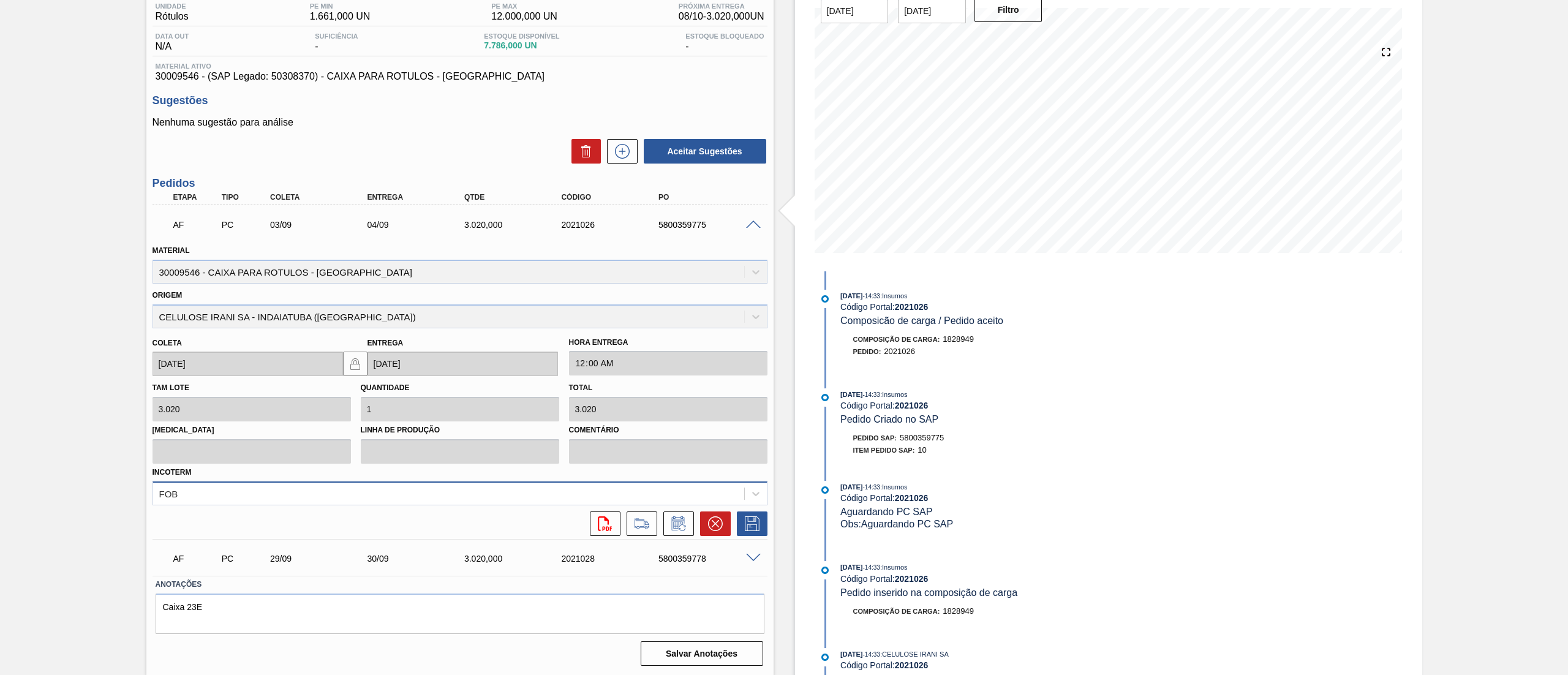
scroll to position [106, 0]
click at [719, 520] on icon at bounding box center [715, 523] width 15 height 15
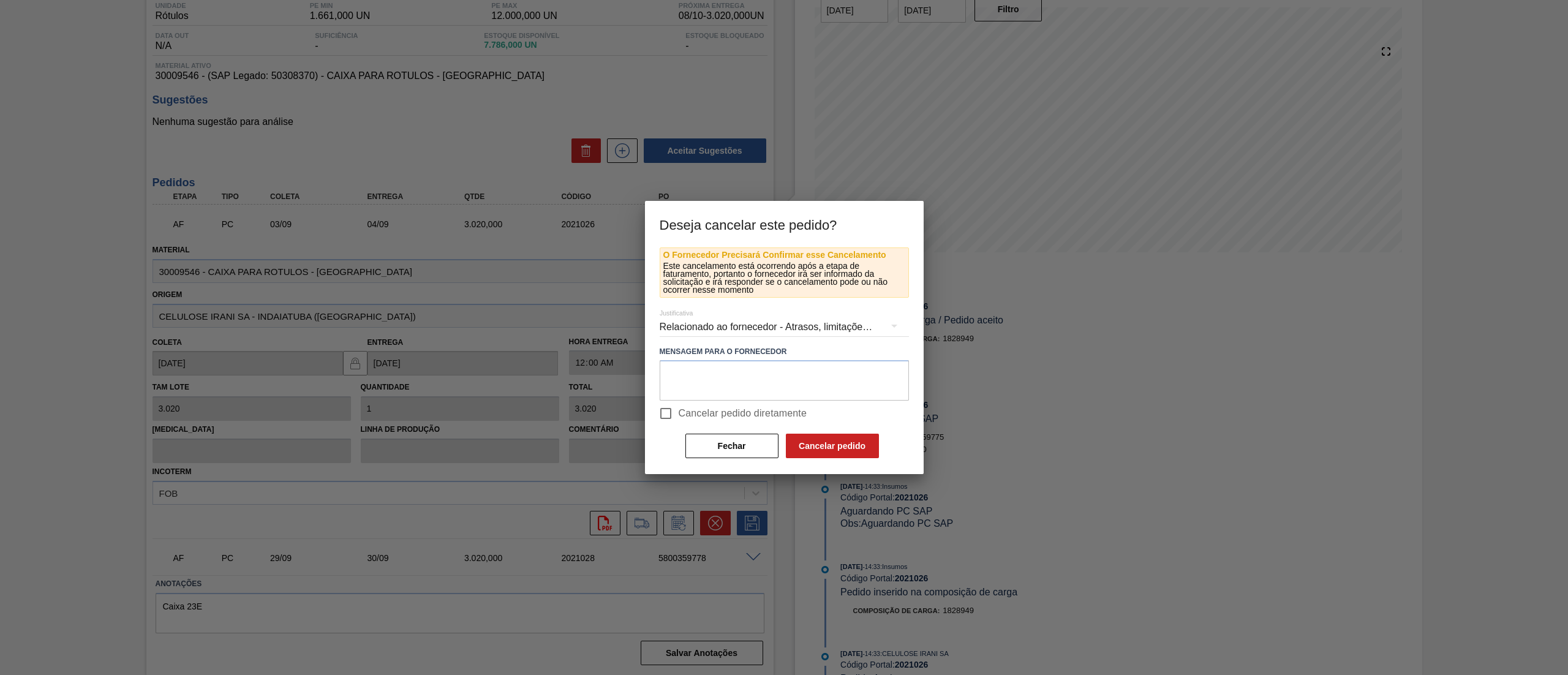
drag, startPoint x: 687, startPoint y: 402, endPoint x: 740, endPoint y: 430, distance: 59.9
click at [687, 406] on label "Cancelar pedido diretamente" at bounding box center [730, 413] width 154 height 26
click at [678, 406] on input "Cancelar pedido diretamente" at bounding box center [666, 413] width 26 height 26
checkbox input "true"
click at [853, 449] on button "Cancelar pedido" at bounding box center [832, 446] width 93 height 24
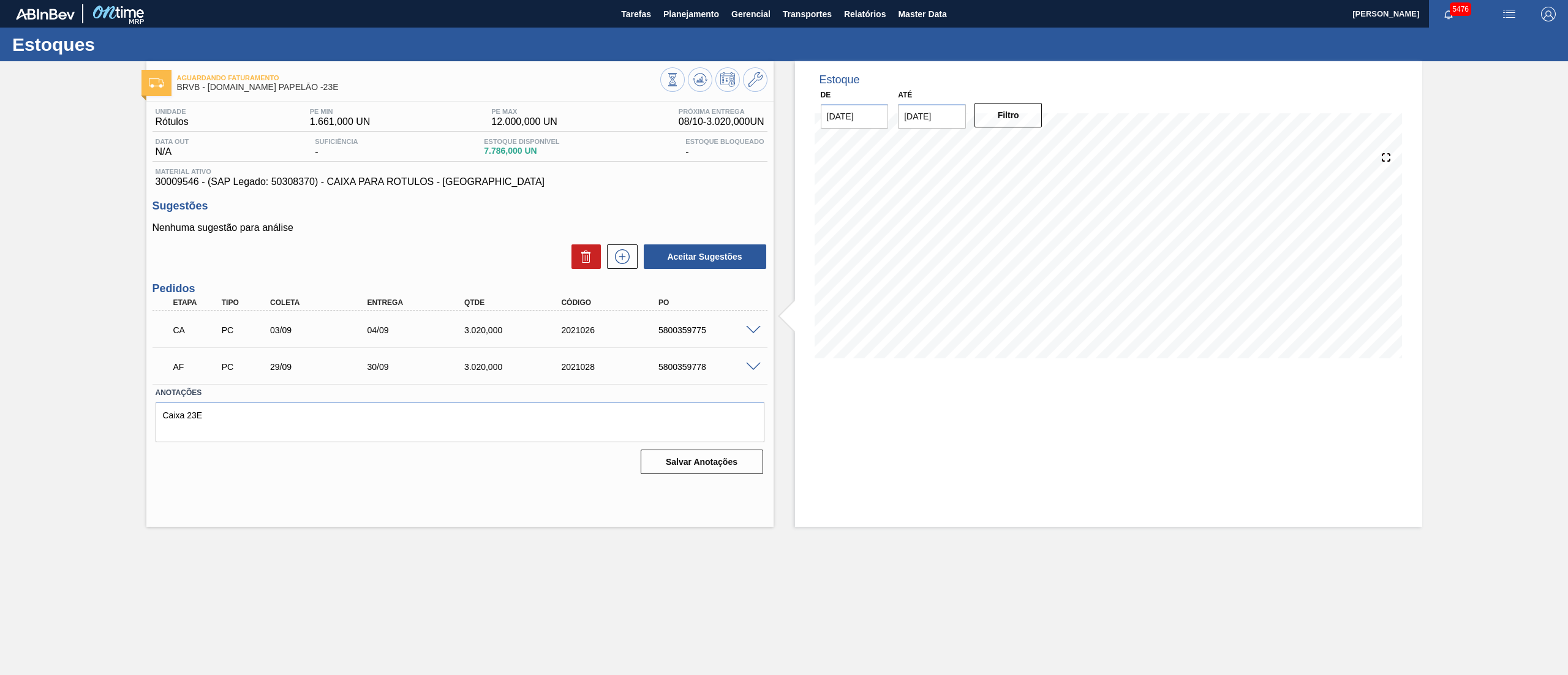
scroll to position [0, 0]
drag, startPoint x: 241, startPoint y: 371, endPoint x: 662, endPoint y: 367, distance: 421.0
click at [657, 367] on div "AF PC 29/09 30/09 3.020,000 2021028 5800359778" at bounding box center [456, 365] width 582 height 24
click at [750, 367] on span at bounding box center [753, 367] width 15 height 9
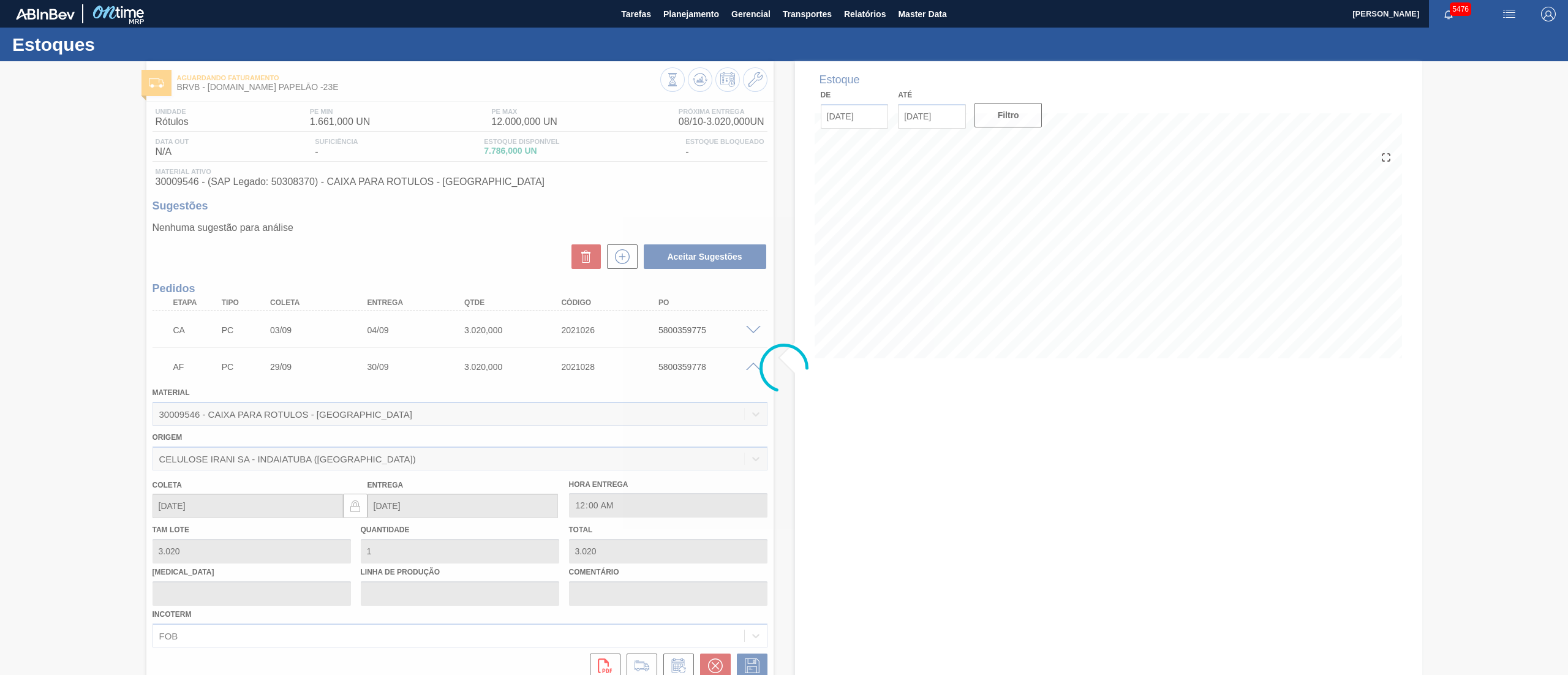
click at [712, 658] on div at bounding box center [784, 368] width 1568 height 614
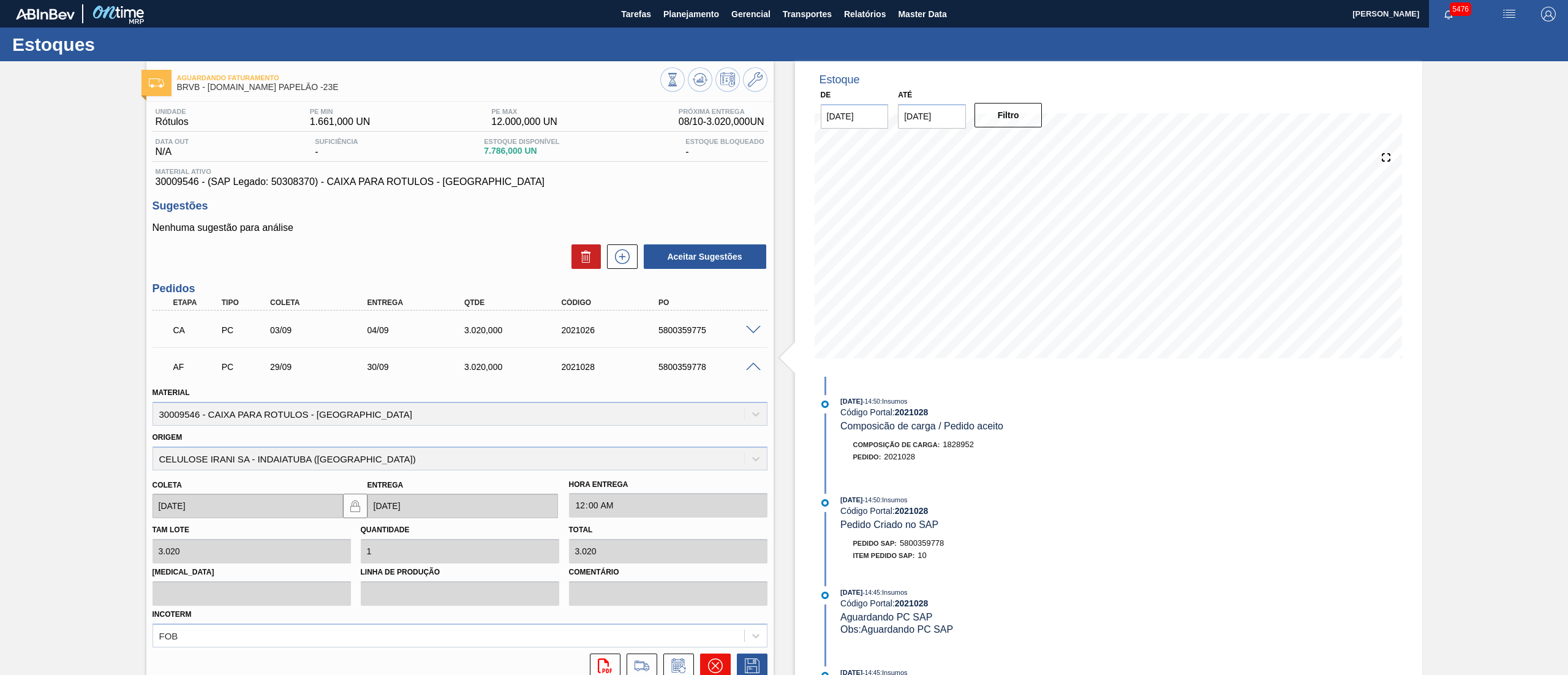
click at [708, 655] on button at bounding box center [716, 665] width 31 height 24
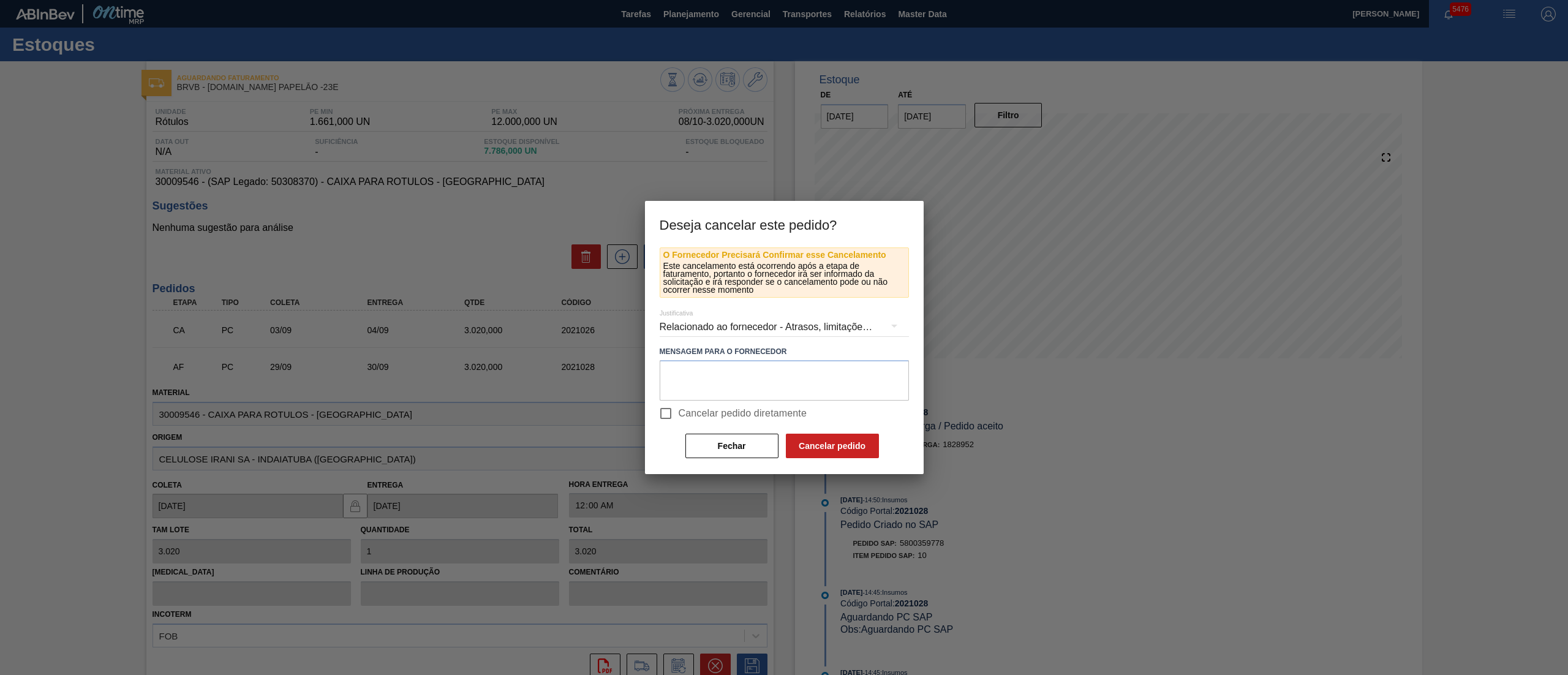
click at [665, 408] on input "Cancelar pedido diretamente" at bounding box center [666, 413] width 26 height 26
checkbox input "true"
click at [681, 323] on div "Relacionado ao fornecedor - Atrasos, limitações de capacidade, etc." at bounding box center [784, 327] width 249 height 35
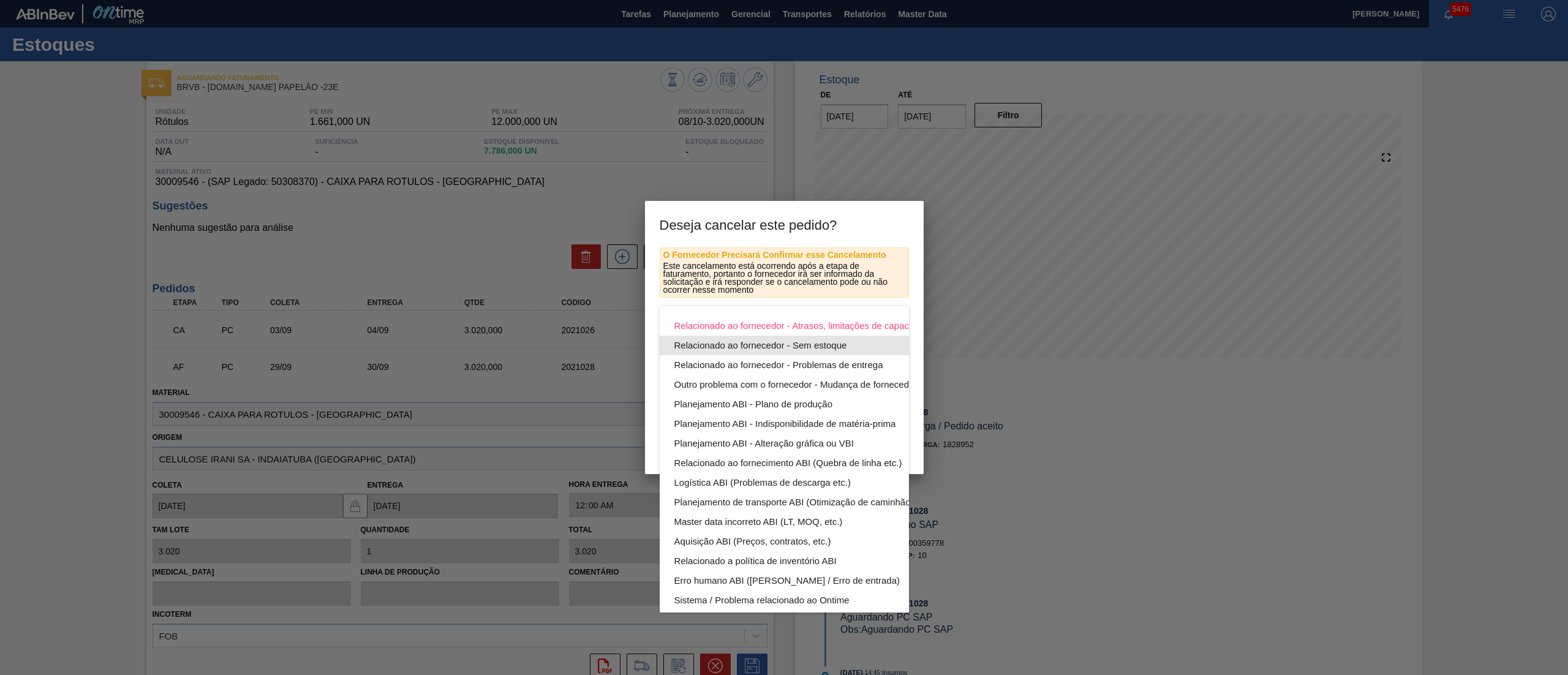
scroll to position [84, 0]
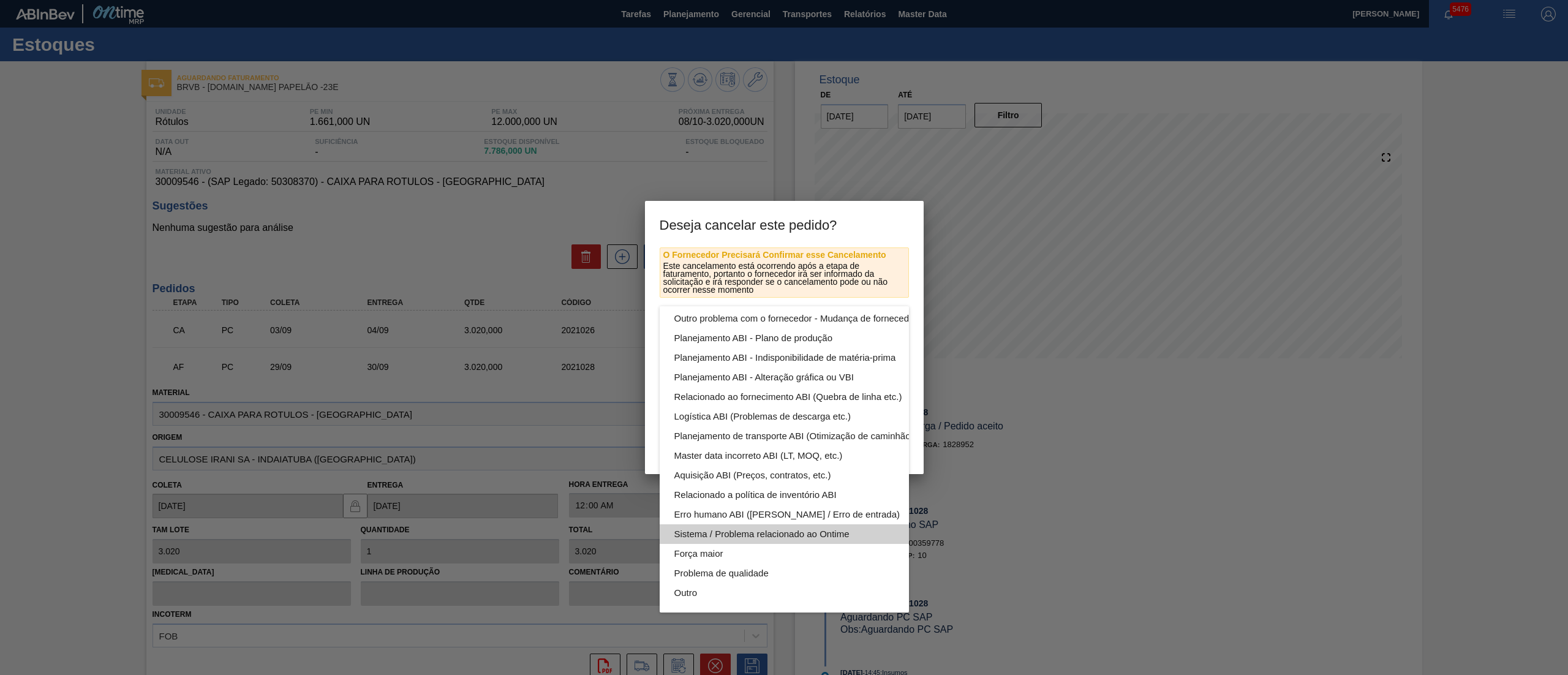
click at [713, 524] on div "Sistema / Problema relacionado ao Ontime" at bounding box center [813, 534] width 278 height 20
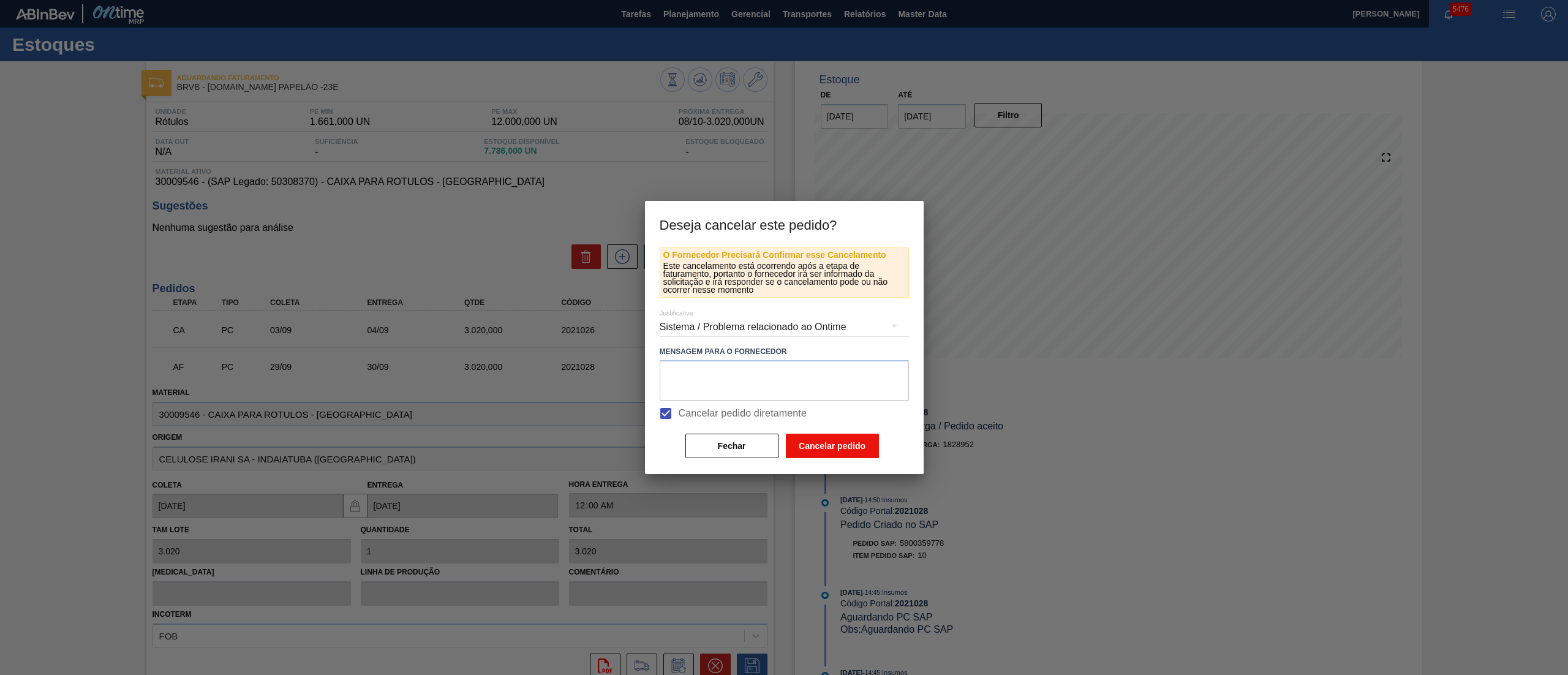
drag, startPoint x: 827, startPoint y: 461, endPoint x: 828, endPoint y: 449, distance: 12.0
click at [828, 452] on div "O Fornecedor Precisará Confirmar esse Cancelamento Este cancelamento está ocorr…" at bounding box center [784, 361] width 278 height 227
click at [829, 445] on button "Cancelar pedido" at bounding box center [832, 446] width 93 height 24
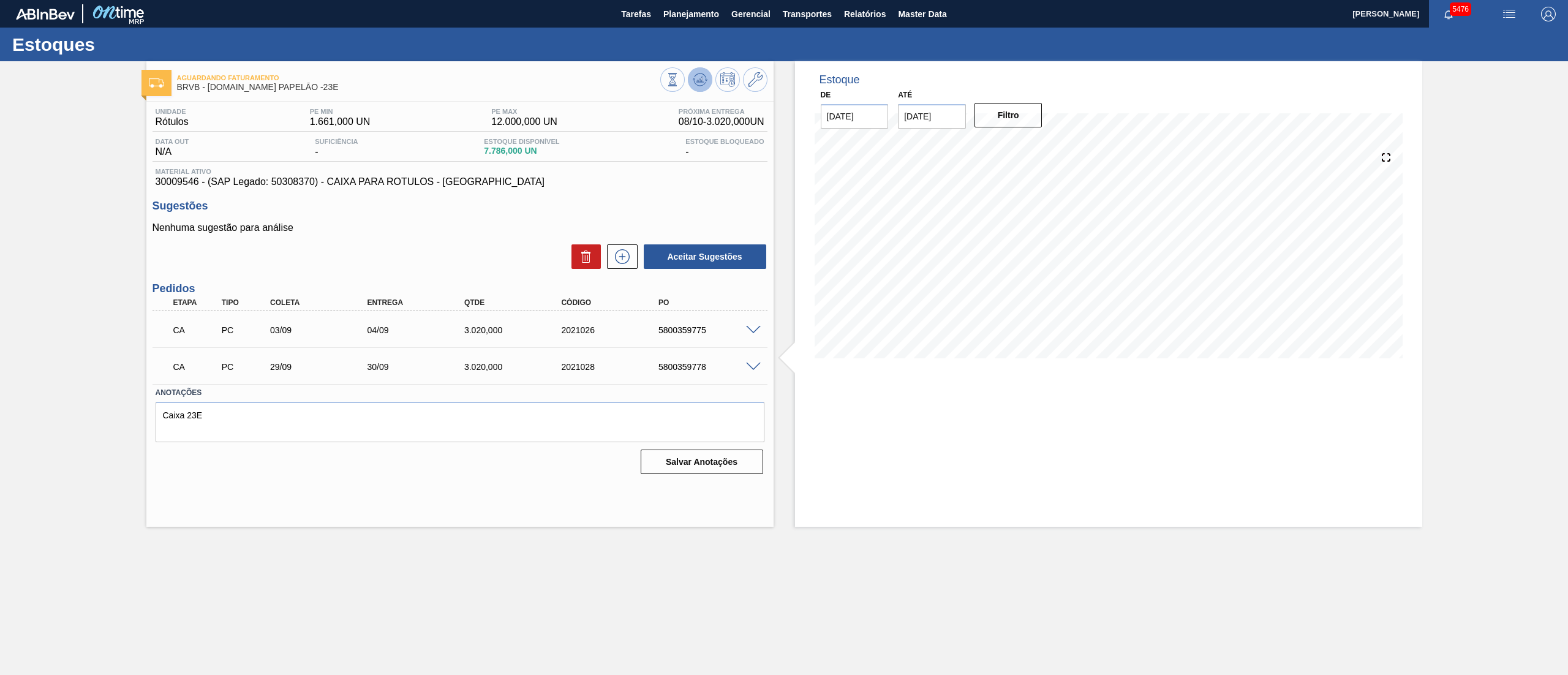
click at [705, 78] on icon at bounding box center [700, 79] width 15 height 15
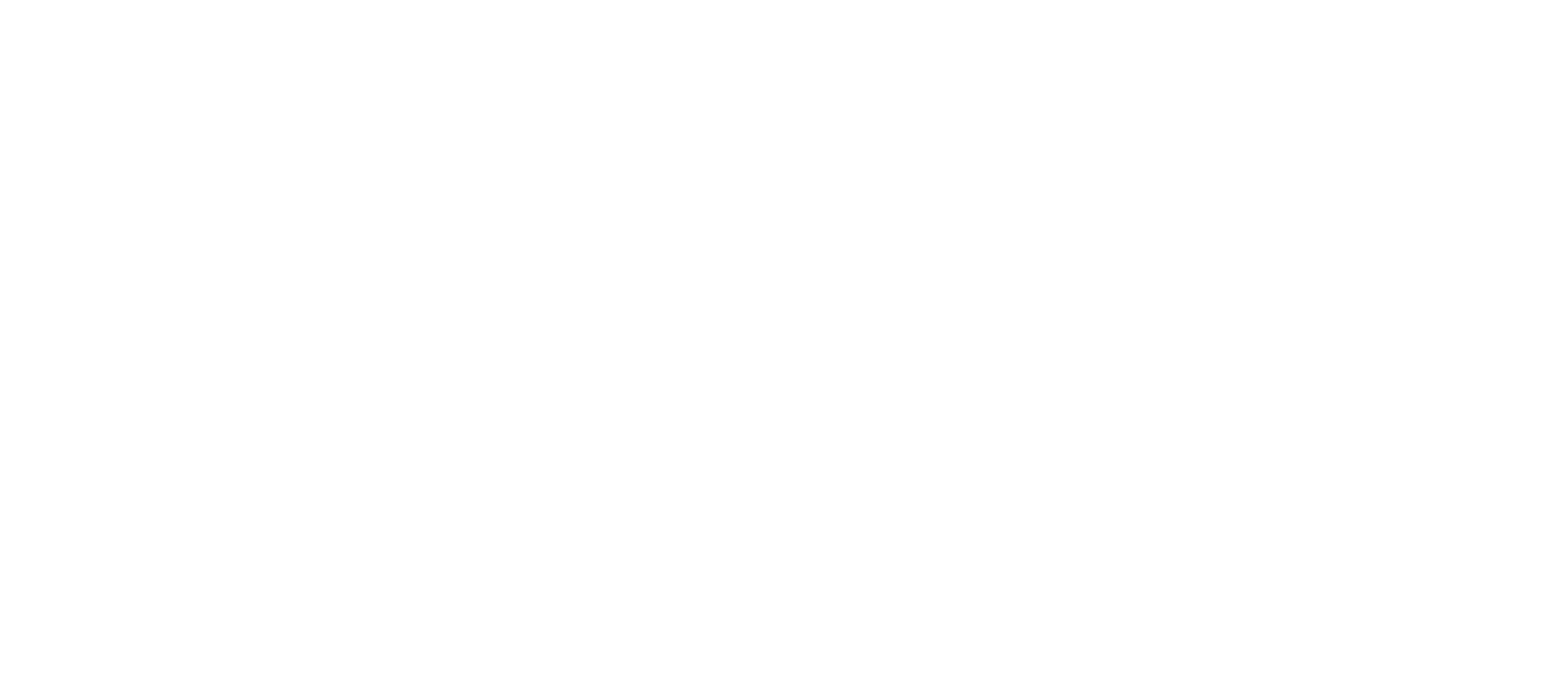
click at [342, 0] on html at bounding box center [784, 0] width 1568 height 0
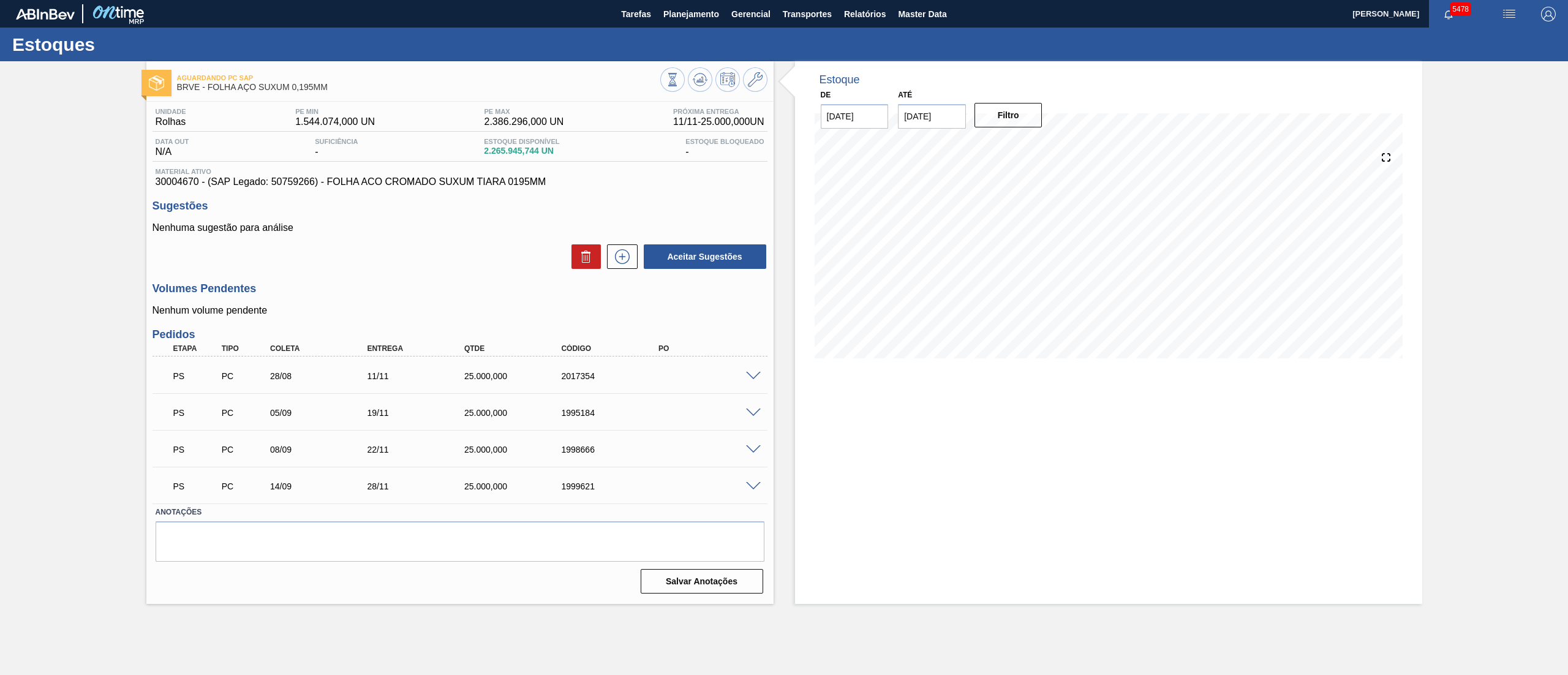
click at [758, 375] on span at bounding box center [753, 376] width 15 height 9
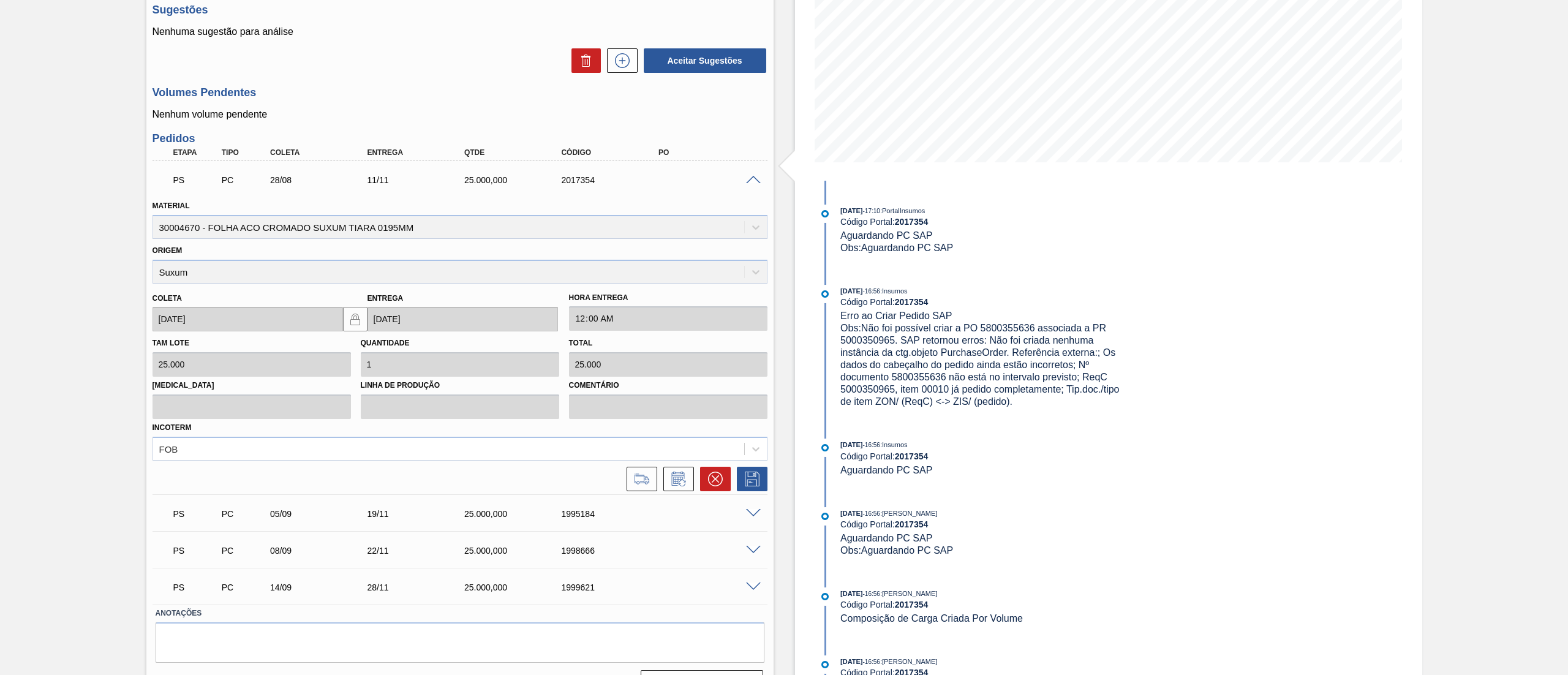
scroll to position [225, 0]
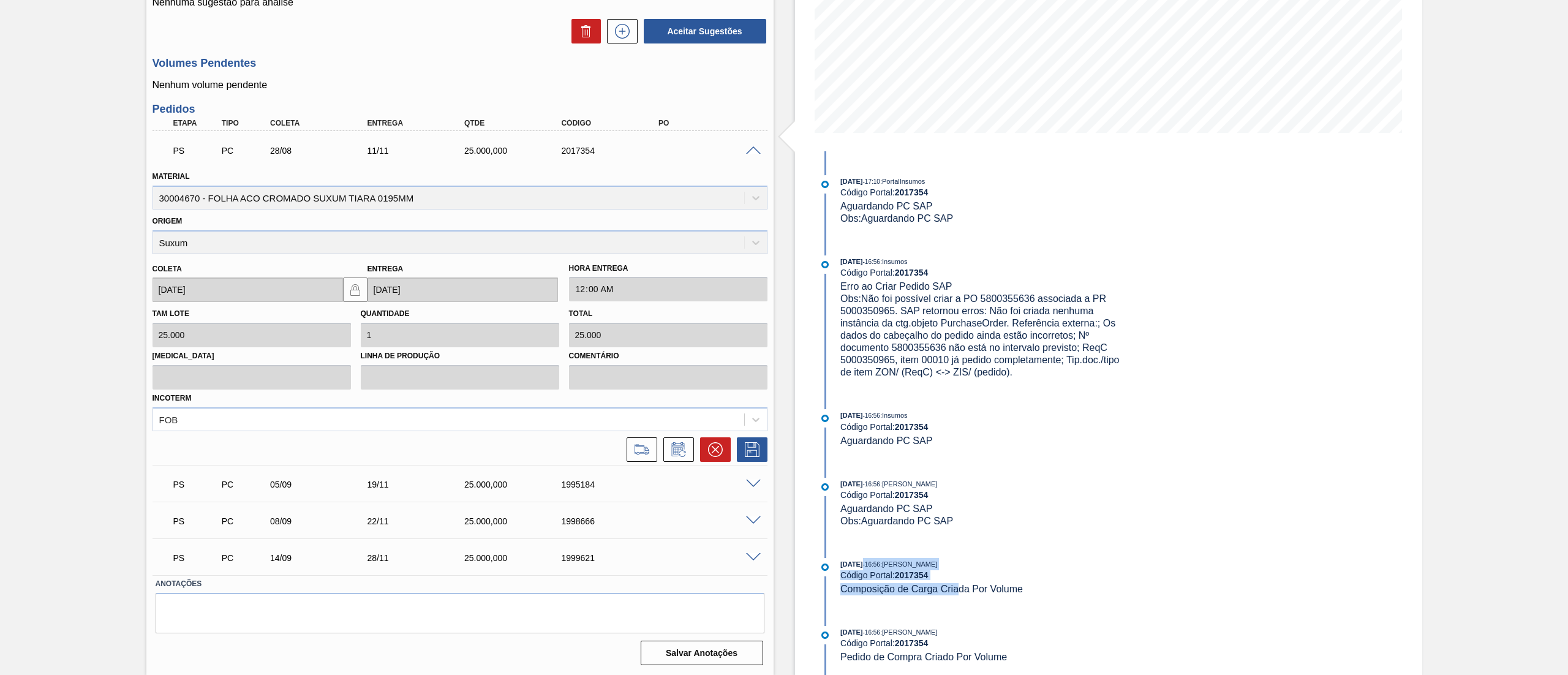
drag, startPoint x: 859, startPoint y: 561, endPoint x: 957, endPoint y: 580, distance: 99.8
click at [957, 580] on div "[DATE] 16:56 : [PERSON_NAME] Código Portal: 2017354 Composição de Carga Criada …" at bounding box center [986, 576] width 291 height 37
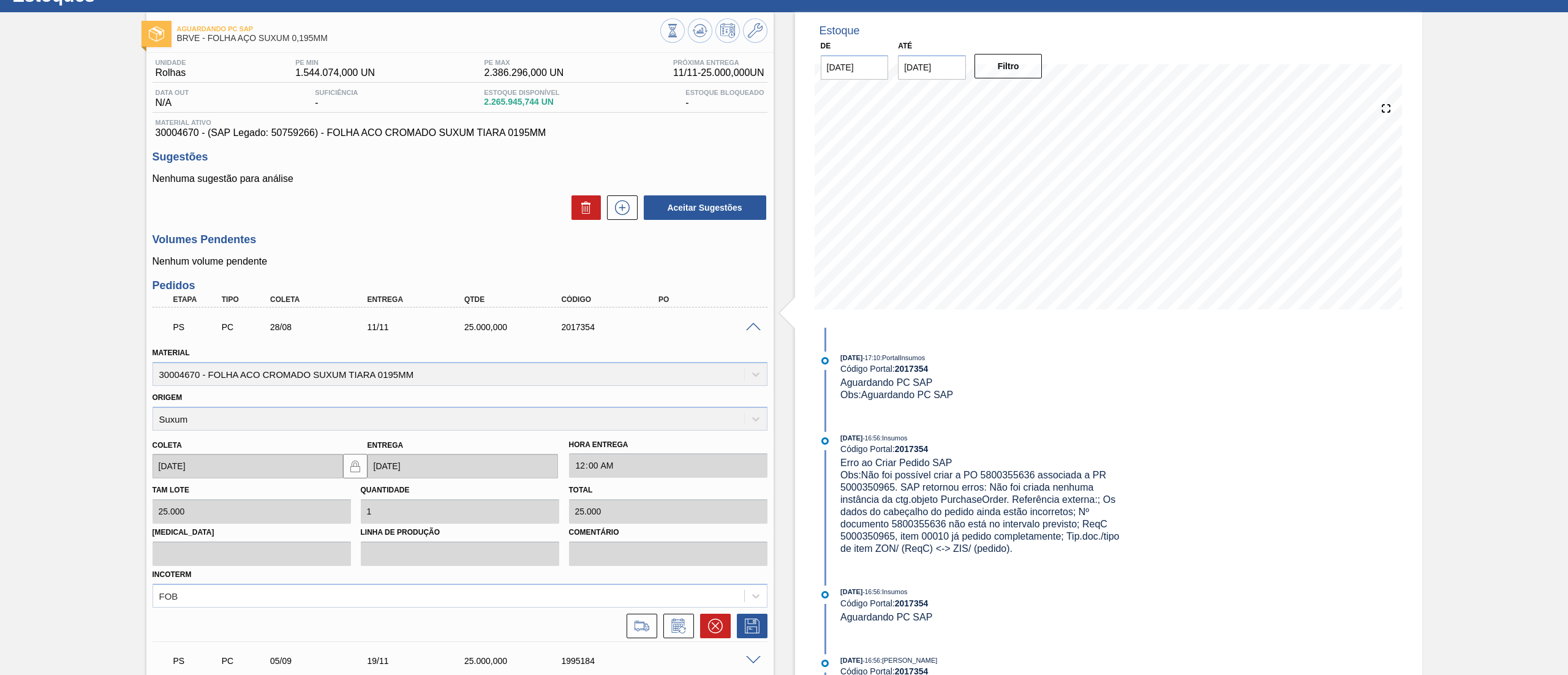
scroll to position [0, 0]
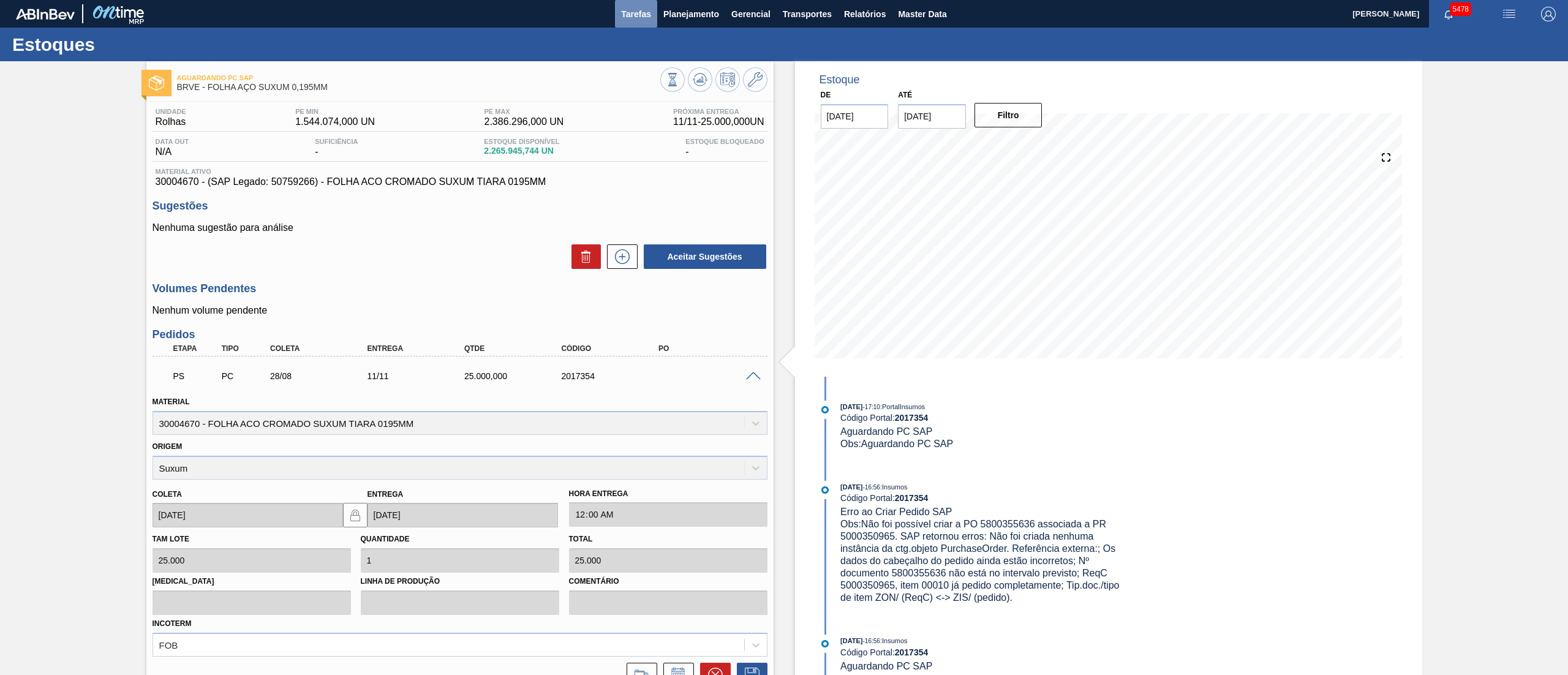
click at [653, 19] on button "Tarefas" at bounding box center [636, 13] width 42 height 28
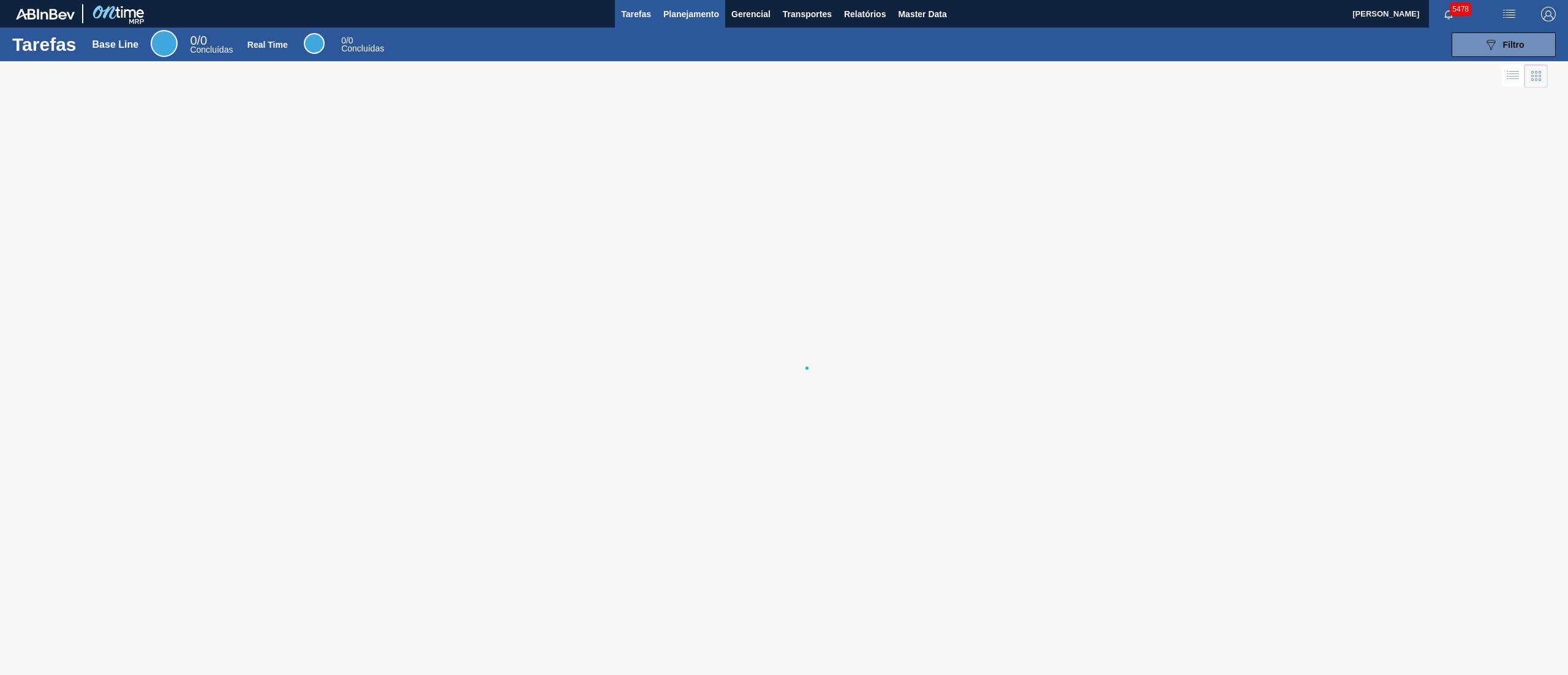
click at [696, 22] on button "Planejamento" at bounding box center [691, 13] width 68 height 28
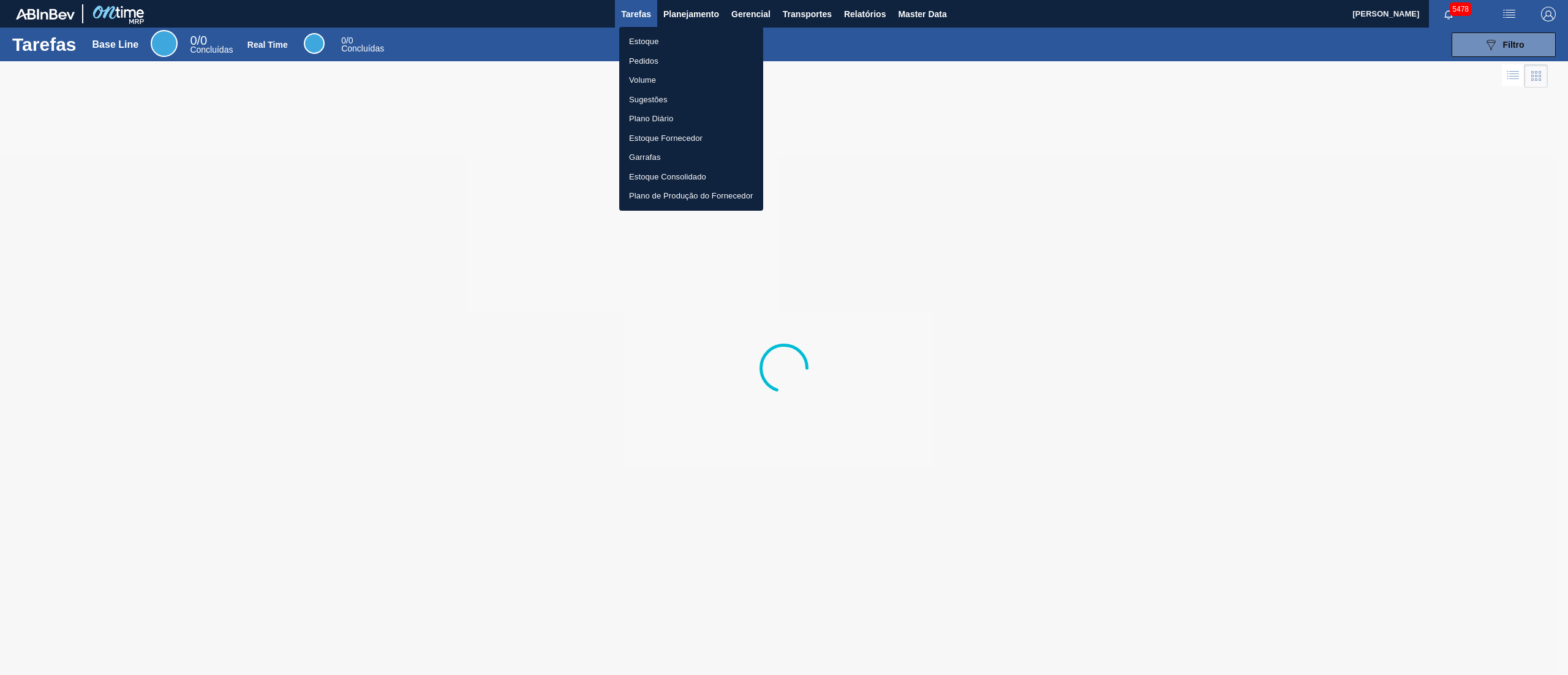
click at [662, 36] on li "Estoque" at bounding box center [691, 42] width 144 height 20
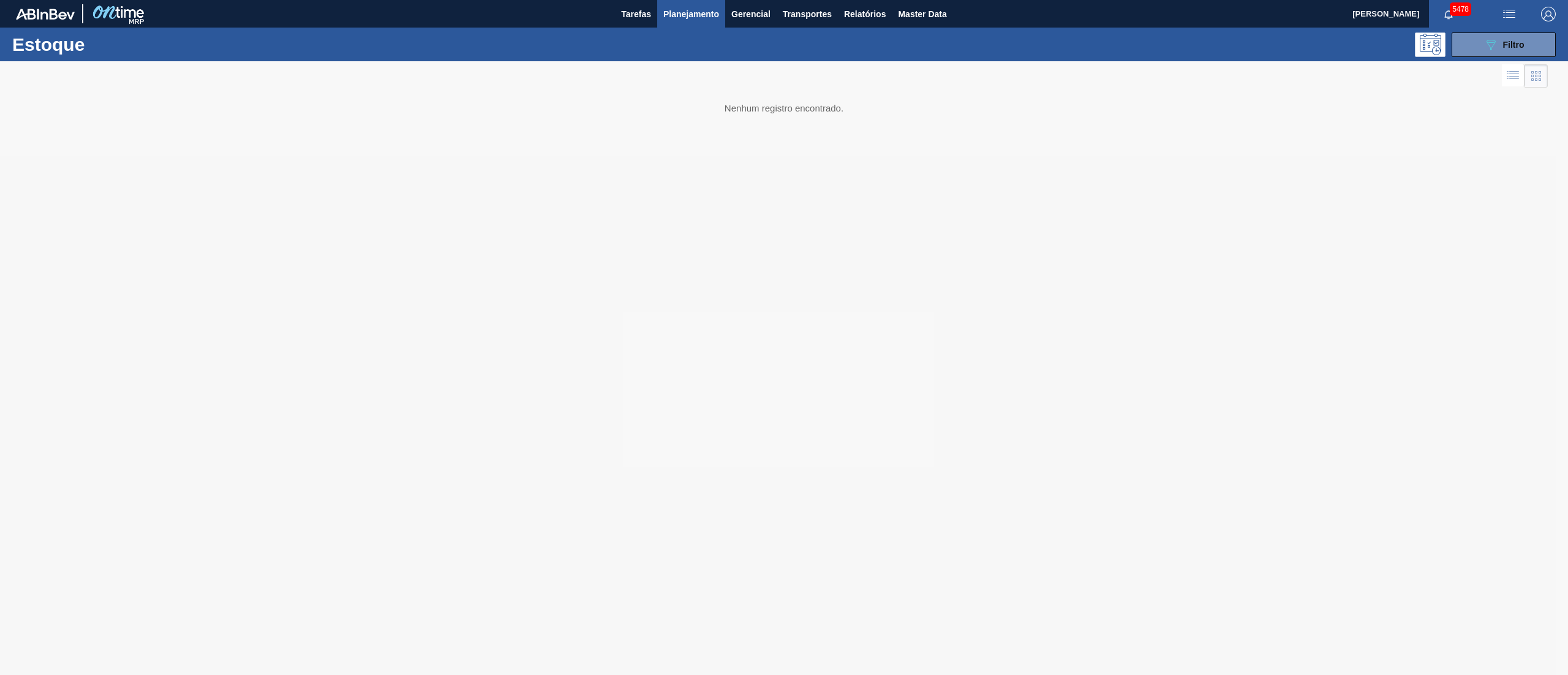
drag, startPoint x: 1473, startPoint y: 32, endPoint x: 1547, endPoint y: 64, distance: 80.6
click at [1478, 36] on button "089F7B8B-B2A5-4AFE-B5C0-19BA573D28AC Filtro" at bounding box center [1503, 45] width 104 height 24
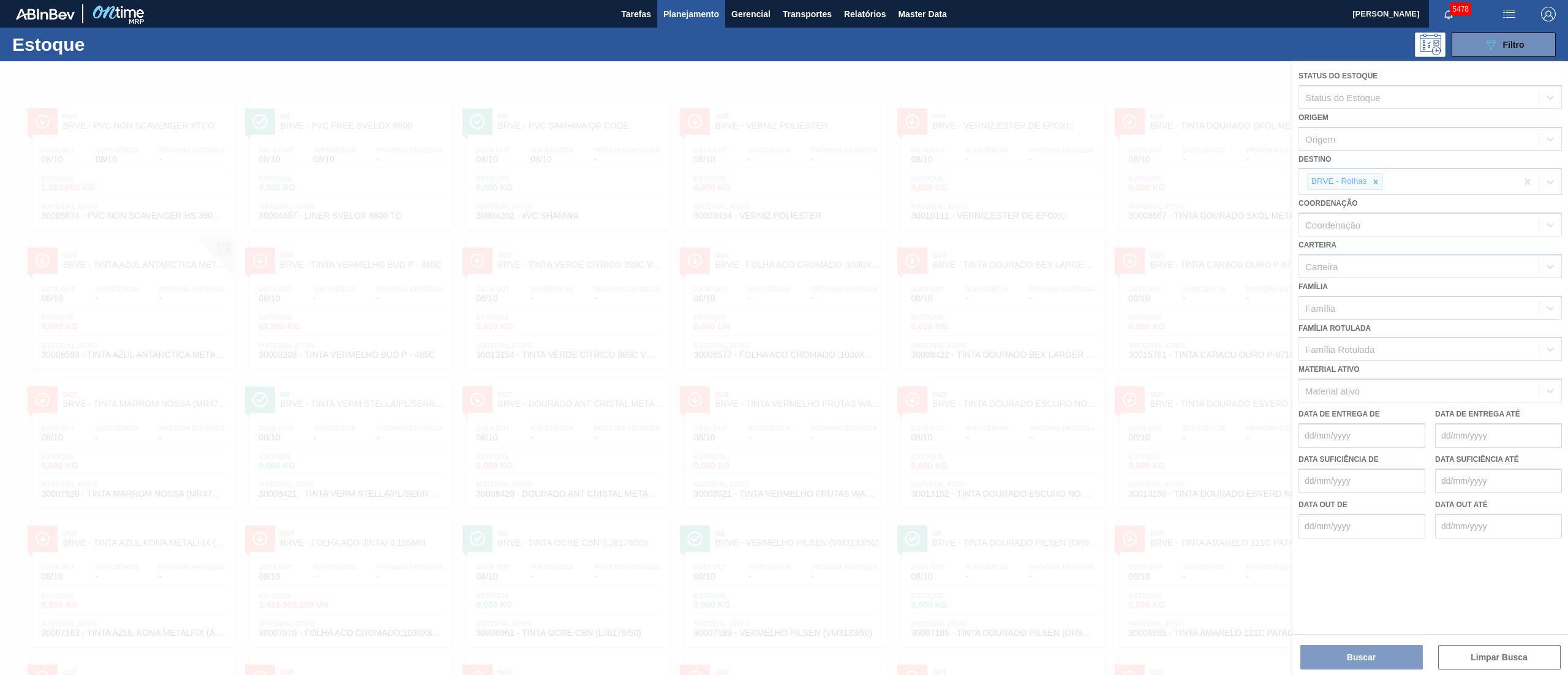
click at [1383, 185] on div at bounding box center [784, 368] width 1568 height 614
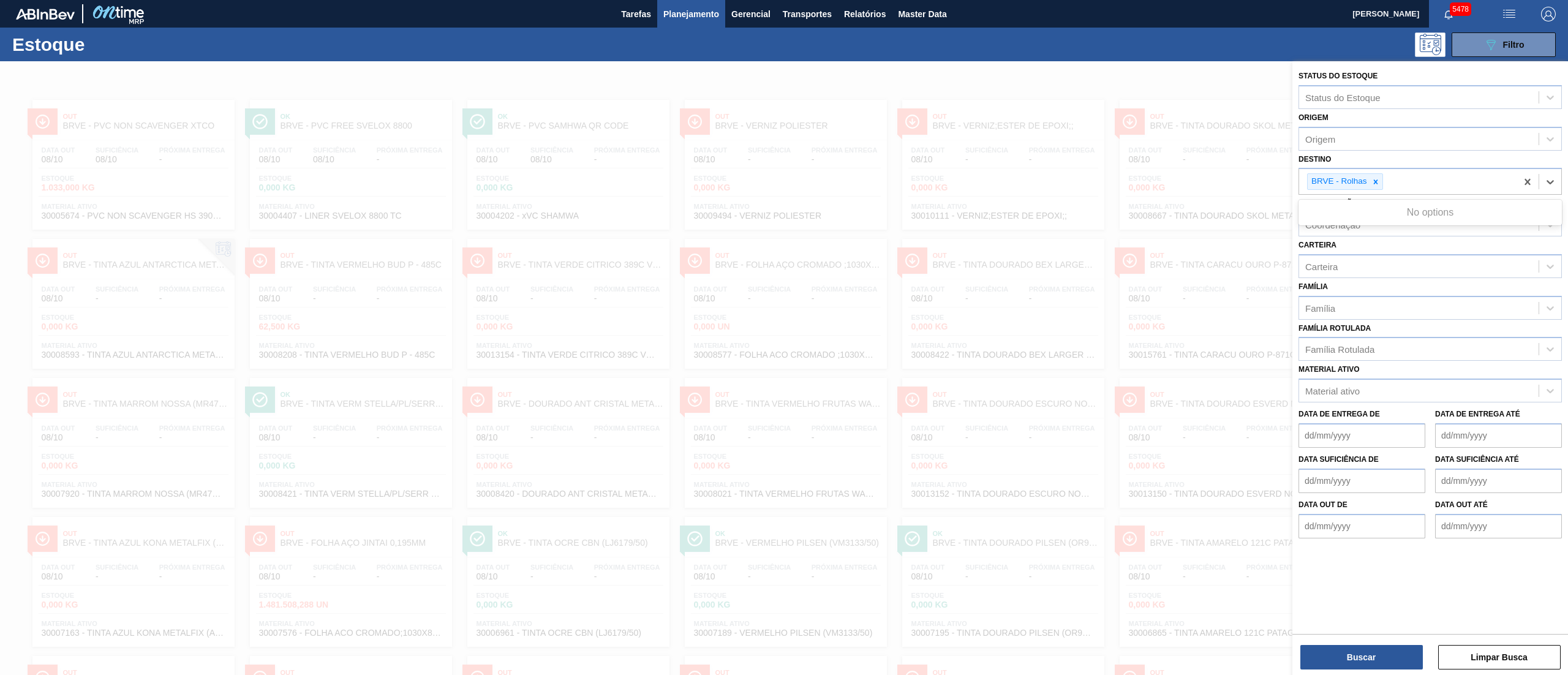
click at [1383, 184] on div "BRVE - Rolhas" at bounding box center [1408, 181] width 218 height 25
type input "brv3"
click at [1371, 212] on div "BRV3 - Vidros Rio" at bounding box center [1430, 210] width 263 height 22
click at [1315, 656] on button "Buscar" at bounding box center [1361, 657] width 122 height 24
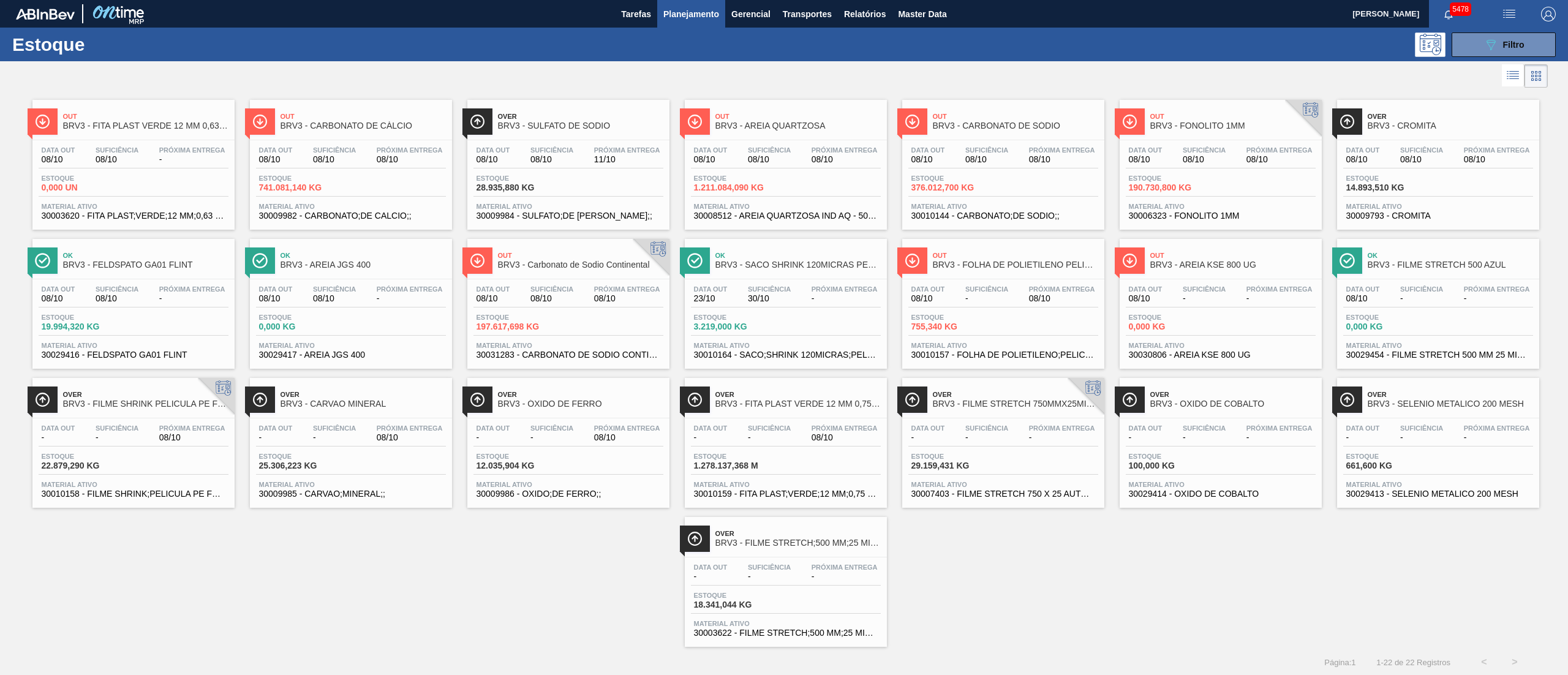
click at [827, 474] on div "Estoque 1.278.137,368 M" at bounding box center [785, 463] width 190 height 22
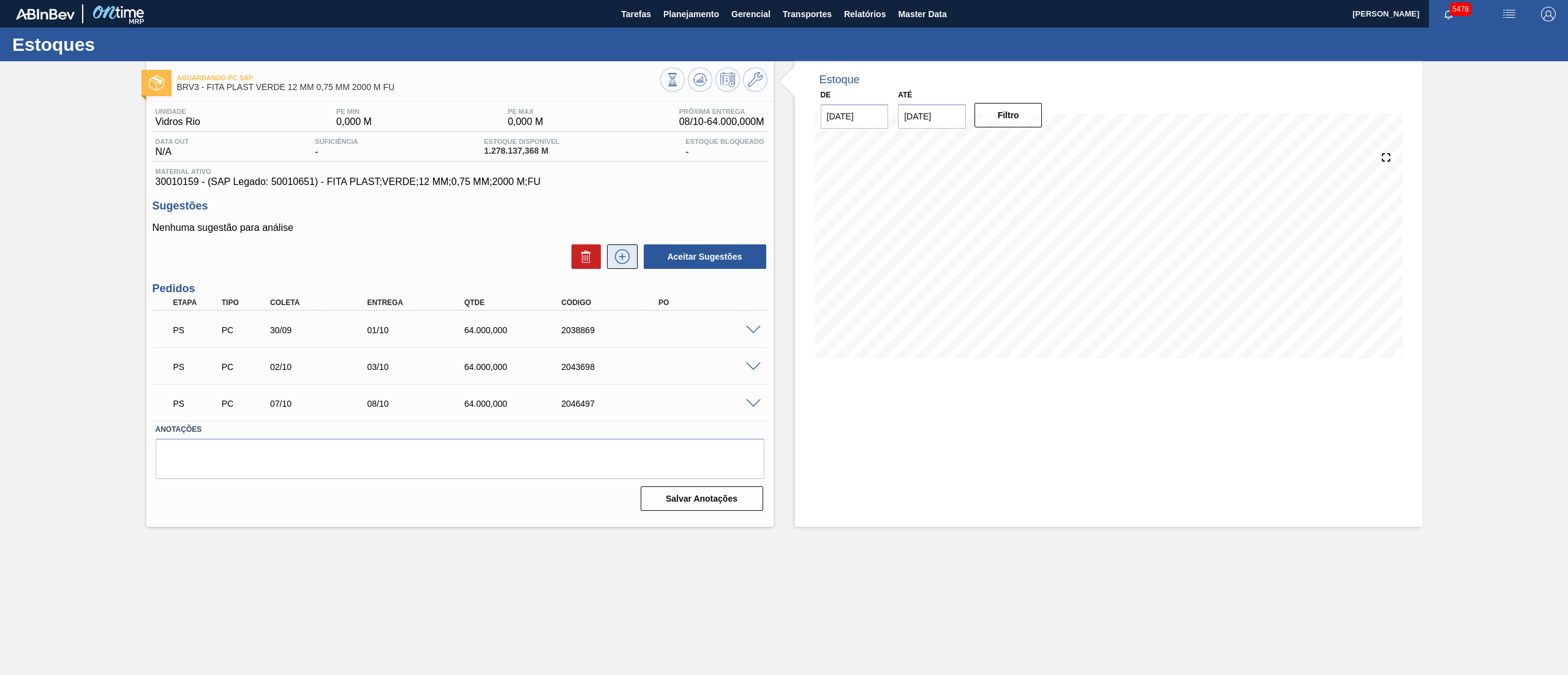
click at [620, 251] on icon at bounding box center [622, 256] width 15 height 15
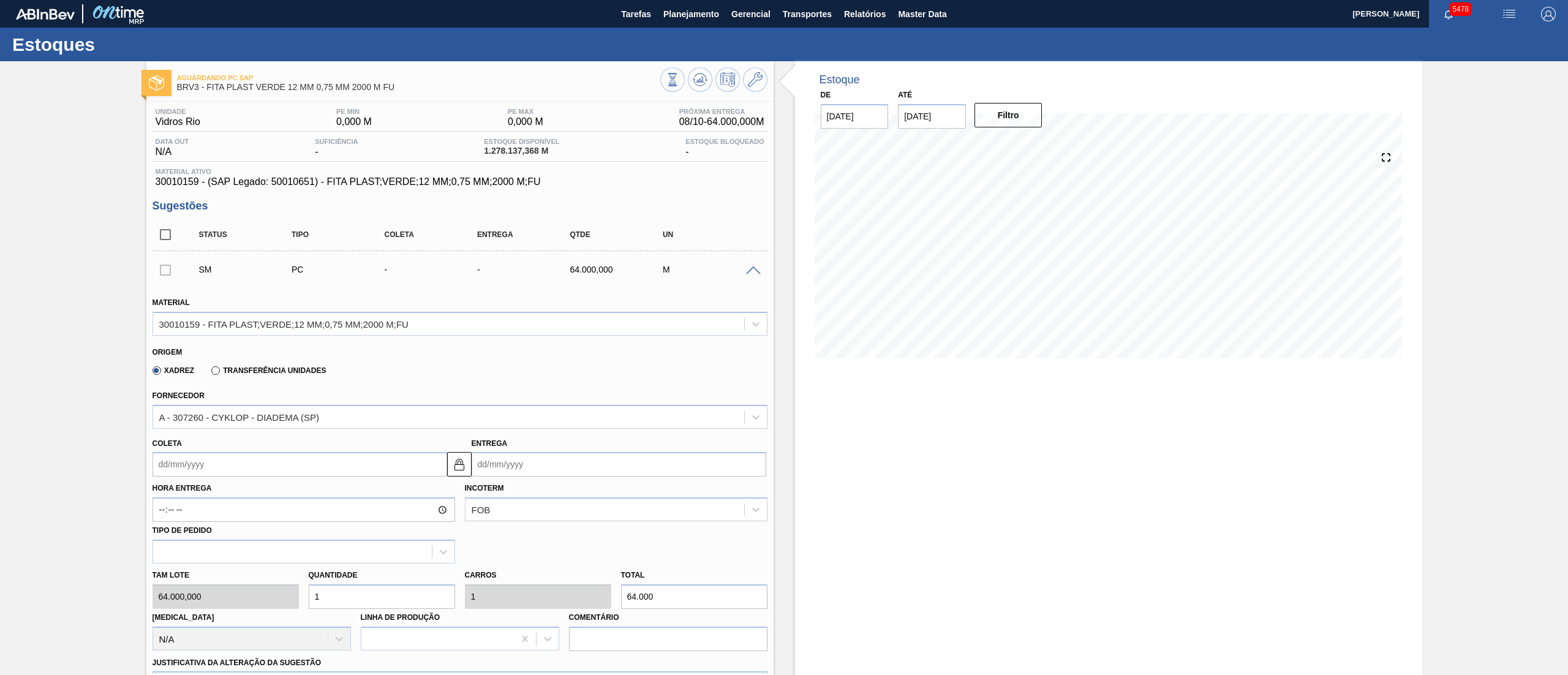
click at [194, 469] on input "Coleta" at bounding box center [300, 464] width 294 height 24
click at [226, 577] on div "15" at bounding box center [227, 573] width 17 height 17
type input "[DATE]"
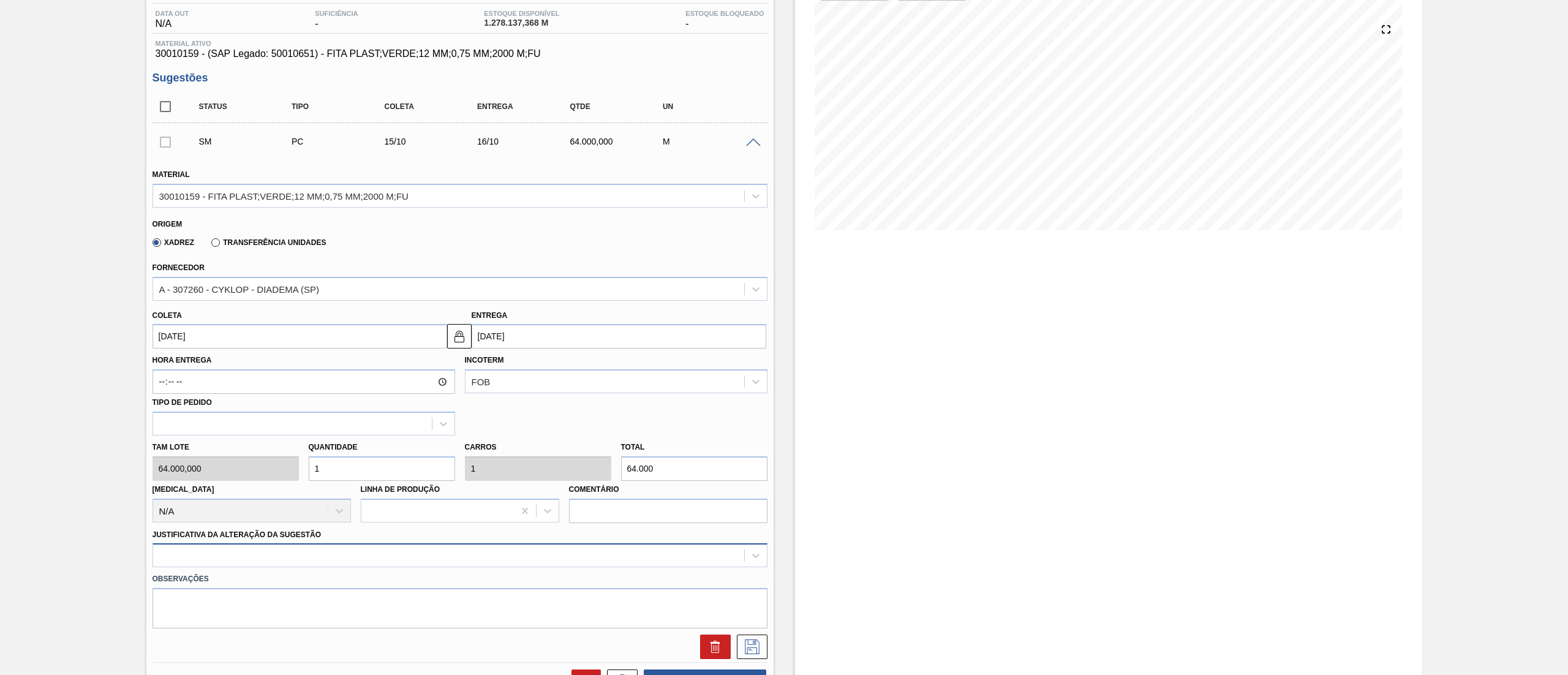
scroll to position [245, 0]
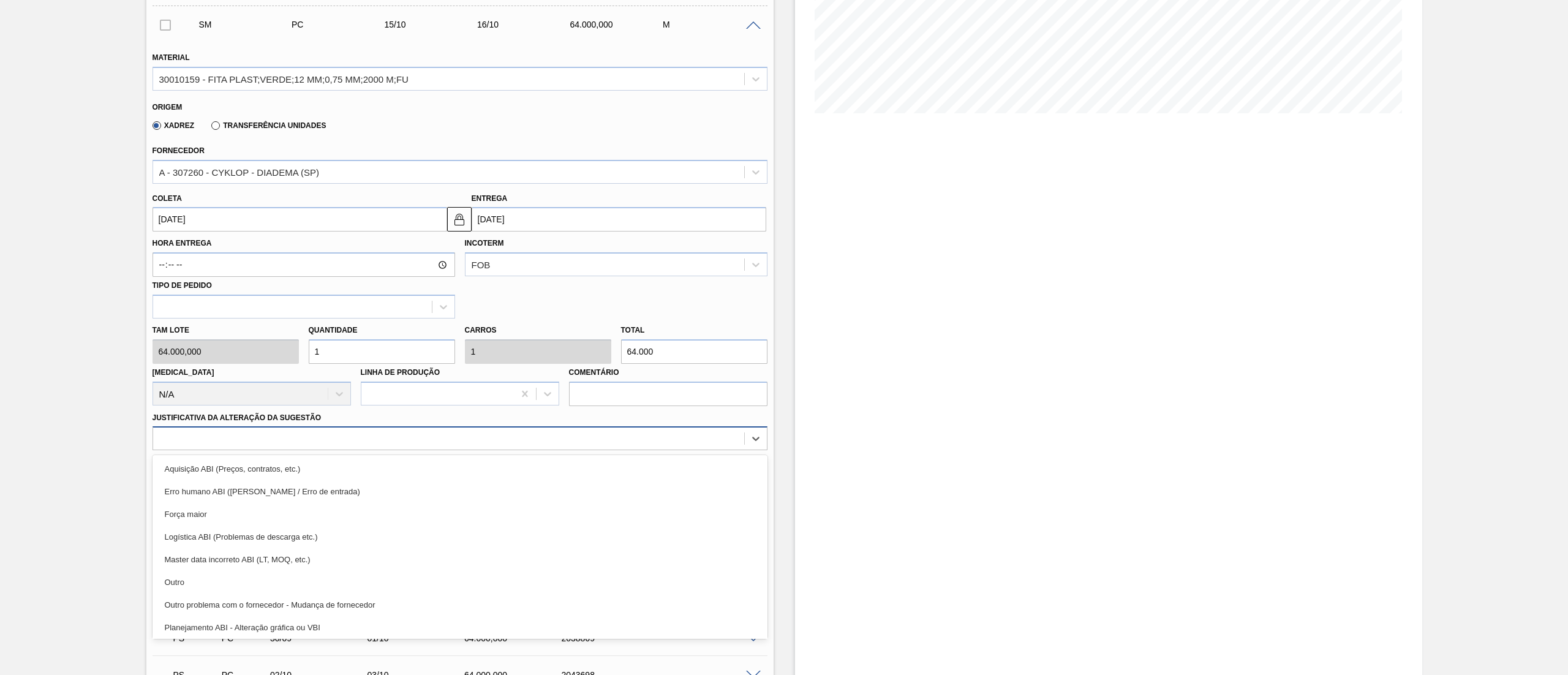
click at [193, 440] on div at bounding box center [448, 439] width 591 height 18
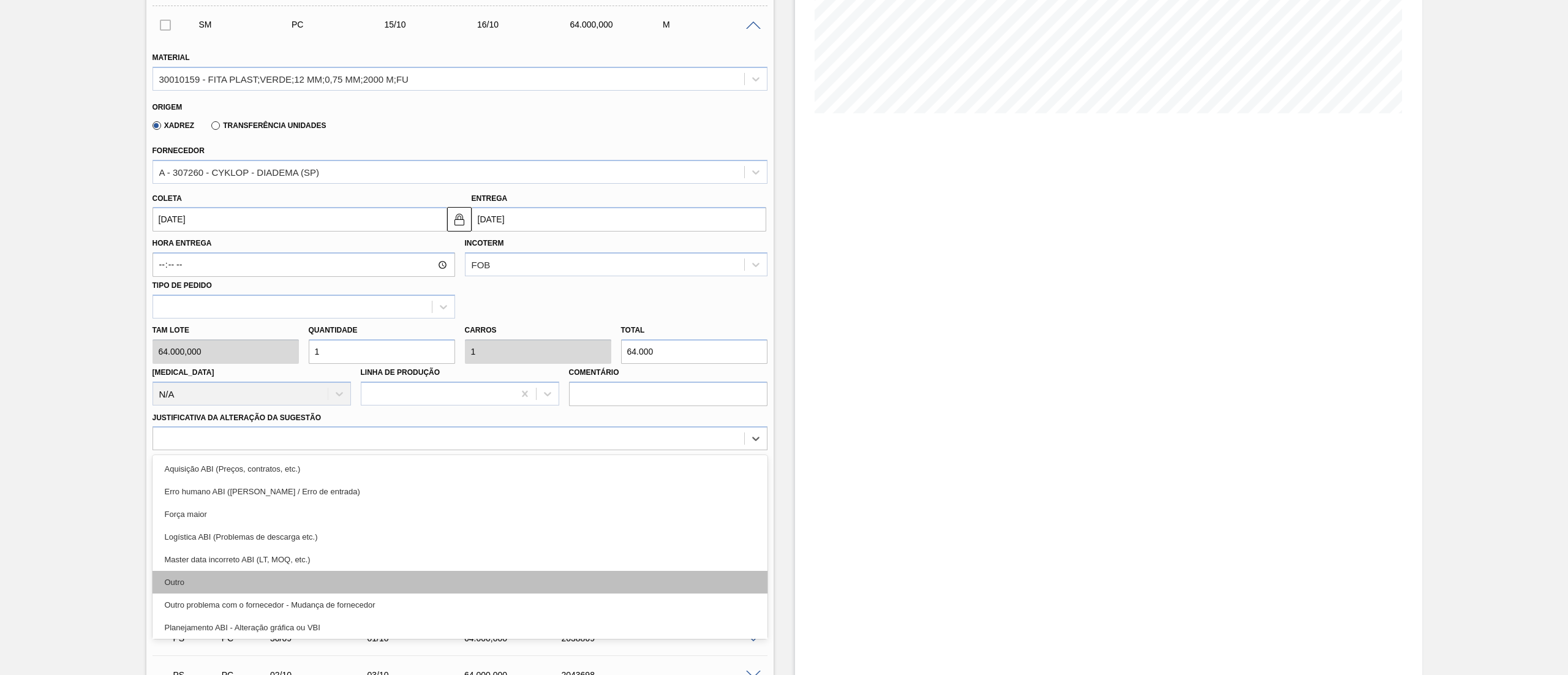
click at [187, 587] on div "Outro" at bounding box center [460, 582] width 615 height 22
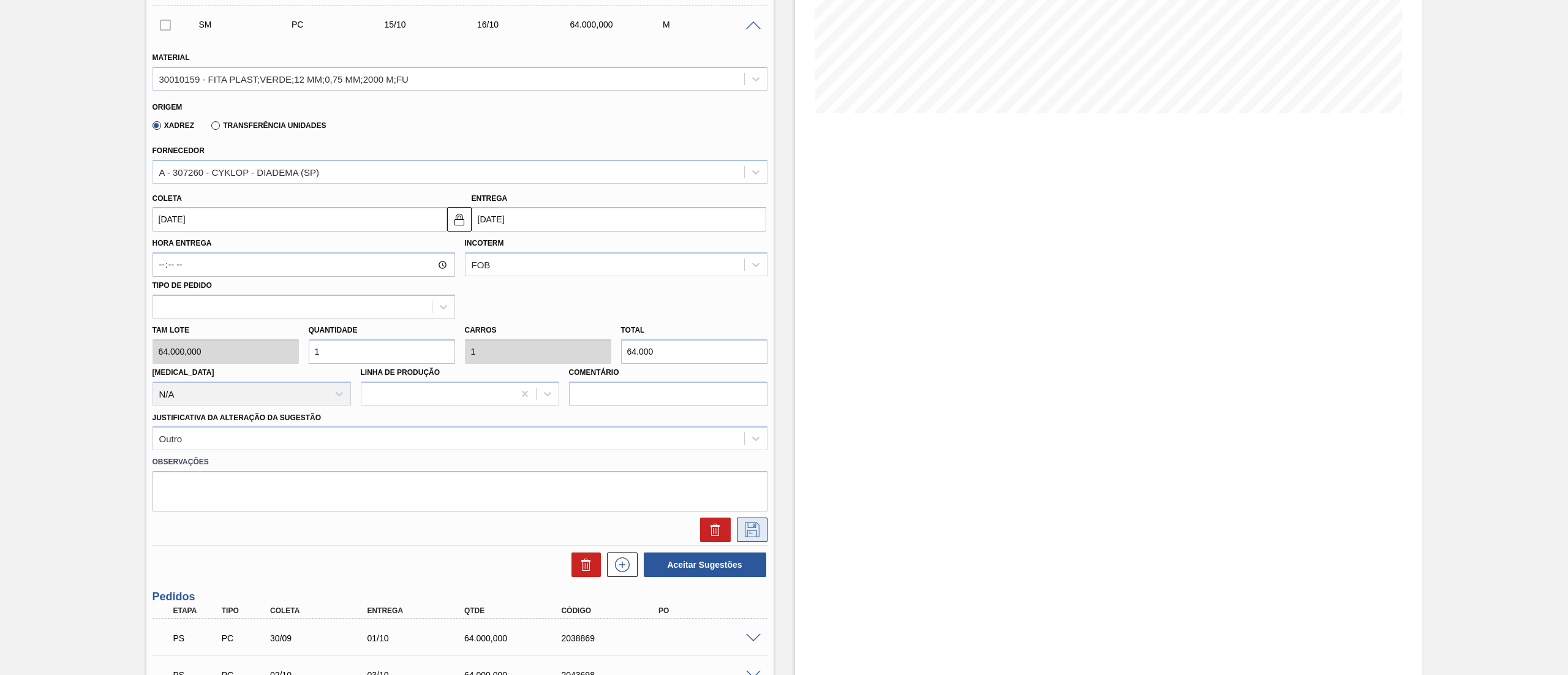
click at [760, 541] on button at bounding box center [752, 530] width 31 height 24
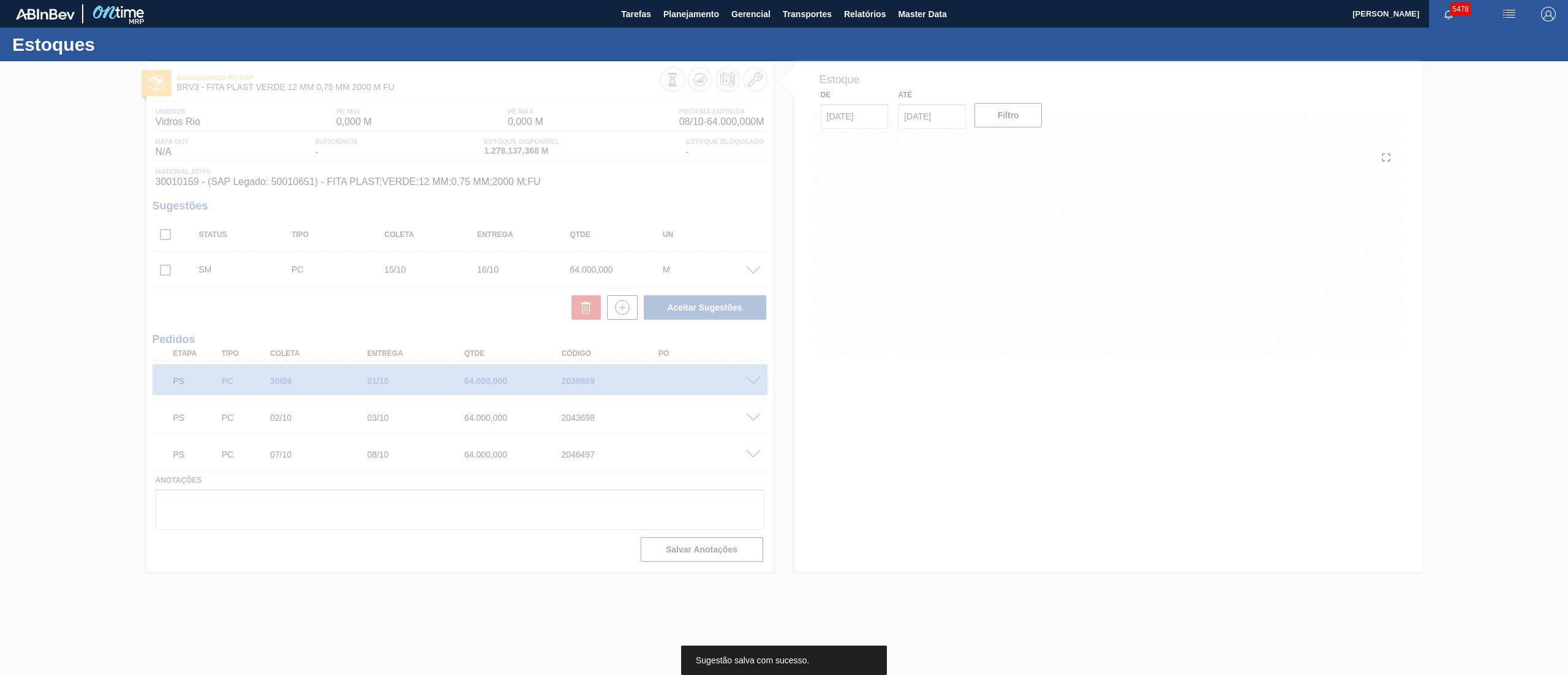
scroll to position [0, 0]
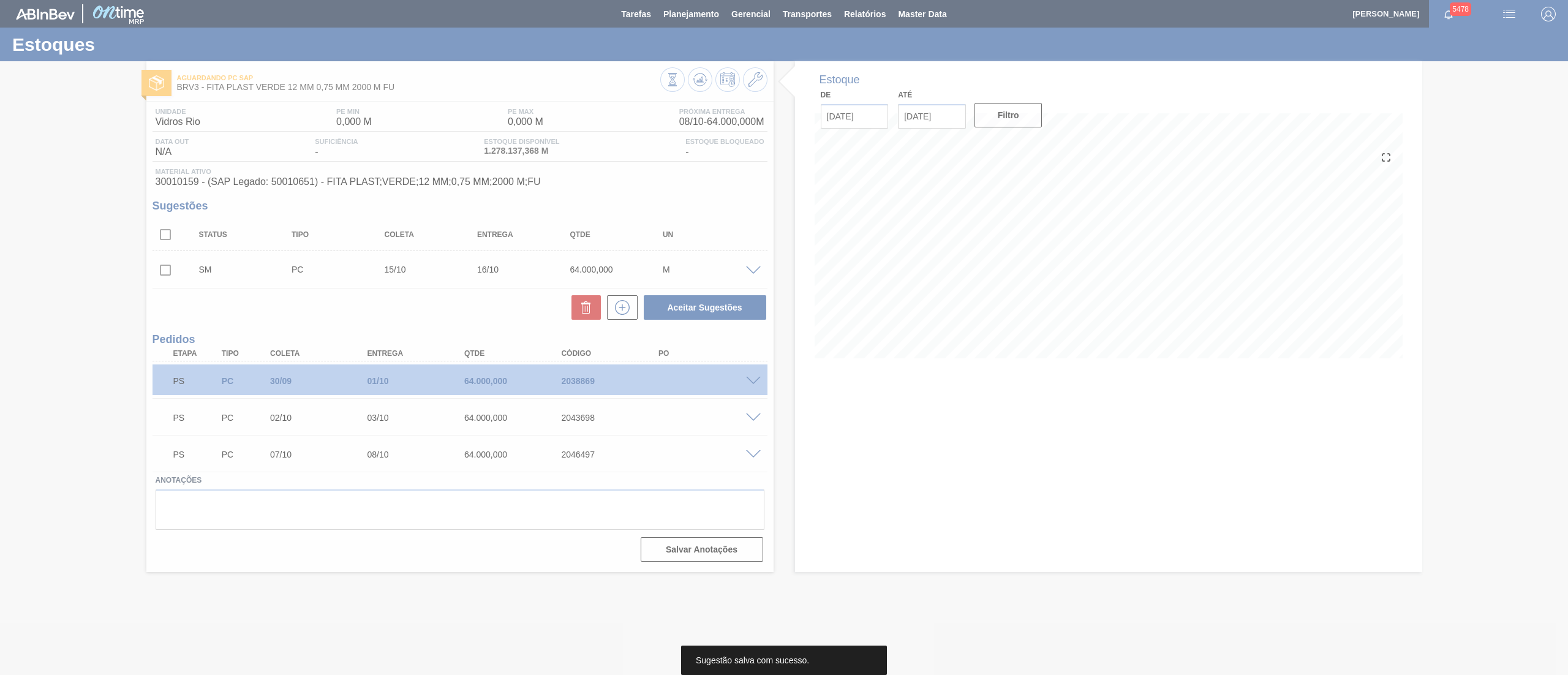
click at [159, 271] on div at bounding box center [784, 337] width 1568 height 675
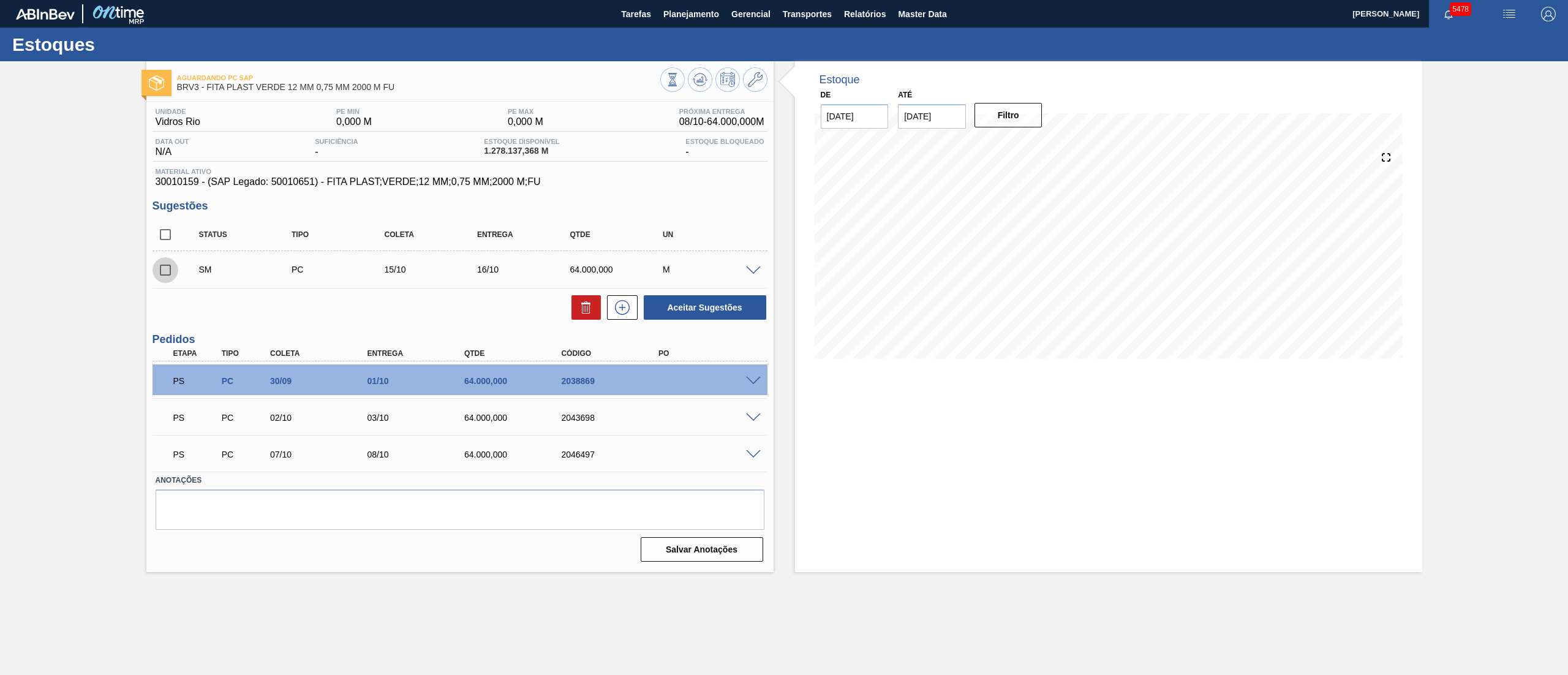
click at [158, 271] on input "checkbox" at bounding box center [165, 270] width 26 height 26
click at [694, 308] on button "Aceitar Sugestões" at bounding box center [705, 307] width 122 height 24
checkbox input "false"
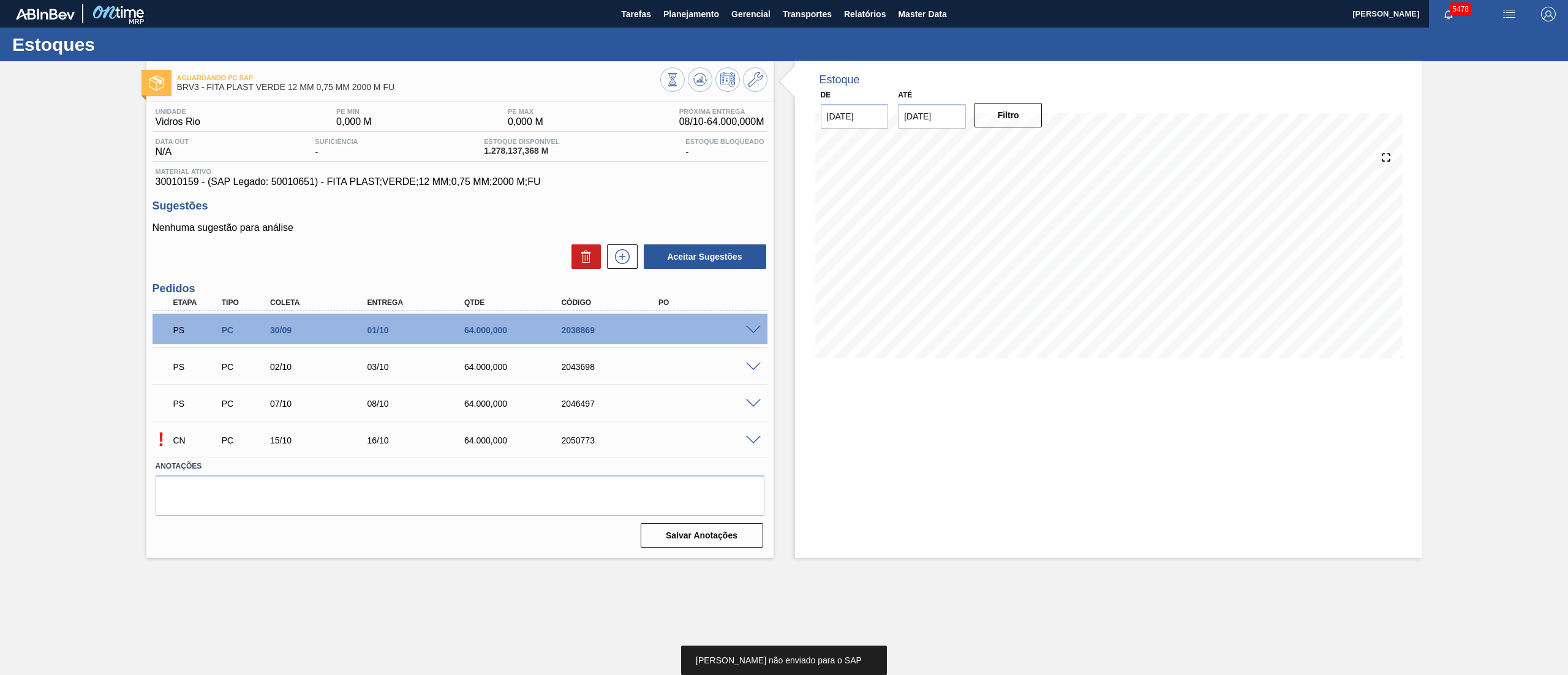
click at [751, 440] on span at bounding box center [753, 440] width 15 height 9
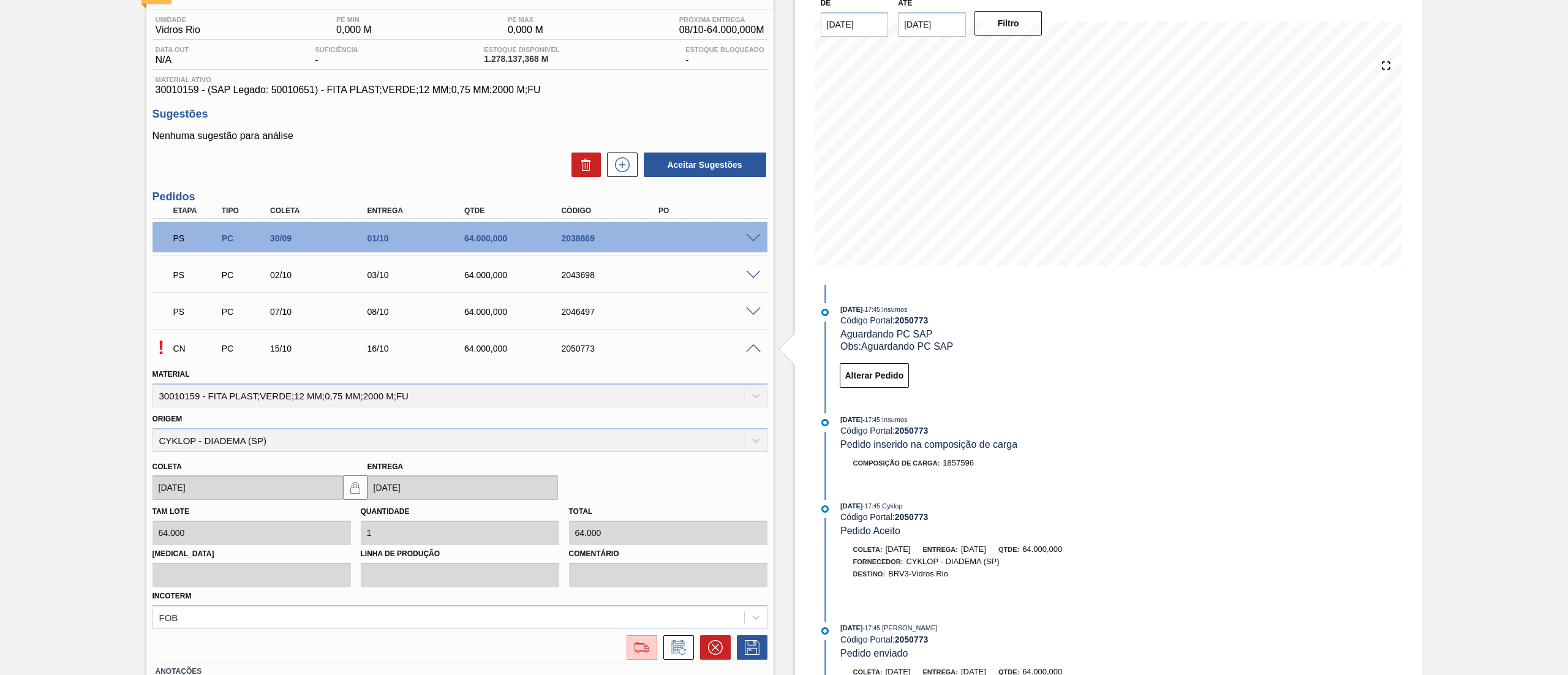
scroll to position [179, 0]
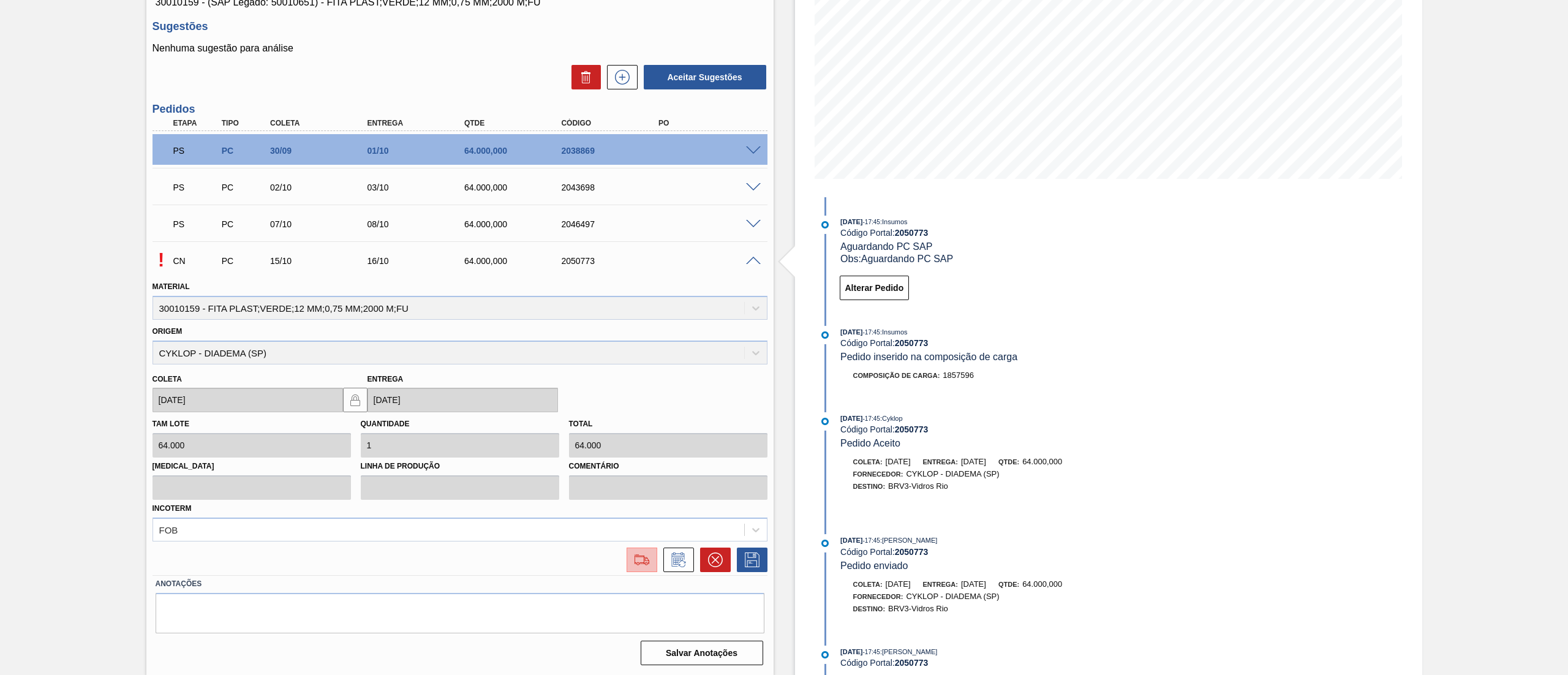
click at [627, 559] on button at bounding box center [642, 560] width 31 height 24
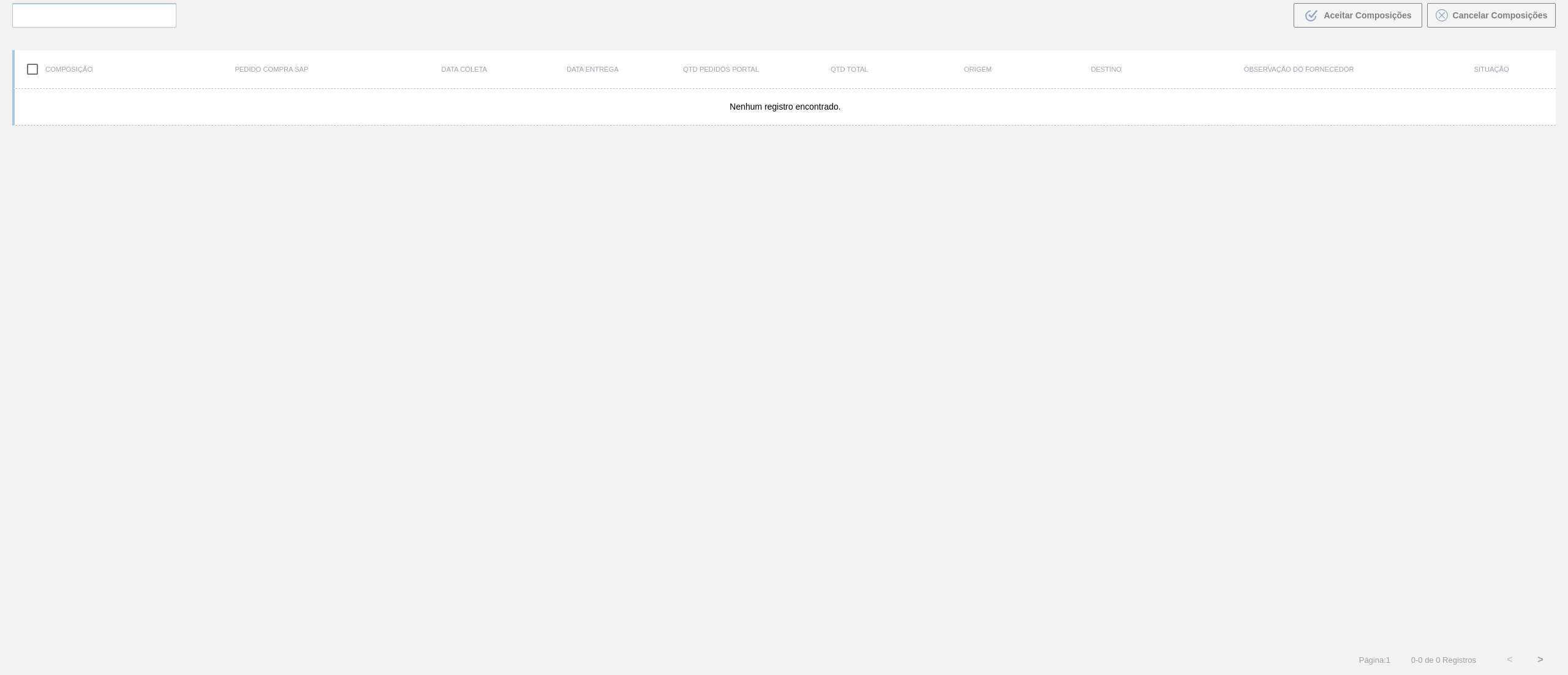
scroll to position [88, 0]
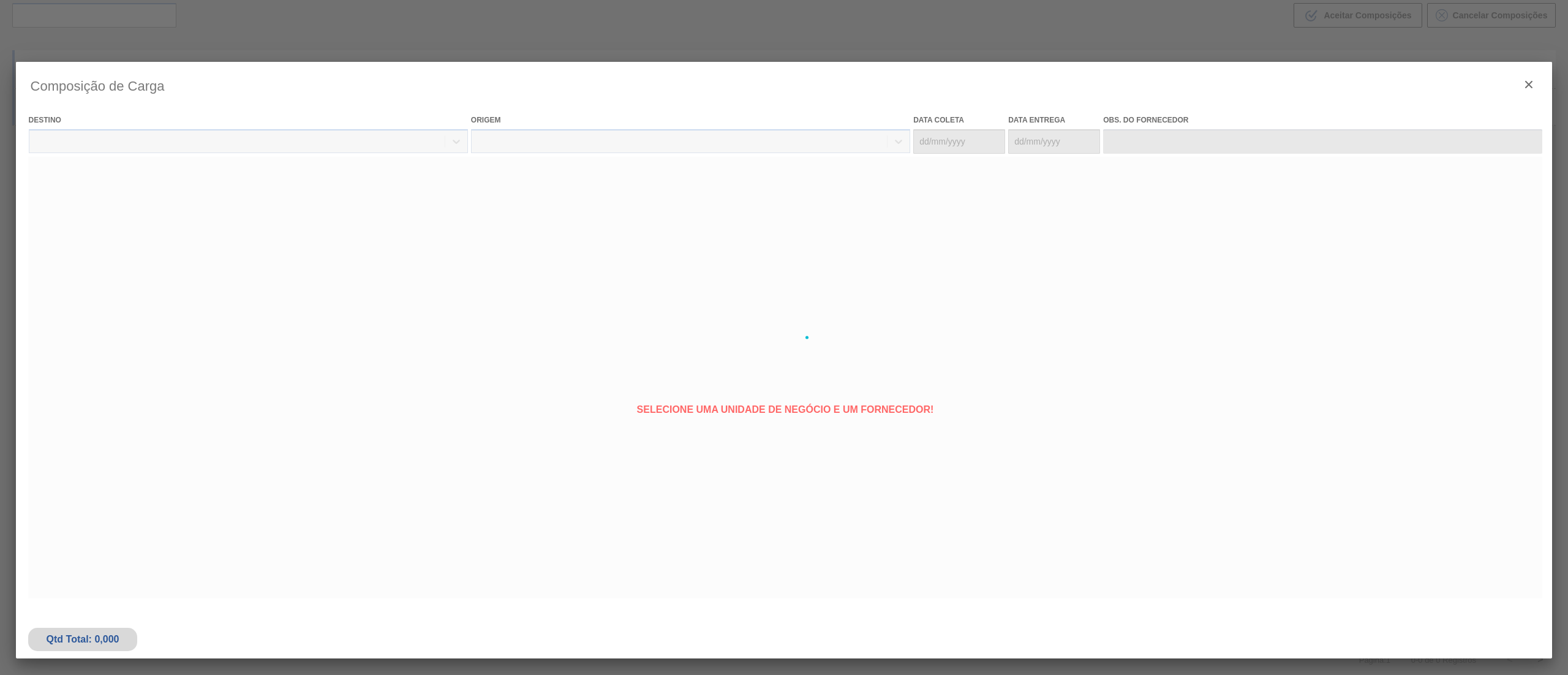
type coleta "[DATE]"
type Entrega "[DATE]"
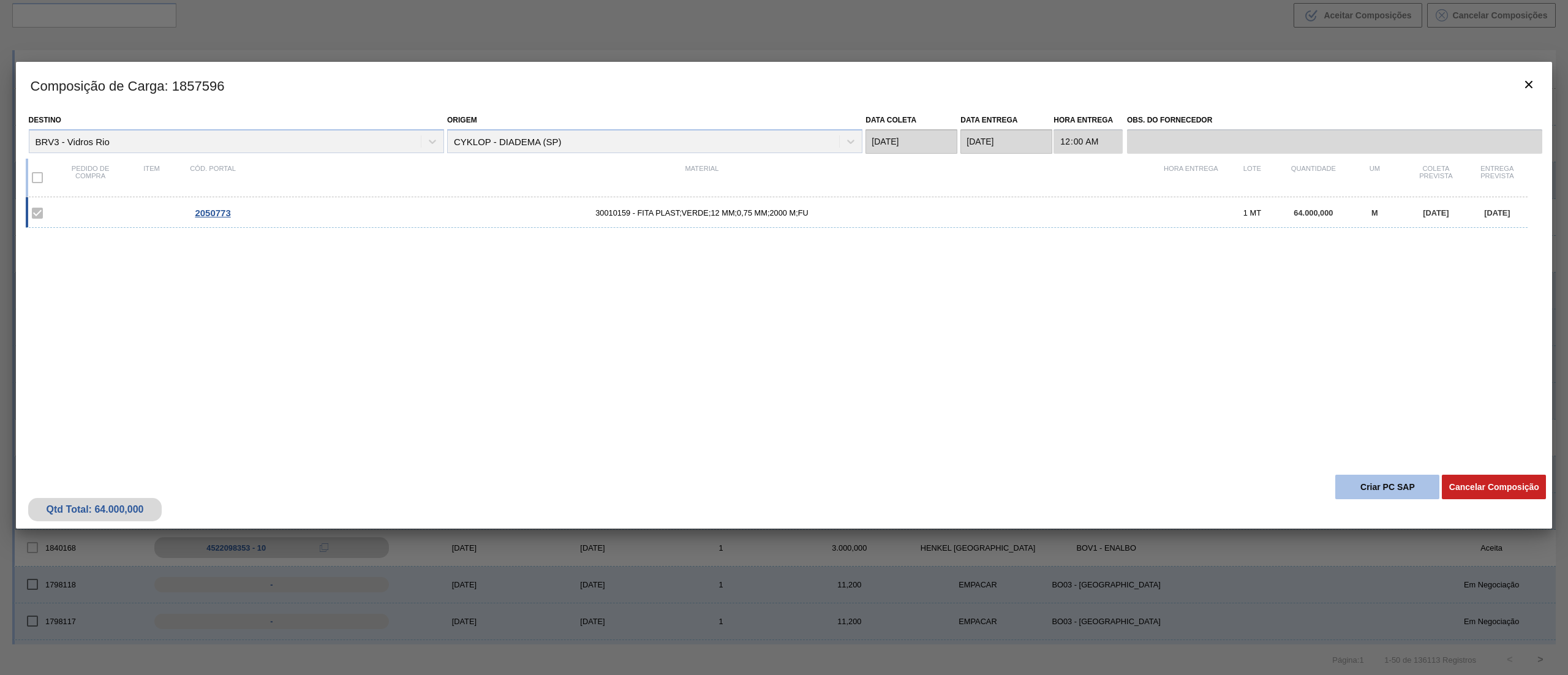
click at [1372, 493] on button "Criar PC SAP" at bounding box center [1387, 487] width 104 height 24
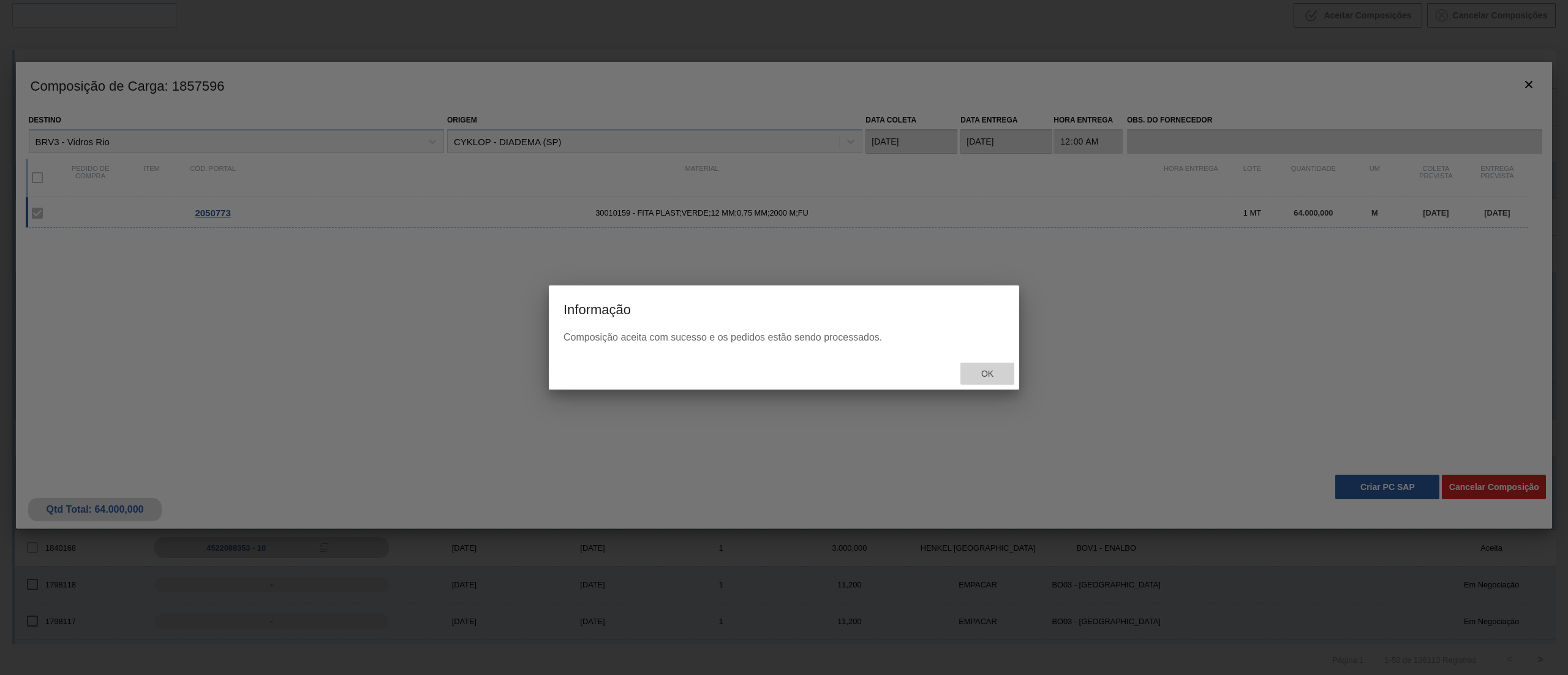
click at [976, 383] on div "Ok" at bounding box center [988, 374] width 54 height 22
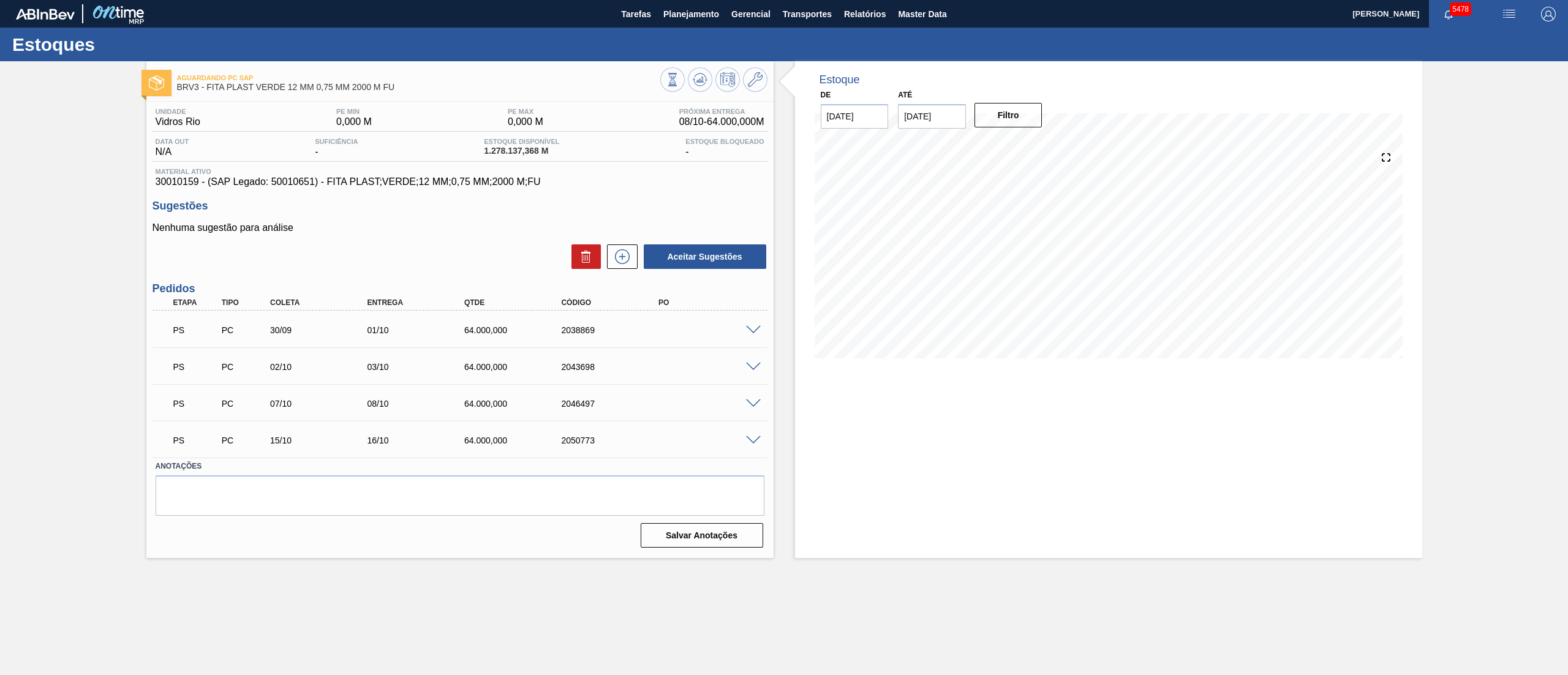
click at [753, 441] on span at bounding box center [753, 440] width 15 height 9
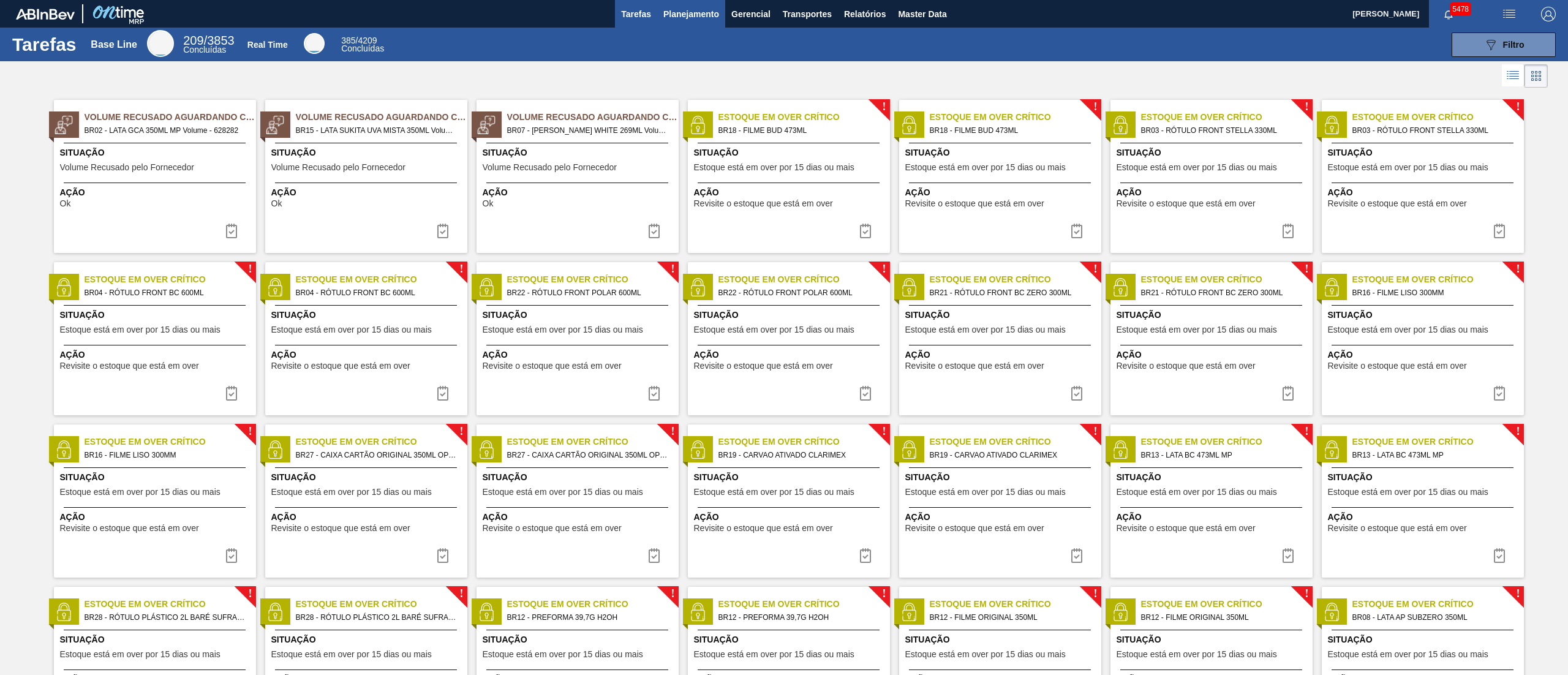
click at [720, 7] on button "Planejamento" at bounding box center [691, 13] width 68 height 28
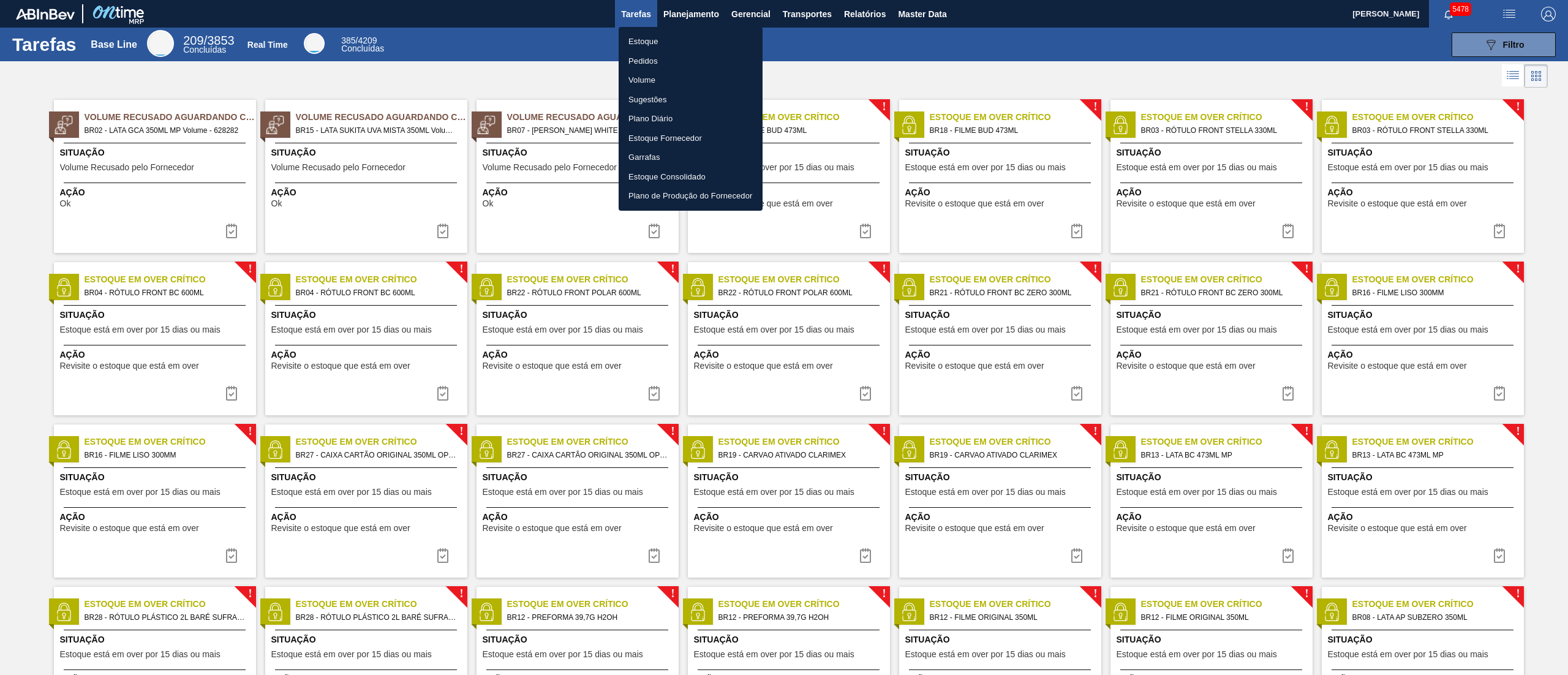
drag, startPoint x: 635, startPoint y: 38, endPoint x: 762, endPoint y: 102, distance: 142.2
click at [635, 38] on li "Estoque" at bounding box center [691, 42] width 144 height 20
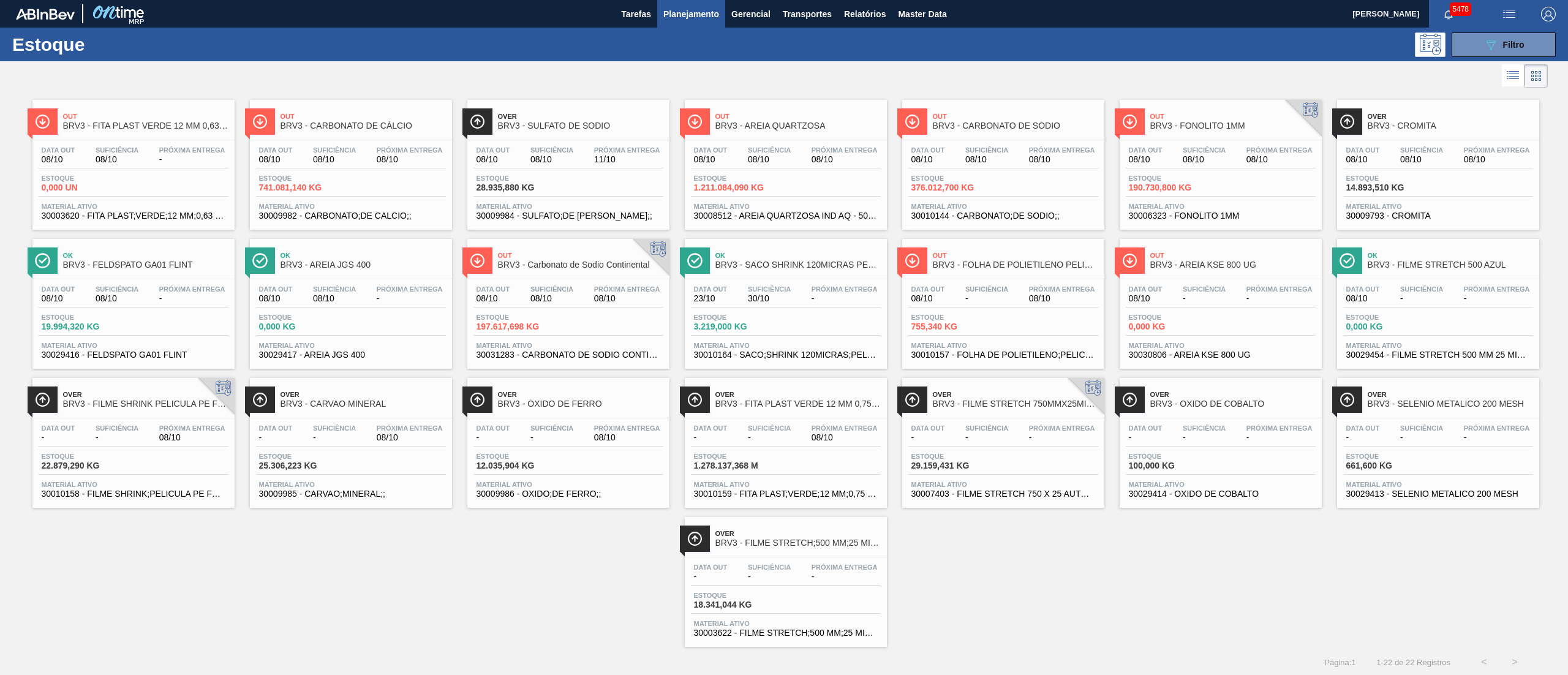
click at [708, 455] on span "Estoque" at bounding box center [737, 456] width 86 height 7
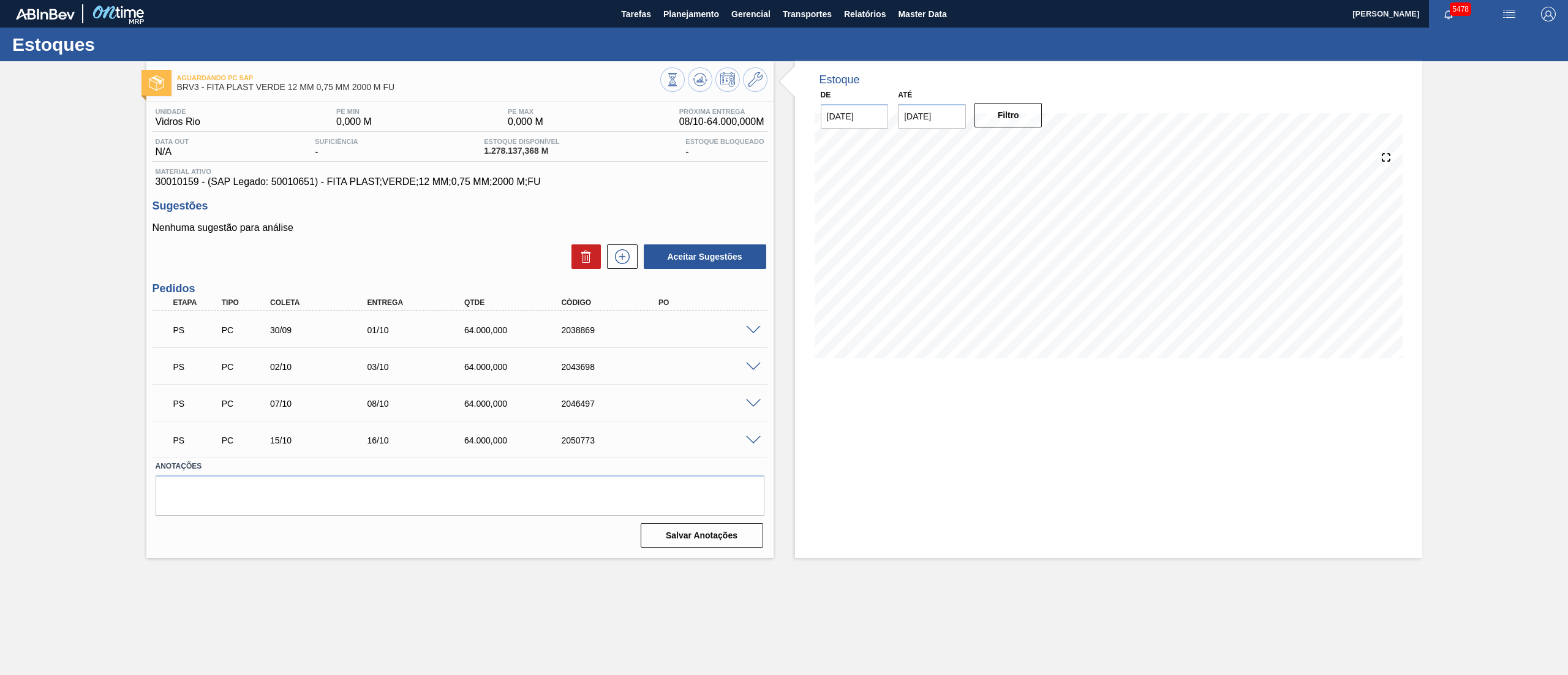
click at [745, 324] on div at bounding box center [755, 329] width 24 height 9
click at [751, 333] on span at bounding box center [753, 330] width 15 height 9
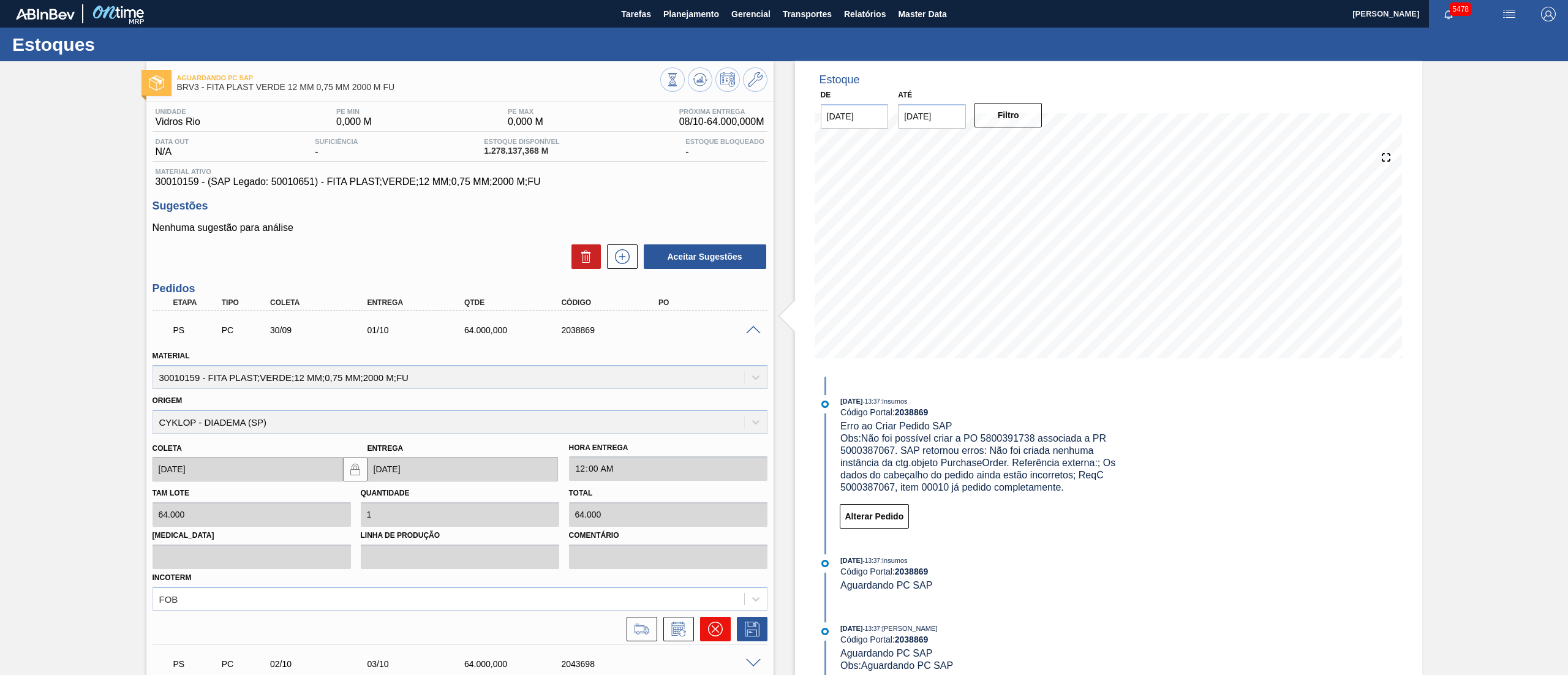
click at [719, 628] on icon at bounding box center [715, 628] width 15 height 15
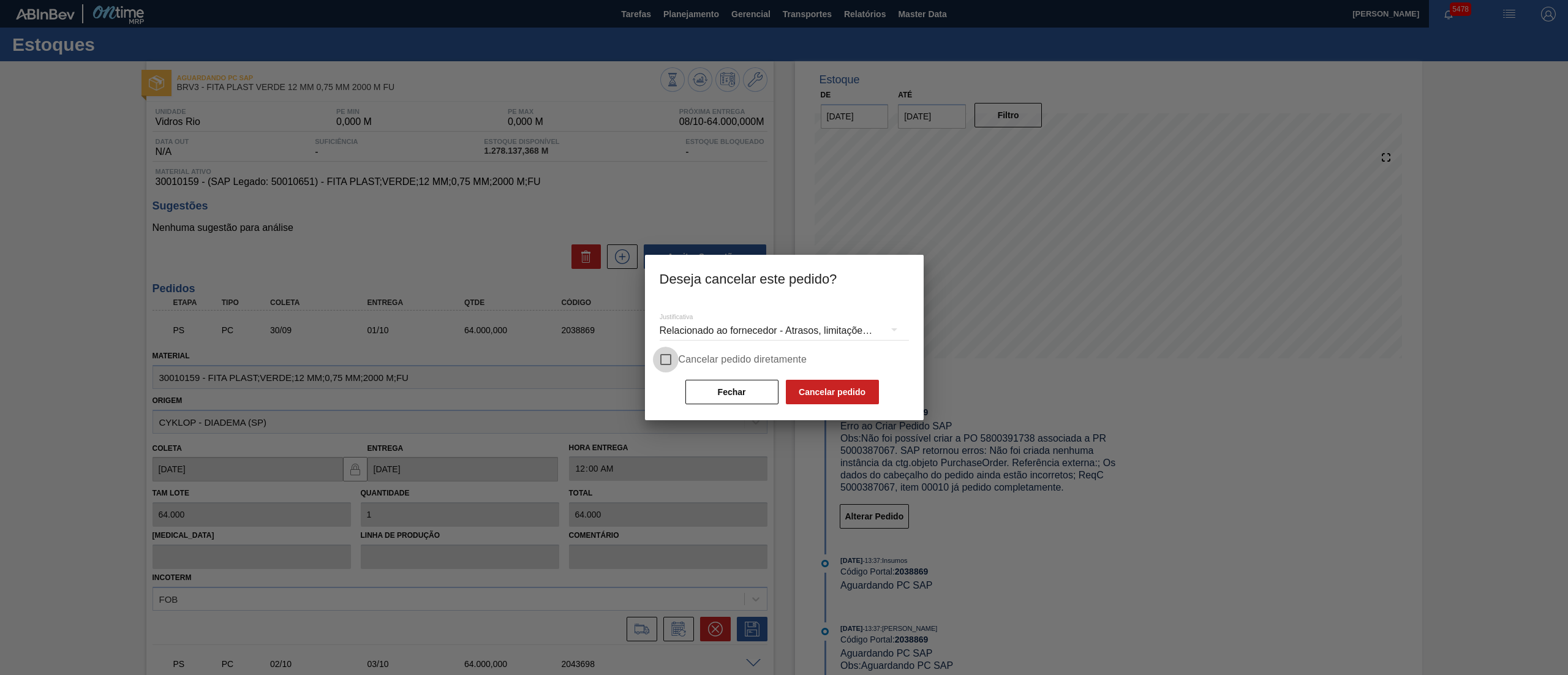
click at [667, 352] on input "Cancelar pedido diretamente" at bounding box center [666, 360] width 26 height 26
checkbox input "true"
click at [861, 399] on button "Cancelar pedido" at bounding box center [832, 392] width 93 height 24
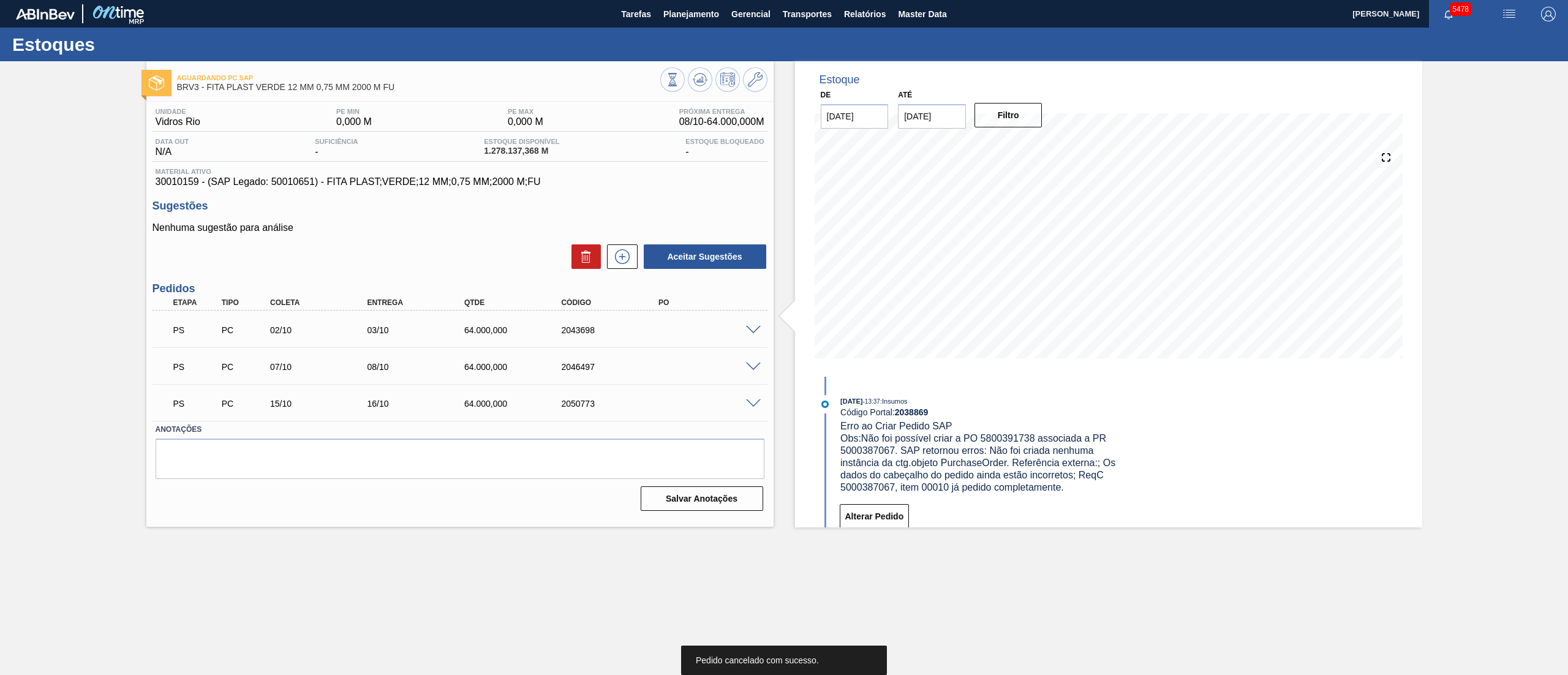
drag, startPoint x: 745, startPoint y: 322, endPoint x: 749, endPoint y: 335, distance: 13.6
click at [748, 332] on div "PS PC 02/10 03/10 64.000,000 2043698" at bounding box center [460, 329] width 615 height 31
click at [749, 328] on span at bounding box center [753, 330] width 15 height 9
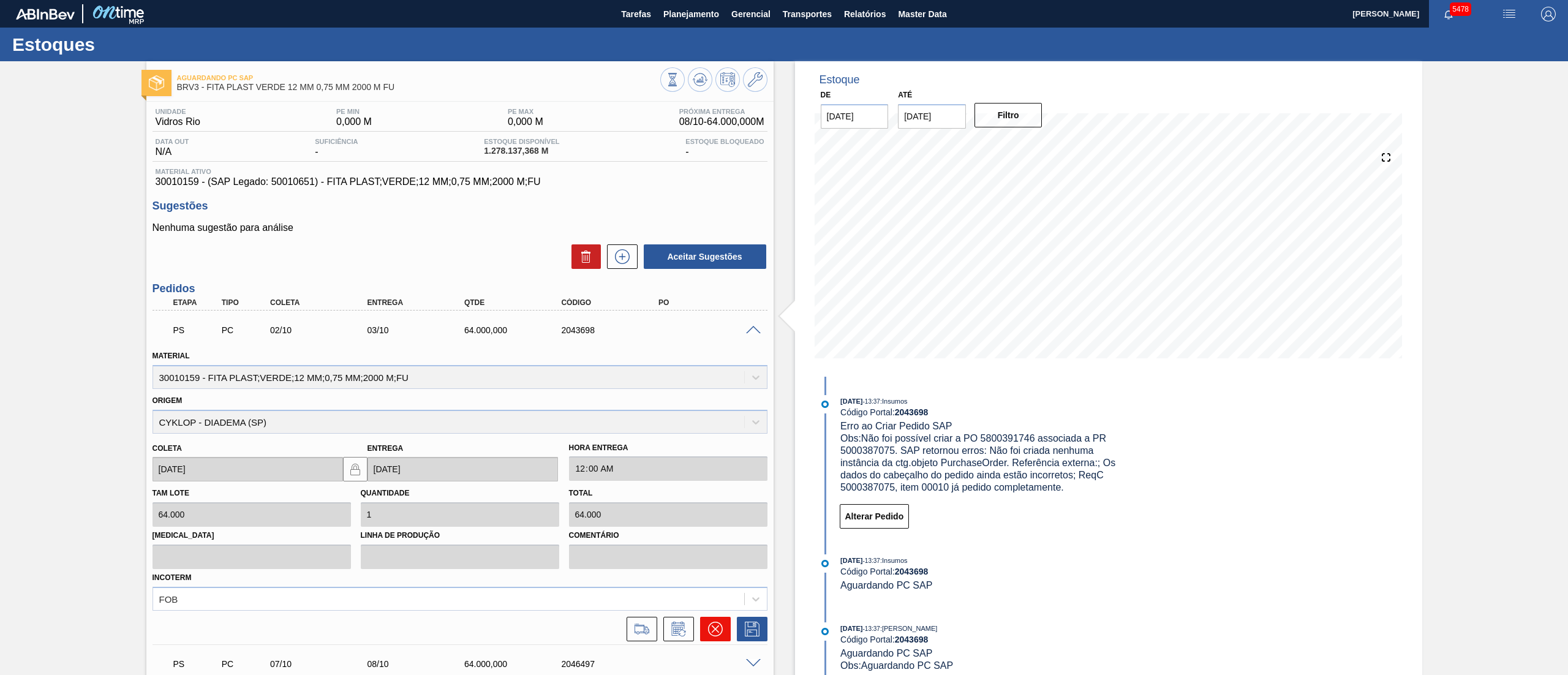
click at [719, 630] on icon at bounding box center [715, 628] width 15 height 15
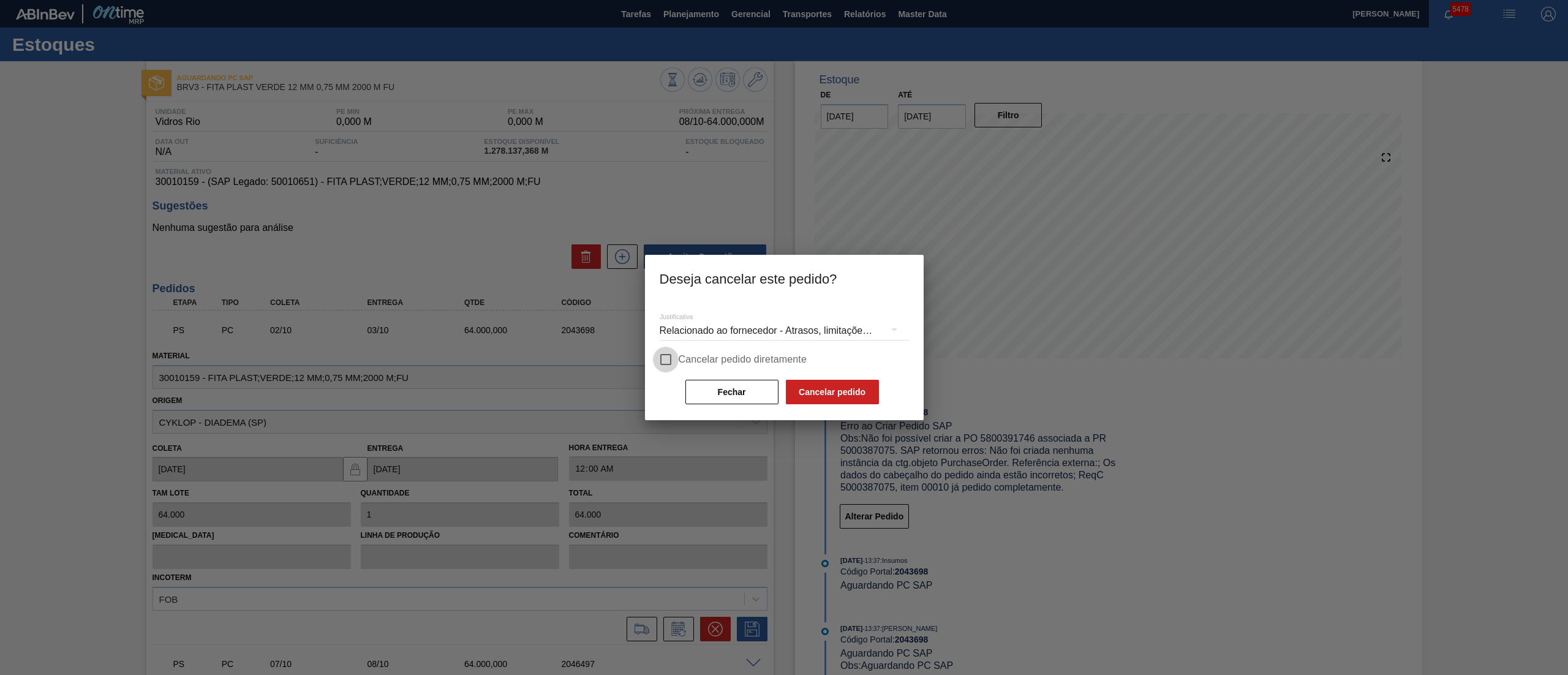
click at [669, 359] on input "Cancelar pedido diretamente" at bounding box center [666, 360] width 26 height 26
checkbox input "true"
click at [673, 333] on div "Relacionado ao fornecedor - Atrasos, limitações de capacidade, etc." at bounding box center [784, 331] width 249 height 35
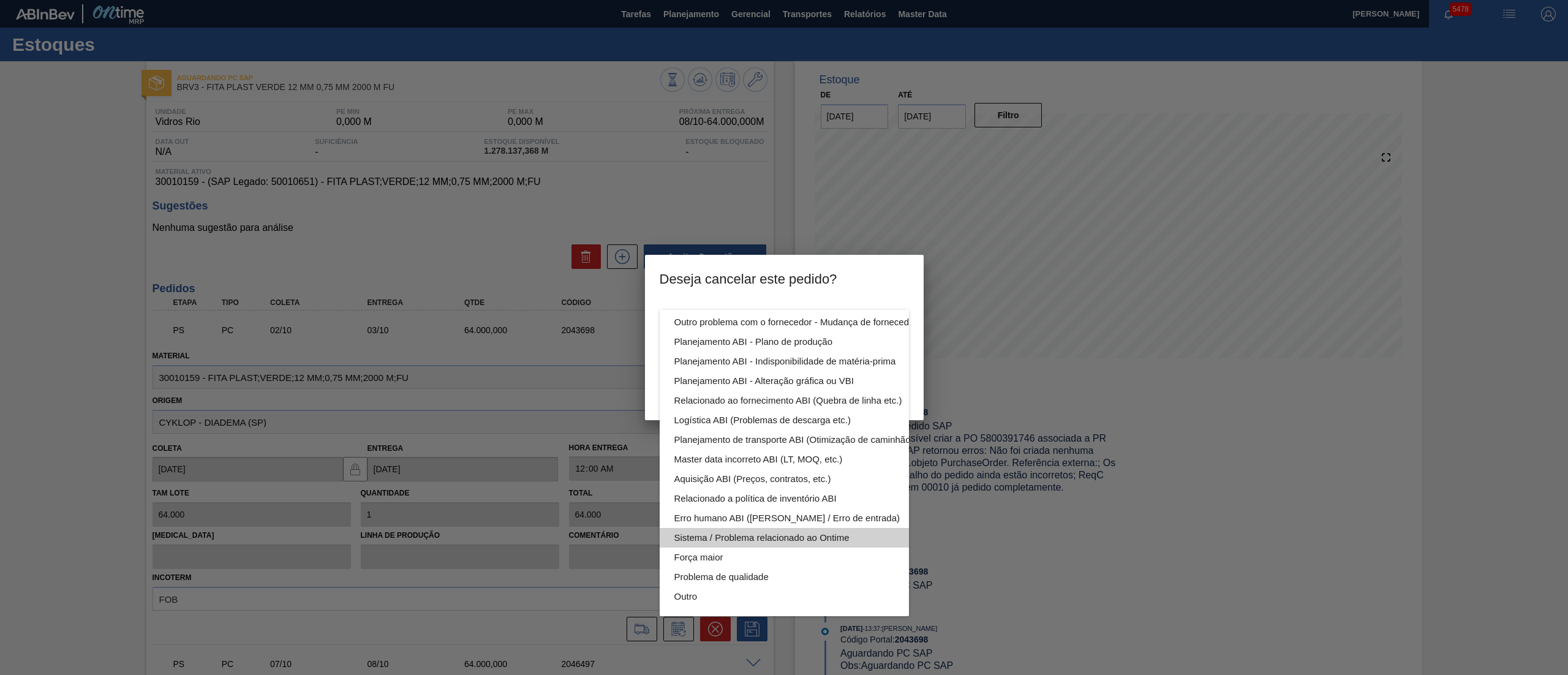
click at [755, 528] on div "Sistema / Problema relacionado ao Ontime" at bounding box center [813, 537] width 278 height 20
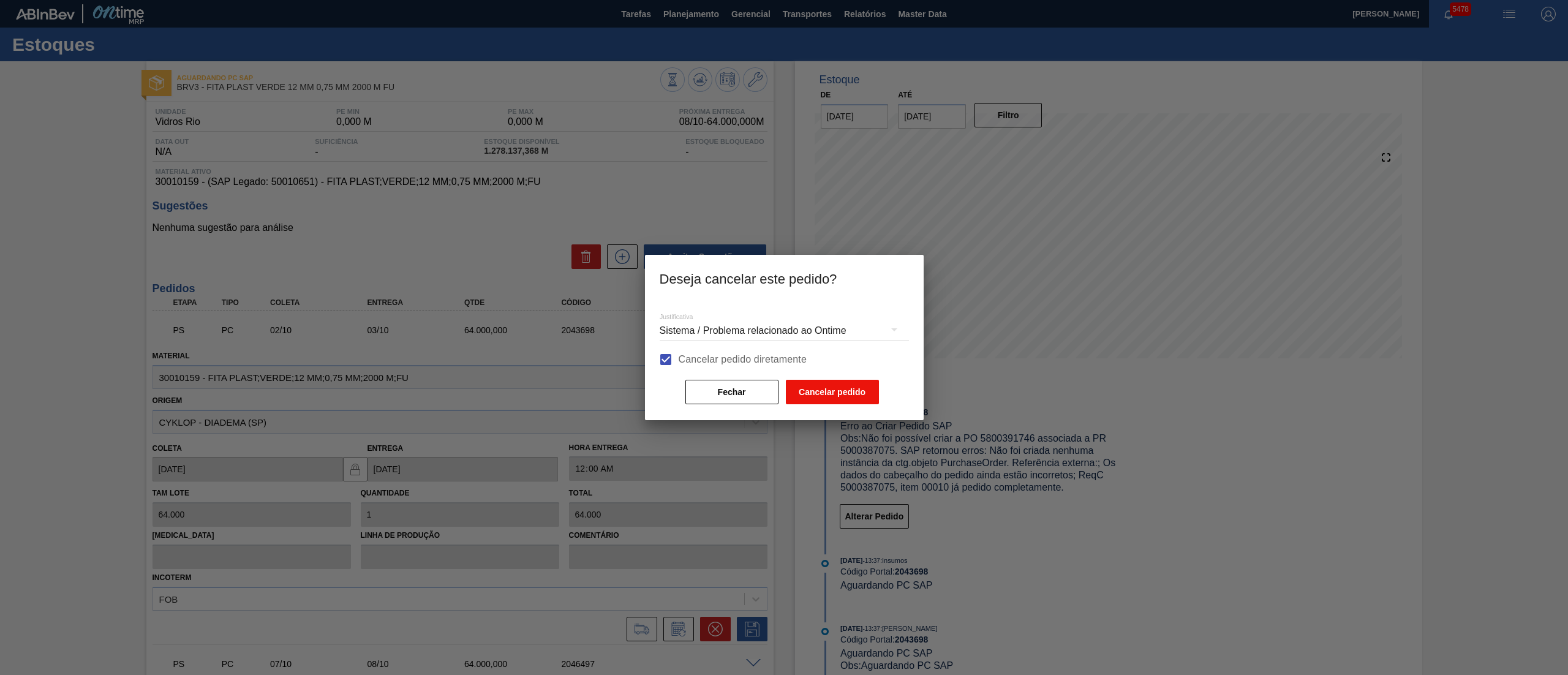
click at [812, 398] on button "Cancelar pedido" at bounding box center [832, 392] width 93 height 24
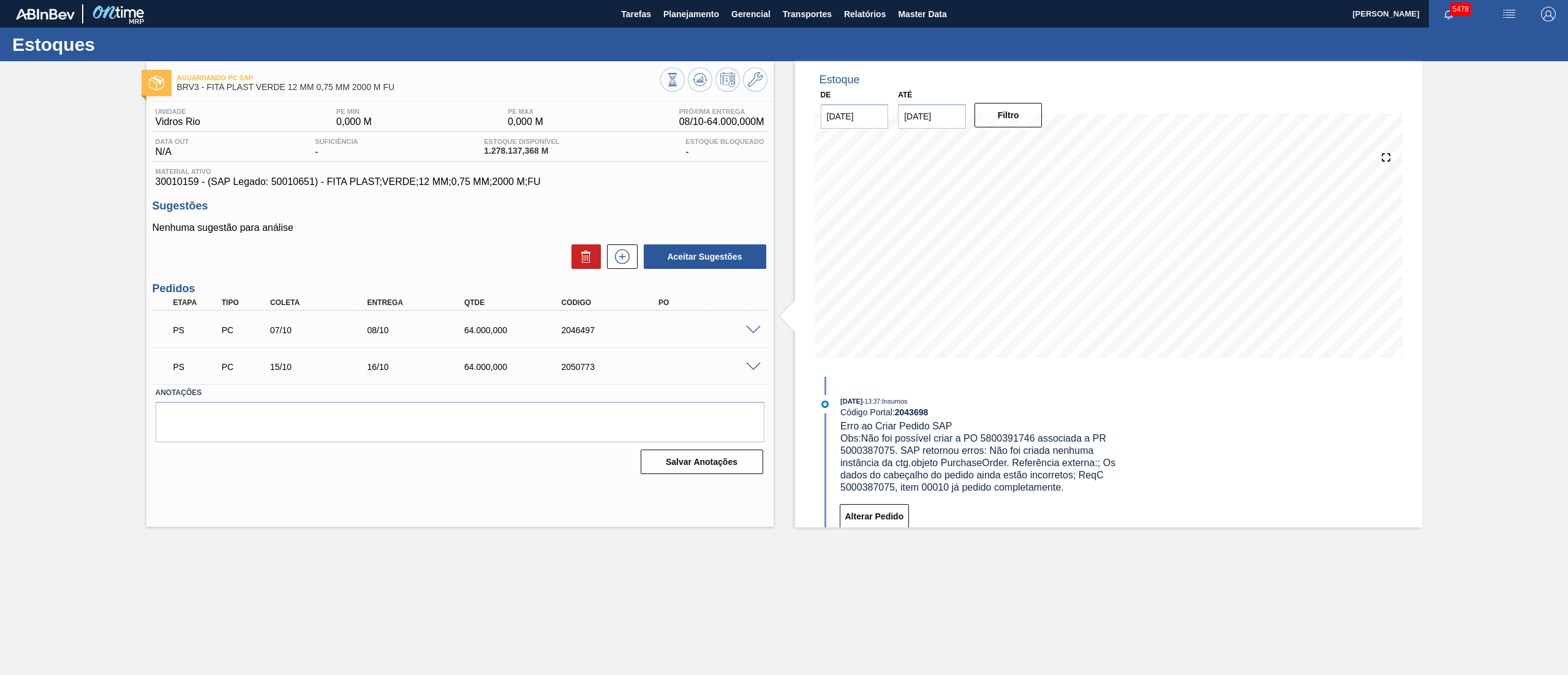
click at [761, 330] on div at bounding box center [755, 329] width 24 height 9
click at [718, 21] on button "Planejamento" at bounding box center [691, 13] width 68 height 28
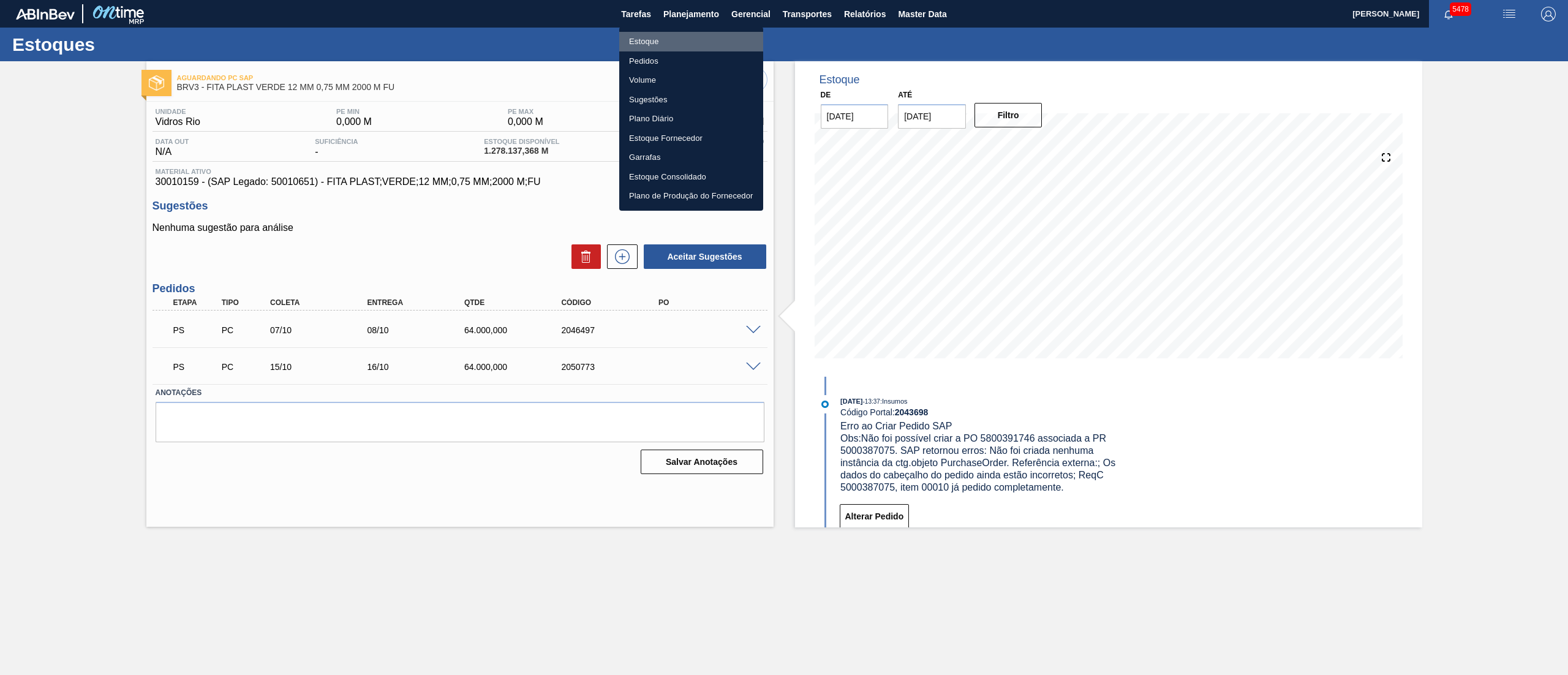
click at [637, 44] on li "Estoque" at bounding box center [691, 42] width 144 height 20
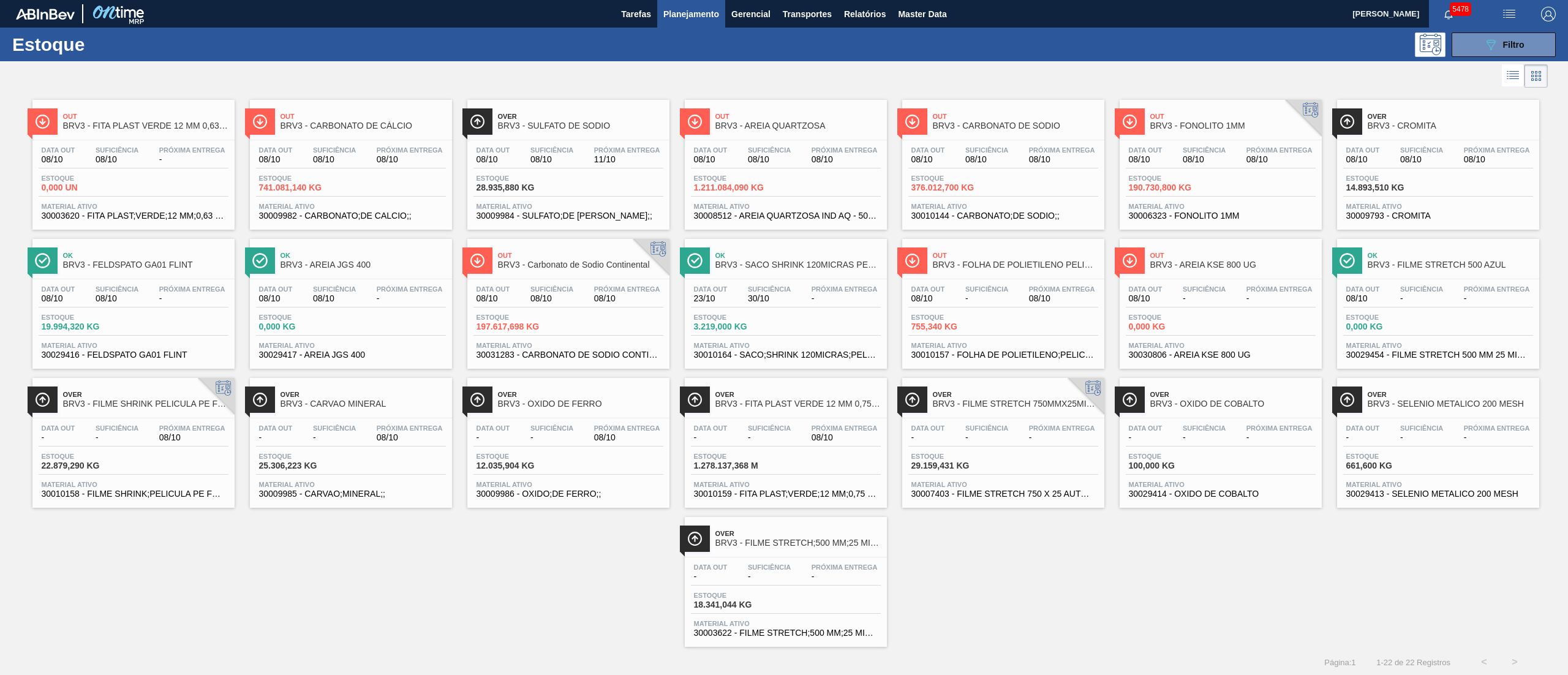
click at [531, 330] on span "197.617,698 KG" at bounding box center [520, 326] width 86 height 9
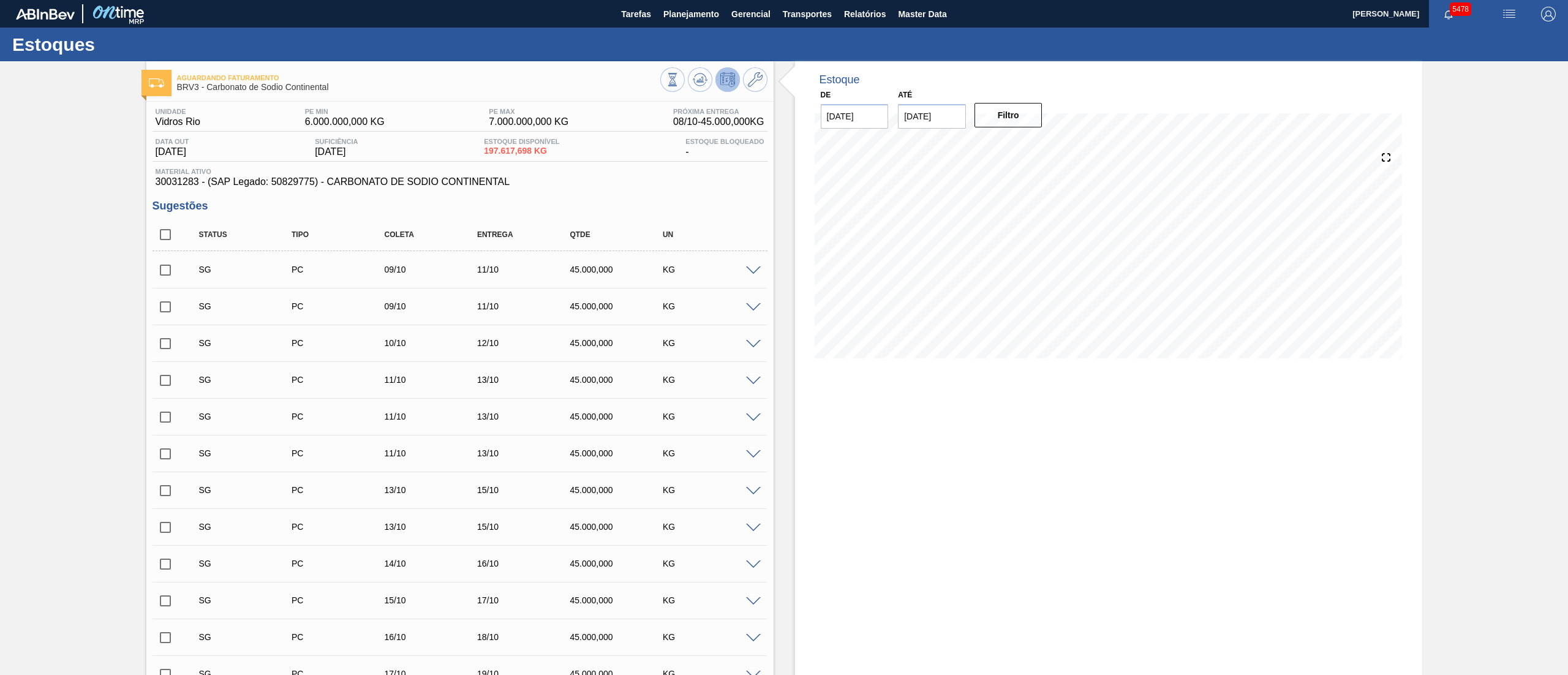
drag, startPoint x: 170, startPoint y: 183, endPoint x: 197, endPoint y: 181, distance: 27.1
drag, startPoint x: 150, startPoint y: 185, endPoint x: 198, endPoint y: 181, distance: 48.2
copy span "30031283"
